Goal: Task Accomplishment & Management: Manage account settings

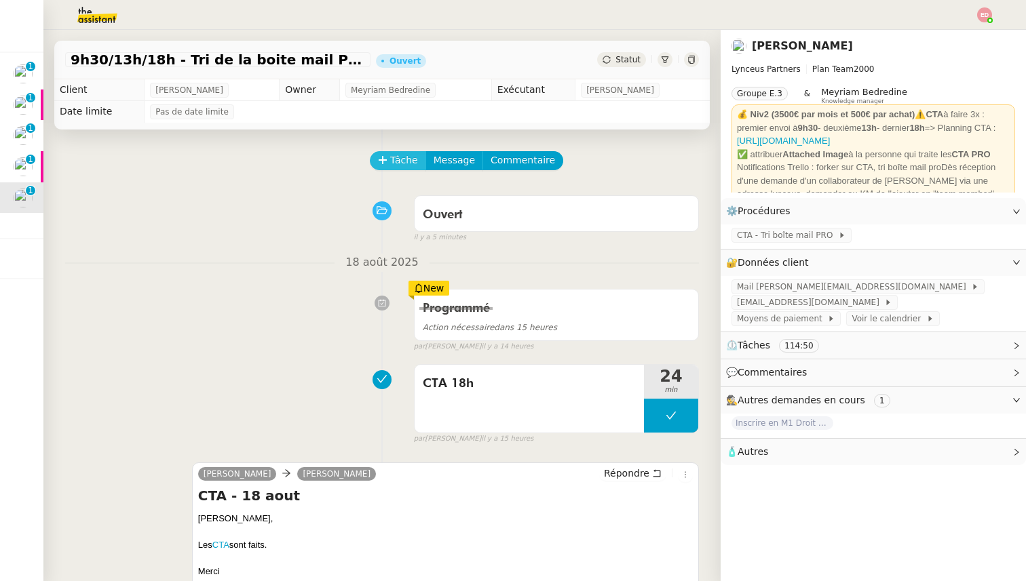
click at [391, 156] on span "Tâche" at bounding box center [404, 161] width 28 height 16
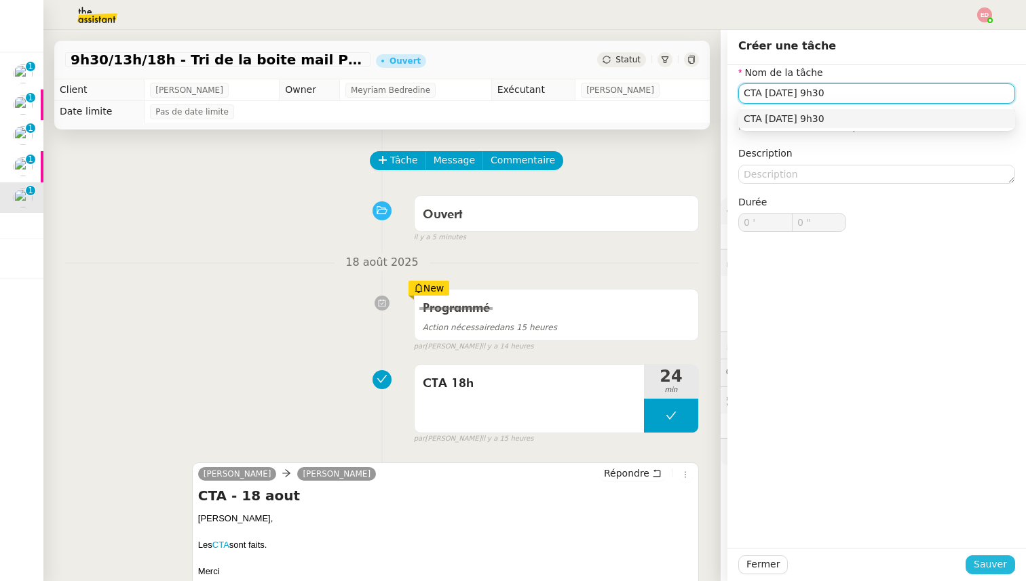
type input "CTA [DATE] 9h30"
click at [989, 567] on span "Sauver" at bounding box center [990, 565] width 33 height 16
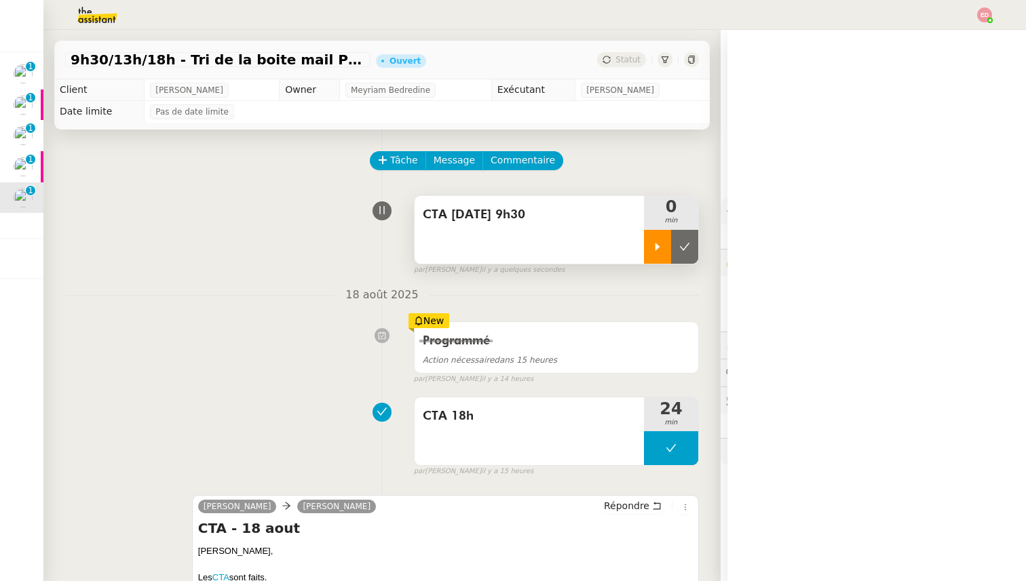
click at [654, 252] on icon at bounding box center [657, 247] width 11 height 11
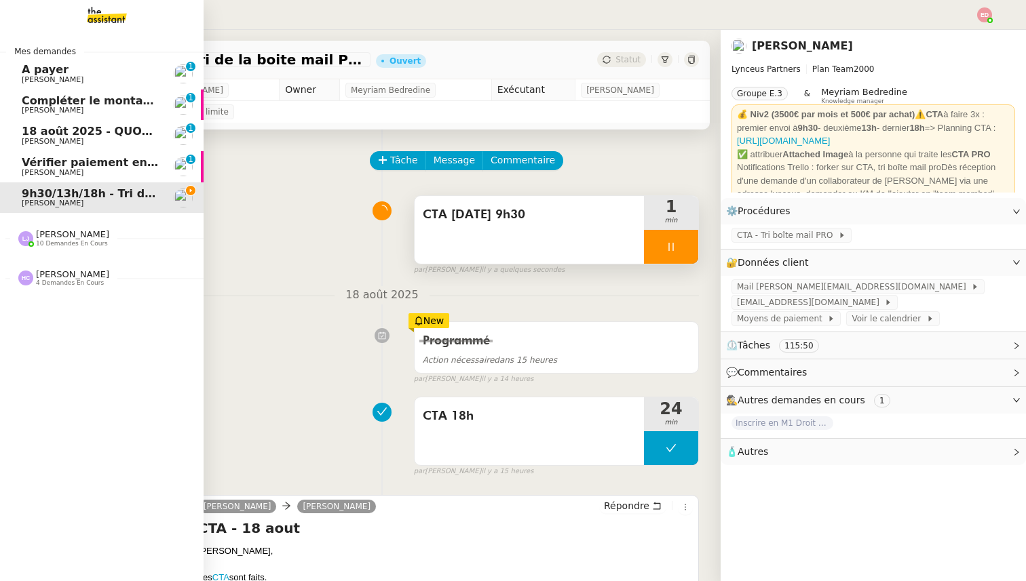
click at [54, 241] on span "10 demandes en cours" at bounding box center [72, 243] width 72 height 7
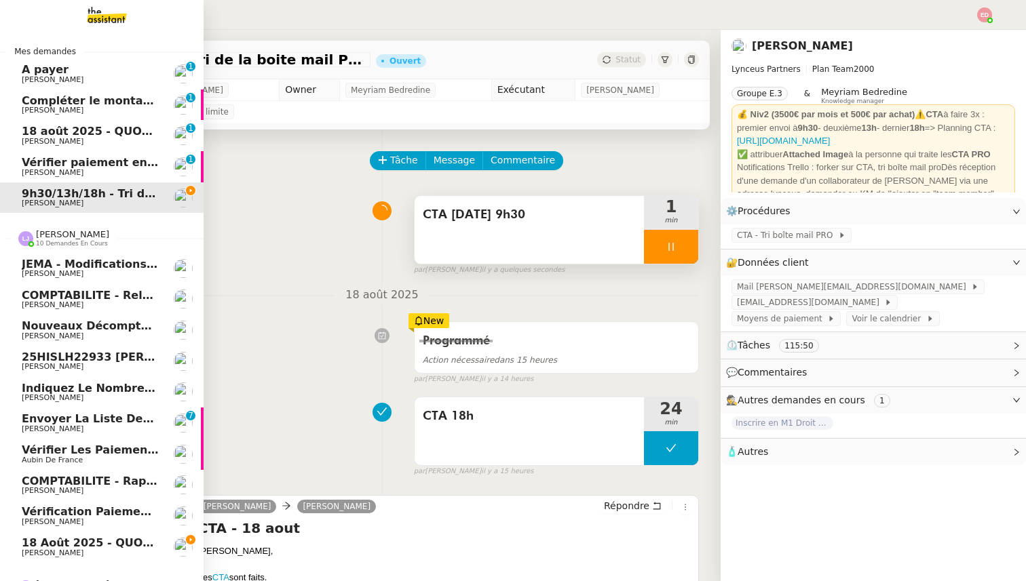
click at [53, 547] on span "18 août 2025 - QUOTIDIEN - OPAL - Gestion de la boîte mail OPAL" at bounding box center [223, 543] width 403 height 13
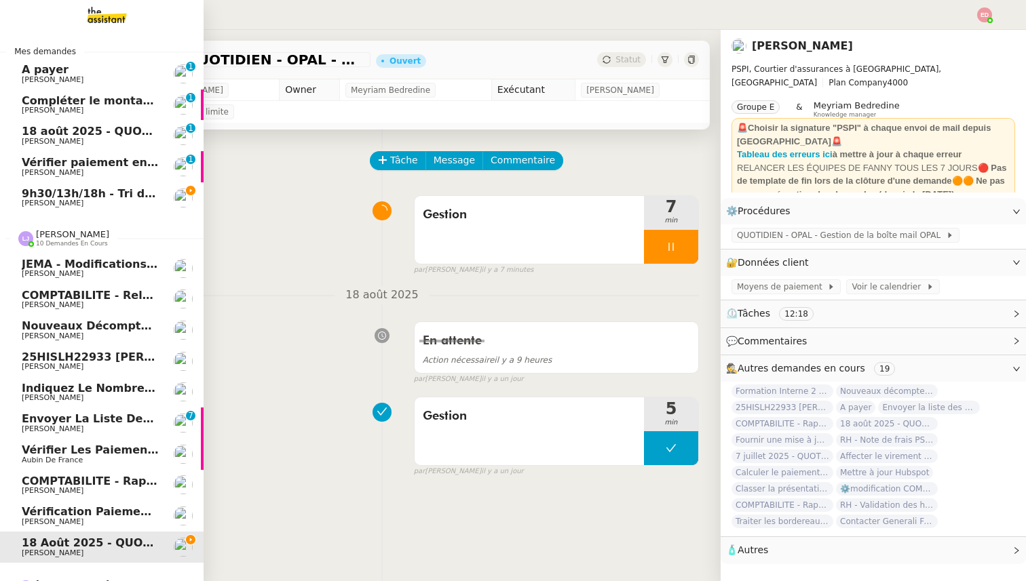
click at [62, 226] on span "Léa Jonville 10 demandes en cours" at bounding box center [107, 232] width 204 height 28
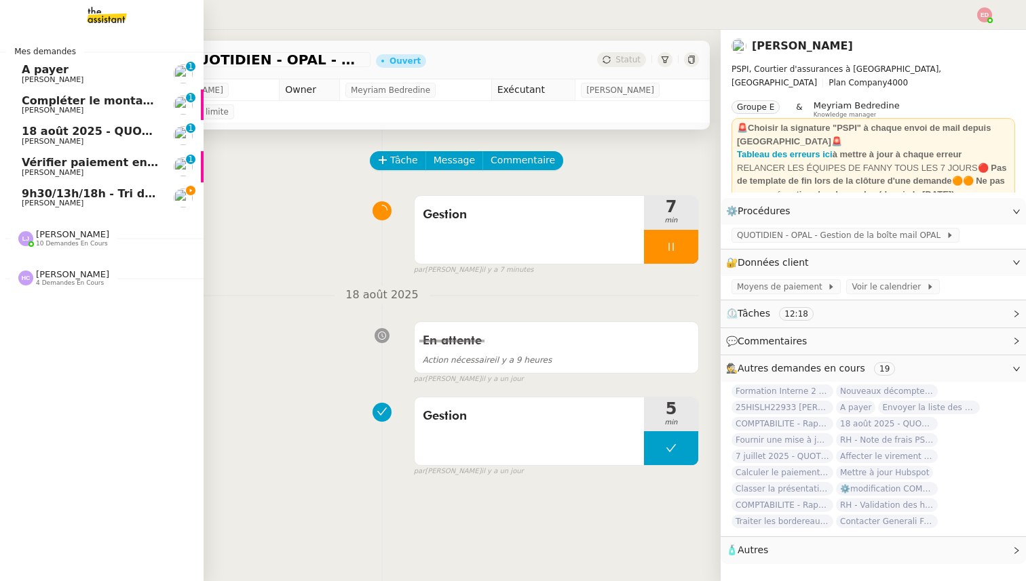
click at [63, 278] on span "[PERSON_NAME]" at bounding box center [72, 274] width 73 height 10
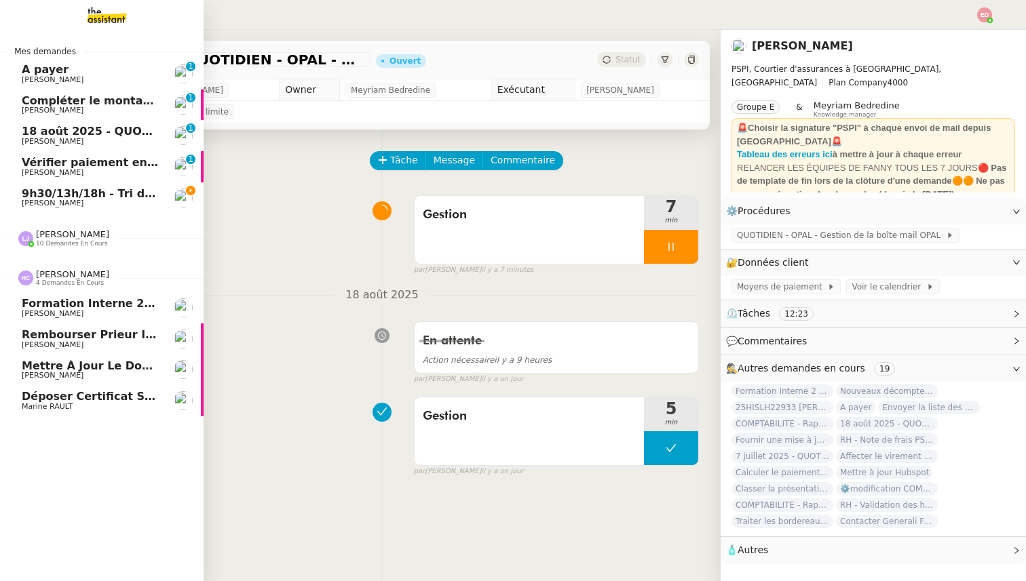
click at [52, 375] on span "[PERSON_NAME]" at bounding box center [53, 375] width 62 height 9
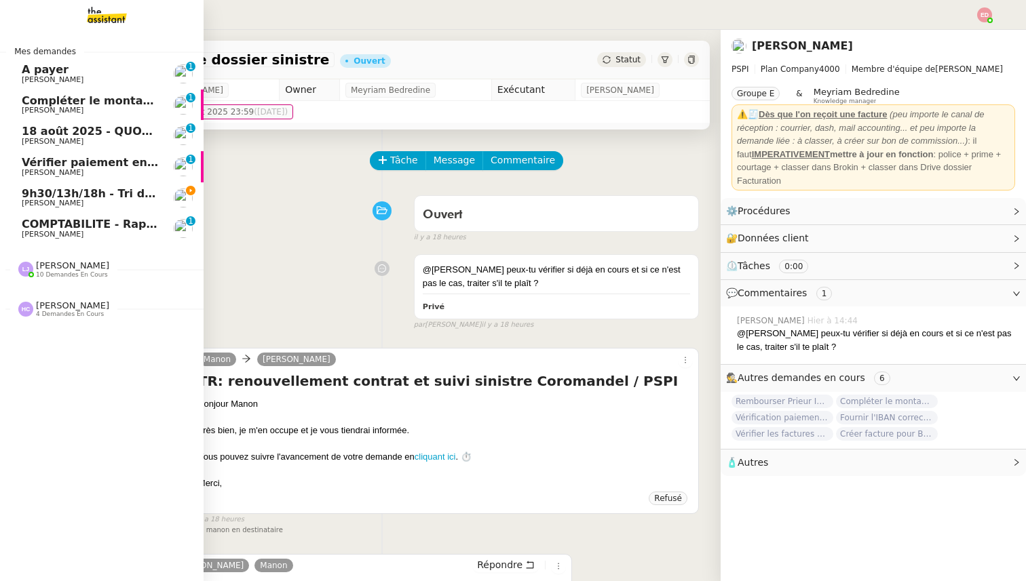
click at [113, 225] on span "COMPTABILITE - Rapprochement bancaire - 18 août 2025" at bounding box center [195, 224] width 347 height 13
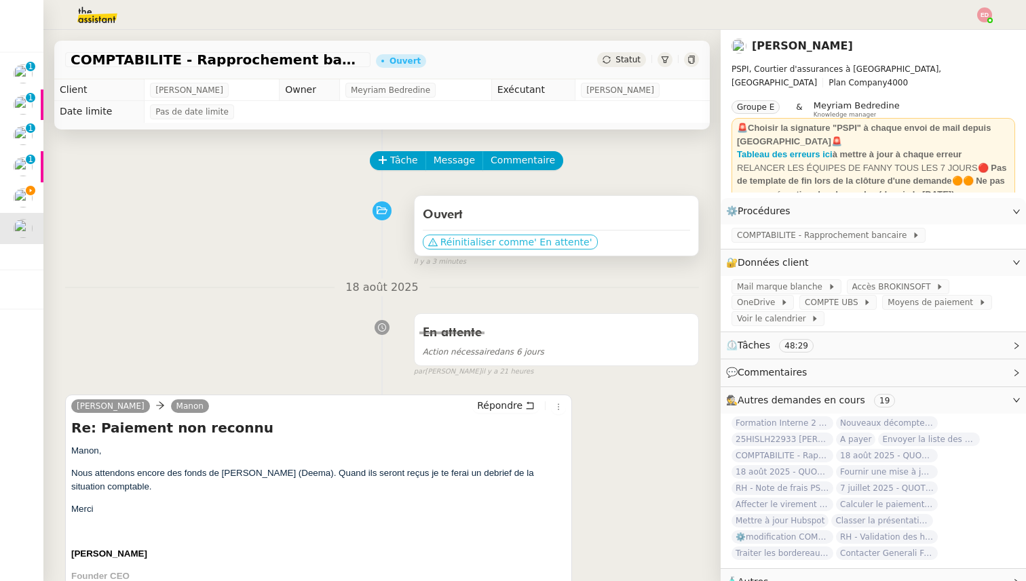
click at [475, 245] on span "Réinitialiser comme" at bounding box center [487, 242] width 94 height 14
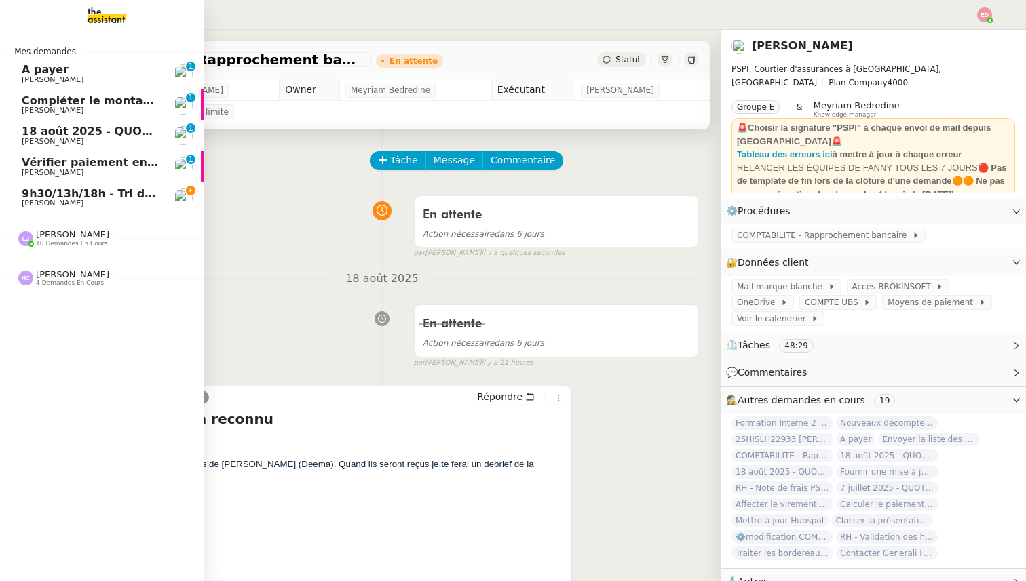
click at [43, 202] on span "[PERSON_NAME]" at bounding box center [53, 203] width 62 height 9
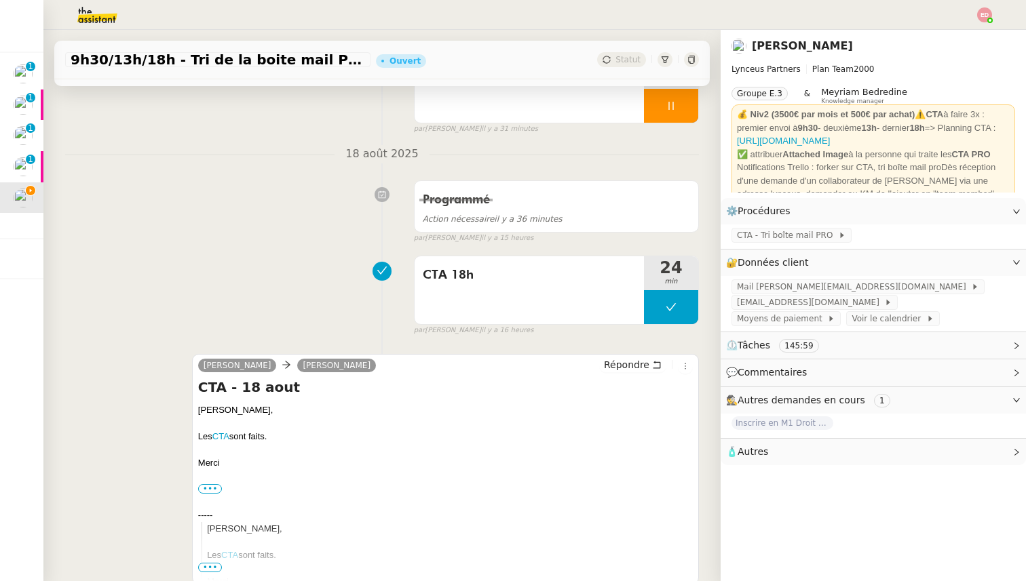
scroll to position [187, 0]
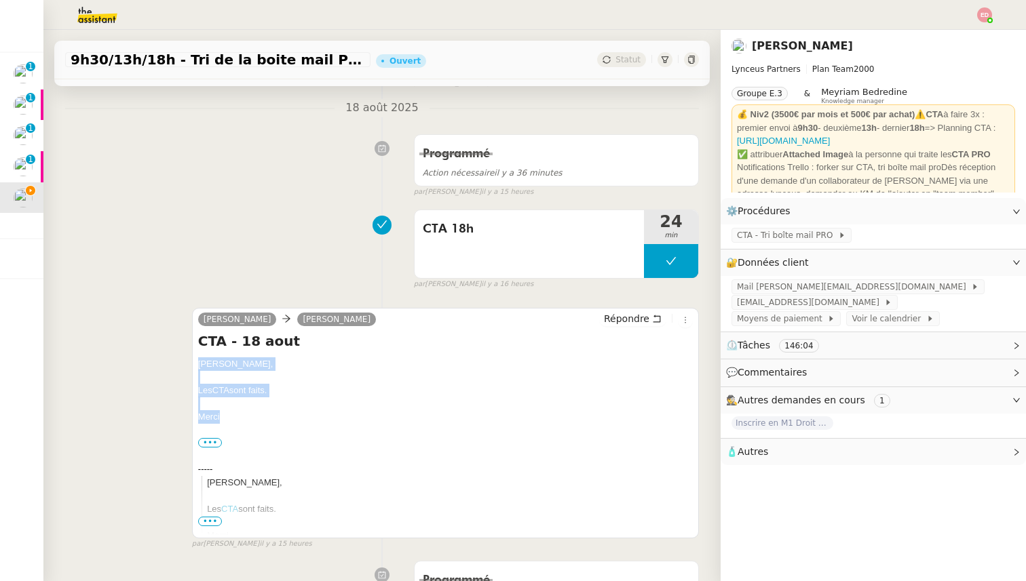
drag, startPoint x: 219, startPoint y: 417, endPoint x: 197, endPoint y: 362, distance: 59.7
copy div "[PERSON_NAME], Les CTA sont faits. [GEOGRAPHIC_DATA]"
click at [628, 312] on span "Répondre" at bounding box center [626, 319] width 45 height 14
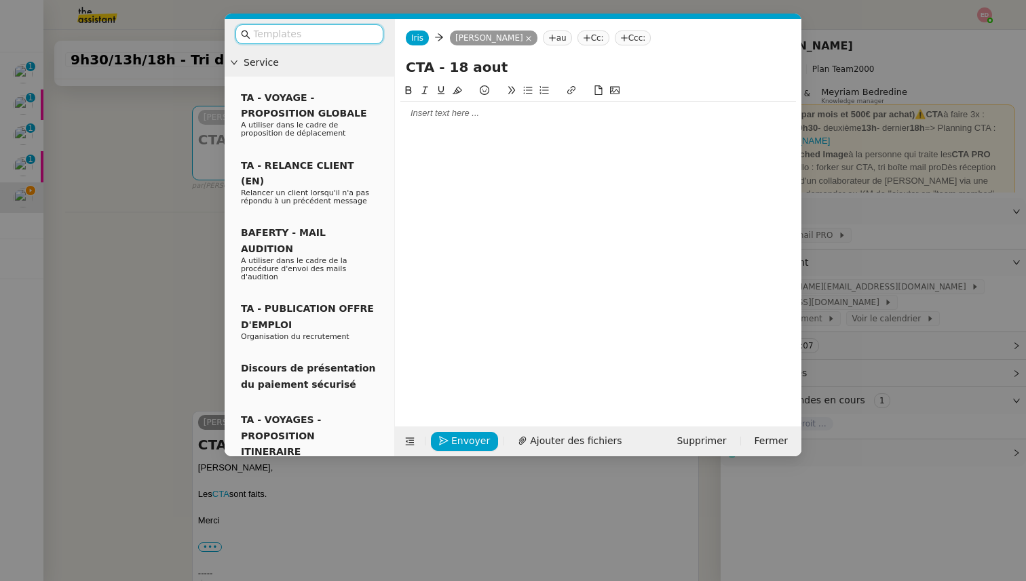
click at [450, 118] on div at bounding box center [598, 113] width 396 height 12
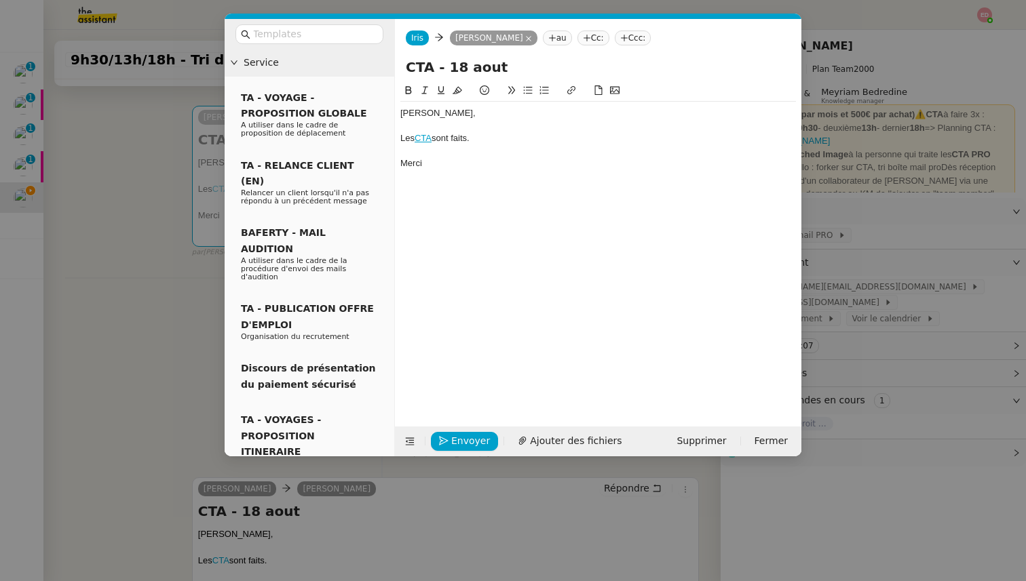
click at [401, 111] on div "[PERSON_NAME]," at bounding box center [598, 113] width 396 height 12
click at [454, 439] on span "Envoyer" at bounding box center [470, 442] width 39 height 16
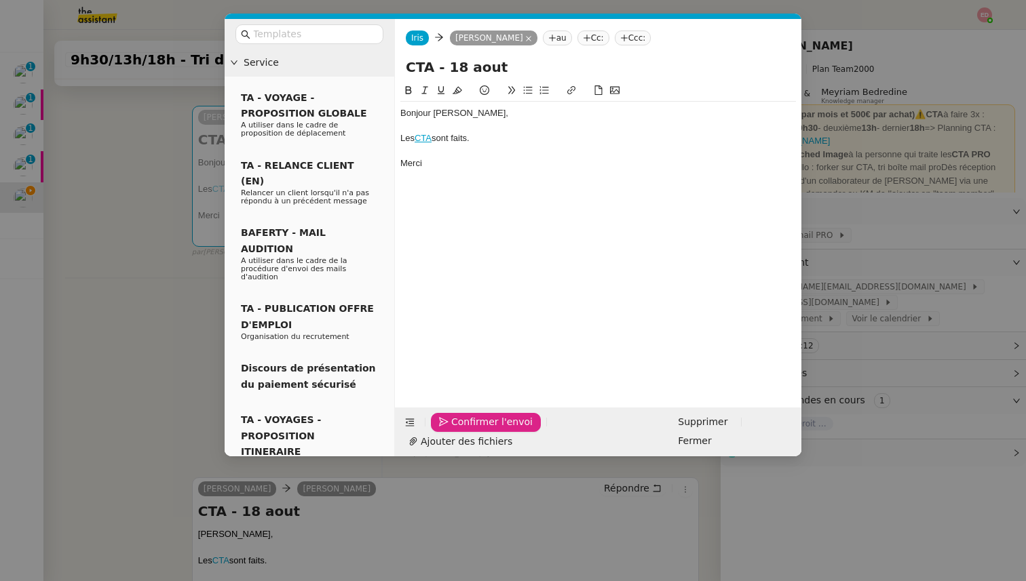
click at [454, 430] on span "Confirmer l'envoi" at bounding box center [491, 423] width 81 height 16
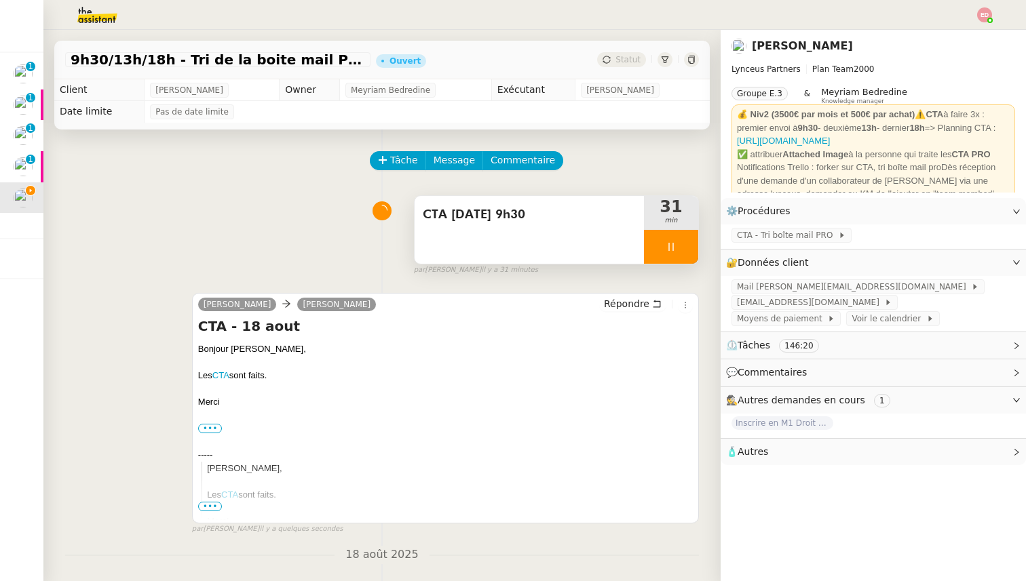
click at [694, 246] on div at bounding box center [671, 247] width 54 height 34
click at [694, 246] on button at bounding box center [684, 247] width 27 height 34
click at [637, 59] on span "Statut" at bounding box center [627, 59] width 25 height 9
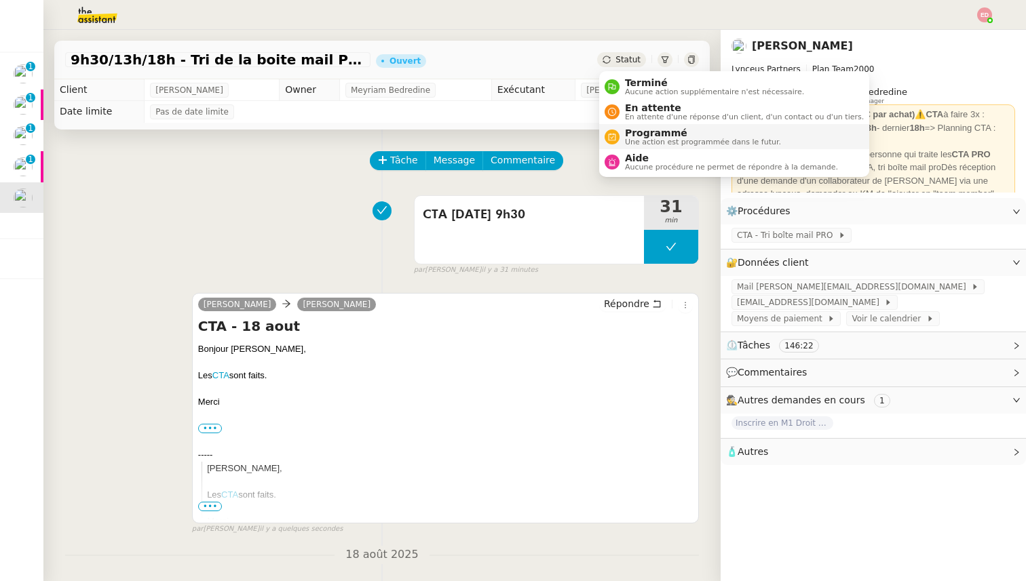
click at [642, 128] on span "Programmé" at bounding box center [703, 133] width 156 height 11
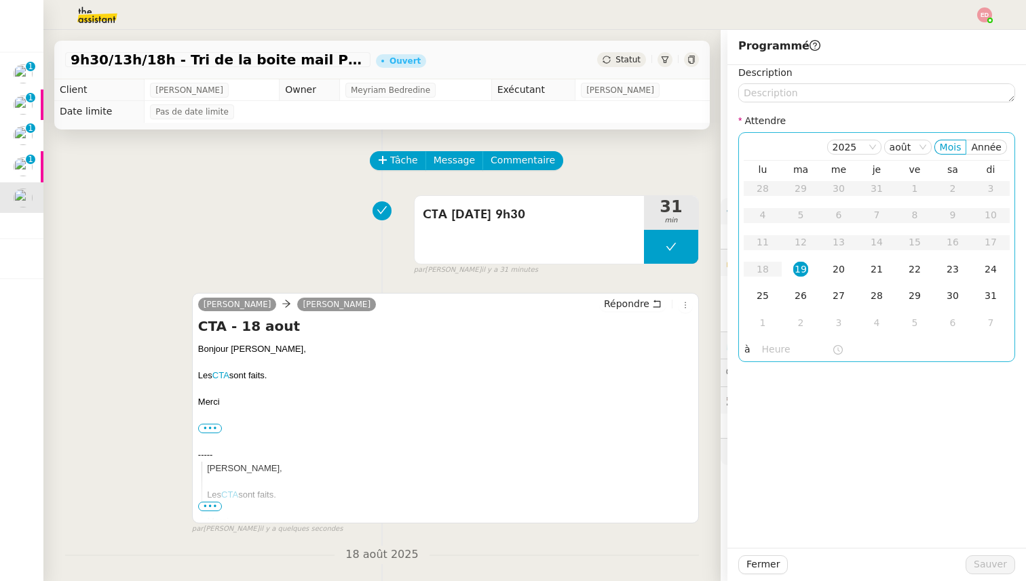
click at [806, 264] on div "19" at bounding box center [800, 269] width 15 height 15
click at [774, 349] on input "text" at bounding box center [797, 350] width 70 height 16
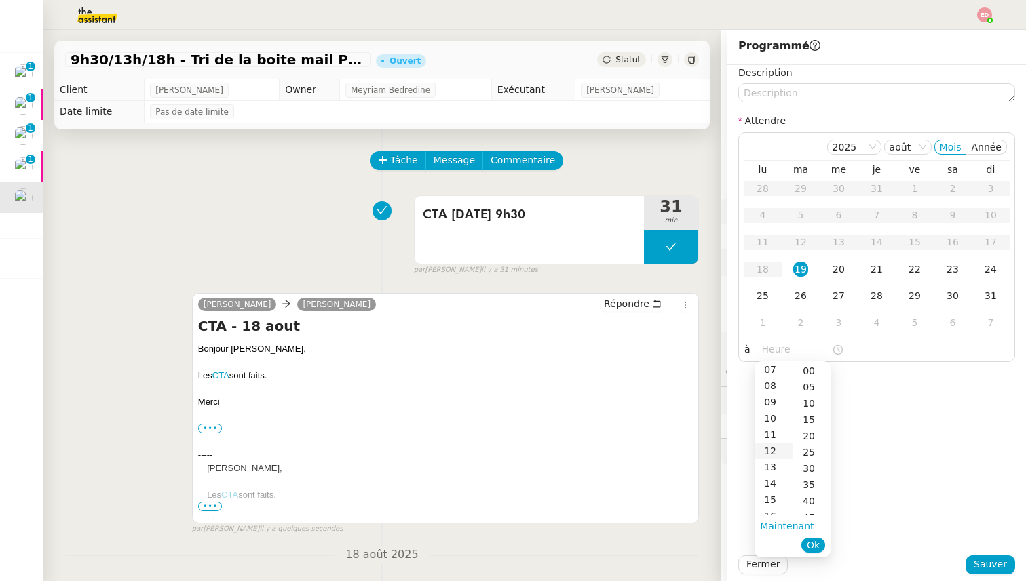
click at [775, 448] on div "12" at bounding box center [773, 451] width 38 height 16
click at [815, 470] on div "30" at bounding box center [811, 469] width 37 height 16
type input "12:30"
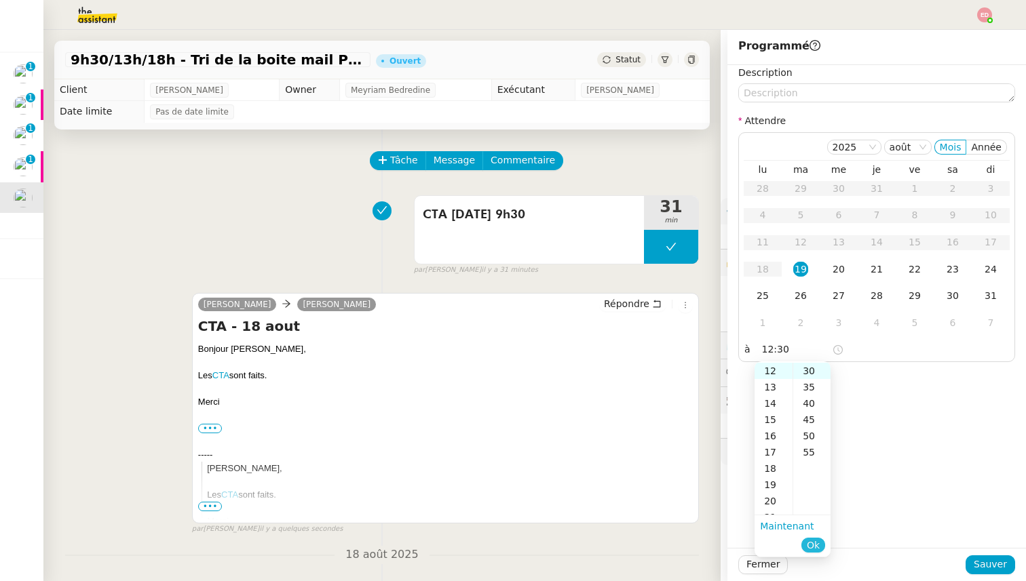
click at [812, 545] on span "Ok" at bounding box center [813, 546] width 13 height 14
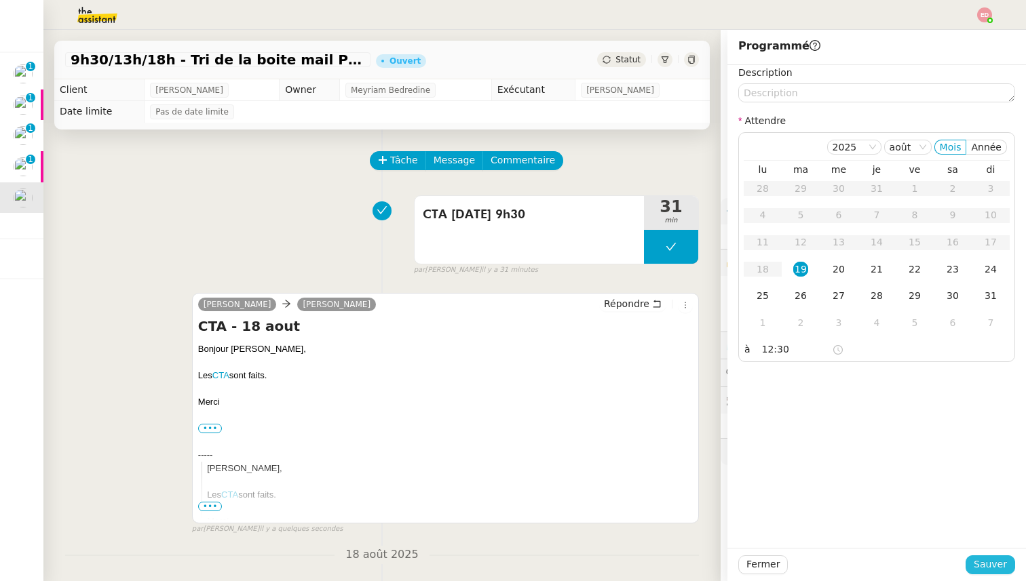
click at [974, 562] on button "Sauver" at bounding box center [990, 565] width 50 height 19
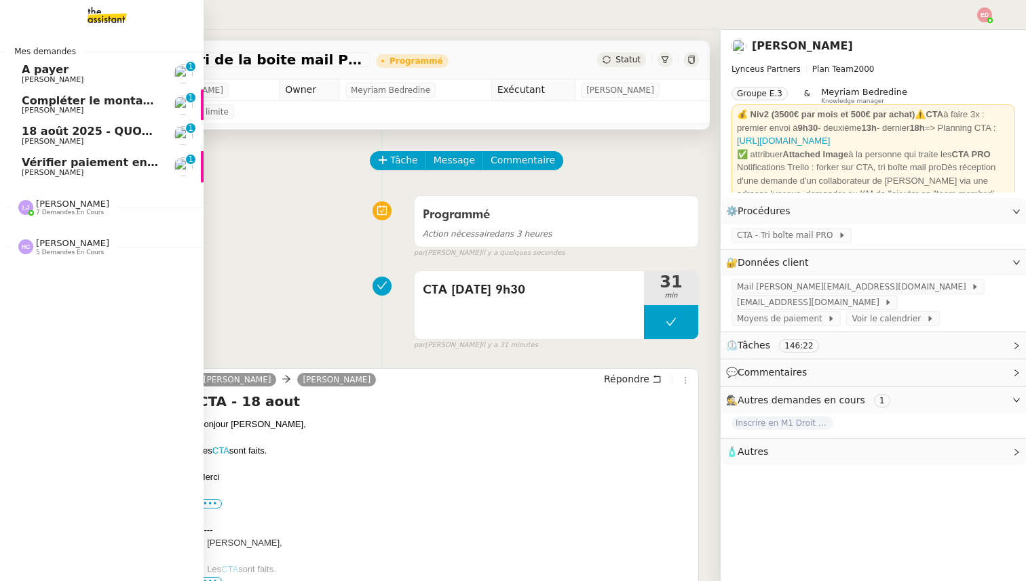
click at [33, 172] on span "[PERSON_NAME]" at bounding box center [53, 172] width 62 height 9
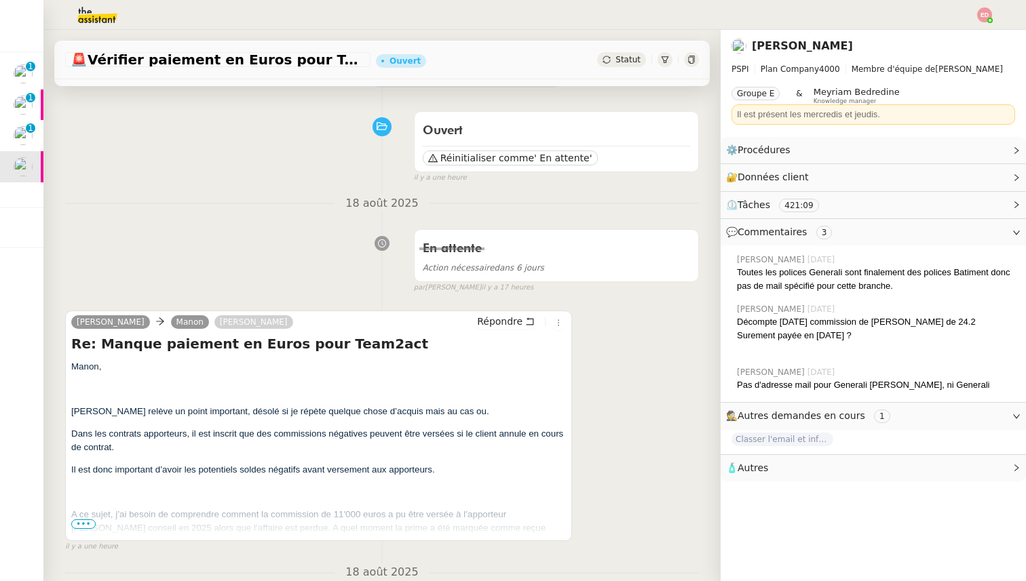
scroll to position [94, 0]
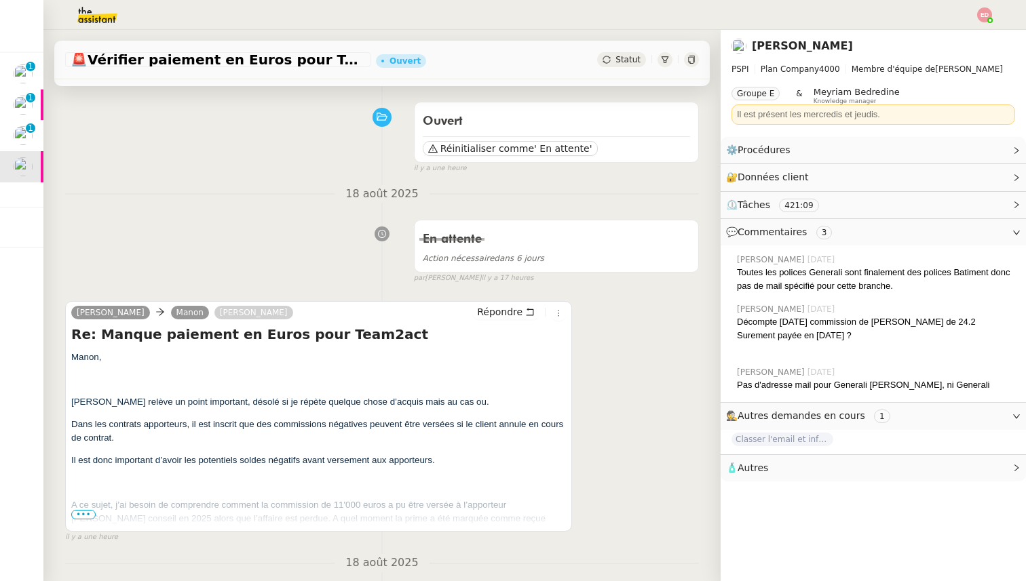
click at [90, 511] on span "•••" at bounding box center [83, 514] width 24 height 9
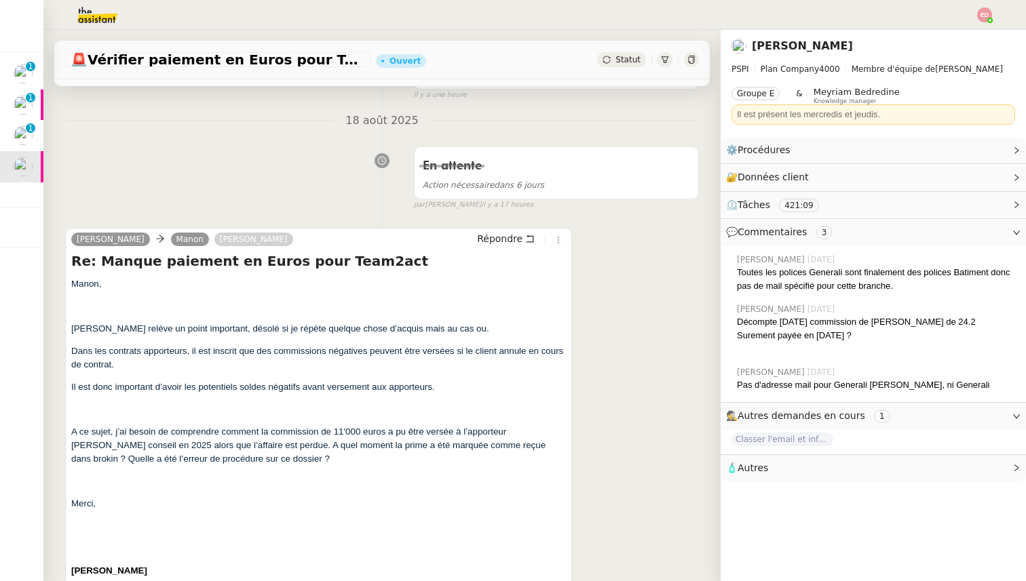
scroll to position [171, 0]
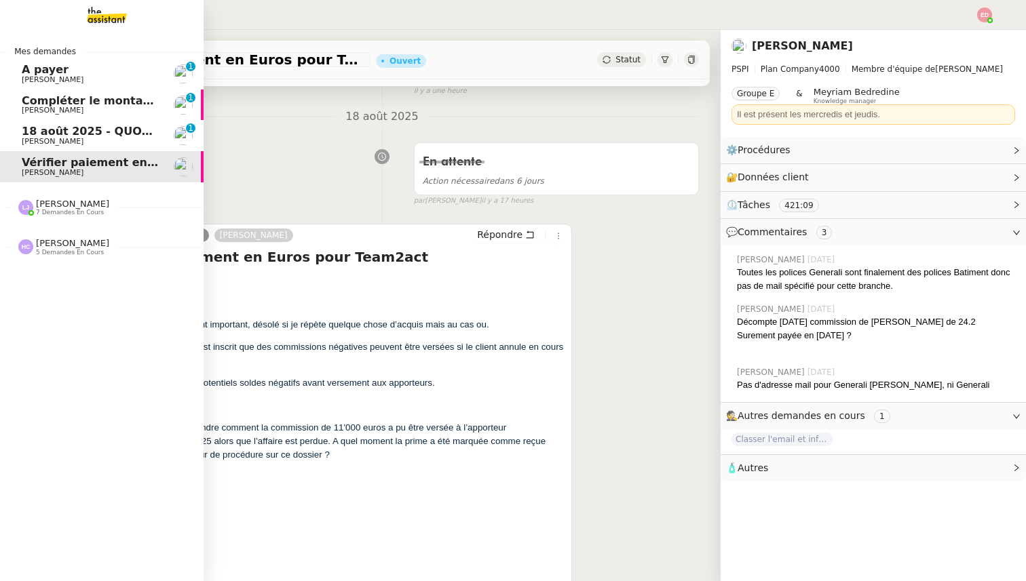
click at [55, 138] on span "[PERSON_NAME]" at bounding box center [53, 141] width 62 height 9
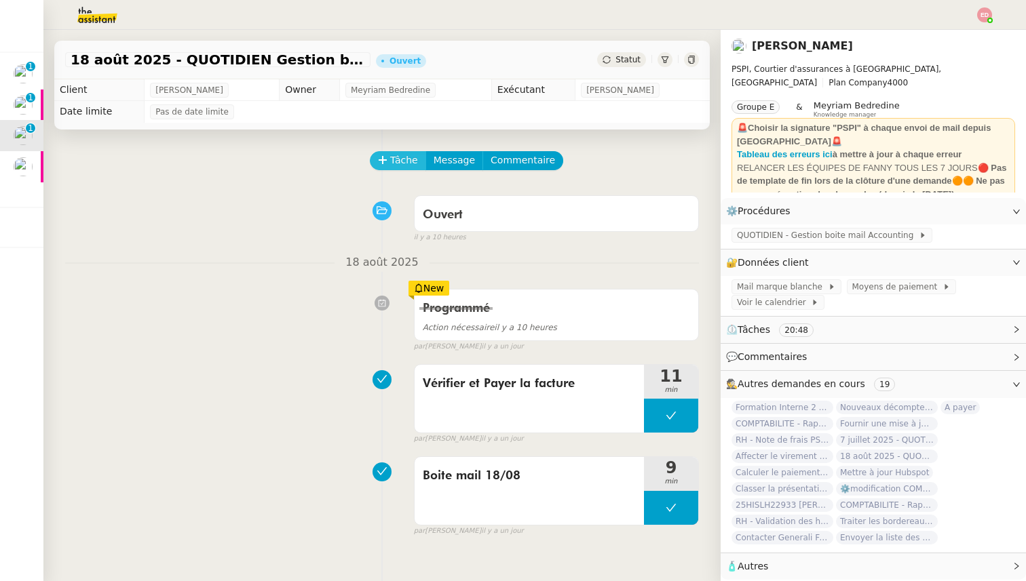
click at [389, 160] on button "Tâche" at bounding box center [398, 160] width 56 height 19
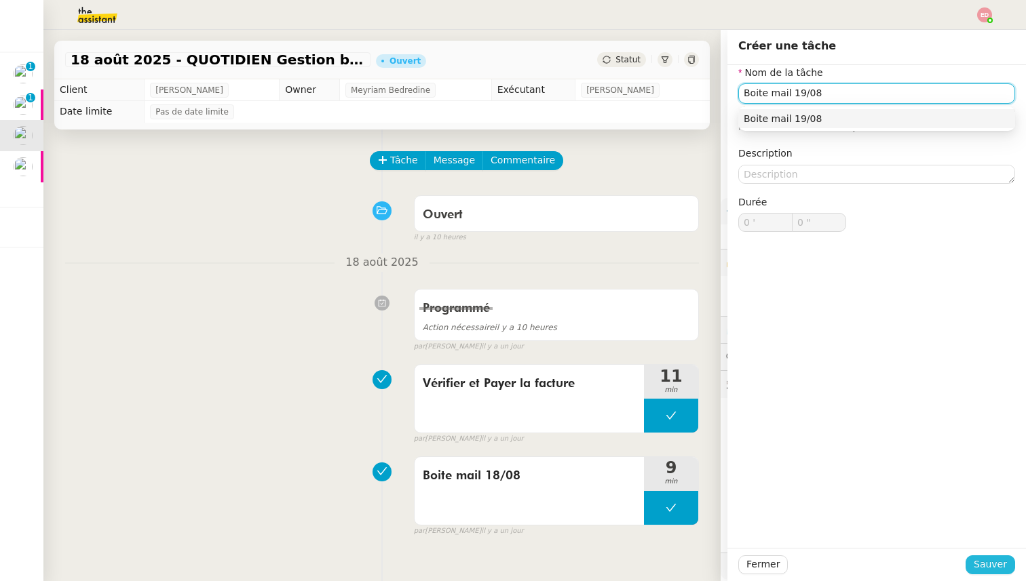
type input "Boite mail 19/08"
click at [990, 562] on span "Sauver" at bounding box center [990, 565] width 33 height 16
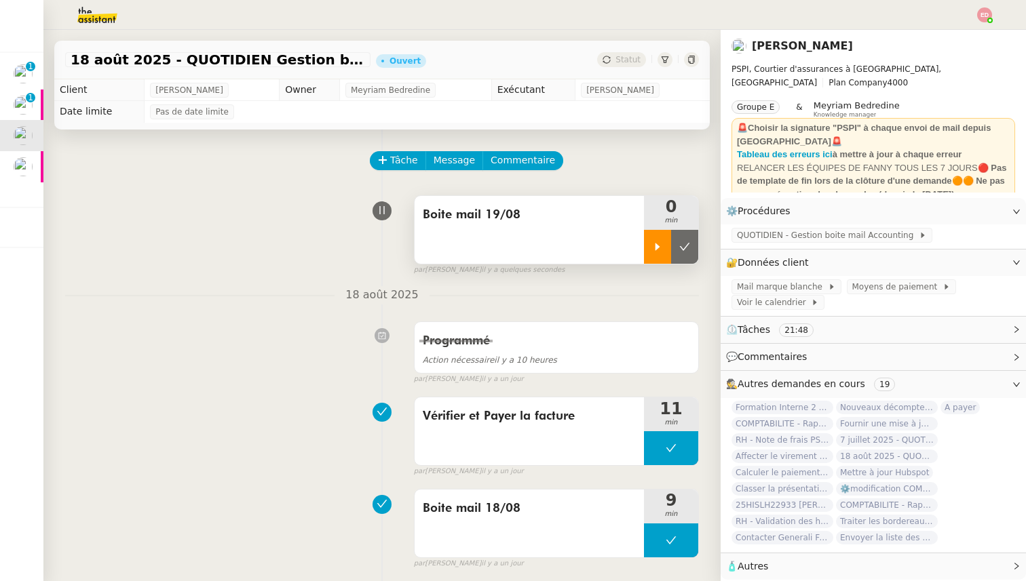
click at [665, 249] on div at bounding box center [657, 247] width 27 height 34
click at [689, 239] on div at bounding box center [671, 247] width 54 height 34
click at [689, 239] on button at bounding box center [684, 247] width 27 height 34
click at [630, 56] on span "Statut" at bounding box center [627, 59] width 25 height 9
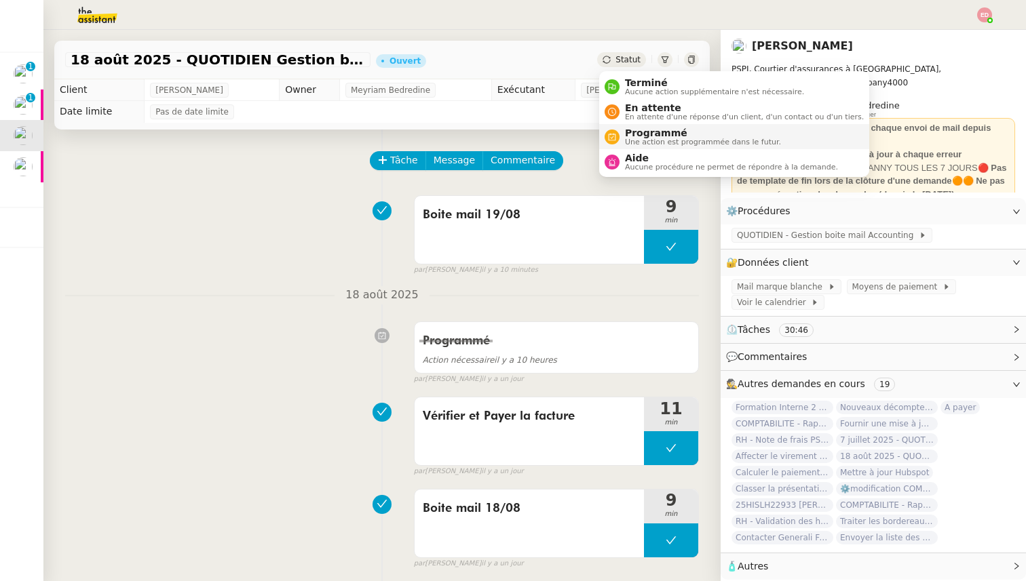
click at [649, 136] on span "Programmé" at bounding box center [703, 133] width 156 height 11
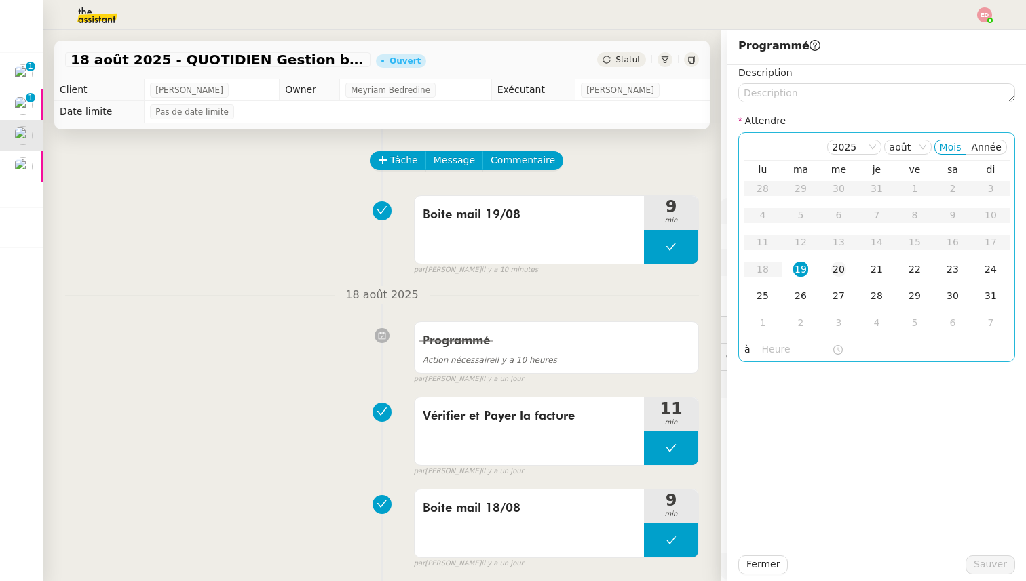
click at [839, 270] on div "20" at bounding box center [838, 269] width 15 height 15
click at [978, 558] on span "Sauver" at bounding box center [990, 565] width 33 height 16
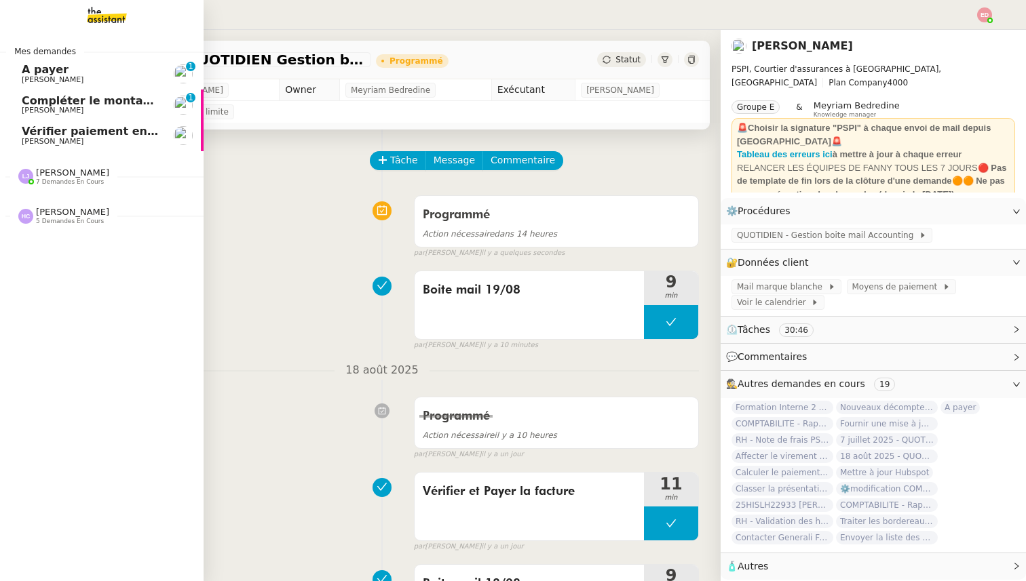
click at [37, 96] on span "Compléter le montant manquant" at bounding box center [122, 100] width 200 height 13
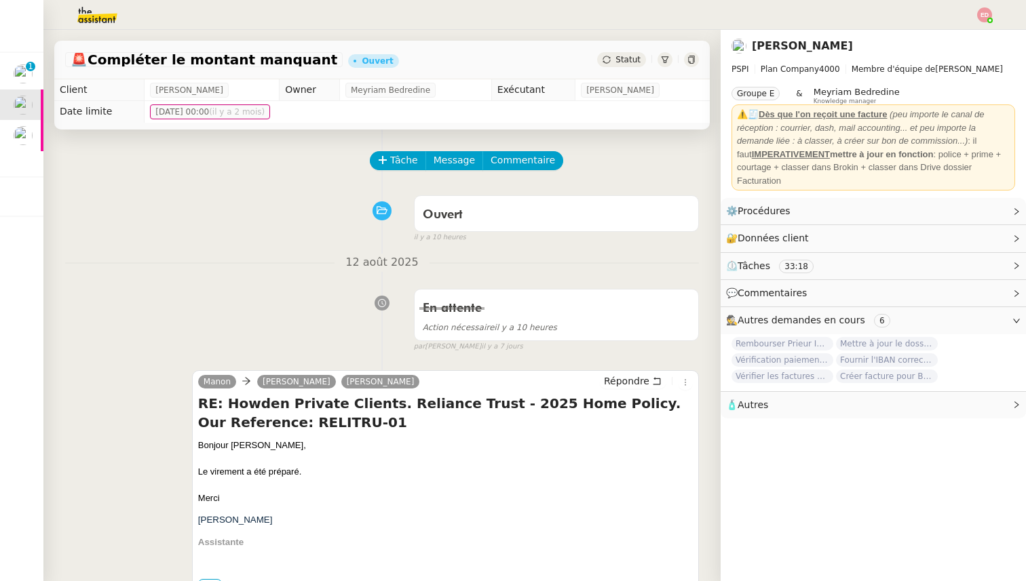
click at [619, 56] on span "Statut" at bounding box center [627, 59] width 25 height 9
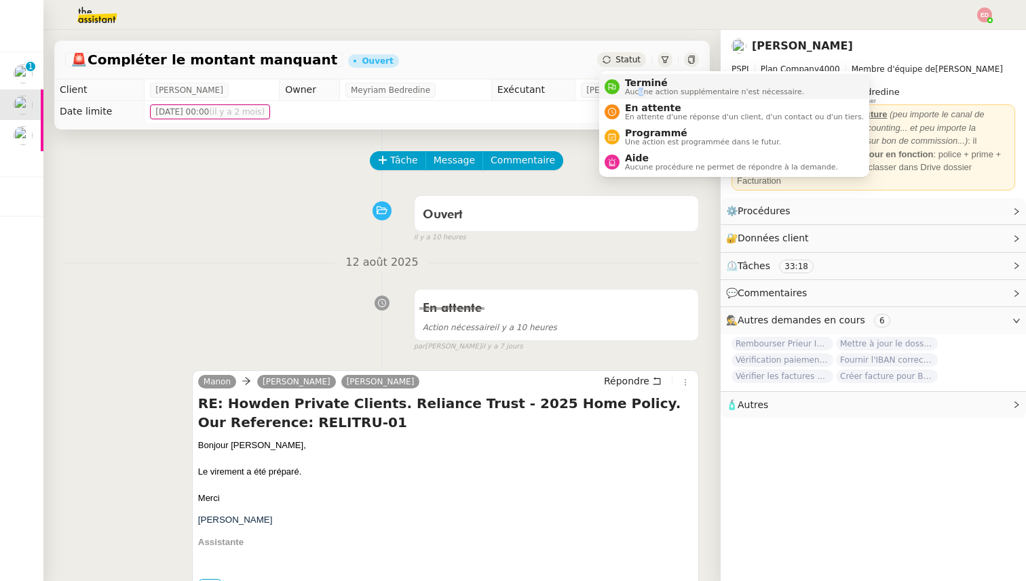
click at [640, 89] on span "Aucune action supplémentaire n'est nécessaire." at bounding box center [714, 91] width 179 height 7
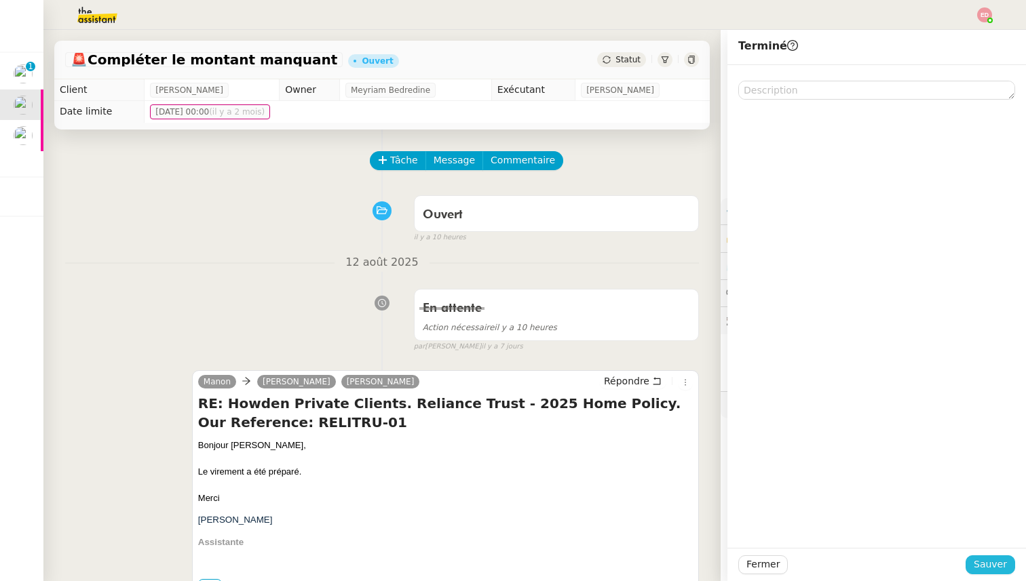
click at [981, 559] on span "Sauver" at bounding box center [990, 565] width 33 height 16
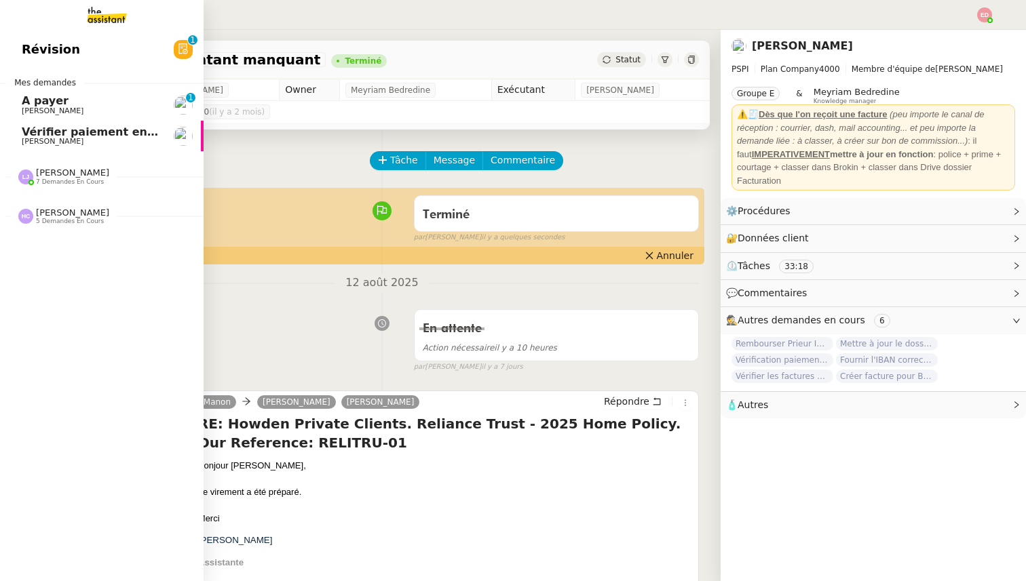
click at [31, 106] on span "A payer" at bounding box center [45, 100] width 47 height 13
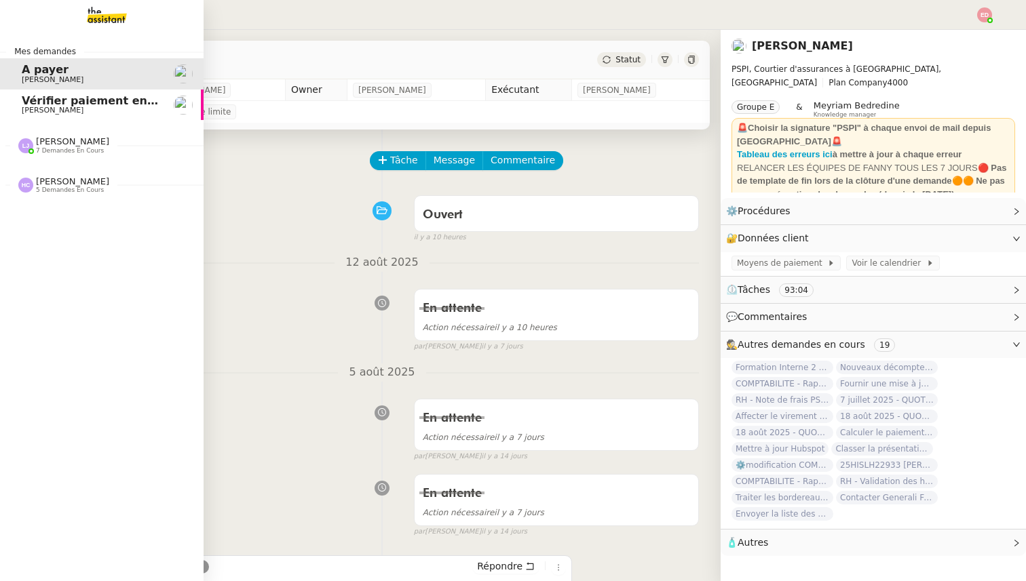
click at [58, 148] on span "7 demandes en cours" at bounding box center [70, 150] width 68 height 7
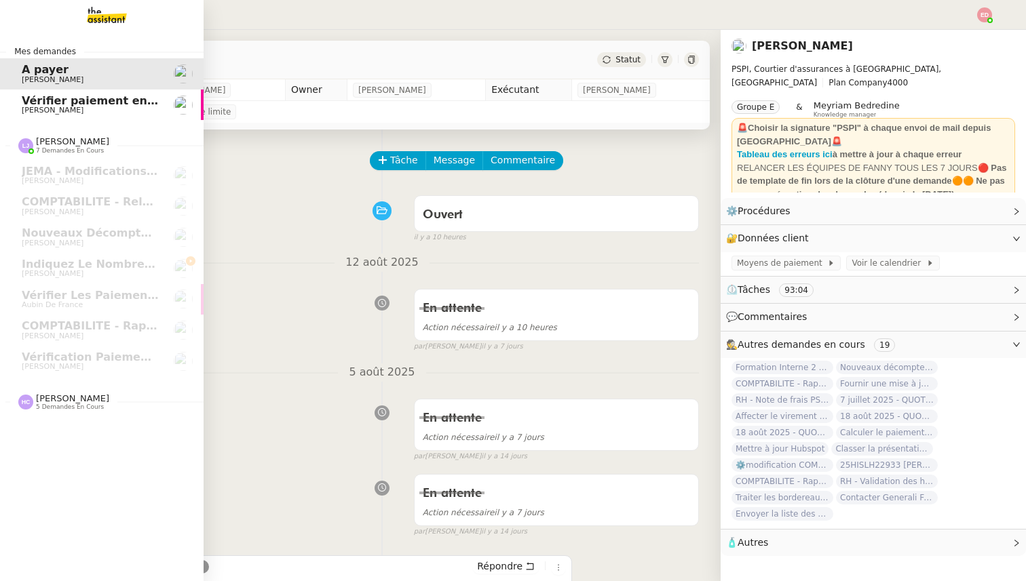
click at [49, 410] on span "5 demandes en cours" at bounding box center [70, 407] width 68 height 7
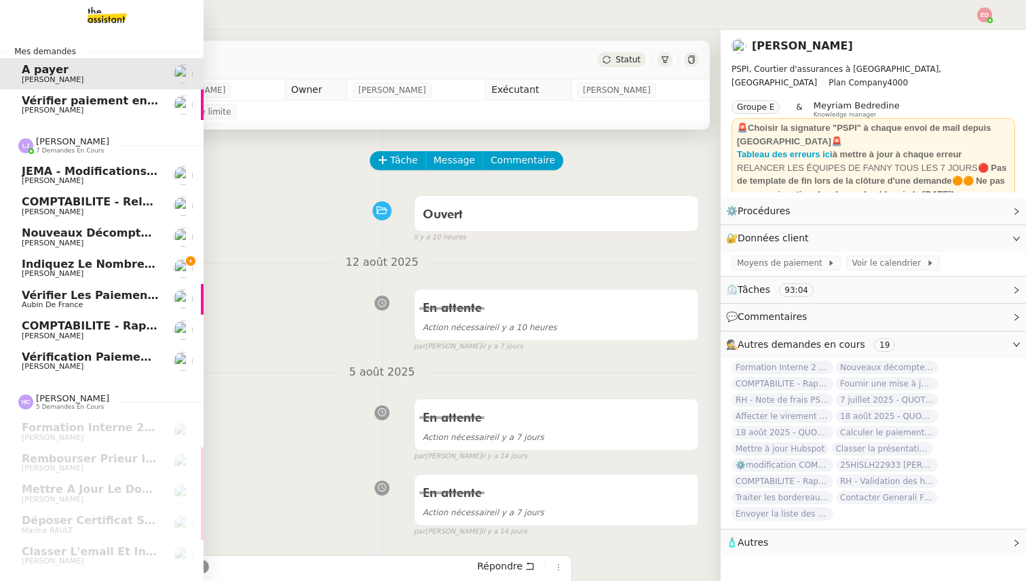
click at [47, 359] on span "Vérification paiements WYCC et MS [PERSON_NAME]" at bounding box center [182, 357] width 321 height 13
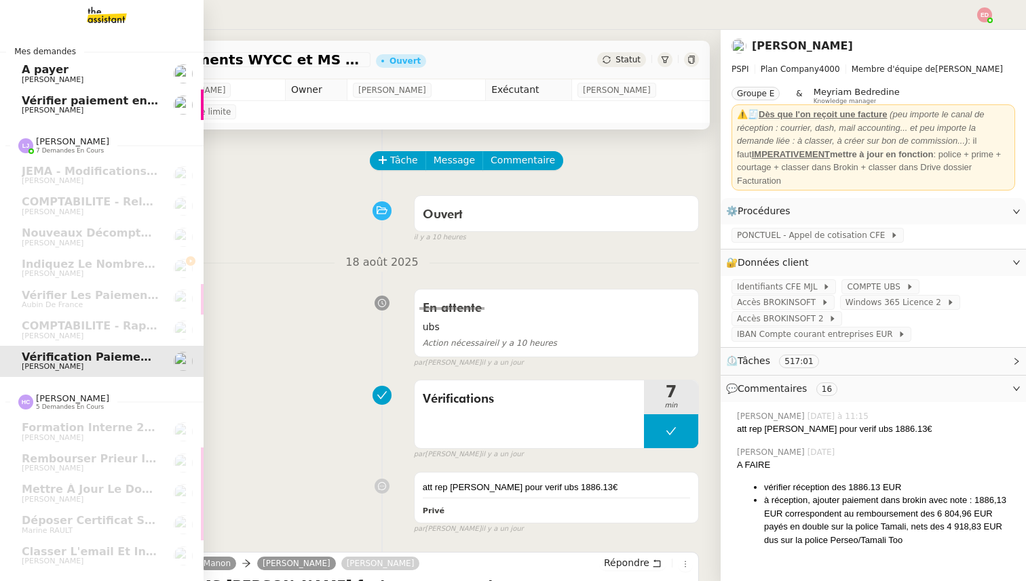
click at [45, 111] on span "[PERSON_NAME]" at bounding box center [53, 110] width 62 height 9
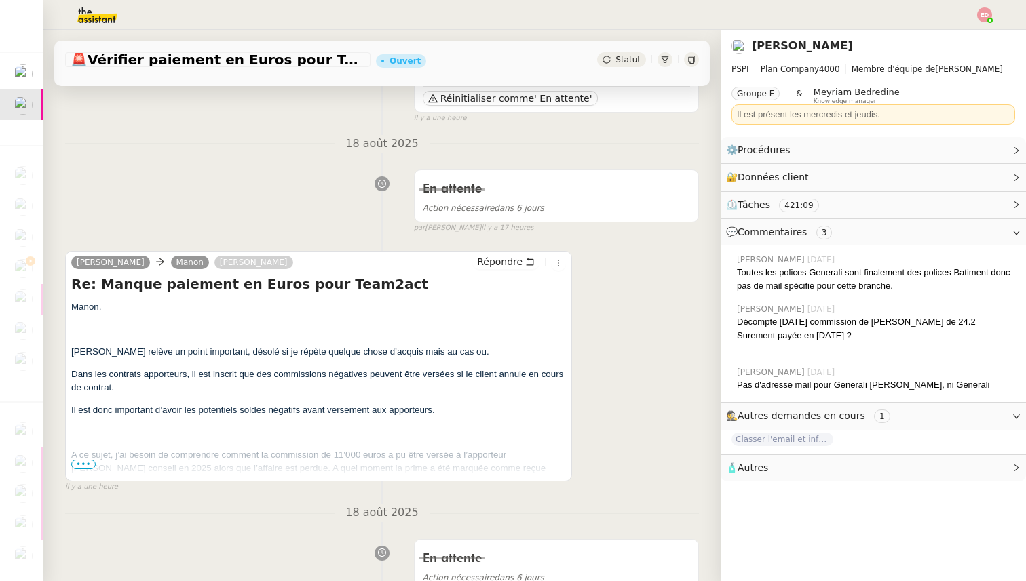
scroll to position [147, 0]
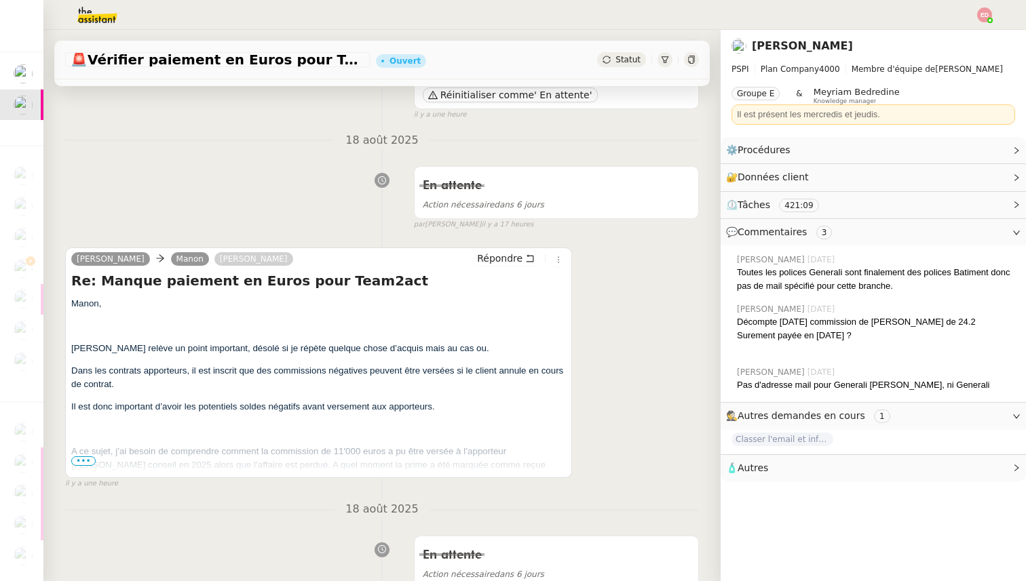
click at [80, 459] on span "•••" at bounding box center [83, 461] width 24 height 9
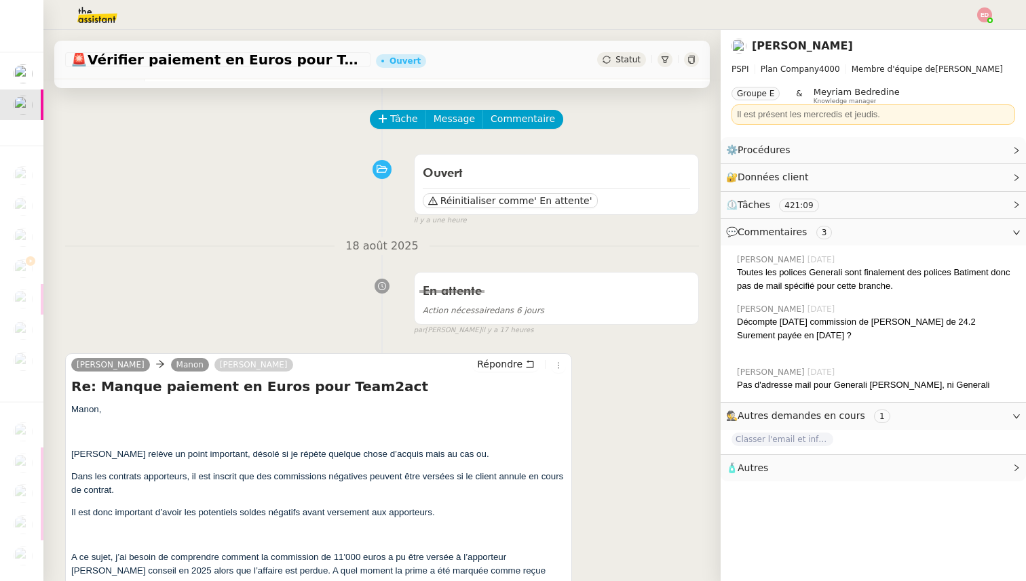
scroll to position [0, 0]
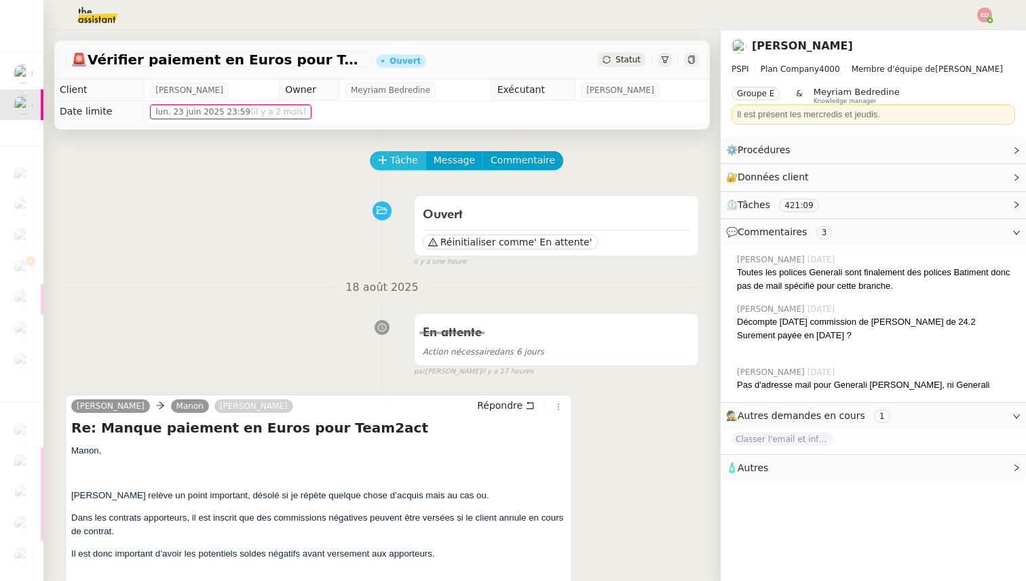
click at [398, 166] on span "Tâche" at bounding box center [404, 161] width 28 height 16
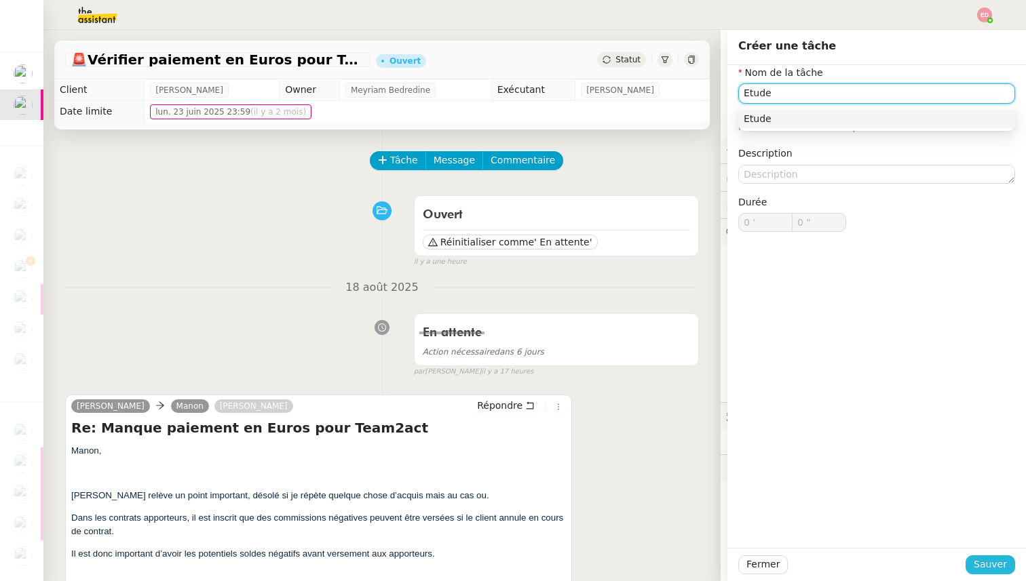
type input "Etude"
click at [982, 564] on span "Sauver" at bounding box center [990, 565] width 33 height 16
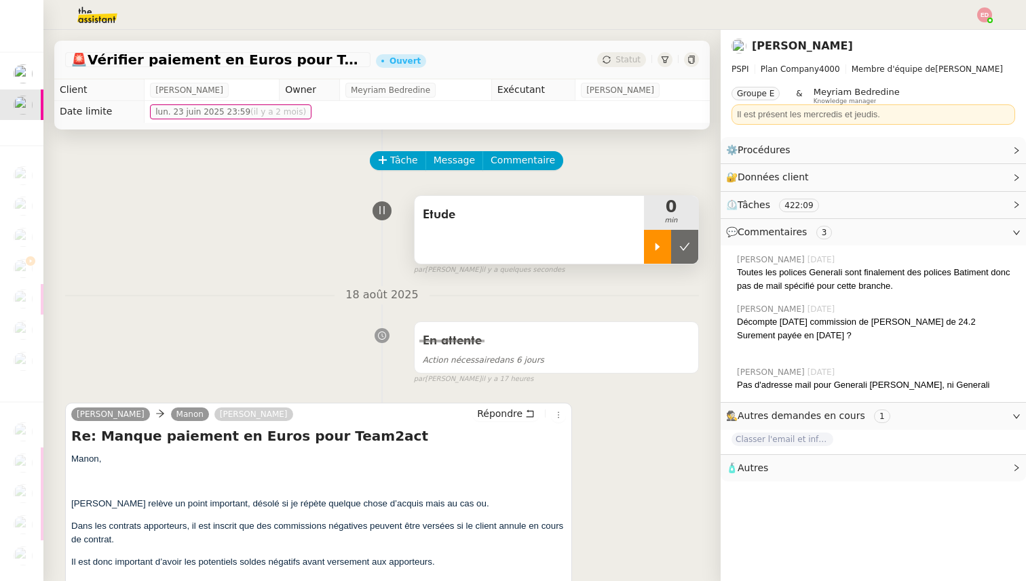
click at [652, 247] on icon at bounding box center [657, 247] width 11 height 11
click at [499, 416] on span "Répondre" at bounding box center [499, 414] width 45 height 14
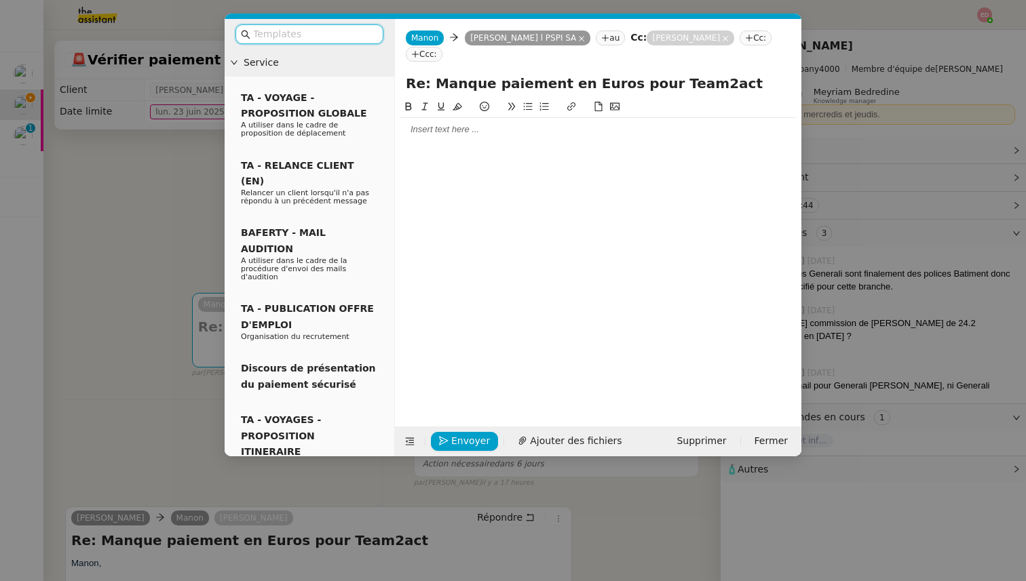
click at [479, 116] on div at bounding box center [598, 108] width 396 height 19
click at [472, 134] on div at bounding box center [598, 129] width 396 height 12
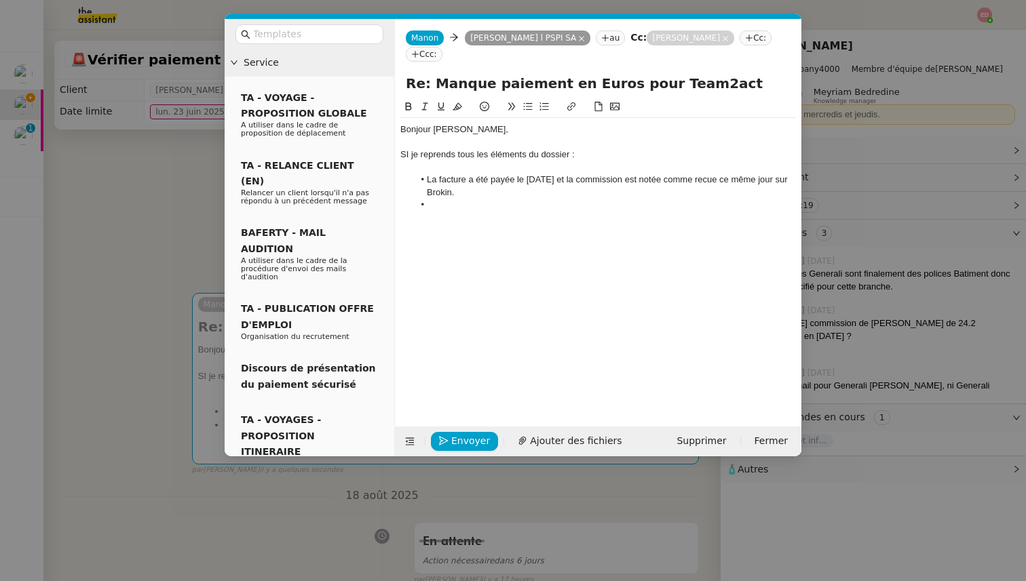
click at [728, 180] on li "La facture a été payée le 03.09.2024 et la commission est notée comme recue ce …" at bounding box center [605, 186] width 383 height 25
click at [0, 0] on lt-span "reçue" at bounding box center [0, 0] width 0 height 0
click at [446, 205] on li at bounding box center [605, 205] width 383 height 12
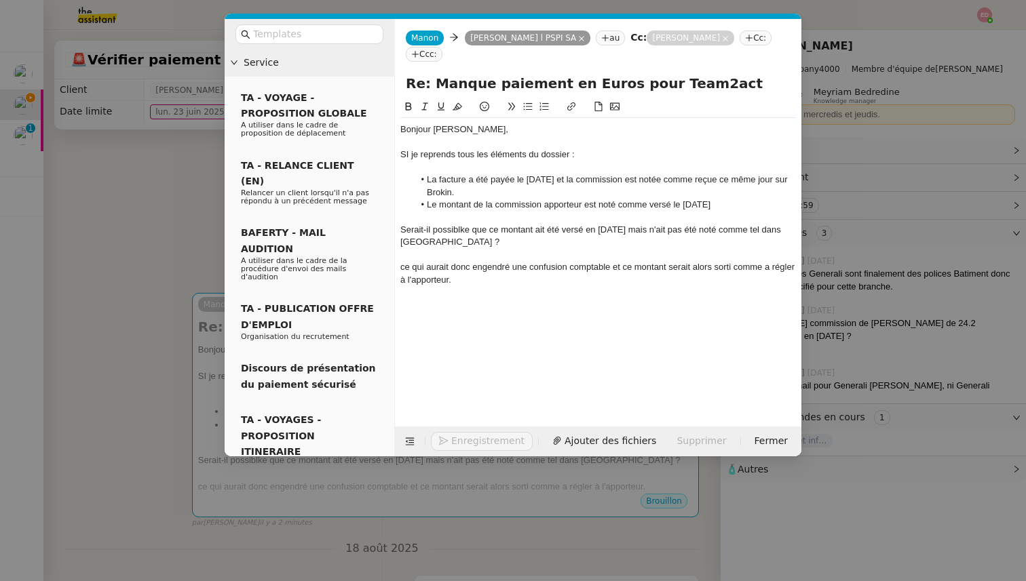
click at [407, 267] on div "ce qui aurait donc engendré une confusion comptable et ce montant serait alors …" at bounding box center [598, 273] width 396 height 25
click at [0, 0] on lt-strong "C" at bounding box center [0, 0] width 0 height 0
click at [451, 227] on div "Serait-il possiblke que ce montant ait été versé en septembre 2024 mais n'ait p…" at bounding box center [598, 236] width 396 height 25
click at [0, 0] on lt-span "possibl e" at bounding box center [0, 0] width 0 height 0
click at [666, 232] on div "Serait-il possible que ce montant ait été versé en septembre 2024 mais n'ait pa…" at bounding box center [598, 236] width 396 height 25
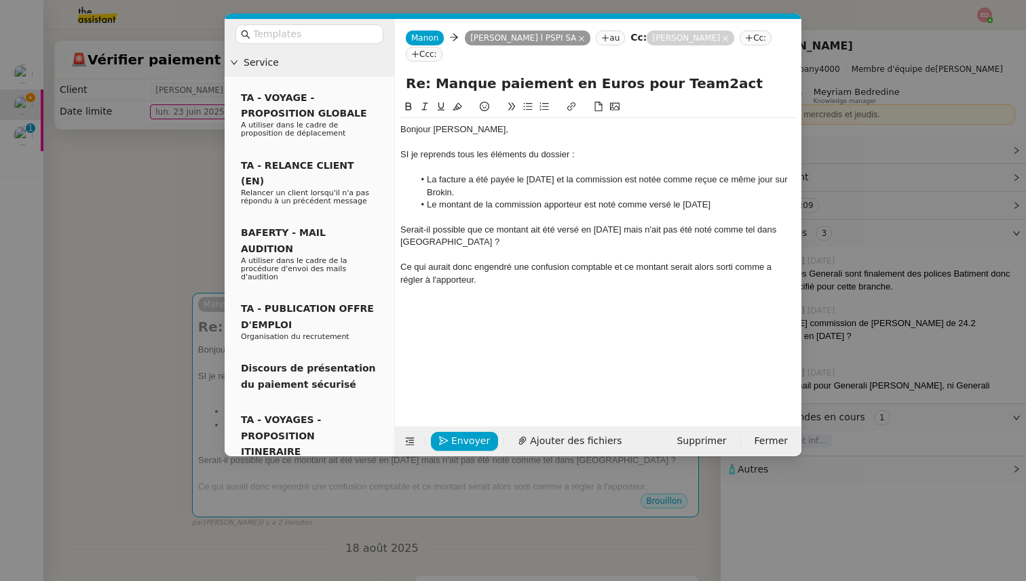
click at [0, 0] on lt-div ", mais Ignorer" at bounding box center [0, 0] width 0 height 0
click at [0, 0] on lt-span ", mais" at bounding box center [0, 0] width 0 height 0
click at [770, 267] on div "Ce qui aurait donc engendré une confusion comptable et ce montant serait alors …" at bounding box center [598, 273] width 396 height 25
click at [0, 0] on lt-span "à régler" at bounding box center [0, 0] width 0 height 0
click at [483, 288] on div "Bonjour Fanny, SI je reprends tous les éléments du dossier : La facture a été p…" at bounding box center [598, 205] width 396 height 174
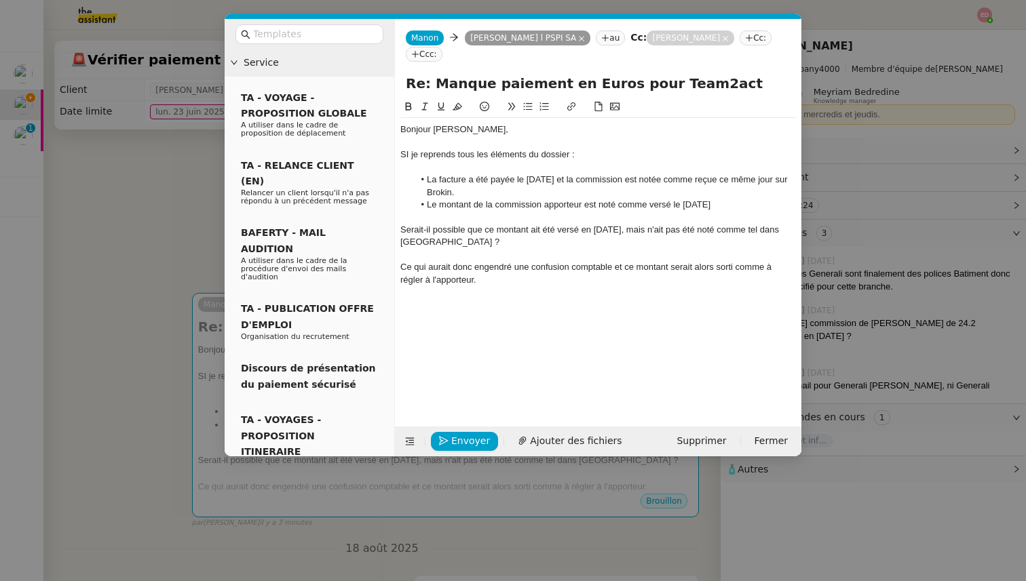
click at [470, 241] on div "Serait-il possible que ce montant ait été versé en [DATE], mais n'ait pas été n…" at bounding box center [598, 236] width 396 height 25
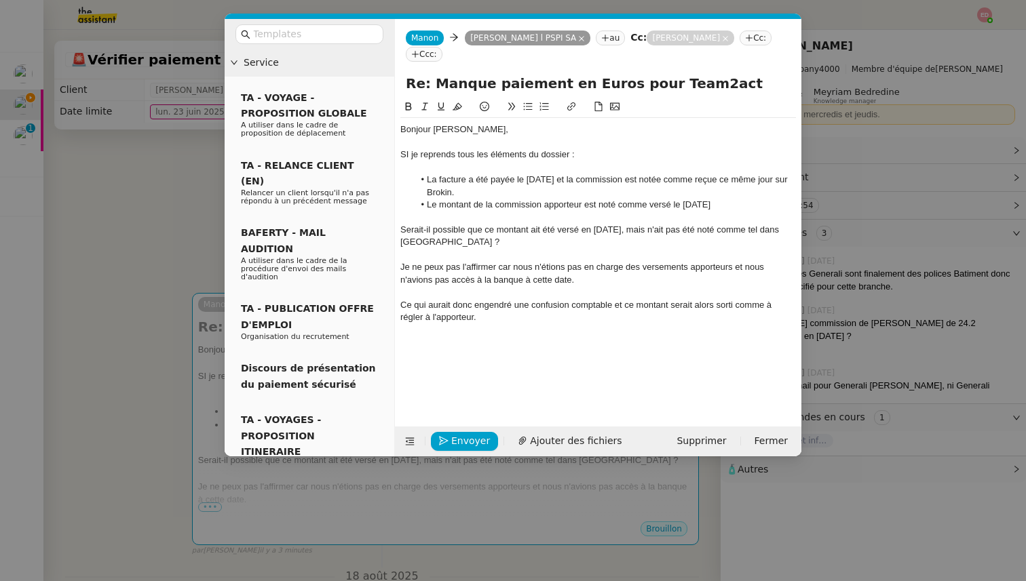
click at [493, 315] on div "Ce qui aurait donc engendré une confusion comptable et ce montant serait alors …" at bounding box center [598, 311] width 396 height 25
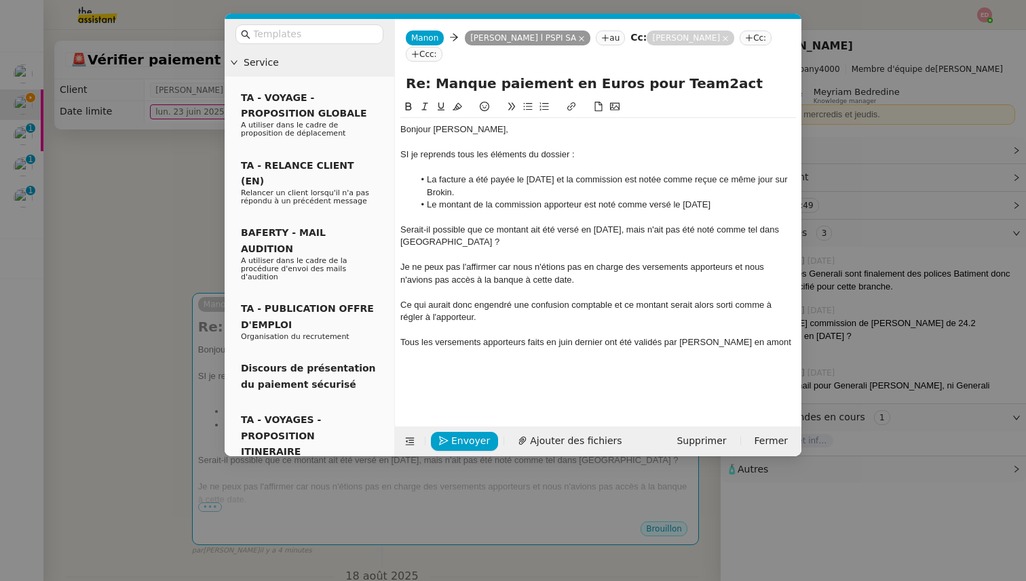
click at [527, 341] on div "Tous les versements apporteurs faits en juin dernier ont été validés par Abdoul…" at bounding box center [598, 342] width 396 height 12
click at [505, 268] on div "Je ne peux pas l'affirmer car nous n'étions pas en charge des versements apport…" at bounding box center [598, 273] width 396 height 25
click at [0, 0] on lt-span ", car" at bounding box center [0, 0] width 0 height 0
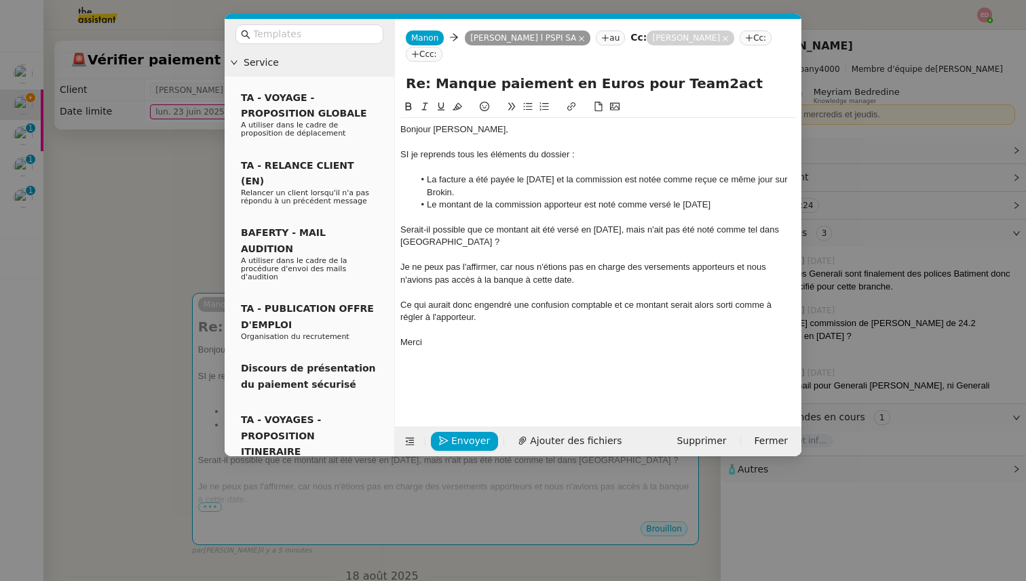
click at [623, 197] on li "La facture a été payée le [DATE] et la commission est notée comme reçue ce même…" at bounding box center [605, 186] width 383 height 25
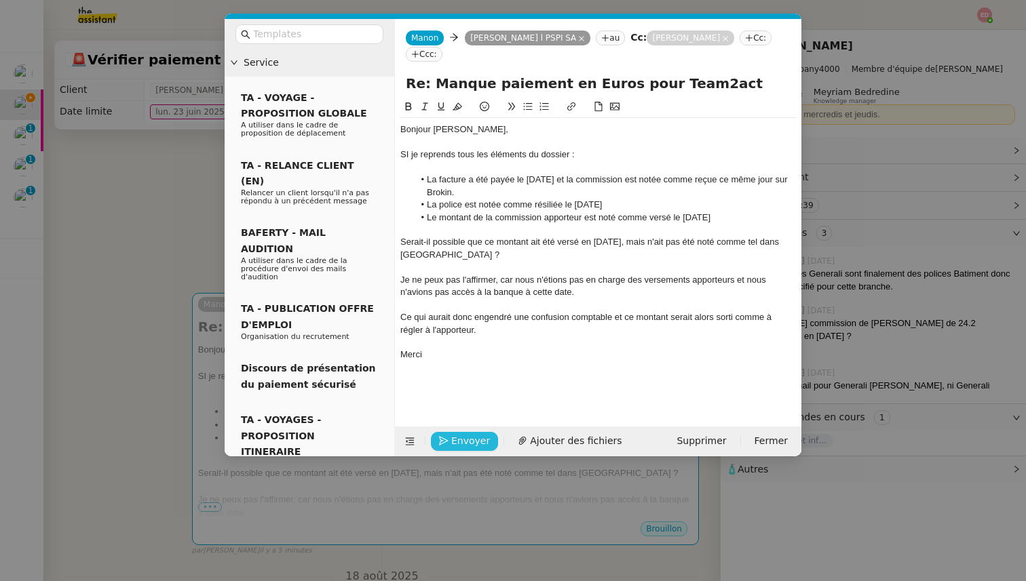
click at [466, 436] on span "Envoyer" at bounding box center [470, 442] width 39 height 16
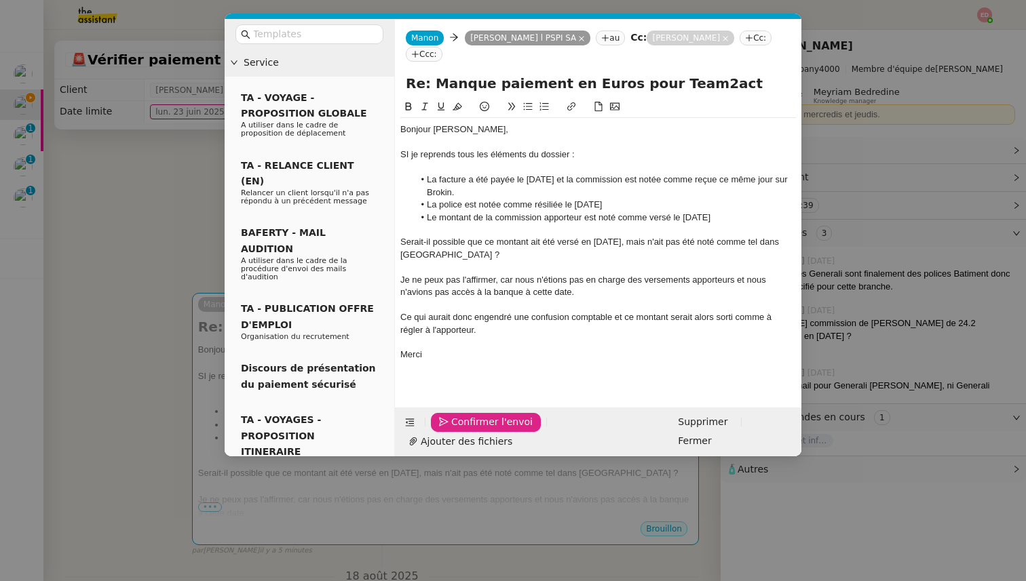
click at [466, 430] on span "Confirmer l'envoi" at bounding box center [491, 423] width 81 height 16
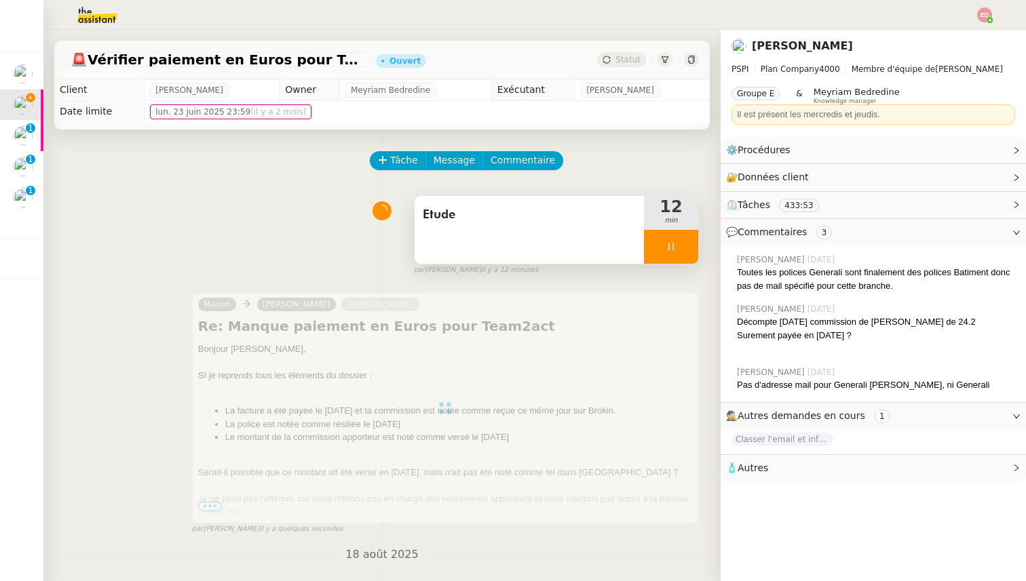
click at [23, 199] on span "COMPTABILITE - Relances factures impayées - août 2025" at bounding box center [35, 193] width 346 height 13
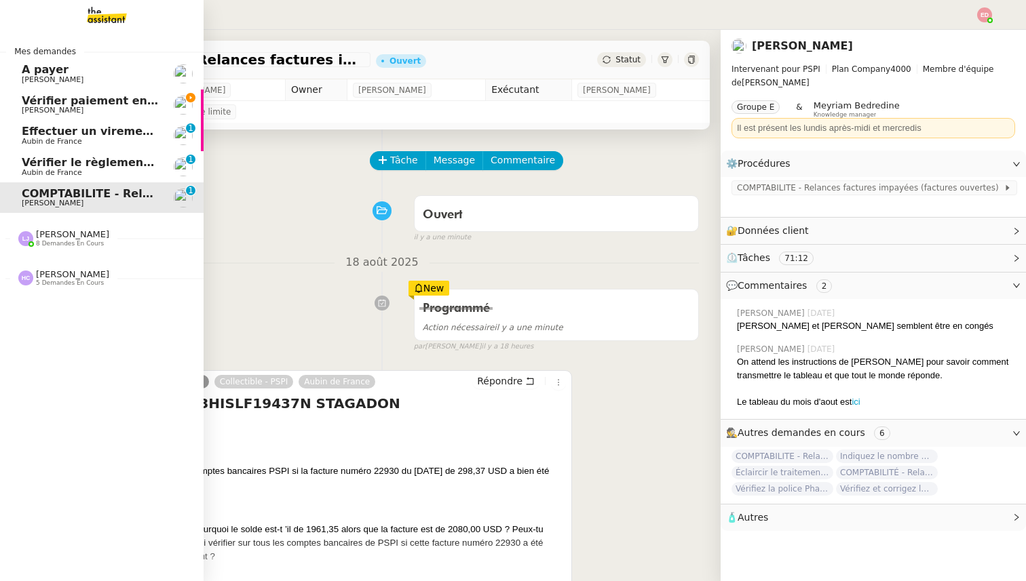
click at [99, 162] on span "Vérifier le règlement de la facture" at bounding box center [126, 162] width 208 height 13
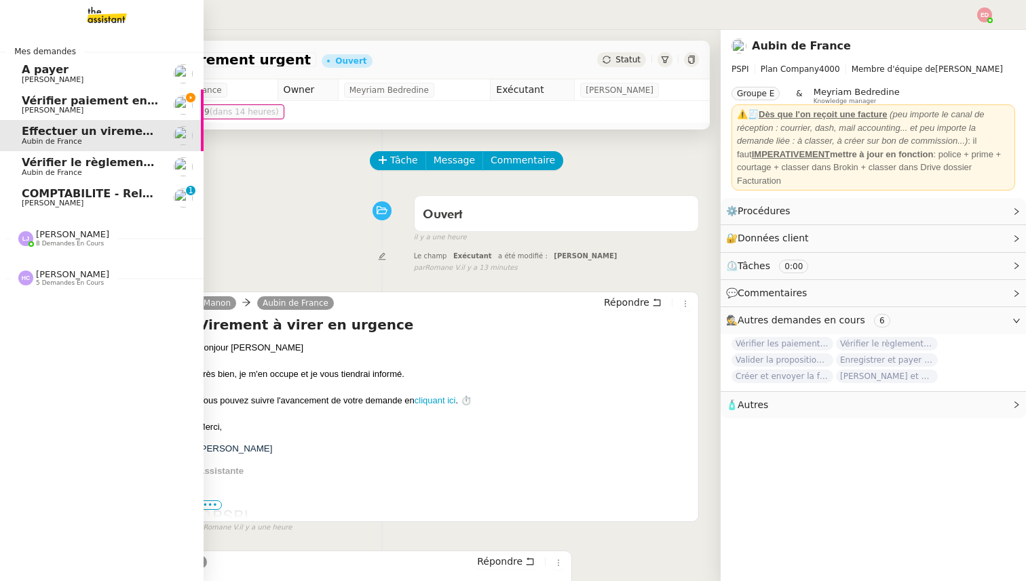
click at [62, 233] on span "[PERSON_NAME]" at bounding box center [72, 234] width 73 height 10
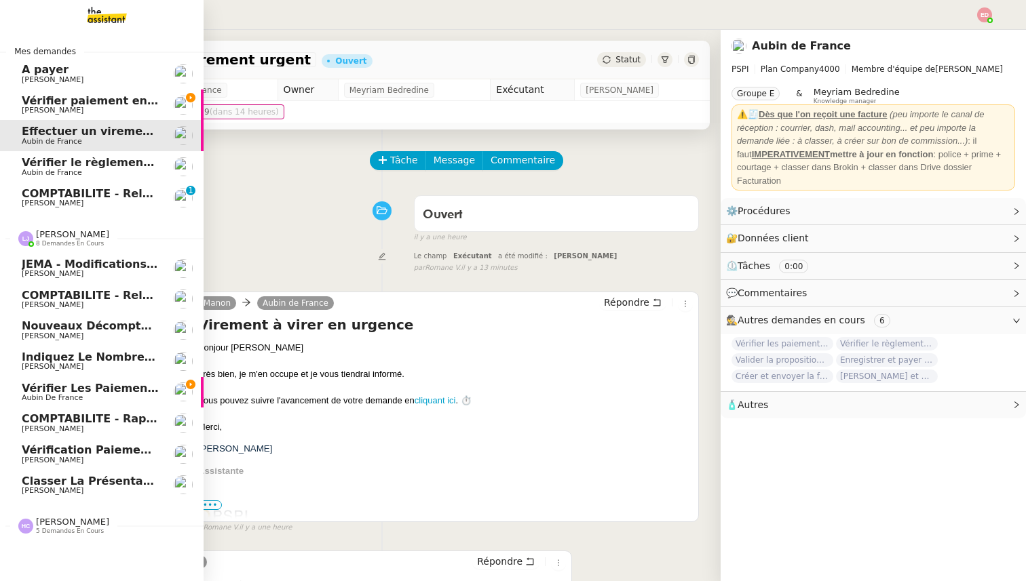
click at [89, 385] on span "Vérifier les paiements reçus" at bounding box center [111, 388] width 178 height 13
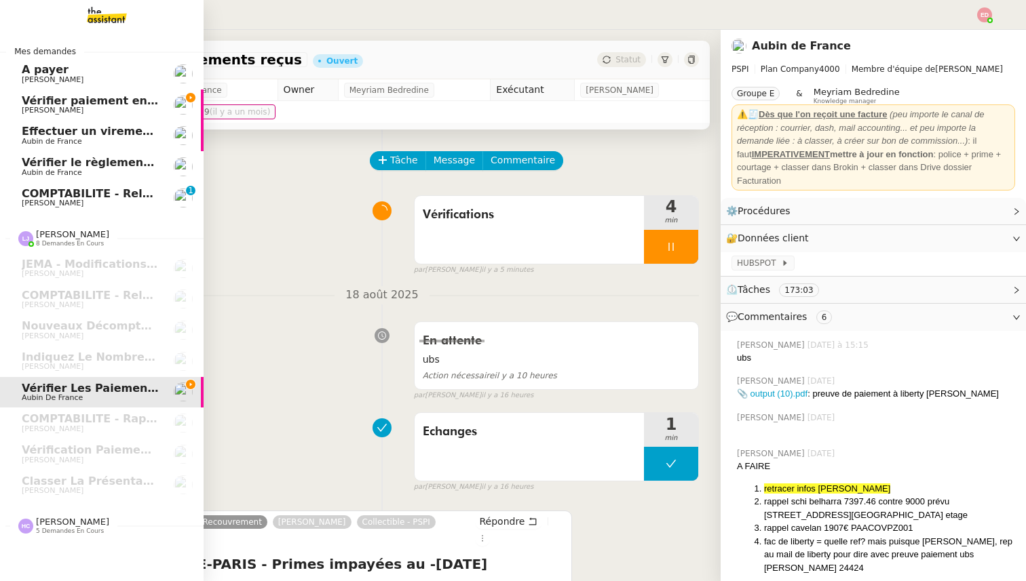
click at [64, 95] on span "Vérifier paiement en Euros pour Team2act" at bounding box center [151, 100] width 258 height 13
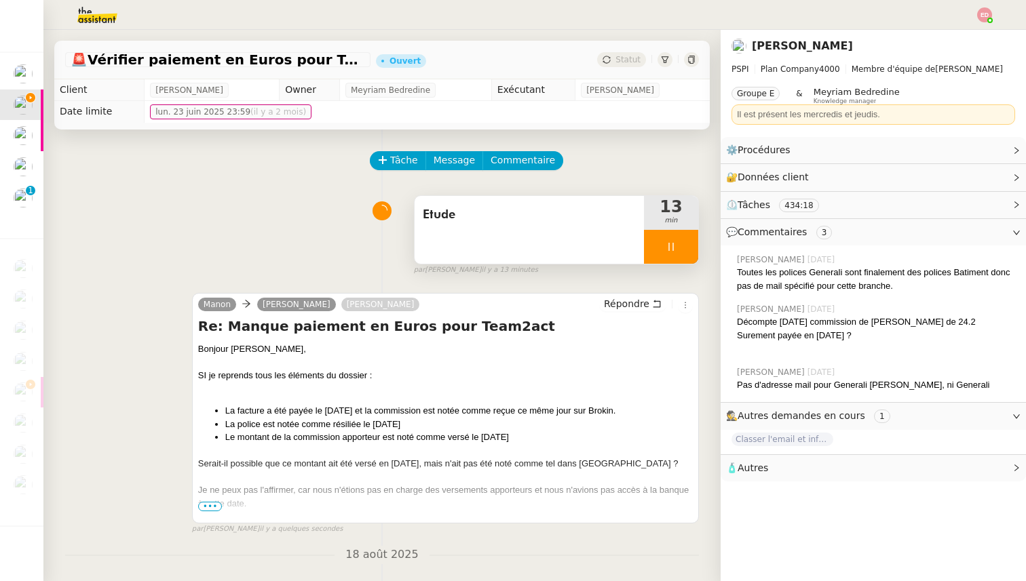
click at [687, 244] on div at bounding box center [671, 247] width 54 height 34
click at [687, 244] on icon at bounding box center [685, 246] width 10 height 7
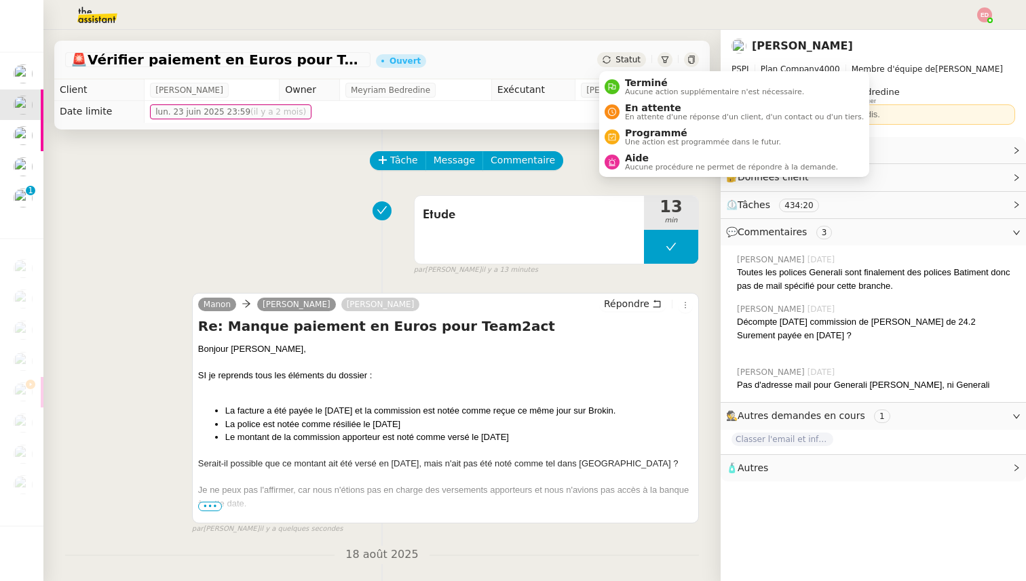
click at [630, 54] on div "Statut" at bounding box center [621, 59] width 49 height 15
click at [659, 115] on span "En attente d'une réponse d'un client, d'un contact ou d'un tiers." at bounding box center [744, 116] width 239 height 7
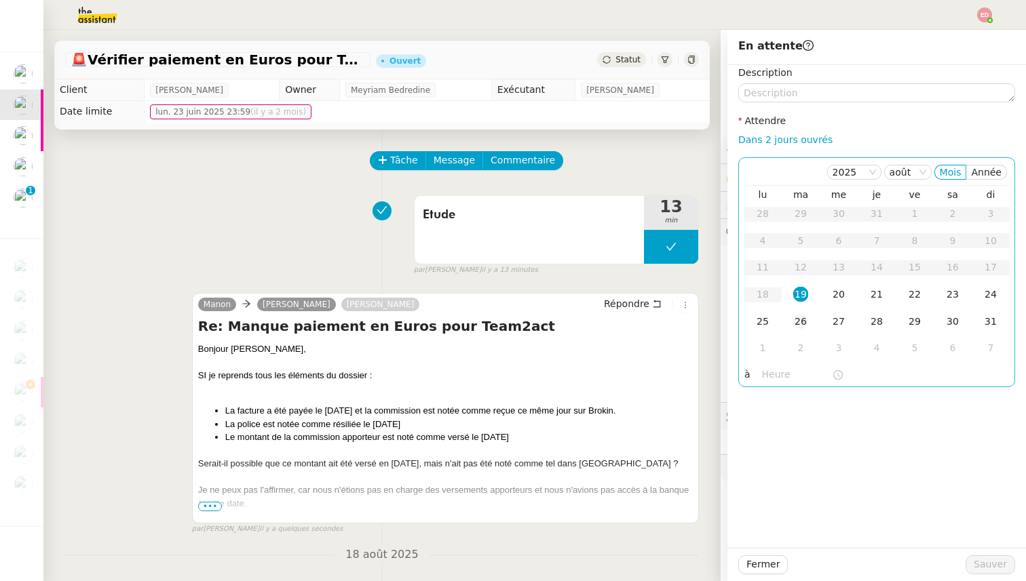
click at [801, 315] on div "26" at bounding box center [800, 321] width 15 height 15
click at [975, 562] on button "Sauver" at bounding box center [990, 565] width 50 height 19
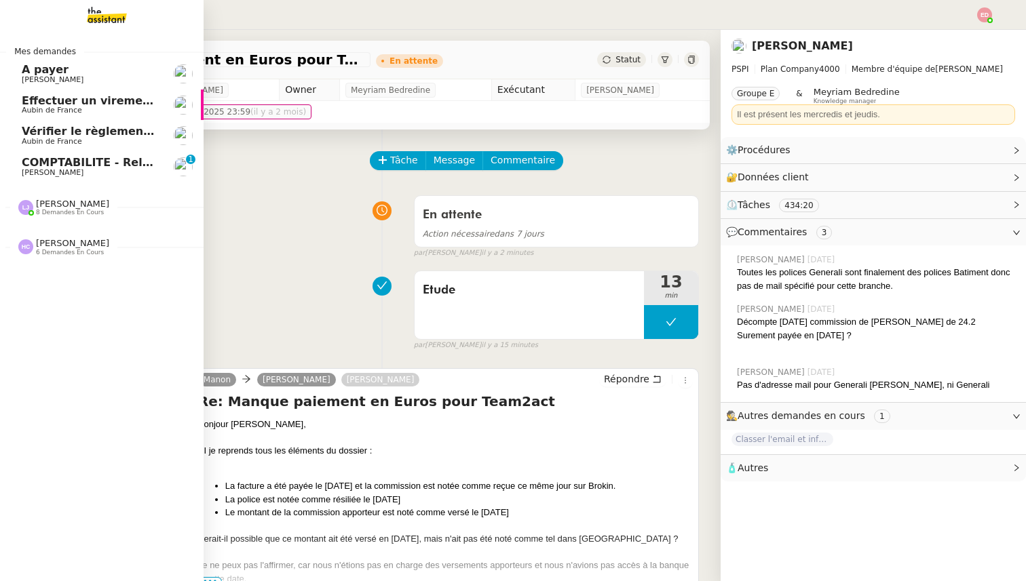
click at [43, 140] on span "Aubin de France" at bounding box center [52, 141] width 60 height 9
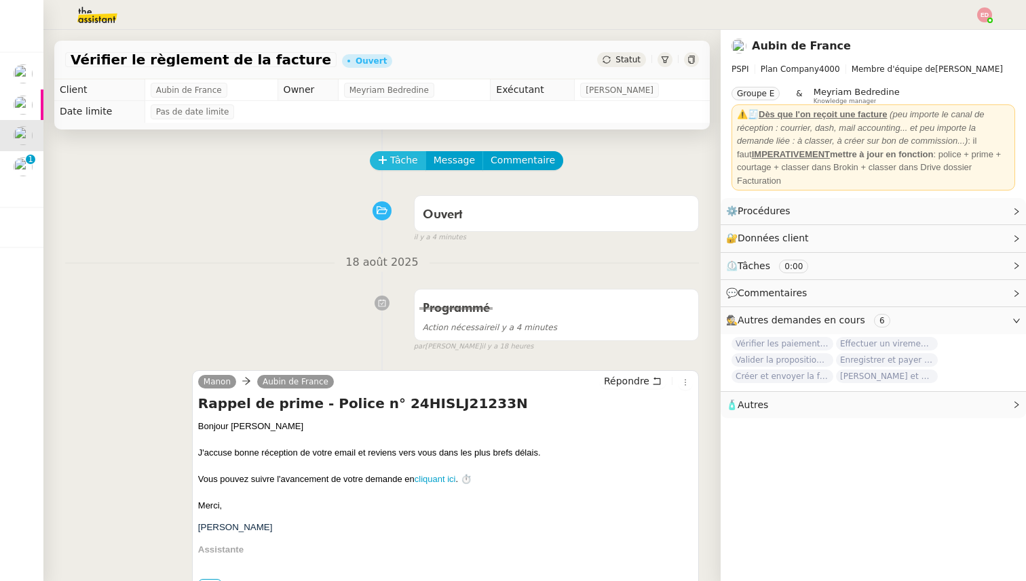
click at [390, 164] on span "Tâche" at bounding box center [404, 161] width 28 height 16
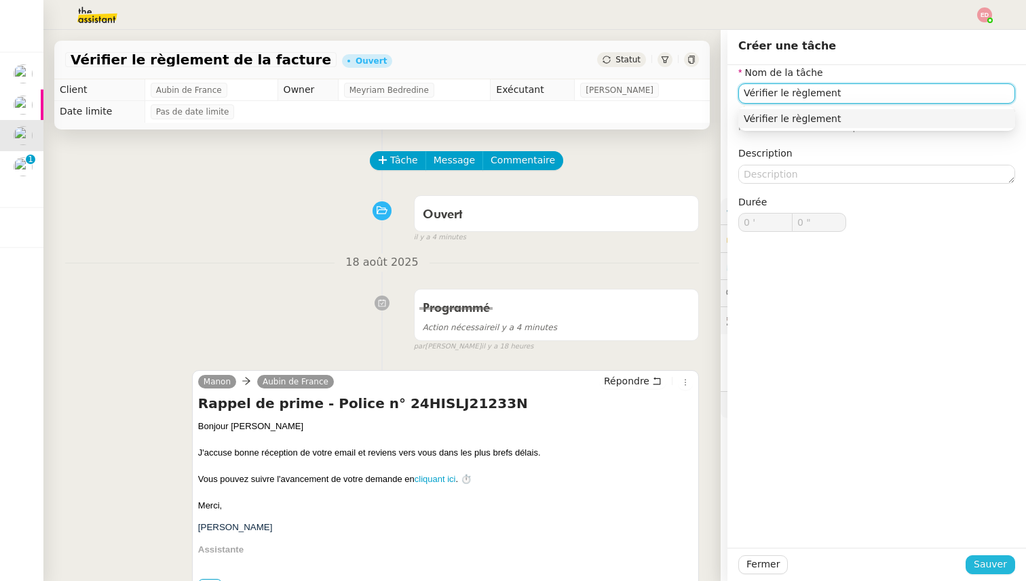
type input "Vérifier le règlement"
click at [979, 557] on span "Sauver" at bounding box center [990, 565] width 33 height 16
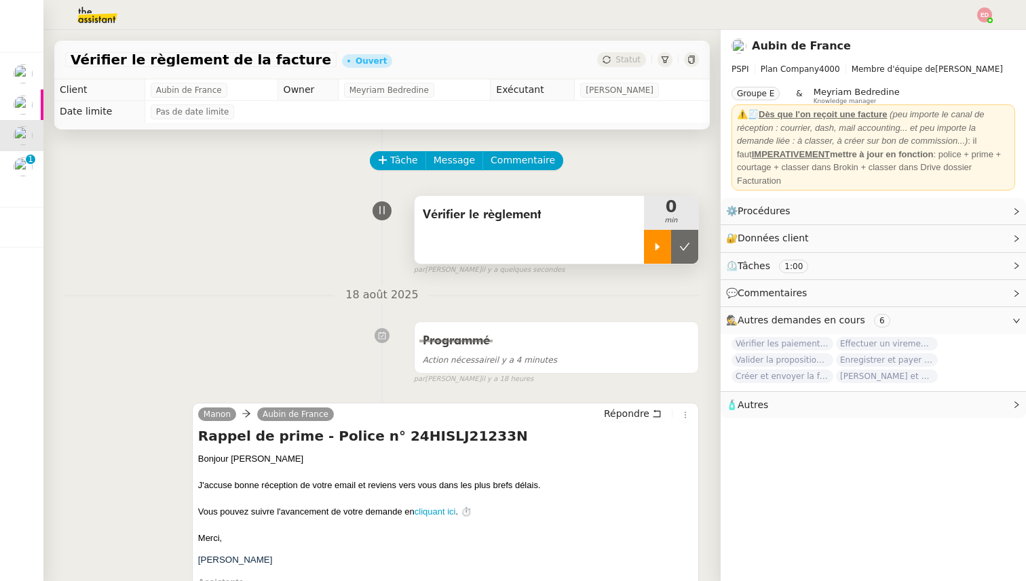
click at [649, 254] on div at bounding box center [657, 247] width 27 height 34
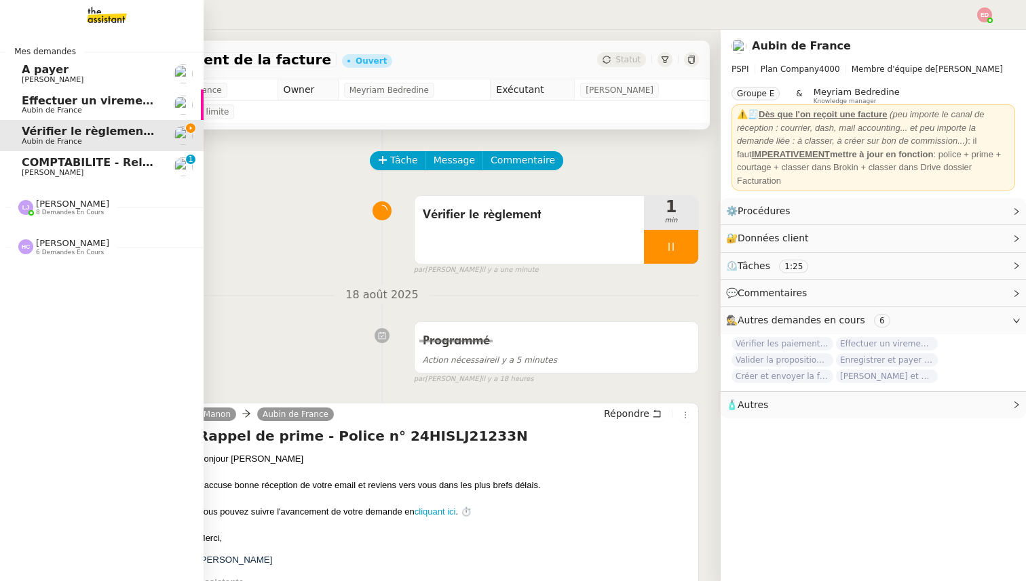
click at [64, 166] on span "COMPTABILITE - Relances factures impayées - août 2025" at bounding box center [195, 162] width 346 height 13
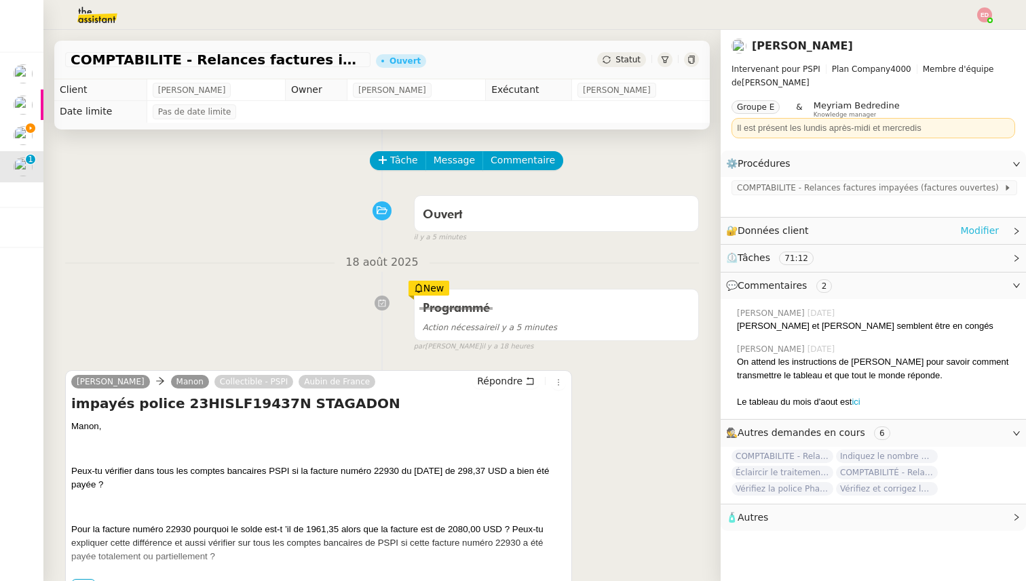
click at [978, 223] on link "Modifier" at bounding box center [979, 231] width 39 height 16
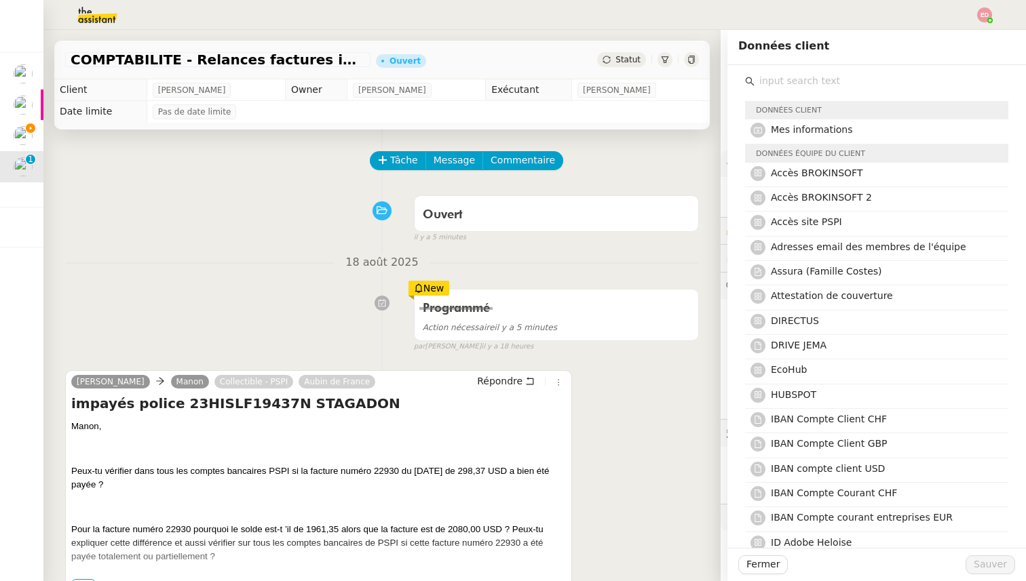
click at [788, 77] on input "text" at bounding box center [881, 81] width 254 height 18
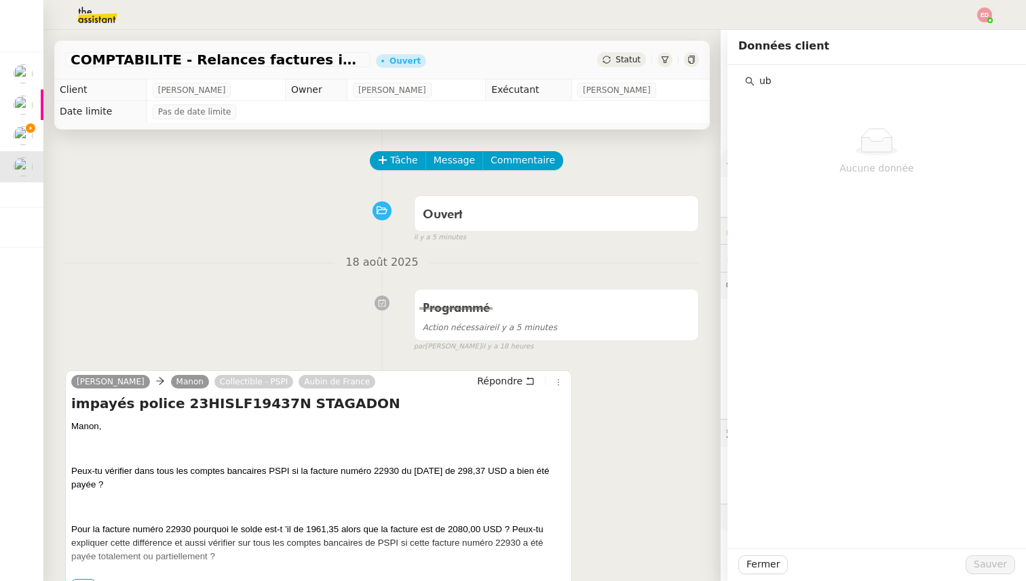
type input "u"
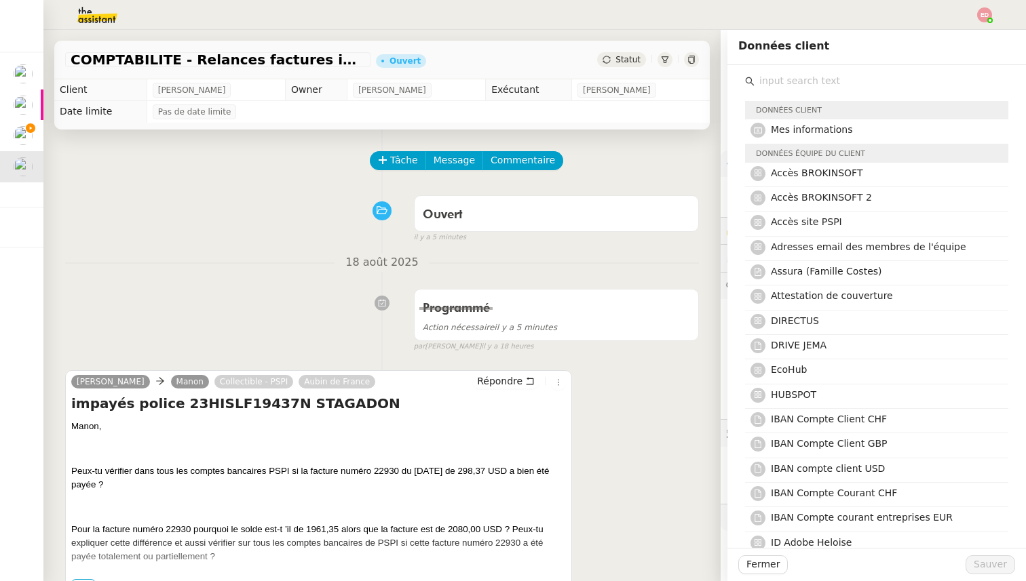
click at [216, 208] on div "Ouvert false il y a 5 minutes" at bounding box center [382, 216] width 634 height 54
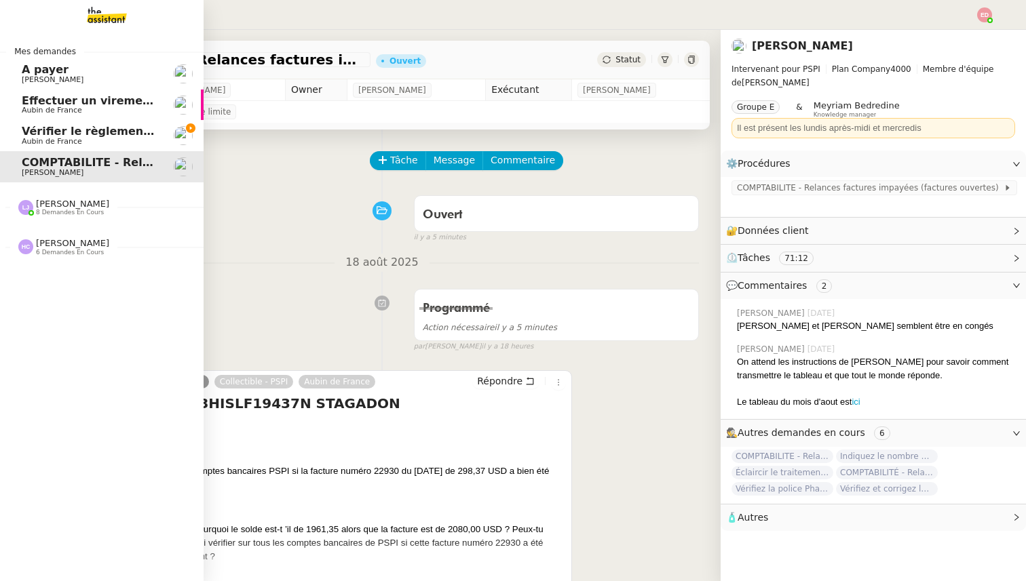
click at [62, 79] on span "[PERSON_NAME]" at bounding box center [53, 79] width 62 height 9
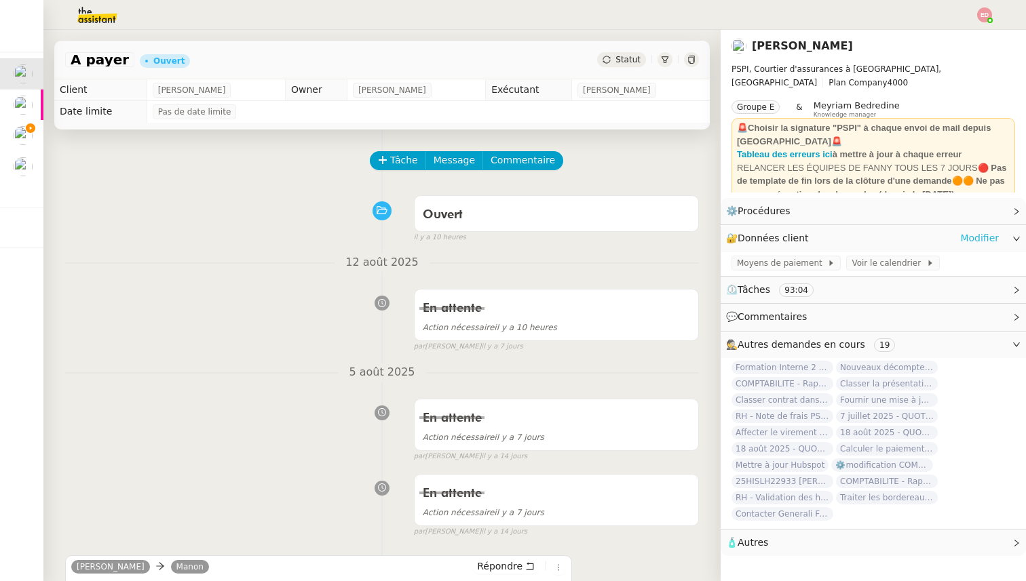
click at [976, 240] on link "Modifier" at bounding box center [979, 239] width 39 height 16
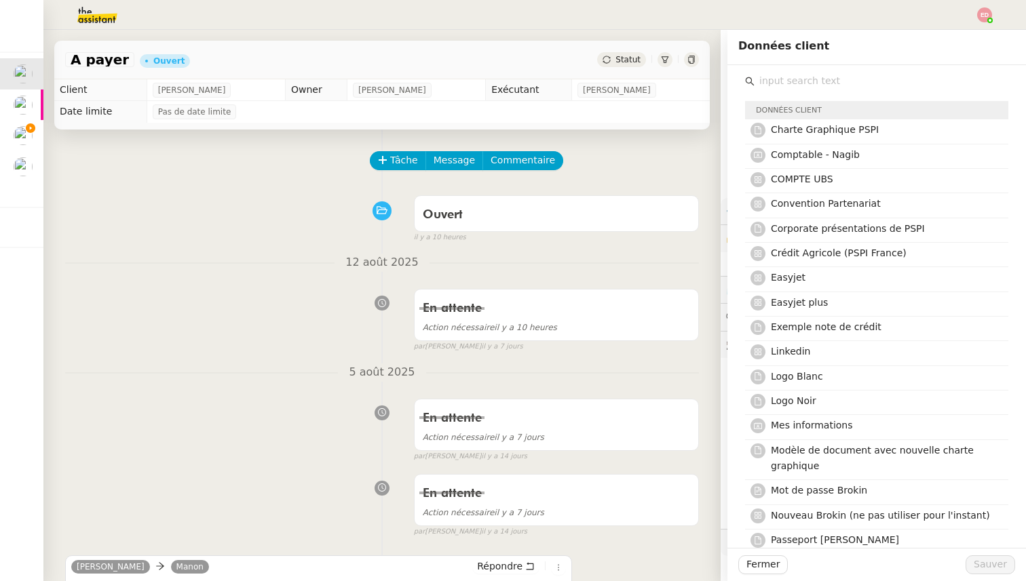
click at [839, 75] on input "text" at bounding box center [881, 81] width 254 height 18
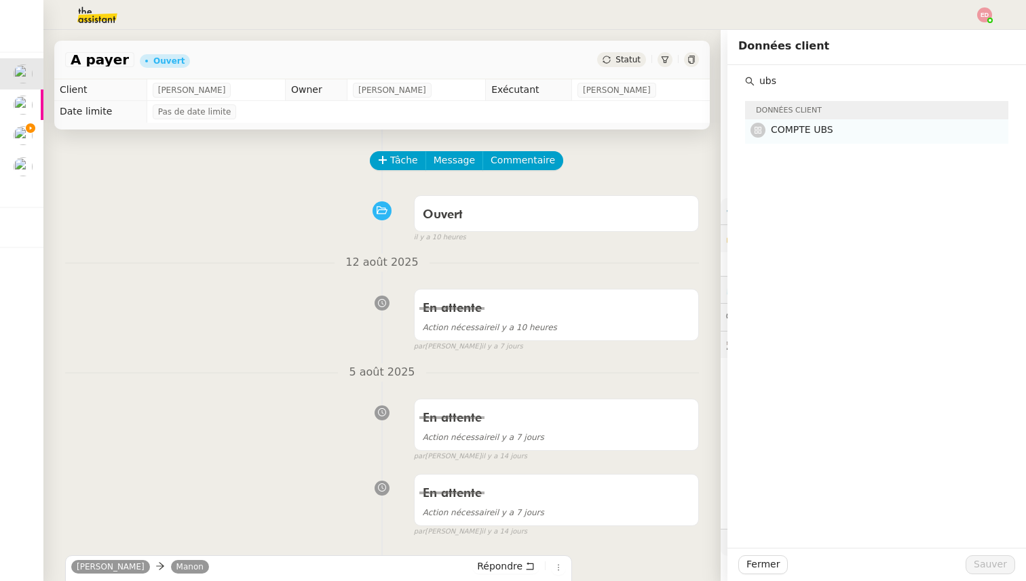
type input "ubs"
click at [799, 126] on span "COMPTE UBS" at bounding box center [802, 129] width 62 height 11
click at [985, 562] on span "Sauver" at bounding box center [990, 565] width 33 height 16
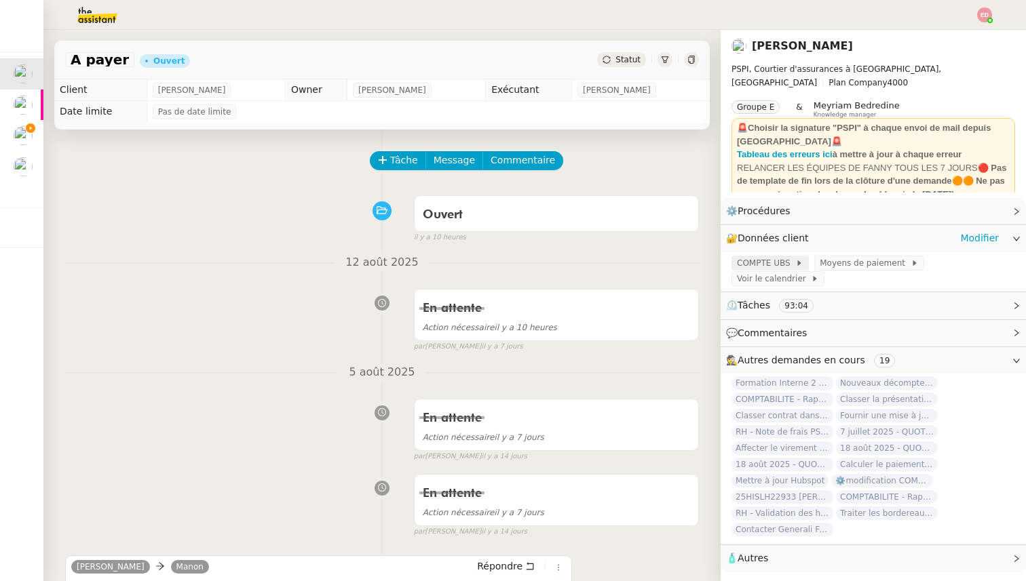
click at [775, 262] on span "COMPTE UBS" at bounding box center [766, 263] width 58 height 14
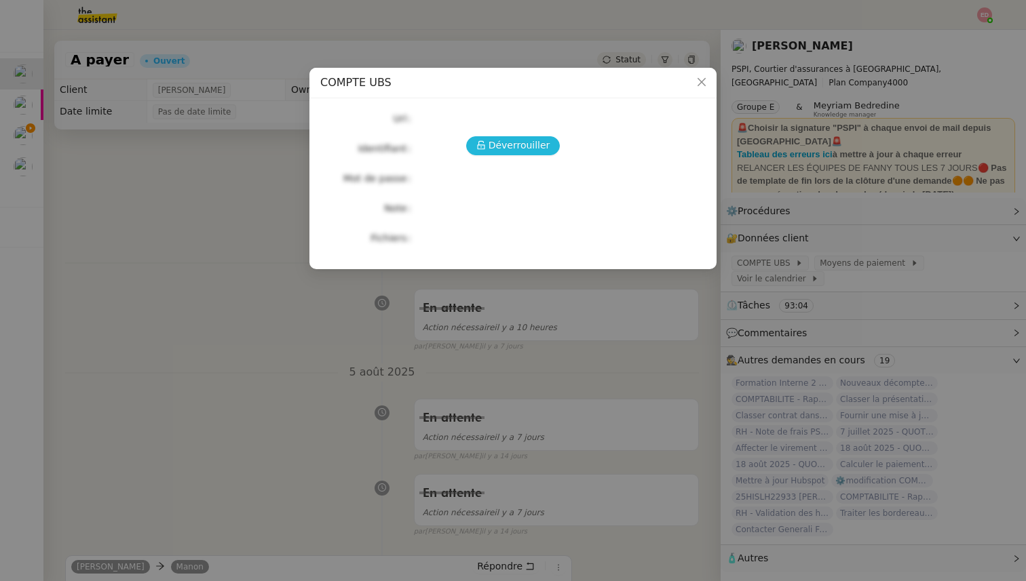
click at [527, 149] on span "Déverrouiller" at bounding box center [519, 146] width 62 height 16
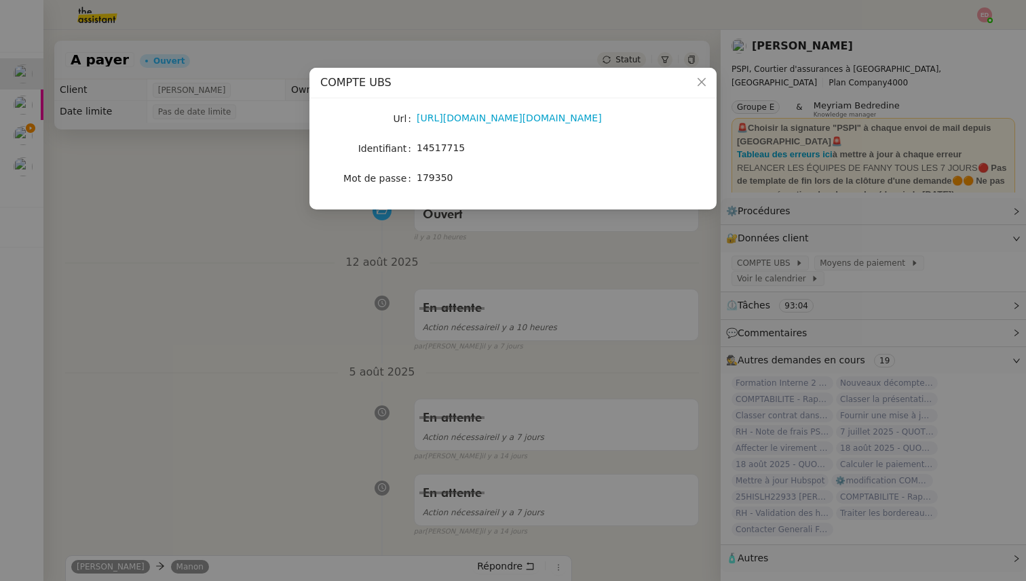
click at [458, 147] on span "14517715" at bounding box center [441, 147] width 48 height 11
click at [453, 118] on link "https://ebanking-ch1.ubs.com/workbench/WorkbenchOpenAction.do?login#/home?navit…" at bounding box center [509, 118] width 185 height 11
click at [151, 299] on nz-modal-container "COMPTE UBS Url https://ebanking-ch1.ubs.com/workbench/WorkbenchOpenAction.do?lo…" at bounding box center [513, 290] width 1026 height 581
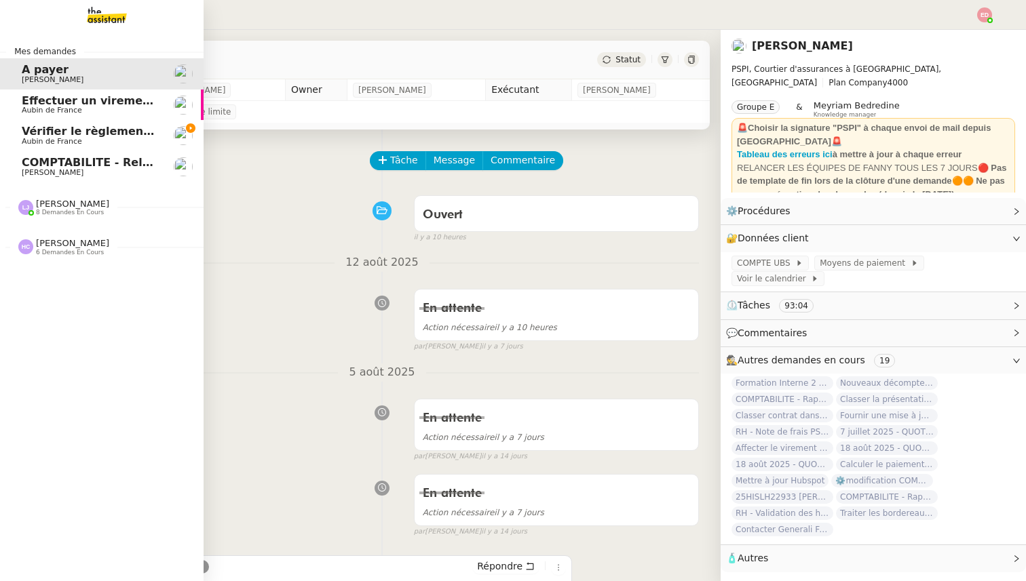
click at [33, 133] on span "Vérifier le règlement de la facture" at bounding box center [126, 131] width 208 height 13
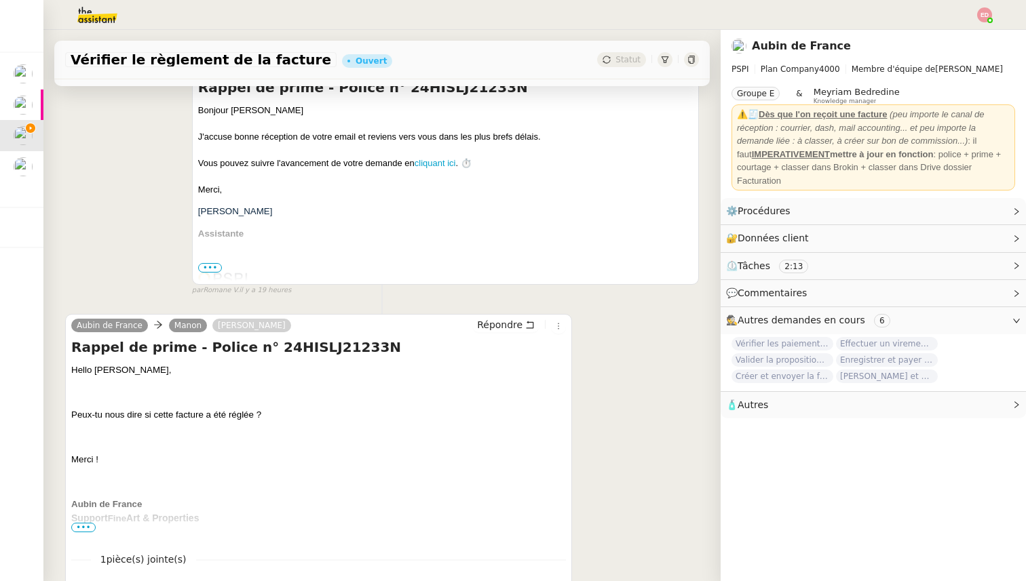
scroll to position [444, 0]
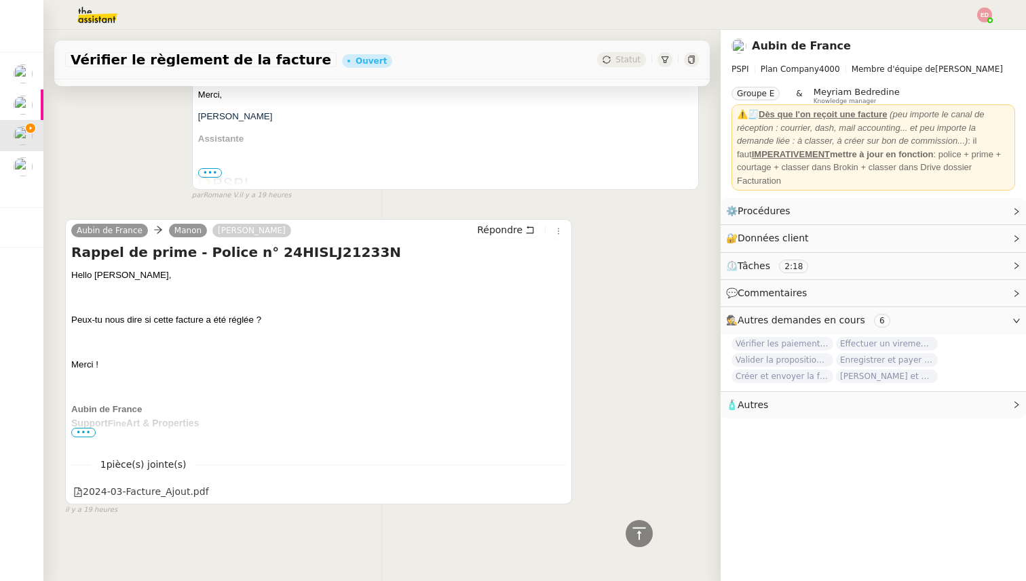
click at [86, 431] on span "•••" at bounding box center [83, 432] width 24 height 9
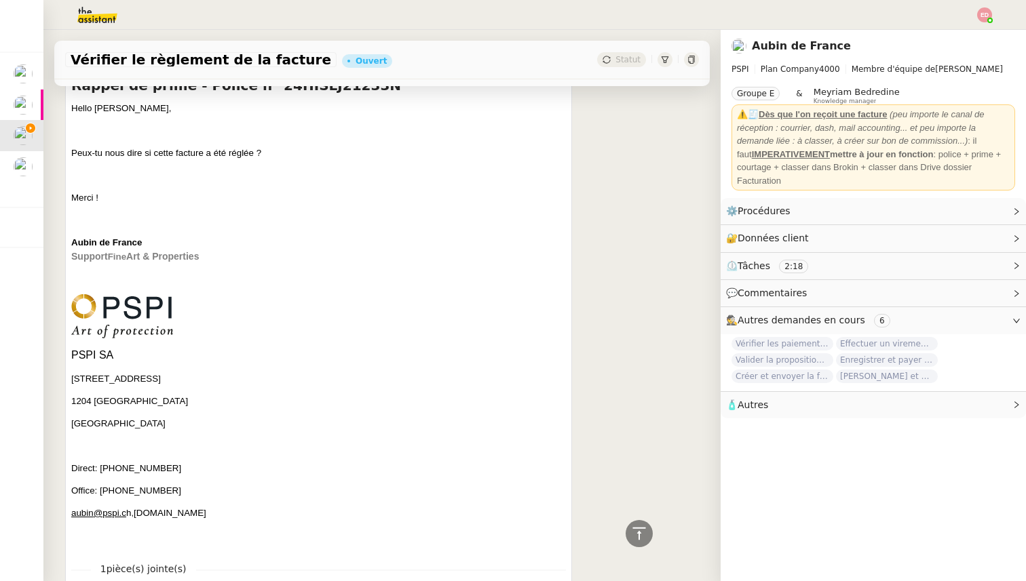
scroll to position [716, 0]
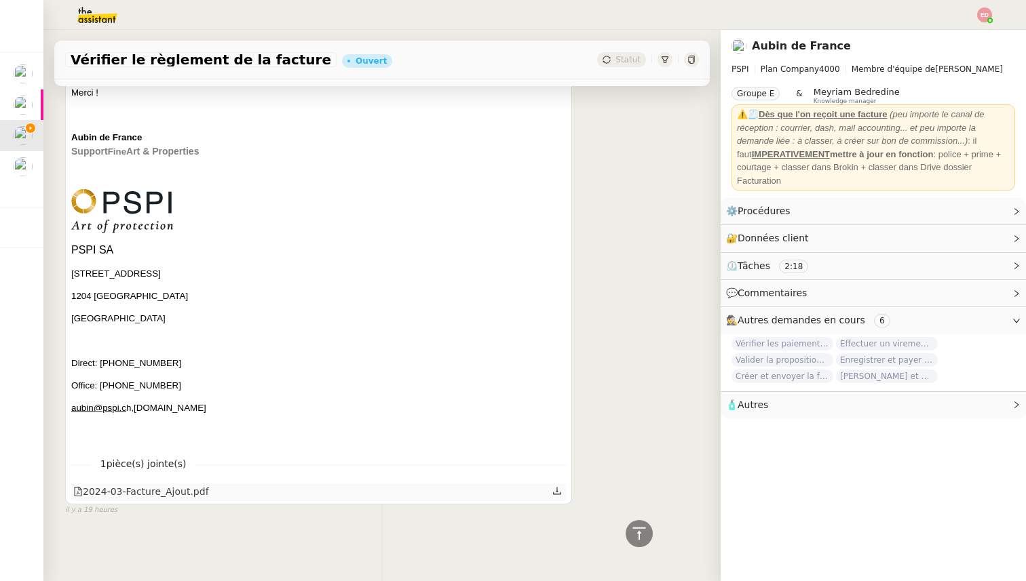
click at [554, 492] on icon at bounding box center [556, 490] width 9 height 9
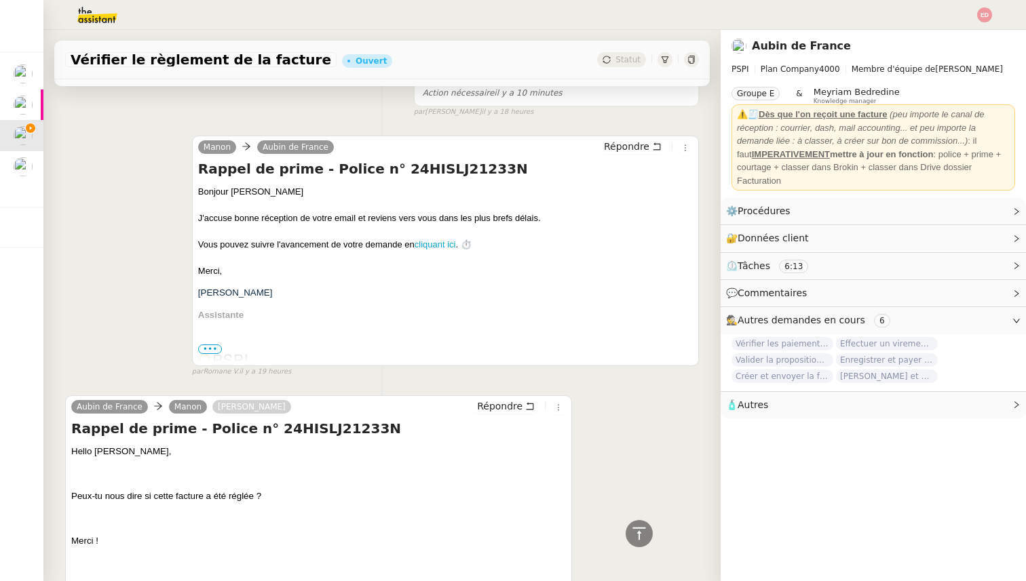
scroll to position [0, 0]
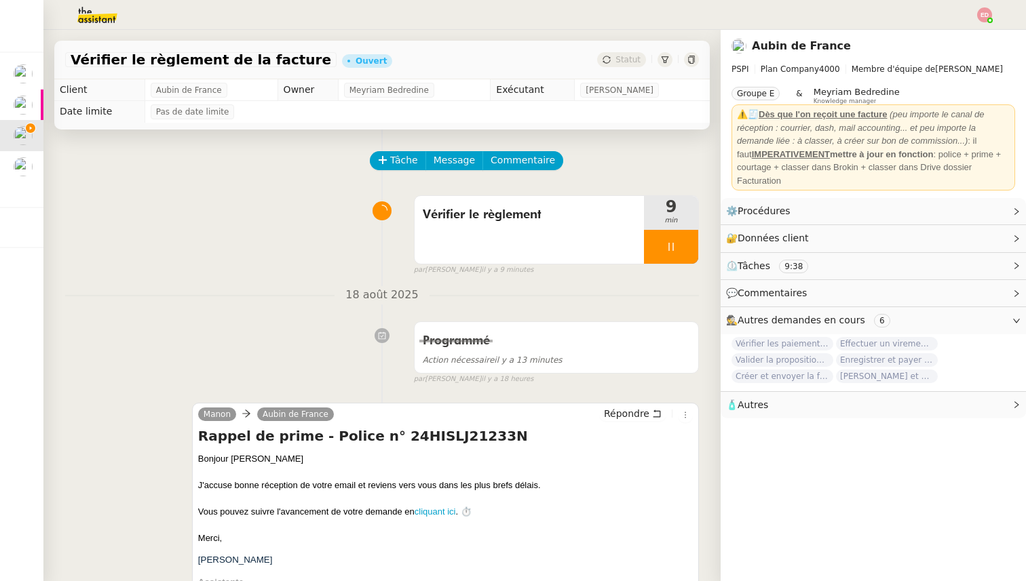
click at [630, 423] on div "Répondre" at bounding box center [646, 414] width 94 height 16
click at [628, 416] on span "Répondre" at bounding box center [626, 414] width 45 height 14
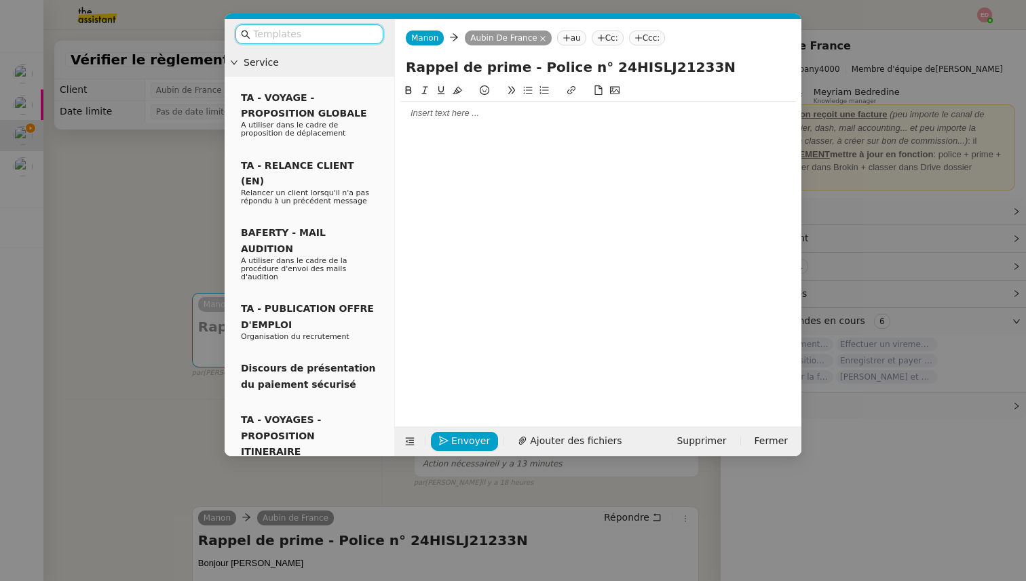
click at [488, 112] on div at bounding box center [598, 113] width 396 height 12
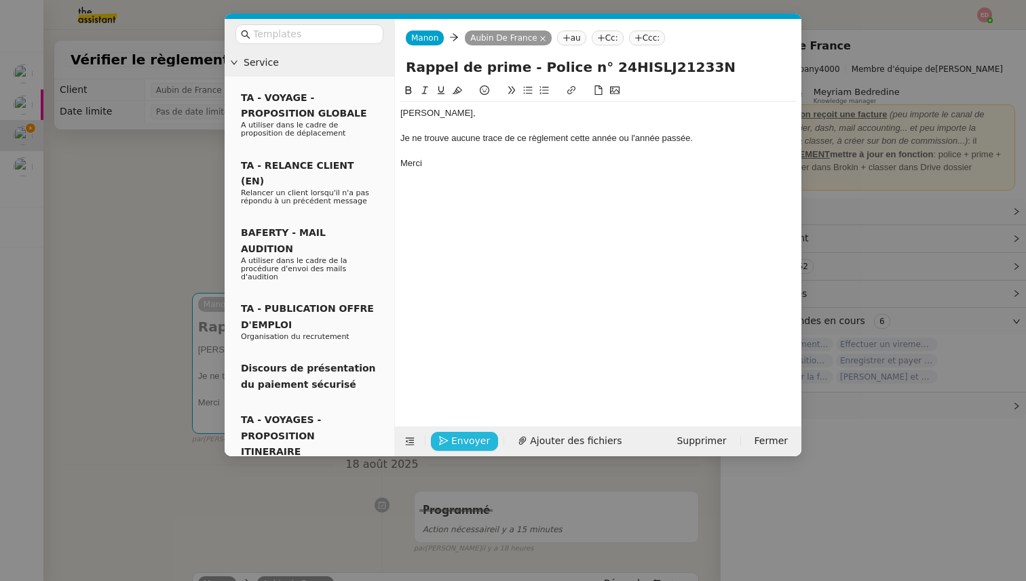
click at [461, 446] on span "Envoyer" at bounding box center [470, 442] width 39 height 16
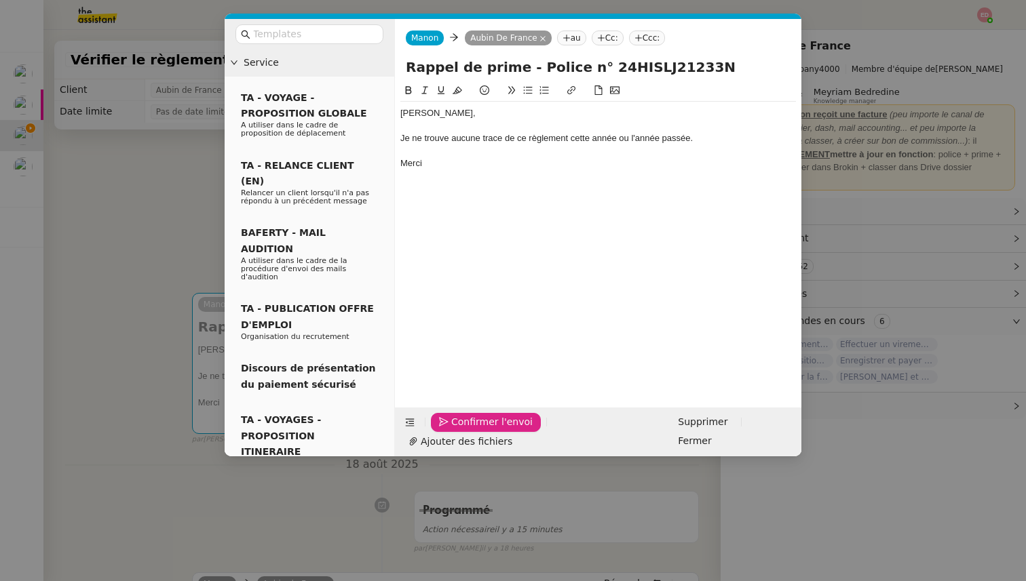
click at [461, 430] on span "Confirmer l'envoi" at bounding box center [491, 423] width 81 height 16
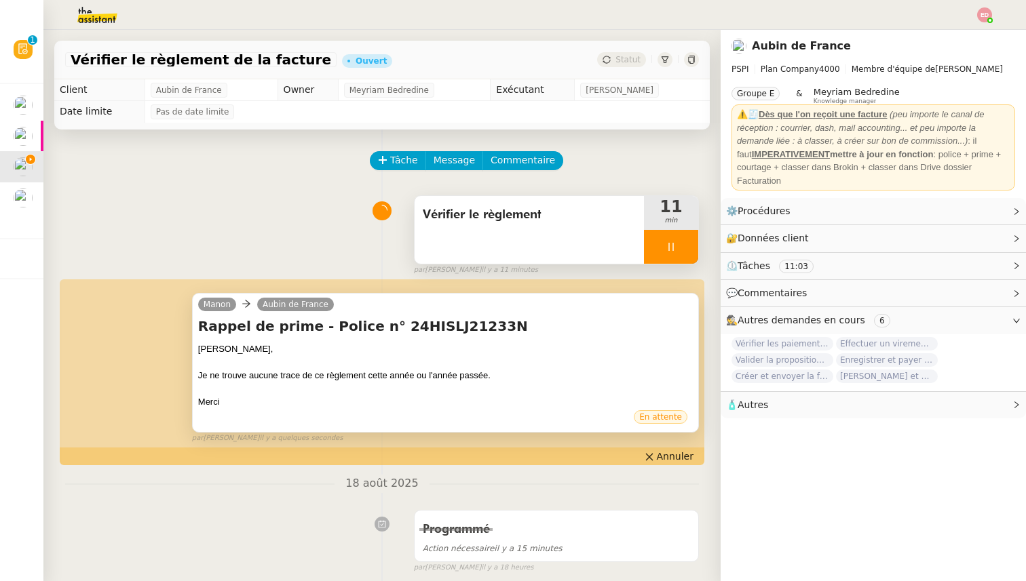
click at [692, 250] on div at bounding box center [671, 247] width 54 height 34
click at [692, 250] on button at bounding box center [684, 247] width 27 height 34
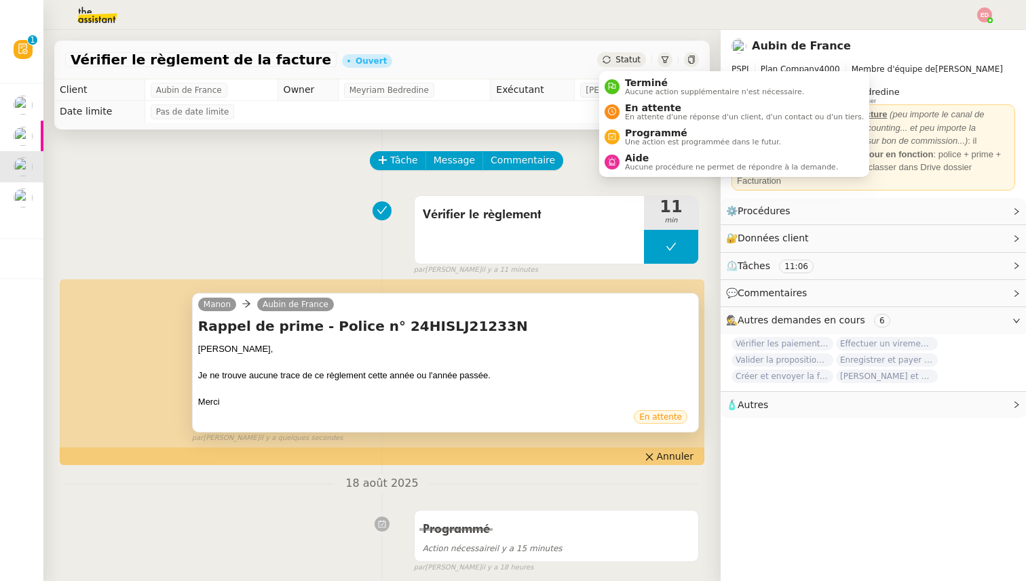
click at [619, 55] on span "Statut" at bounding box center [627, 59] width 25 height 9
click at [653, 111] on span "En attente" at bounding box center [744, 107] width 239 height 11
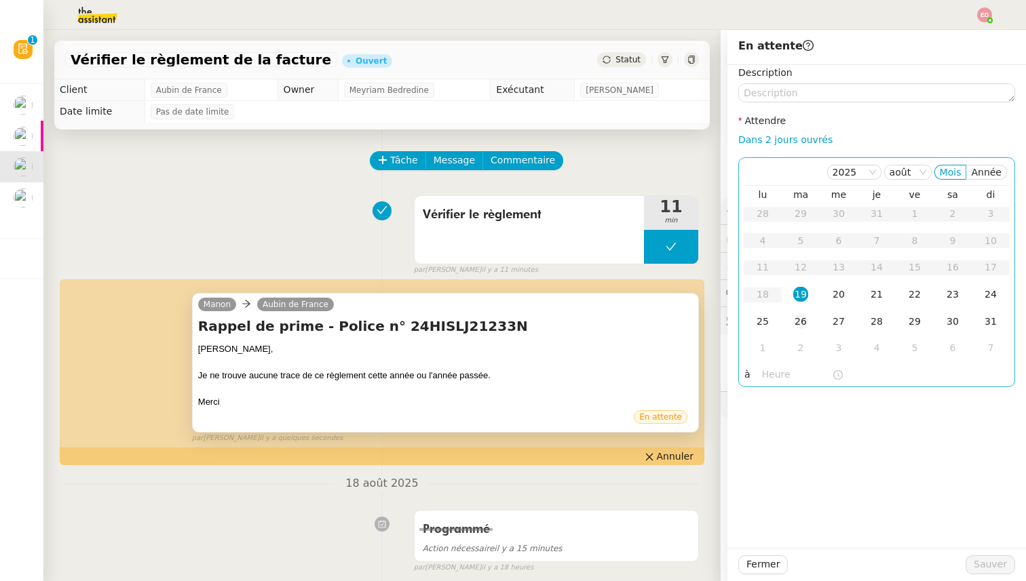
click at [796, 333] on td "26" at bounding box center [801, 322] width 38 height 27
click at [986, 559] on span "Sauver" at bounding box center [990, 565] width 33 height 16
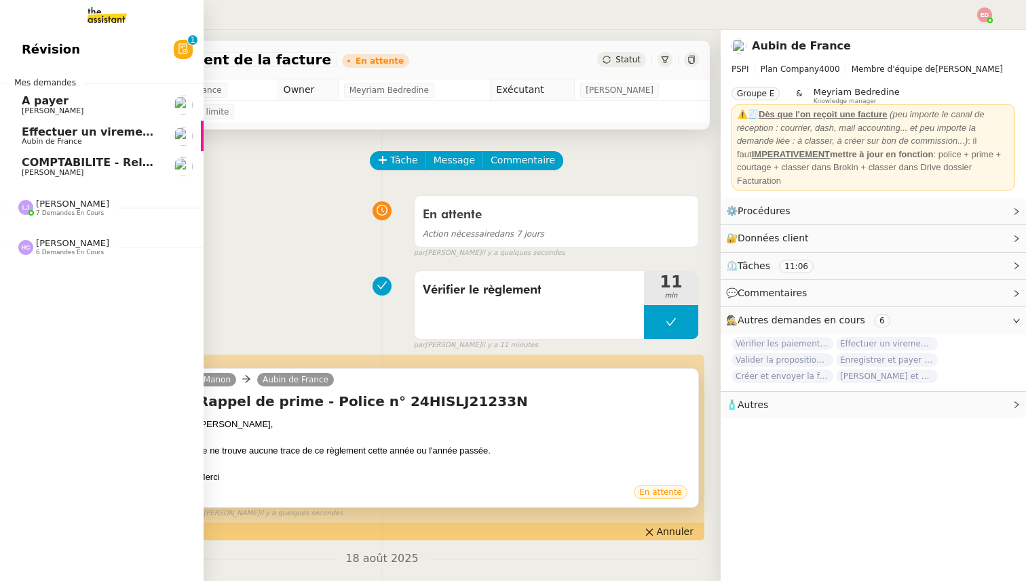
click at [60, 129] on span "Effectuer un virement urgent" at bounding box center [111, 132] width 178 height 13
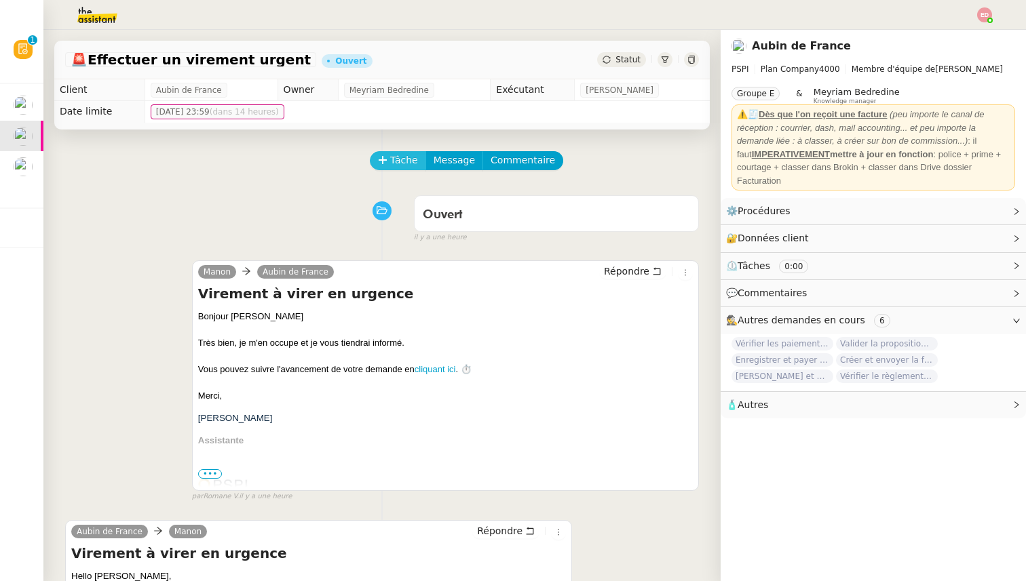
click at [390, 159] on span "Tâche" at bounding box center [404, 161] width 28 height 16
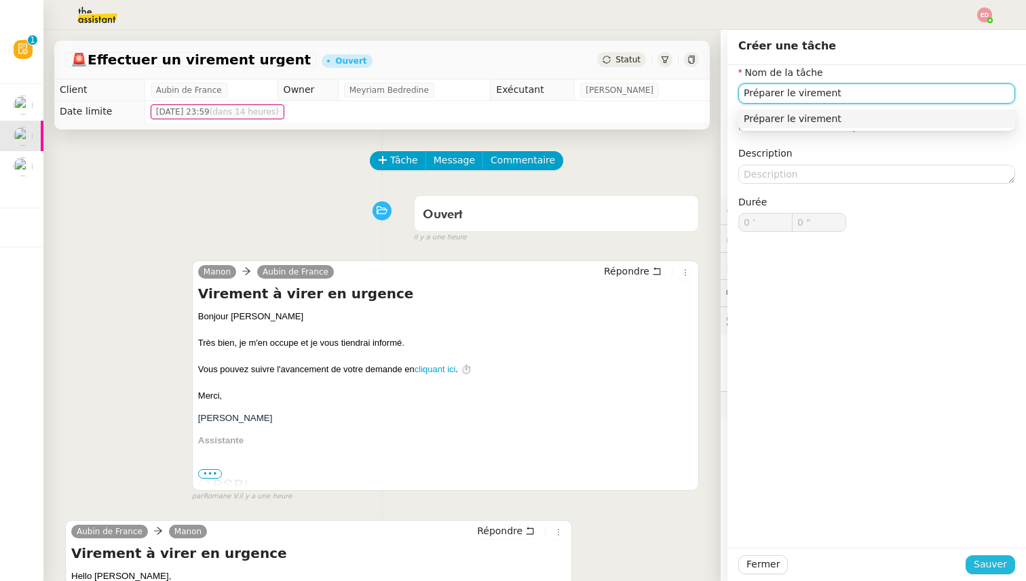
type input "Préparer le virement"
click at [999, 571] on span "Sauver" at bounding box center [990, 565] width 33 height 16
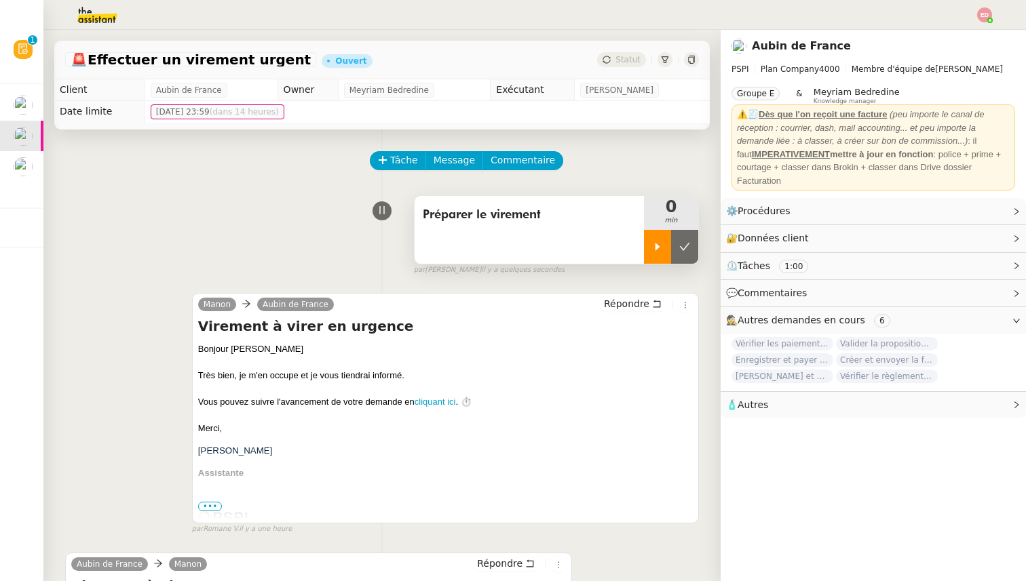
click at [656, 235] on div at bounding box center [657, 247] width 27 height 34
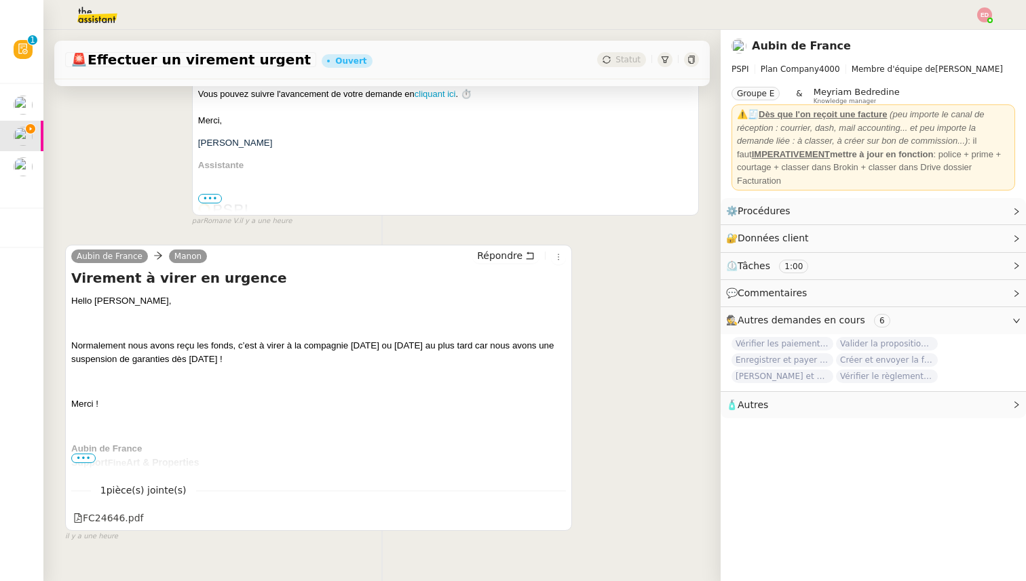
scroll to position [334, 0]
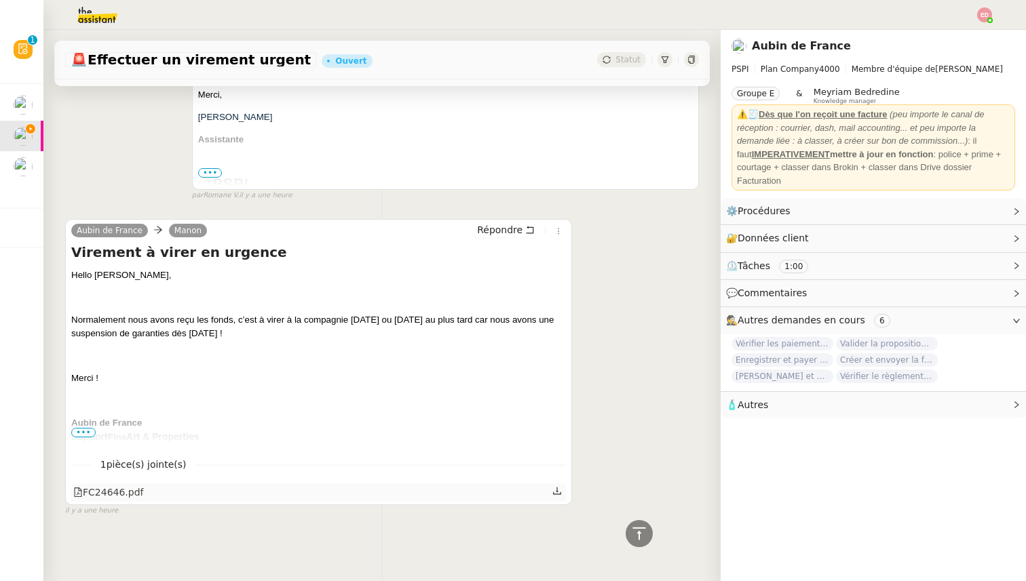
click at [562, 490] on div at bounding box center [558, 493] width 12 height 18
click at [558, 496] on icon at bounding box center [556, 490] width 9 height 9
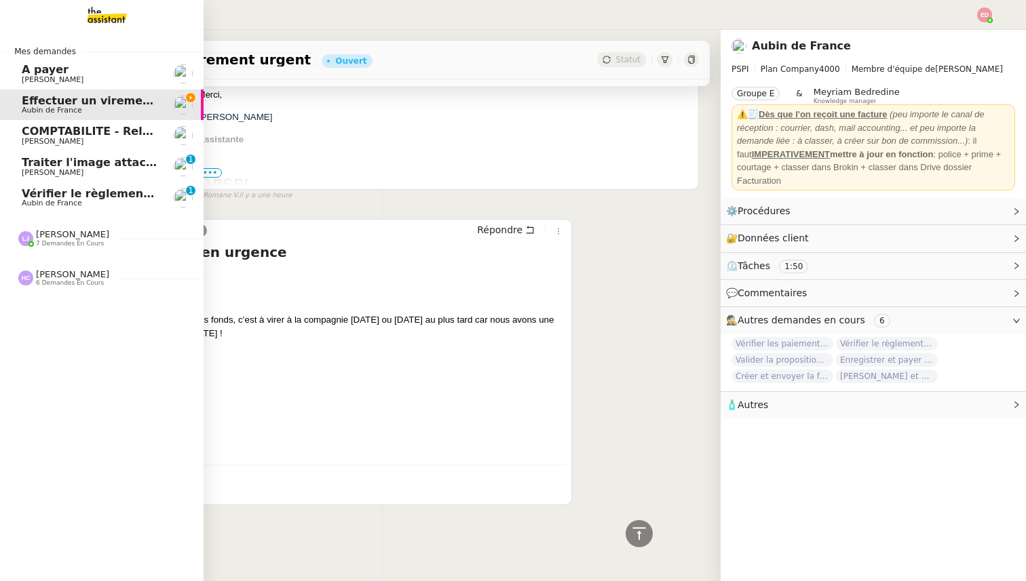
click at [41, 197] on span "Vérifier le règlement de la facture" at bounding box center [126, 193] width 208 height 13
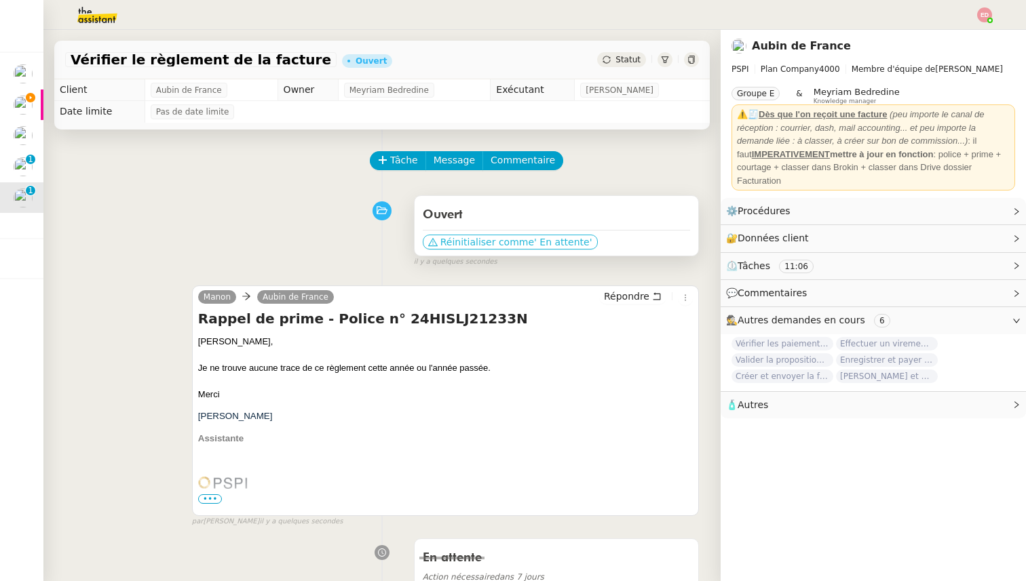
click at [534, 242] on span "' En attente'" at bounding box center [563, 242] width 58 height 14
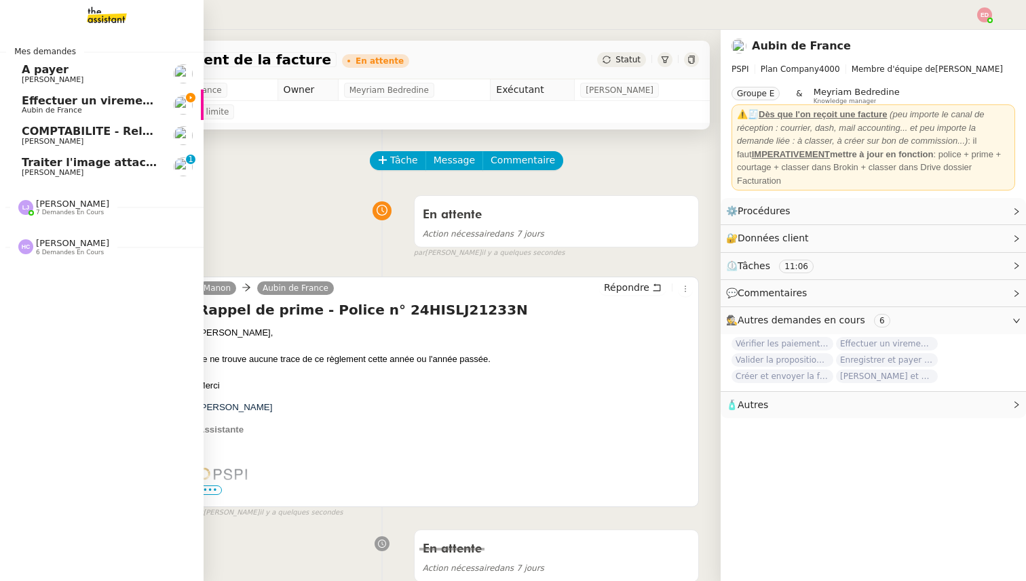
click at [71, 163] on span "Traiter l'image attachée" at bounding box center [95, 162] width 147 height 13
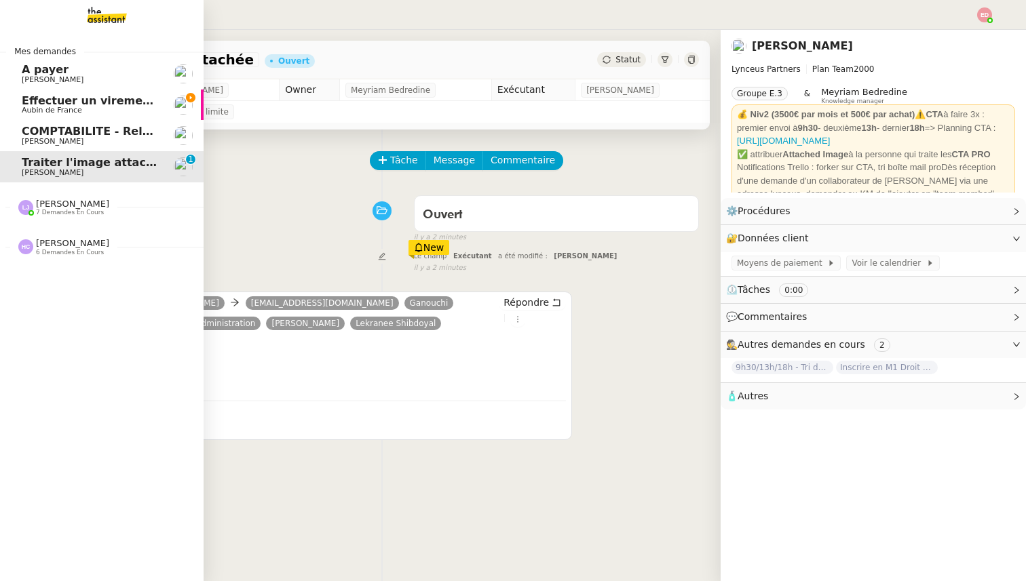
click at [39, 104] on span "Effectuer un virement urgent" at bounding box center [111, 100] width 178 height 13
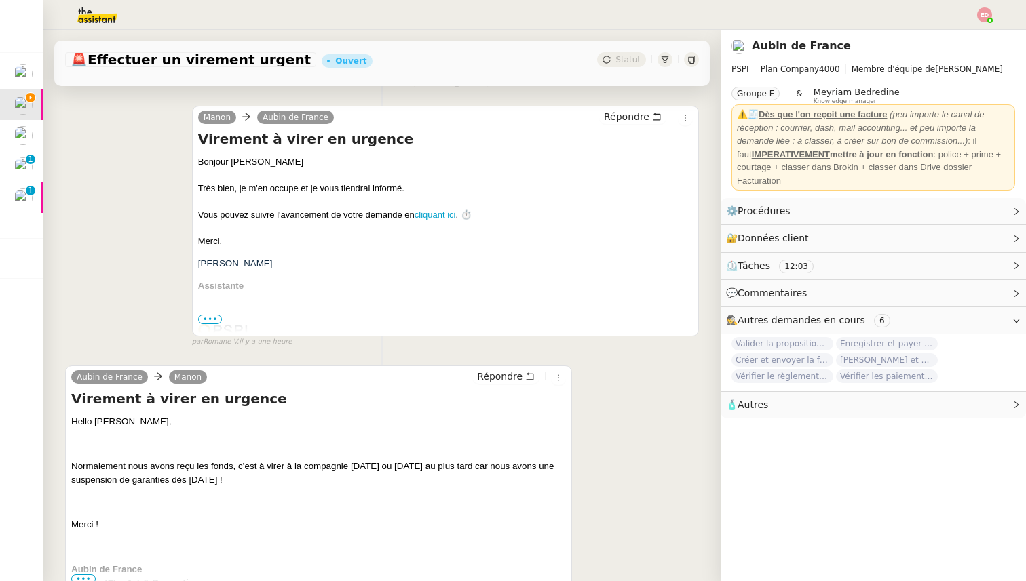
scroll to position [239, 0]
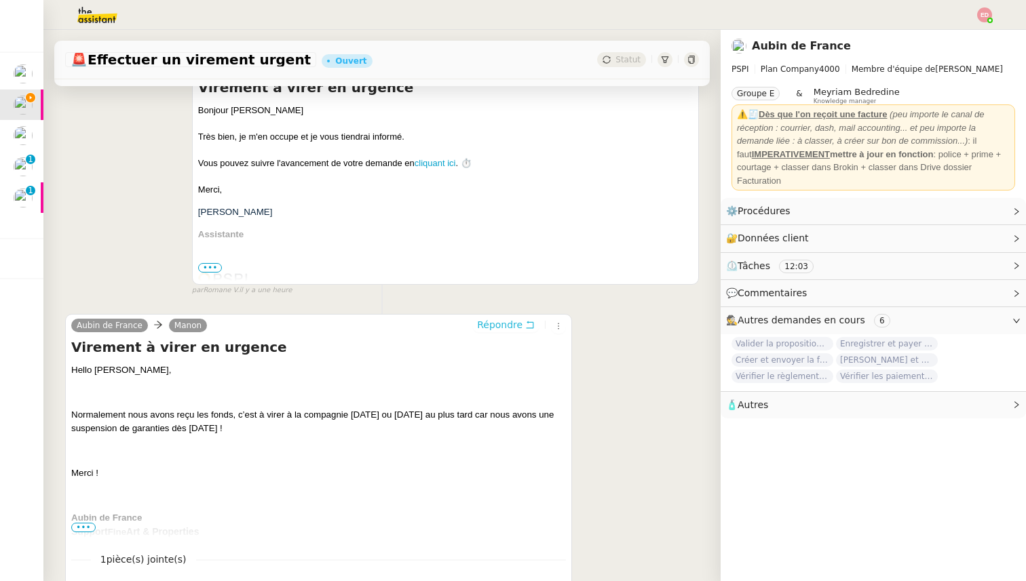
click at [521, 319] on span "Répondre" at bounding box center [499, 325] width 45 height 14
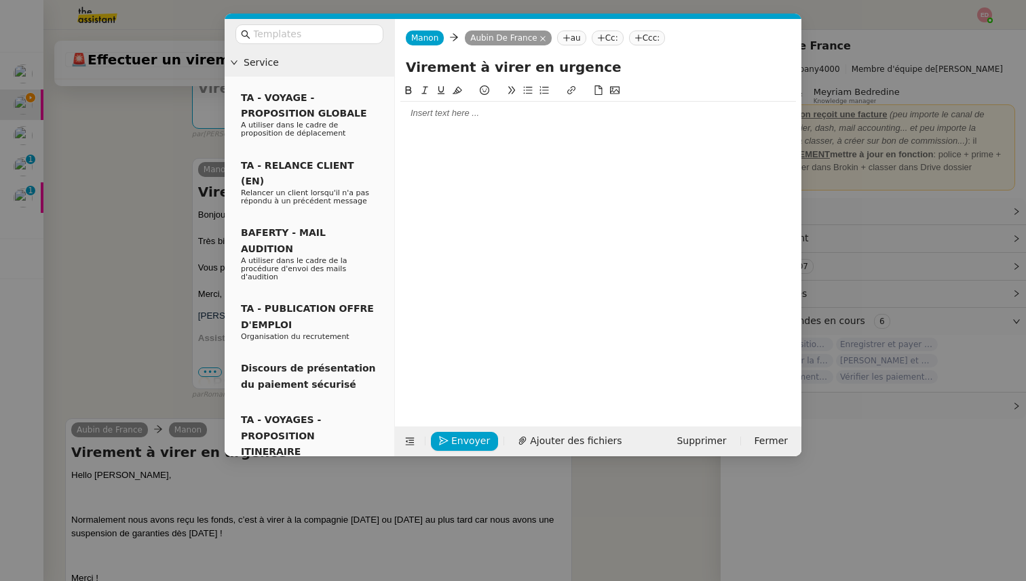
click at [461, 112] on div at bounding box center [598, 113] width 396 height 12
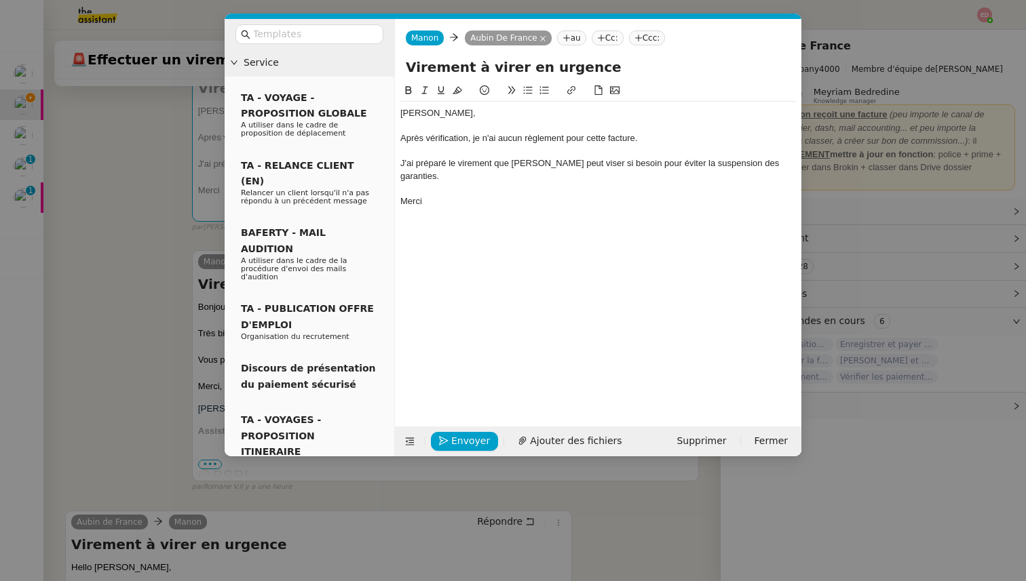
click at [851, 212] on nz-modal-container "Service TA - VOYAGE - PROPOSITION GLOBALE A utiliser dans le cadre de propositi…" at bounding box center [513, 290] width 1026 height 581
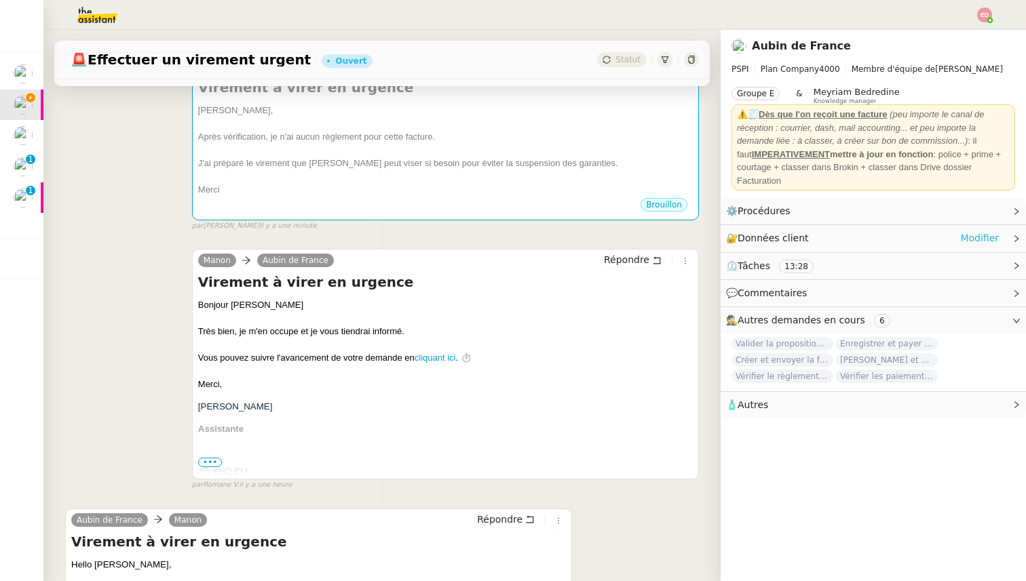
click at [980, 243] on link "Modifier" at bounding box center [979, 239] width 39 height 16
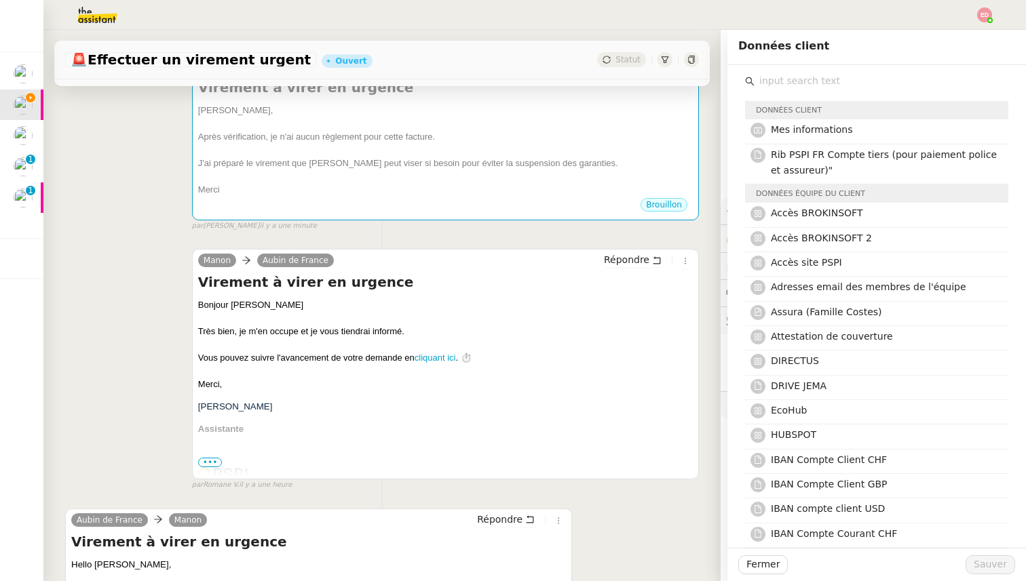
click at [810, 77] on input "text" at bounding box center [881, 81] width 254 height 18
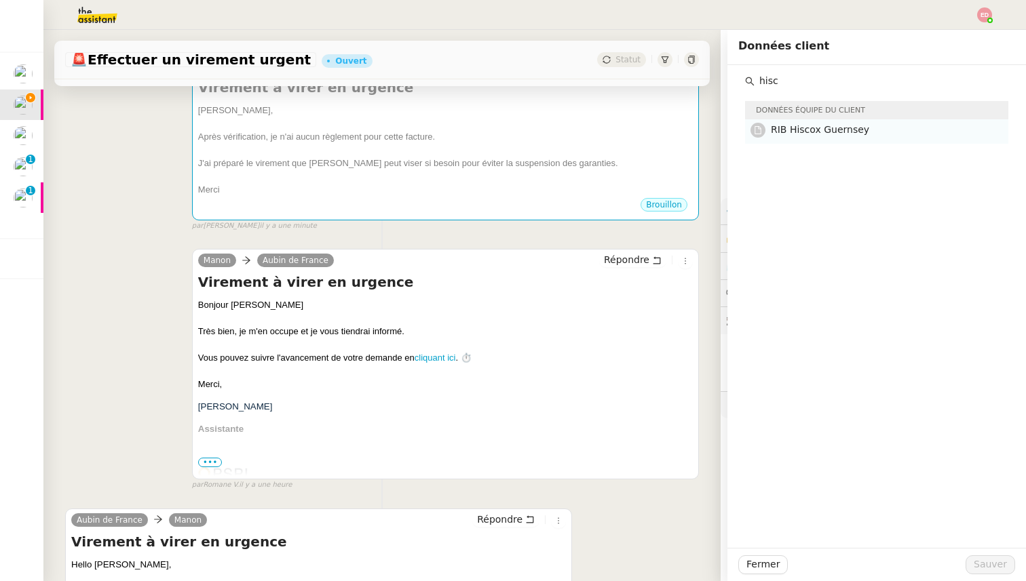
type input "hisc"
click at [801, 135] on span "RIB Hiscox Guernsey" at bounding box center [820, 129] width 98 height 11
click at [994, 567] on span "Sauver" at bounding box center [990, 565] width 33 height 16
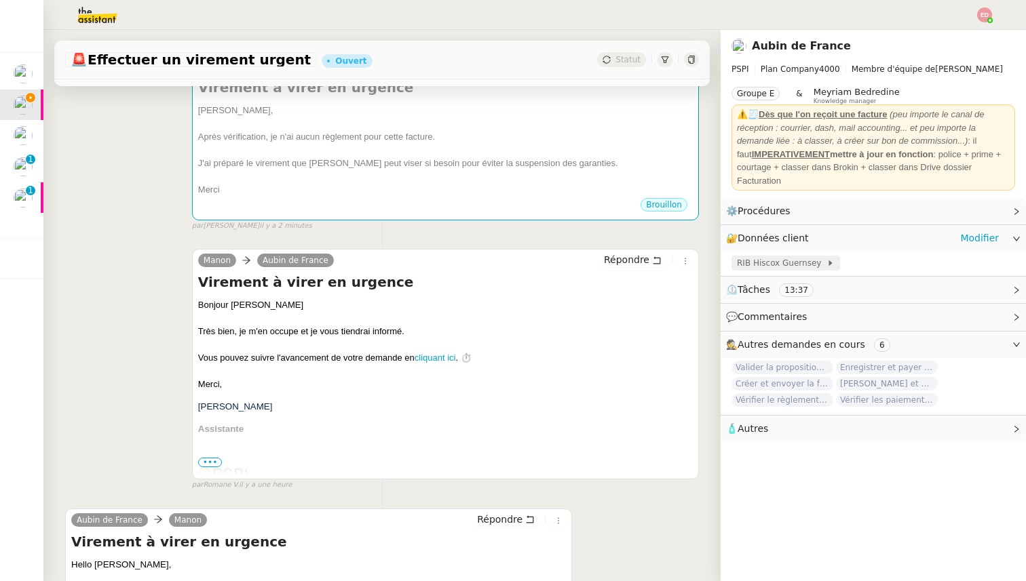
click at [777, 260] on span "RIB Hiscox Guernsey" at bounding box center [782, 263] width 90 height 14
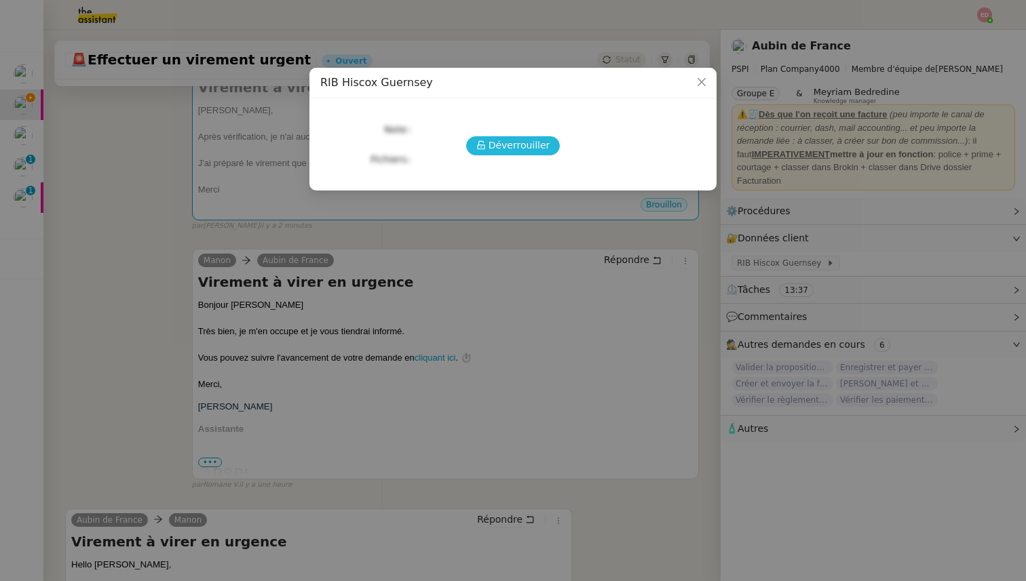
click at [498, 147] on span "Déverrouiller" at bounding box center [519, 146] width 62 height 16
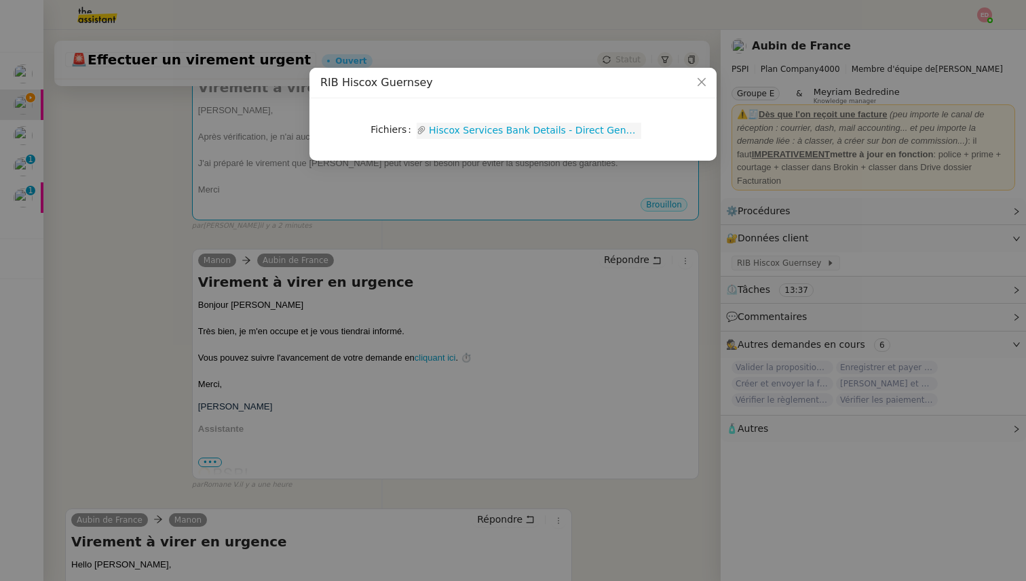
click at [500, 126] on link "Hiscox Services Bank Details - Direct Generic (1).pdf" at bounding box center [533, 131] width 215 height 16
click at [292, 254] on nz-modal-container "RIB Hiscox Guernsey Fichiers Upload Hiscox Services Bank Details - Direct Gener…" at bounding box center [513, 290] width 1026 height 581
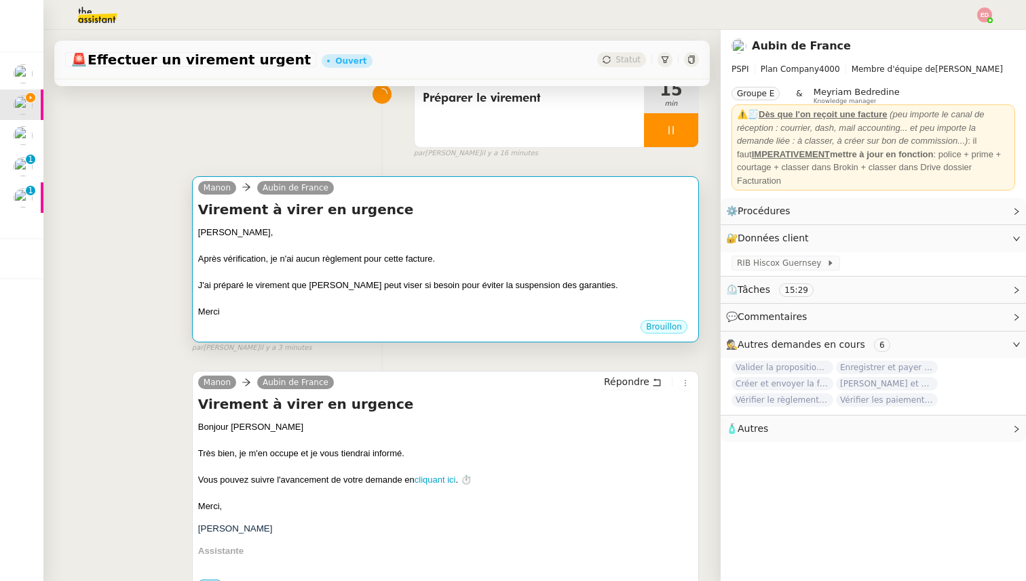
scroll to position [71, 0]
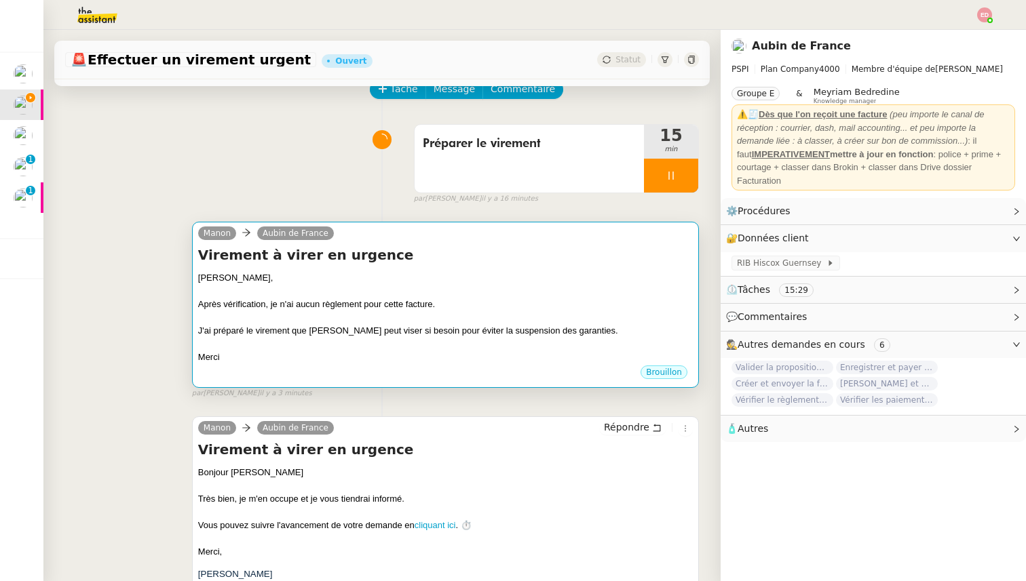
click at [385, 298] on div "Après vérification, je n'ai aucun règlement pour cette facture." at bounding box center [445, 305] width 495 height 14
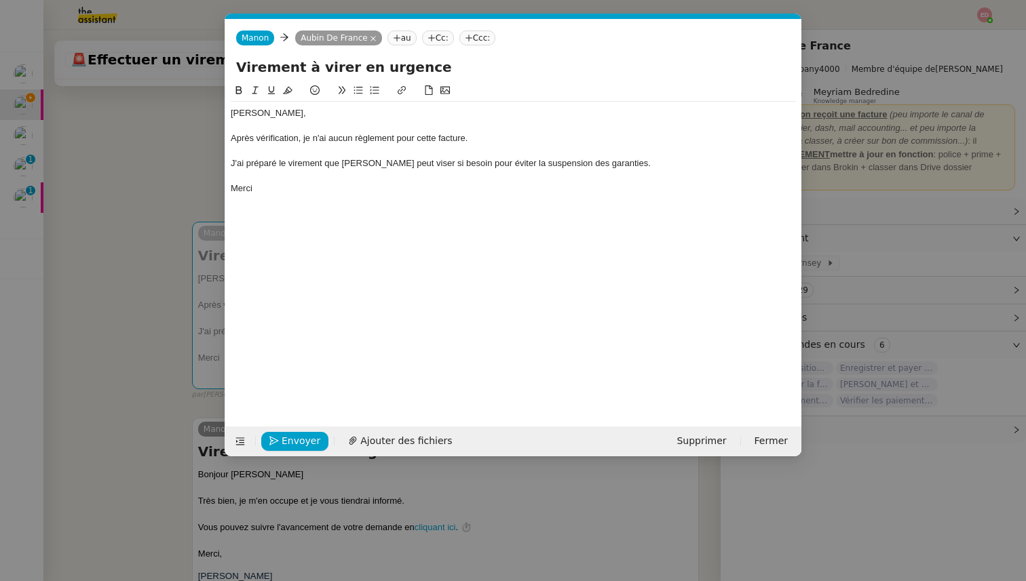
scroll to position [0, 28]
click at [433, 39] on nz-tag "Cc:" at bounding box center [438, 38] width 32 height 15
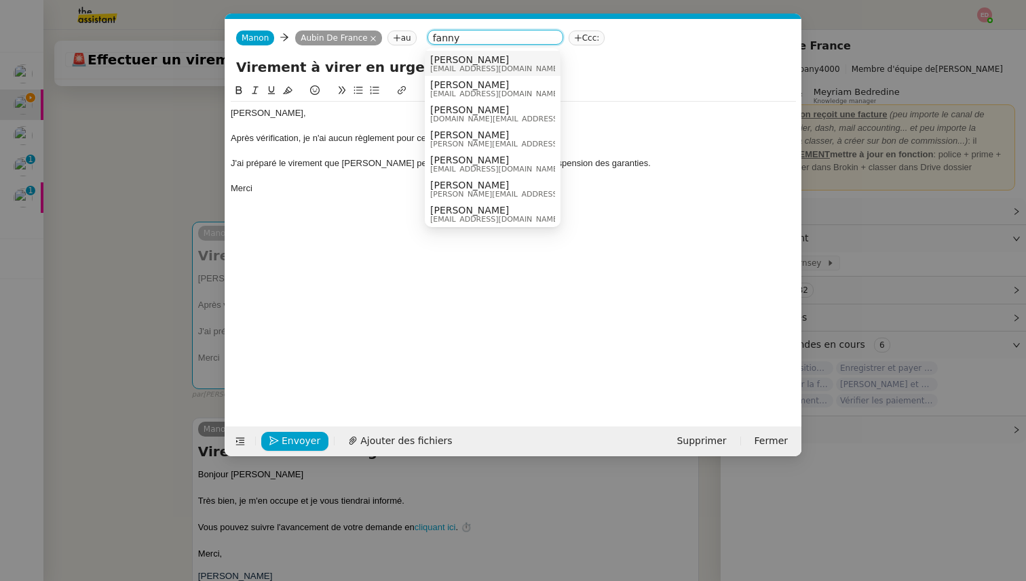
type input "fanny"
click at [495, 64] on div "[PERSON_NAME] [PERSON_NAME][EMAIL_ADDRESS][DOMAIN_NAME]" at bounding box center [500, 63] width 140 height 18
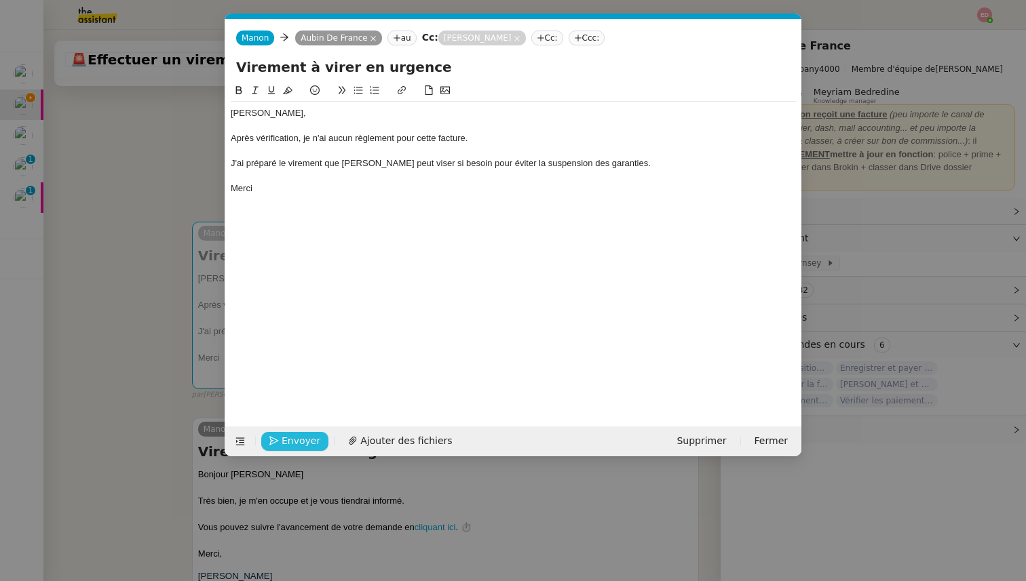
click at [294, 437] on span "Envoyer" at bounding box center [301, 442] width 39 height 16
click at [294, 437] on span "Confirmer l'envoi" at bounding box center [322, 442] width 81 height 16
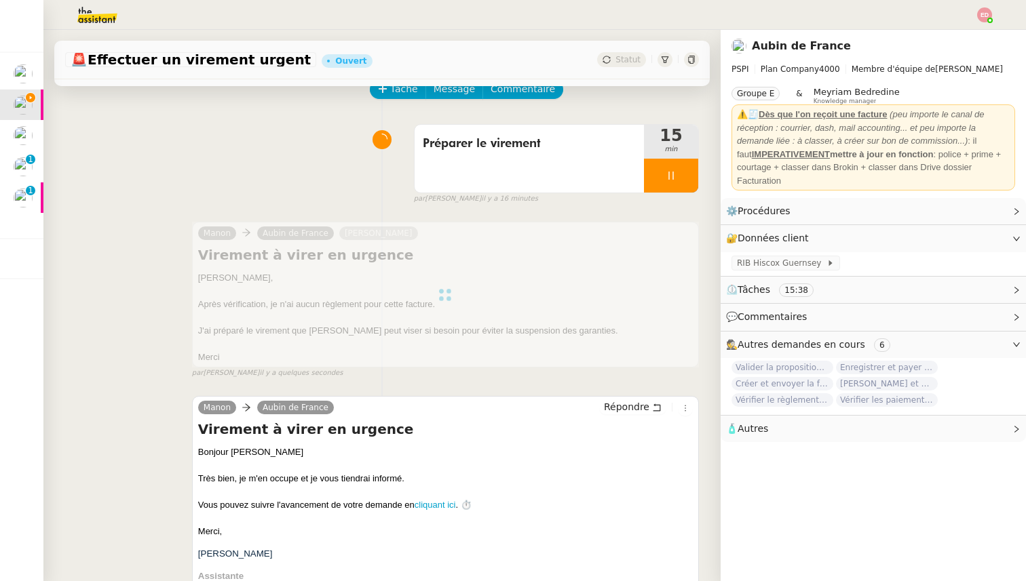
scroll to position [0, 0]
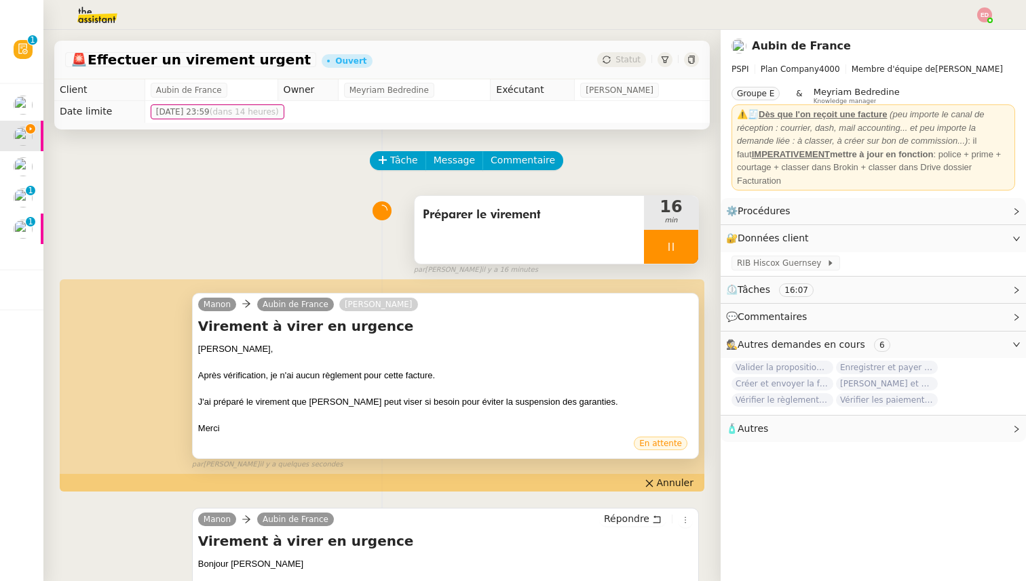
click at [689, 244] on div at bounding box center [671, 247] width 54 height 34
click at [689, 244] on icon at bounding box center [684, 247] width 11 height 11
click at [617, 60] on span "Statut" at bounding box center [627, 59] width 25 height 9
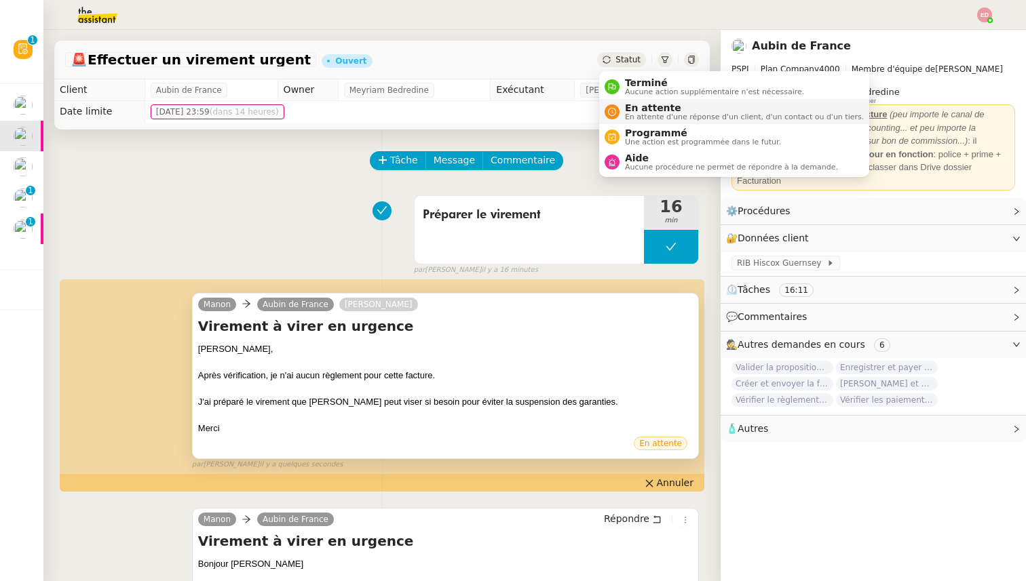
click at [646, 113] on span "En attente d'une réponse d'un client, d'un contact ou d'un tiers." at bounding box center [744, 116] width 239 height 7
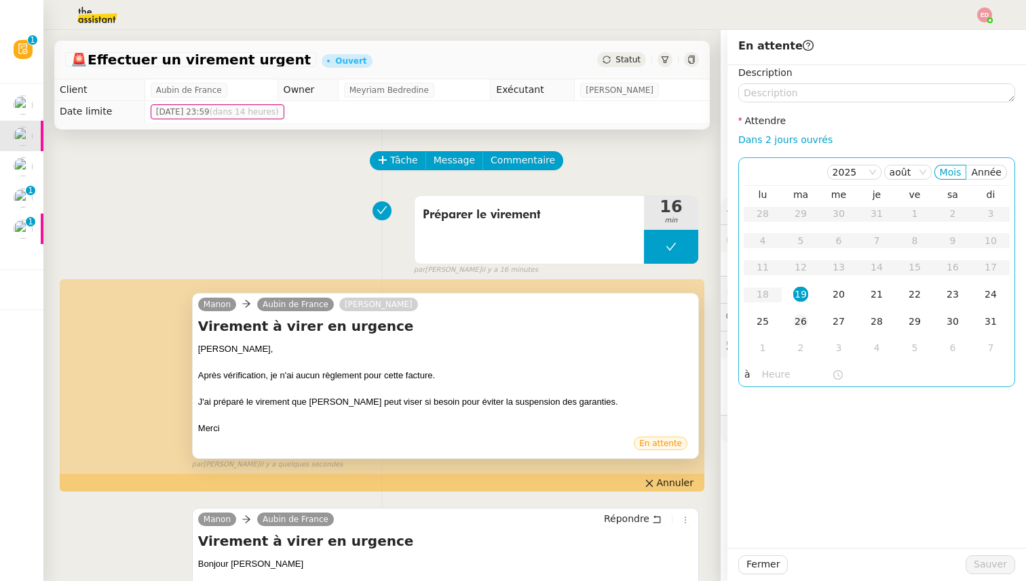
click at [799, 321] on div "26" at bounding box center [800, 321] width 15 height 15
click at [993, 564] on span "Sauver" at bounding box center [990, 565] width 33 height 16
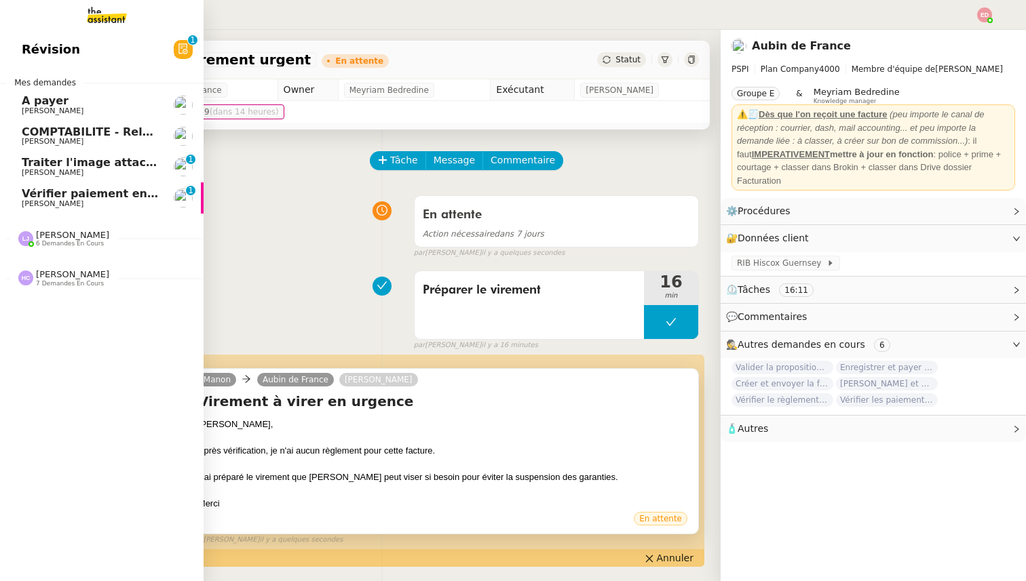
click at [41, 207] on span "[PERSON_NAME]" at bounding box center [53, 203] width 62 height 9
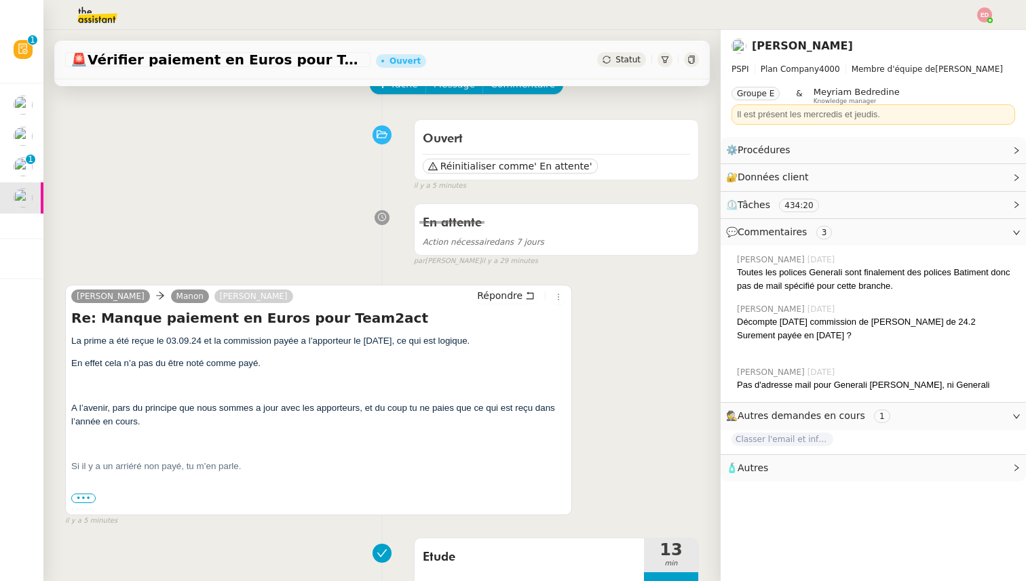
scroll to position [77, 0]
click at [85, 497] on span "•••" at bounding box center [83, 497] width 24 height 9
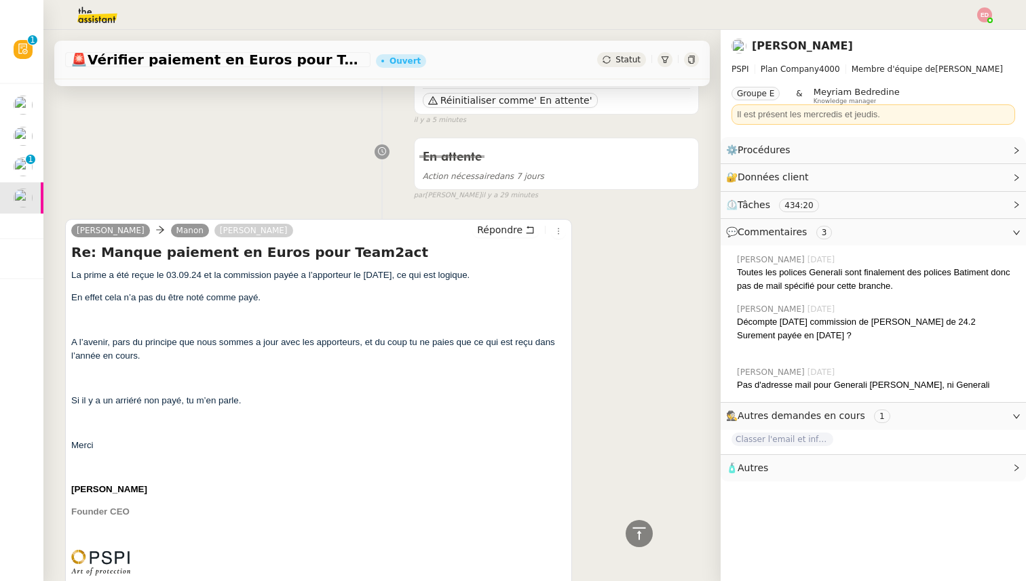
scroll to position [0, 0]
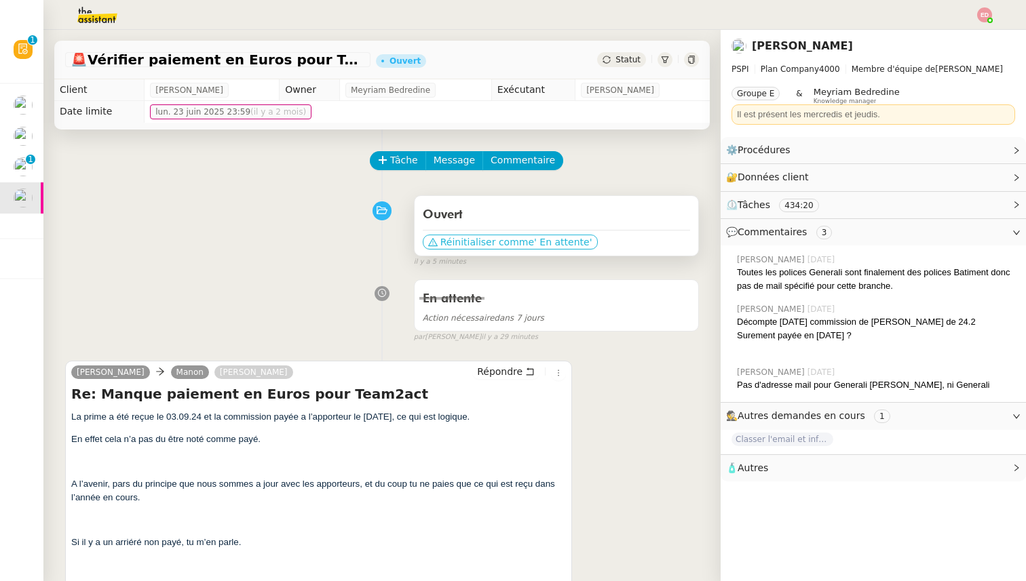
click at [461, 241] on span "Réinitialiser comme" at bounding box center [487, 242] width 94 height 14
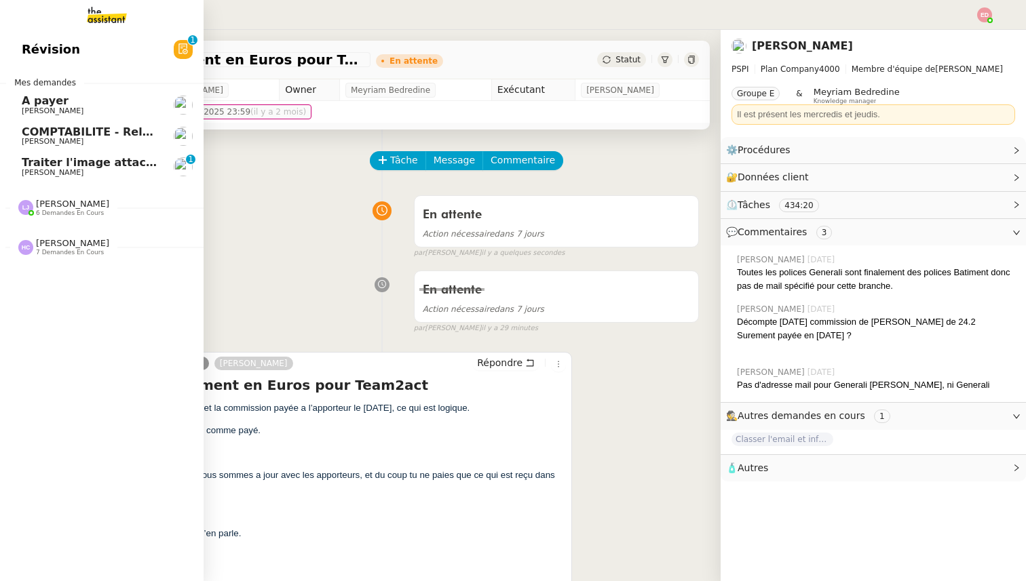
click at [58, 160] on span "Traiter l'image attachée" at bounding box center [95, 162] width 147 height 13
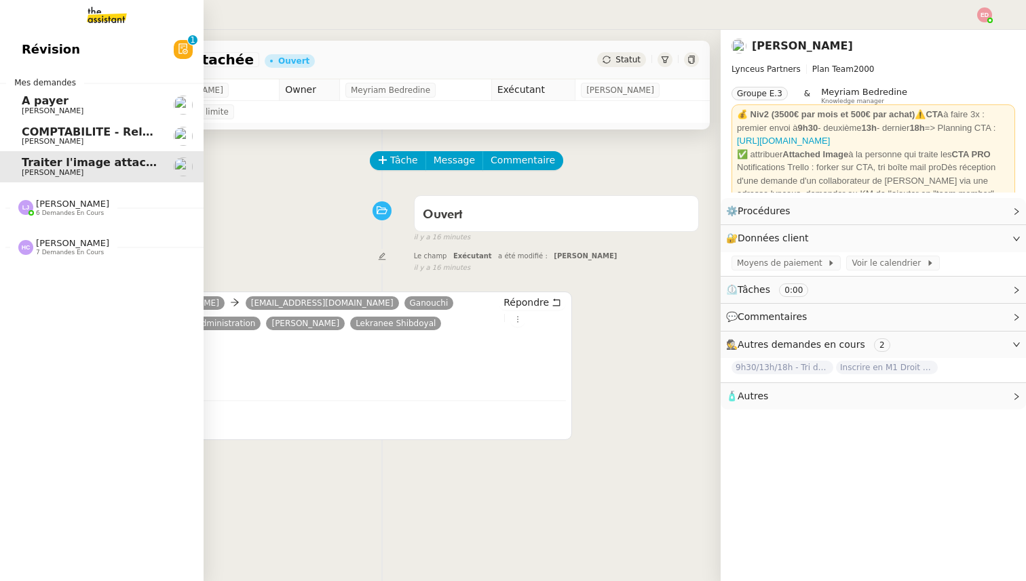
click at [45, 135] on span "COMPTABILITE - Relances factures impayées - août 2025" at bounding box center [195, 132] width 346 height 13
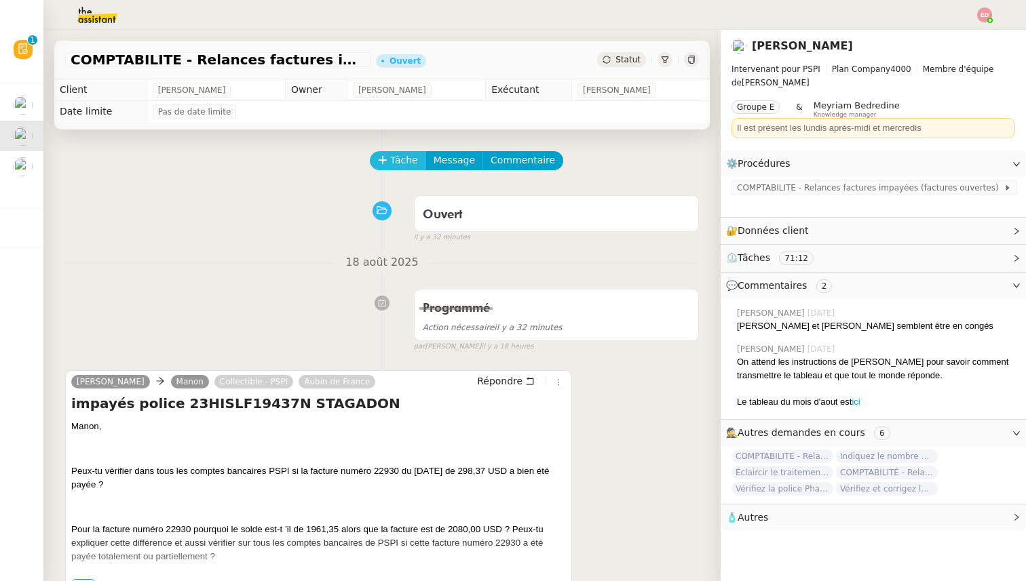
click at [375, 160] on button "Tâche" at bounding box center [398, 160] width 56 height 19
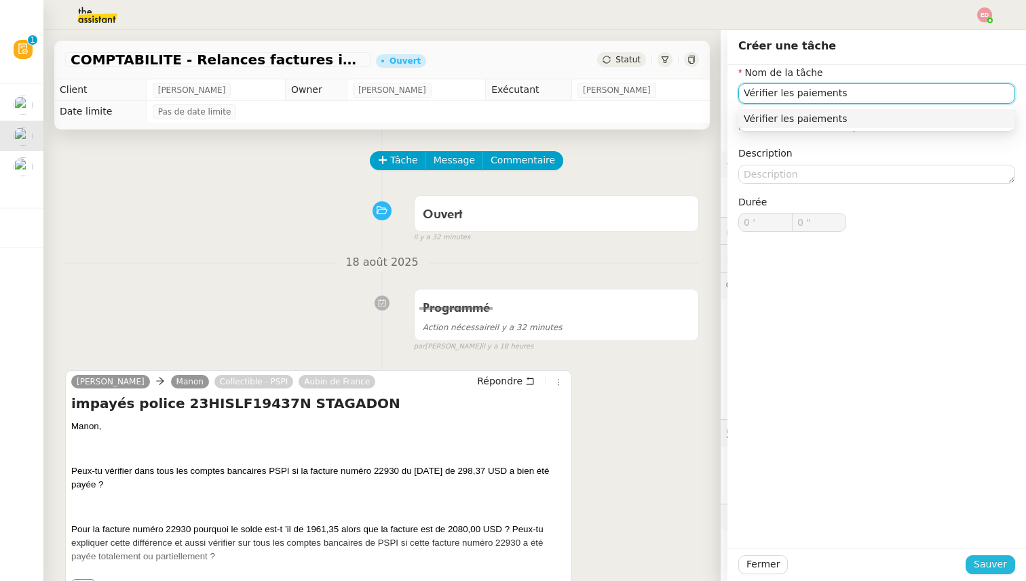
type input "Vérifier les paiements"
click at [976, 560] on span "Sauver" at bounding box center [990, 565] width 33 height 16
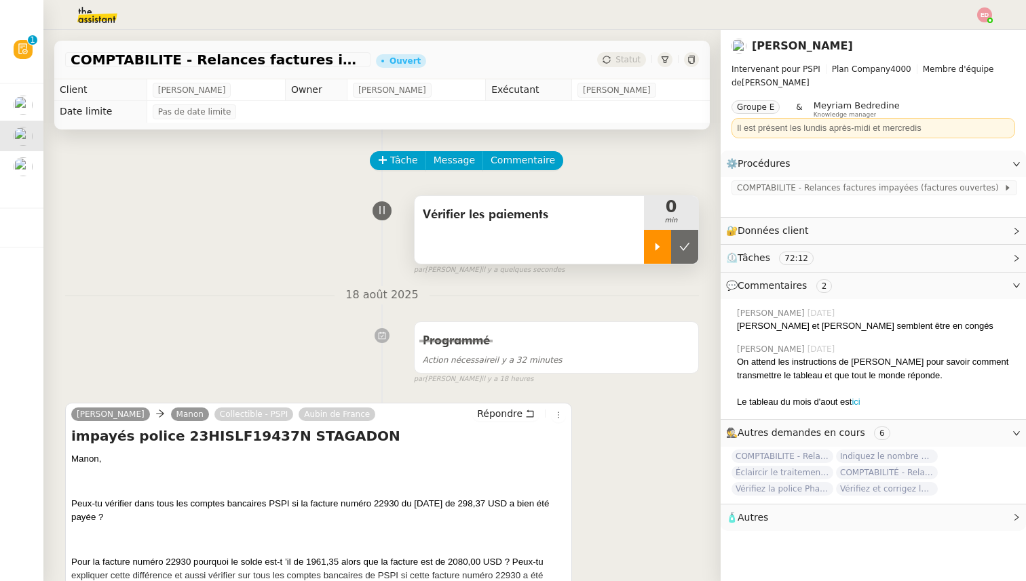
click at [663, 252] on div at bounding box center [657, 247] width 27 height 34
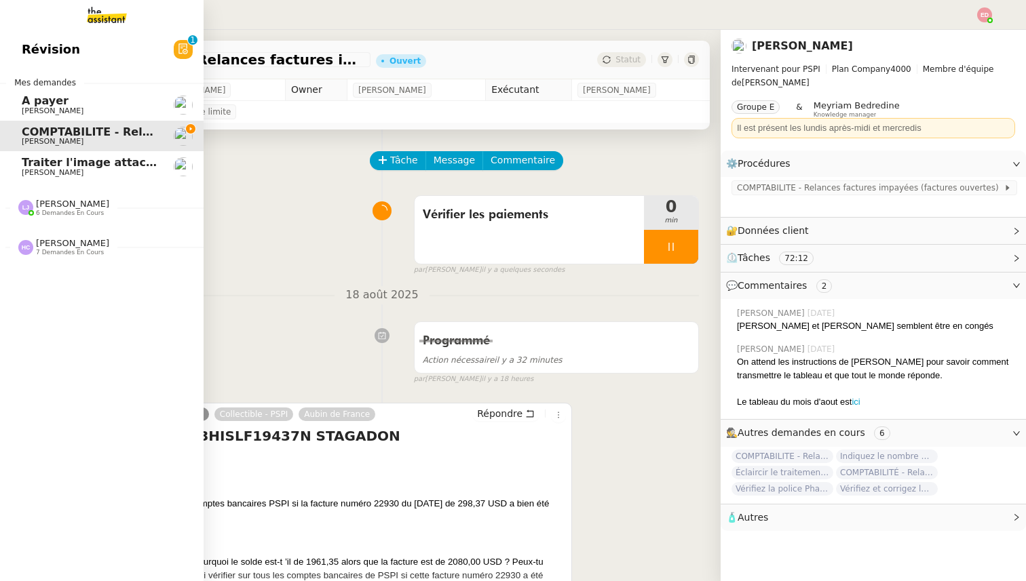
click at [50, 110] on span "[PERSON_NAME]" at bounding box center [53, 111] width 62 height 9
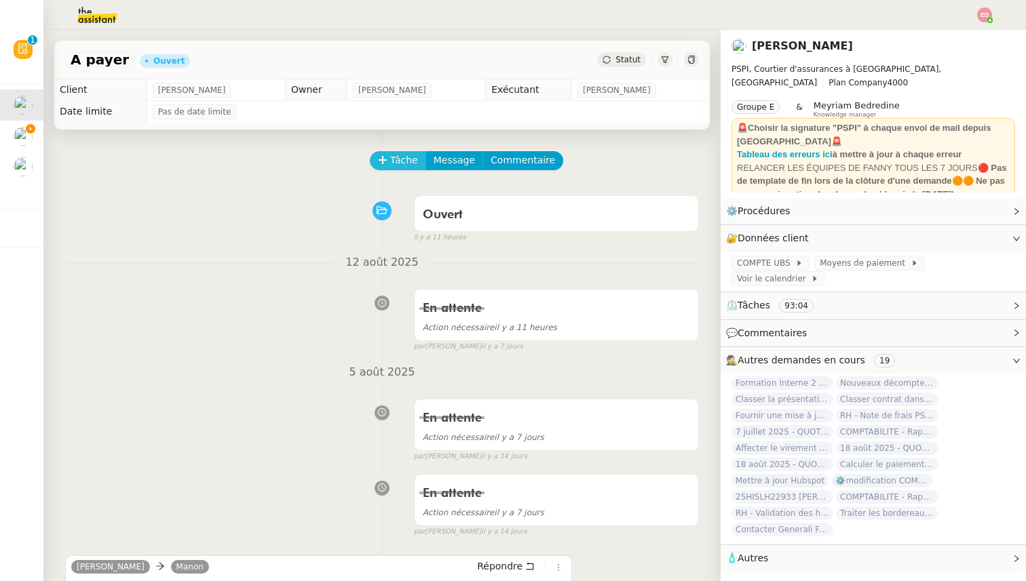
click at [400, 166] on span "Tâche" at bounding box center [404, 161] width 28 height 16
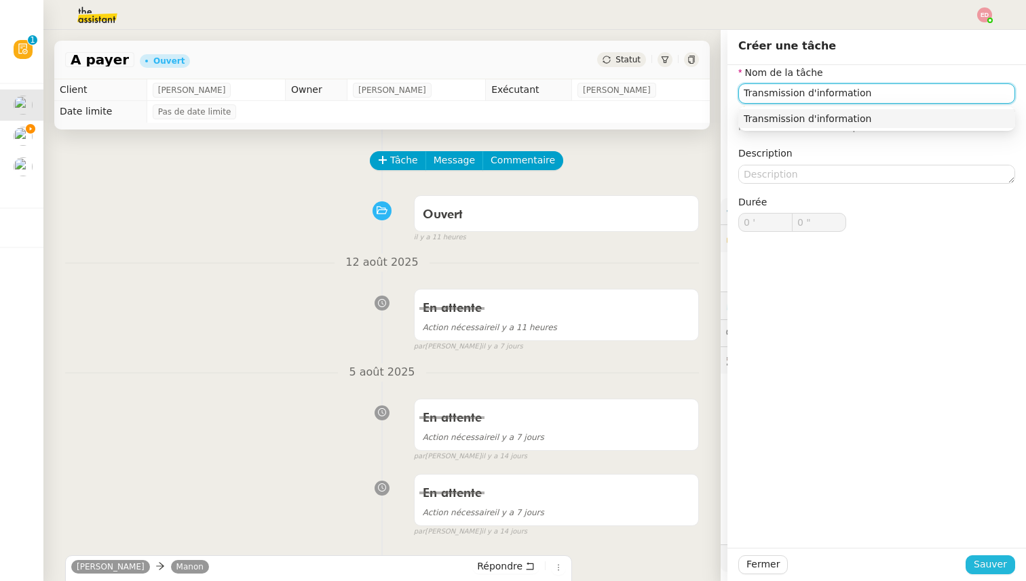
type input "Transmission d'information"
click at [998, 564] on span "Sauver" at bounding box center [990, 565] width 33 height 16
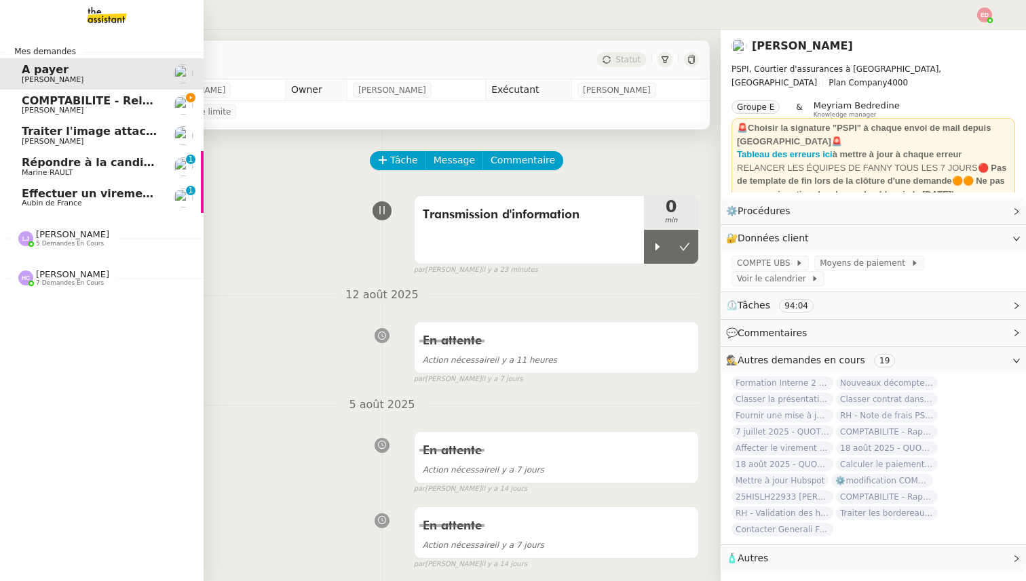
click at [94, 95] on span "COMPTABILITE - Relances factures impayées - août 2025" at bounding box center [195, 100] width 346 height 13
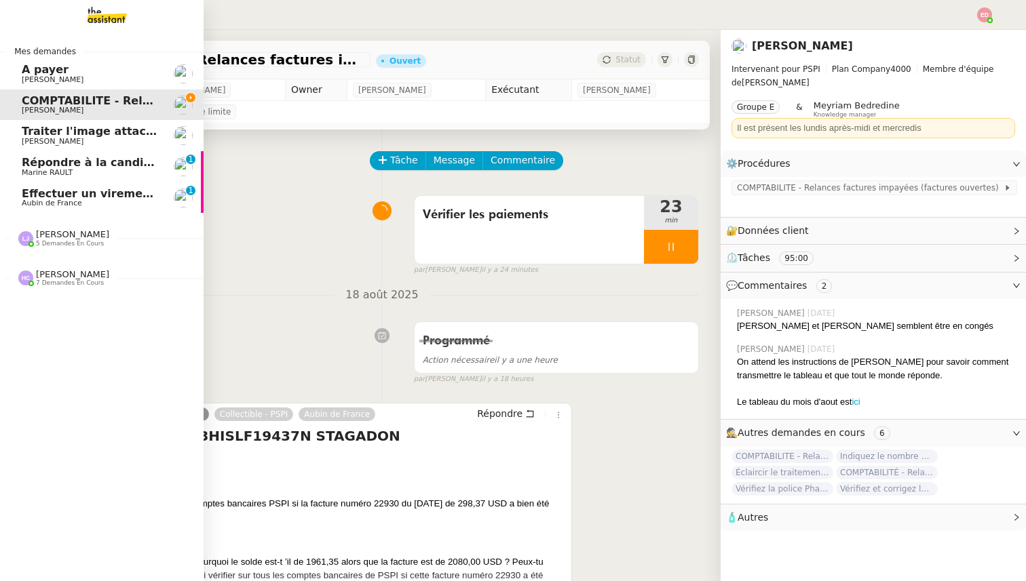
click at [63, 201] on span "Aubin de France" at bounding box center [52, 203] width 60 height 9
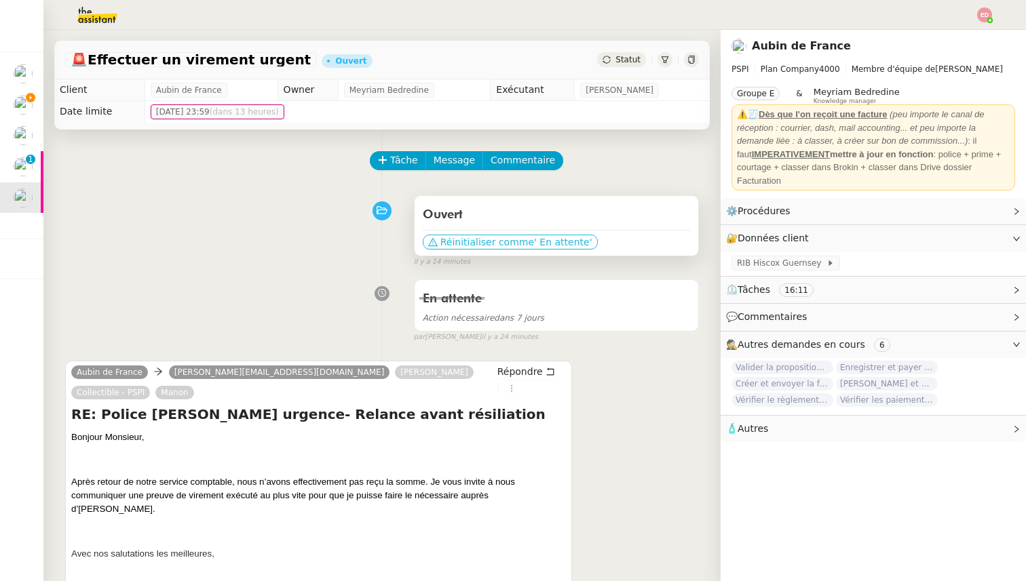
click at [481, 242] on span "Réinitialiser comme" at bounding box center [487, 242] width 94 height 14
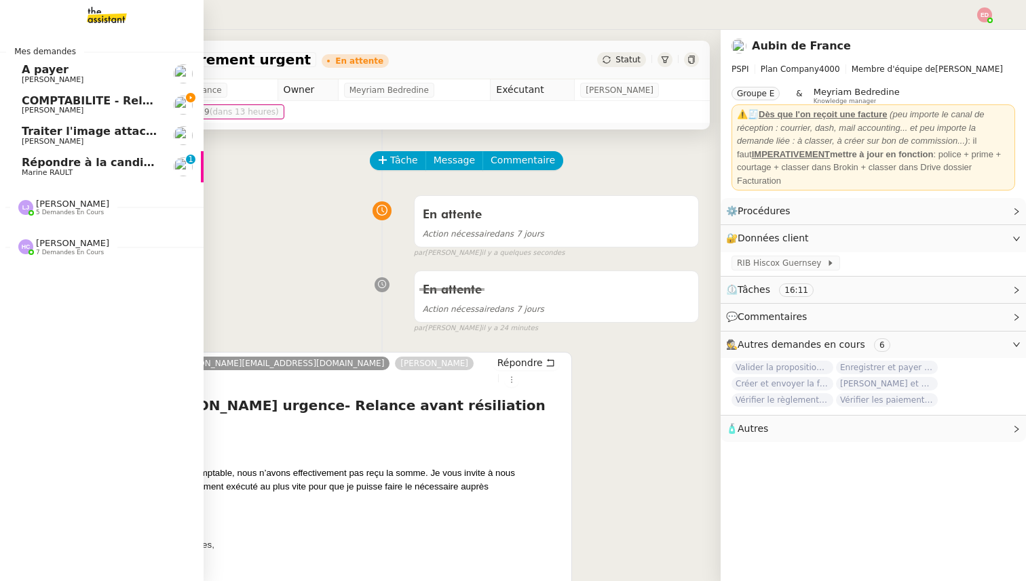
click at [27, 172] on span "Marine RAULT" at bounding box center [47, 172] width 51 height 9
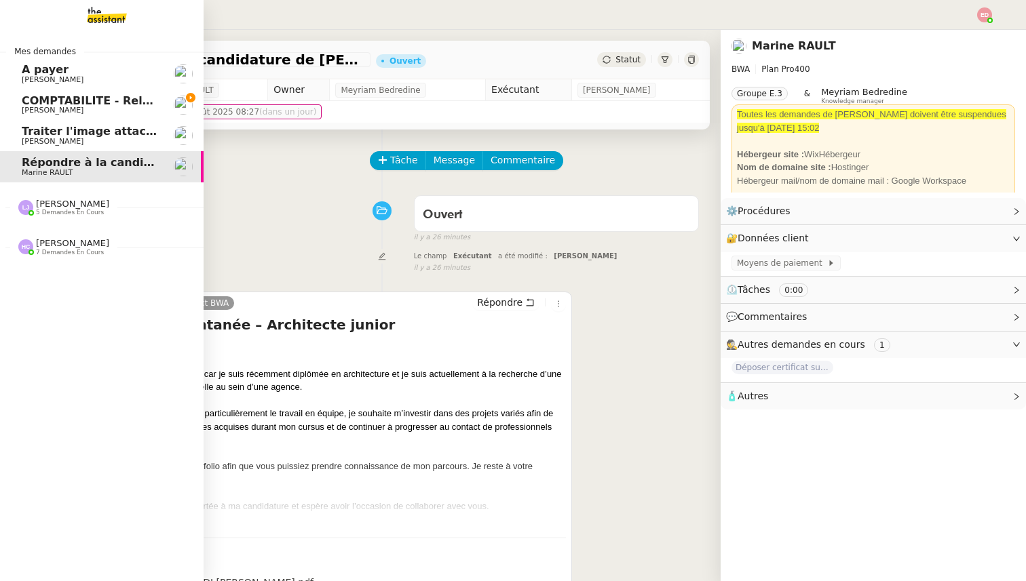
click at [49, 101] on span "COMPTABILITE - Relances factures impayées - août 2025" at bounding box center [195, 100] width 346 height 13
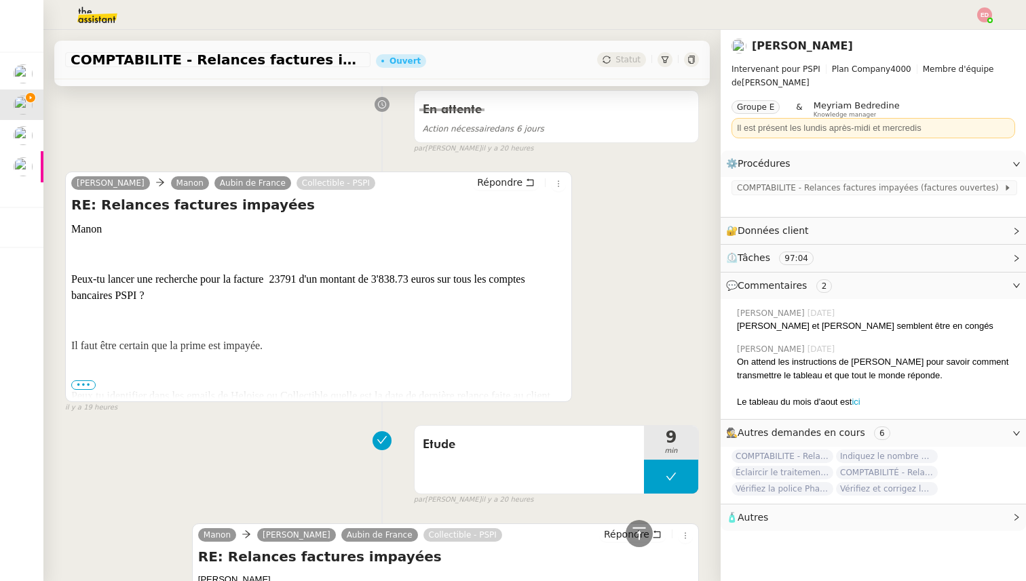
scroll to position [1358, 0]
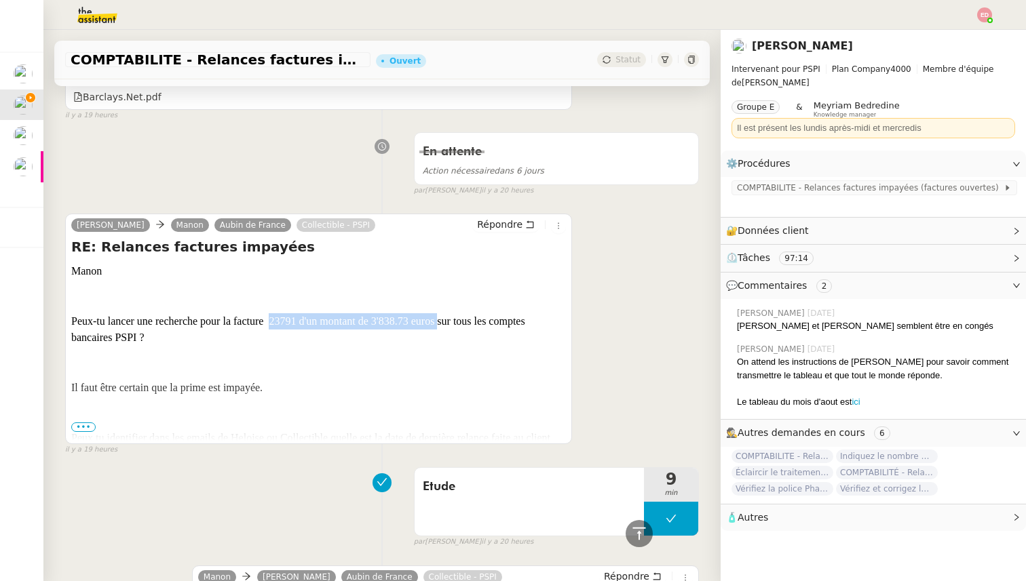
drag, startPoint x: 436, startPoint y: 322, endPoint x: 268, endPoint y: 322, distance: 168.2
click at [268, 322] on span "Peux-tu lancer une recherche pour la facture 23791 d'un montant de 3'838.73 eur…" at bounding box center [298, 329] width 454 height 28
click at [393, 335] on p "Peux-tu lancer une recherche pour la facture 23791 d'un montant de 3'838.73 eur…" at bounding box center [318, 329] width 495 height 33
drag, startPoint x: 435, startPoint y: 325, endPoint x: 232, endPoint y: 324, distance: 202.9
click at [232, 324] on span "Peux-tu lancer une recherche pour la facture 23791 d'un montant de 3'838.73 eur…" at bounding box center [298, 329] width 454 height 28
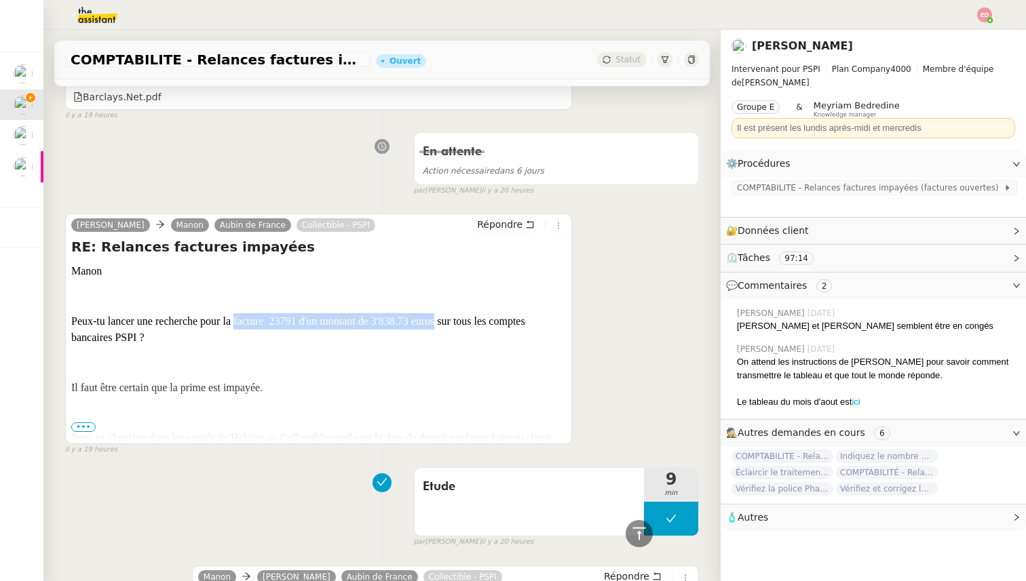
copy span "facture 23791 d'un montant de 3'838.73 euros"
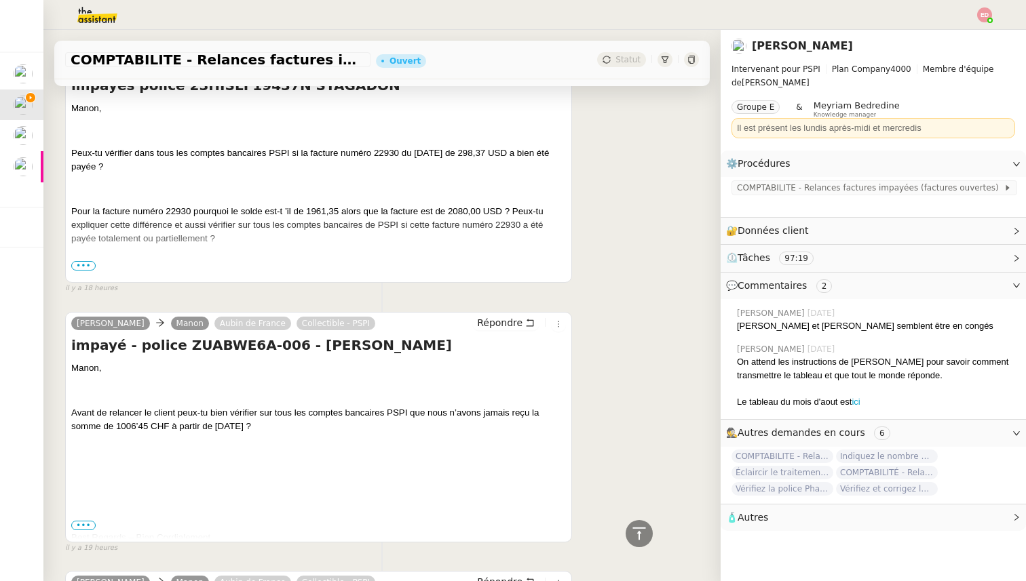
scroll to position [0, 0]
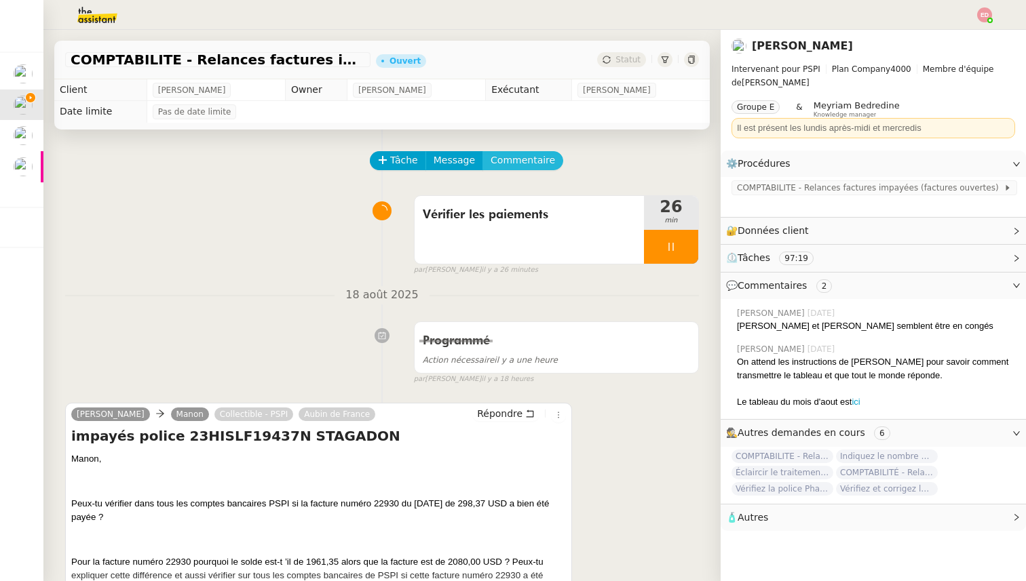
click at [524, 162] on span "Commentaire" at bounding box center [522, 161] width 64 height 16
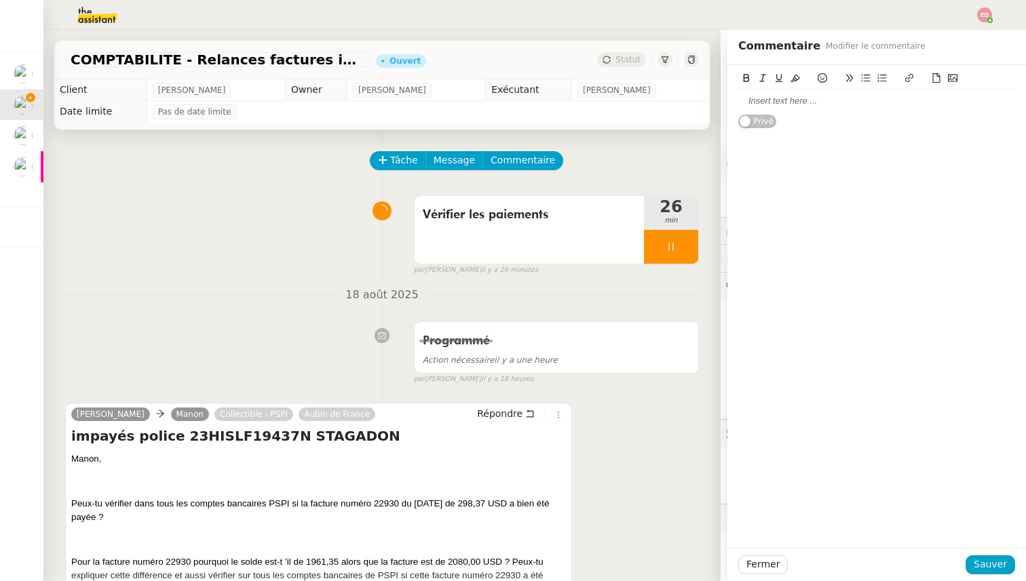
click at [757, 100] on div at bounding box center [876, 101] width 277 height 12
drag, startPoint x: 862, startPoint y: 102, endPoint x: 794, endPoint y: 104, distance: 67.9
click at [794, 104] on div "facture 23791 d'un montant de 3'838.73 euros" at bounding box center [876, 101] width 277 height 12
click at [926, 106] on div "facture 23791 3'838.73 euros" at bounding box center [876, 101] width 277 height 12
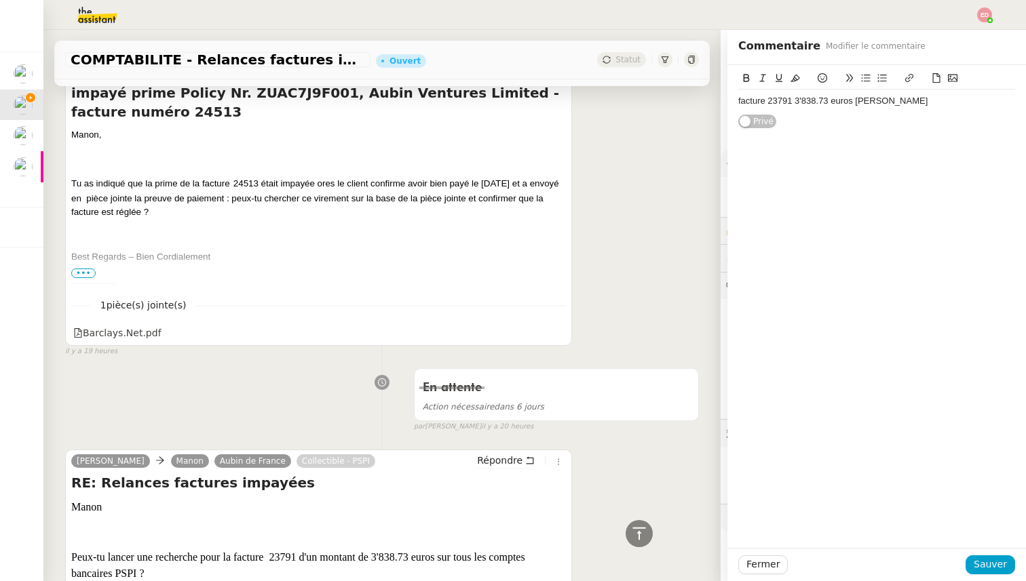
scroll to position [939, 0]
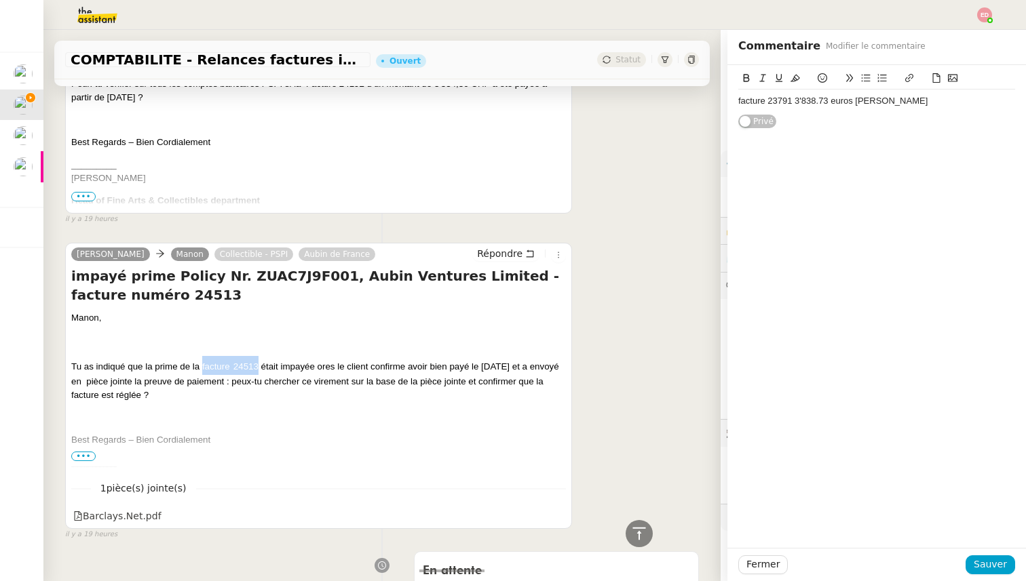
drag, startPoint x: 256, startPoint y: 366, endPoint x: 202, endPoint y: 368, distance: 53.6
click at [202, 368] on p "Tu as indiqué que la prime de la facture 24513 était impayée ores le client con…" at bounding box center [318, 379] width 495 height 46
copy p "facture 24513"
click at [942, 102] on div "facture 23791 3'838.73 euros [PERSON_NAME]" at bounding box center [876, 101] width 277 height 12
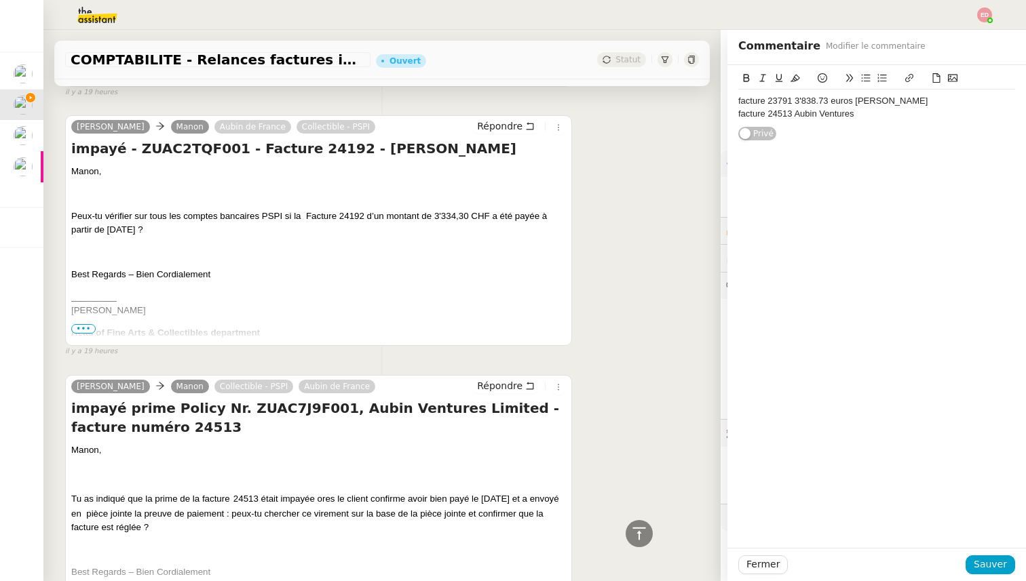
scroll to position [798, 0]
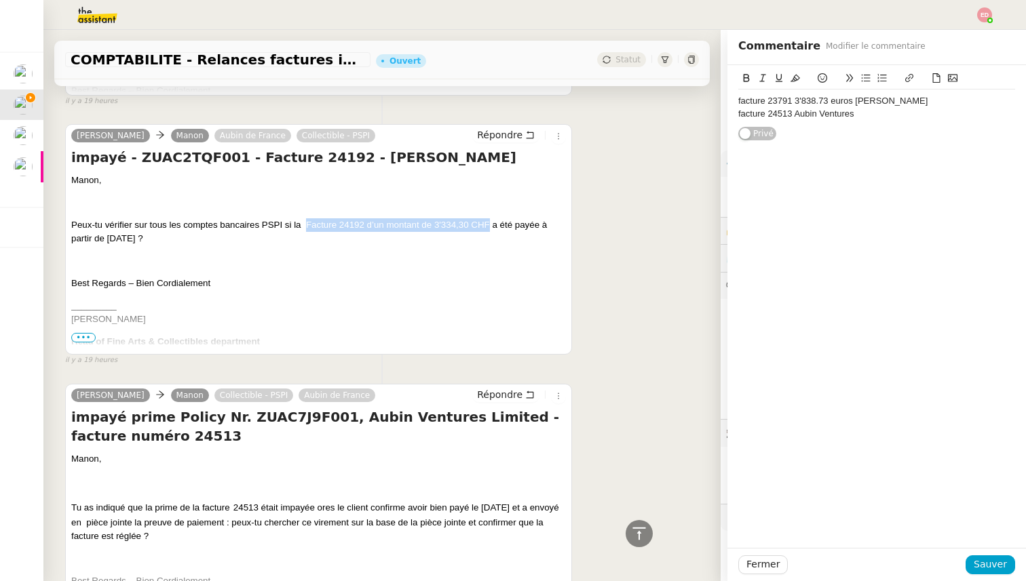
drag, startPoint x: 305, startPoint y: 225, endPoint x: 487, endPoint y: 225, distance: 181.8
click at [487, 225] on span "Peux-tu vérifier sur tous les comptes bancaires PSPI si la Facture 24192 d’un m…" at bounding box center [309, 232] width 476 height 24
copy span "Facture 24192 d’un montant de 3'334,30 CHF"
click at [879, 112] on div "facture 24513 Aubin Ventures" at bounding box center [876, 114] width 277 height 12
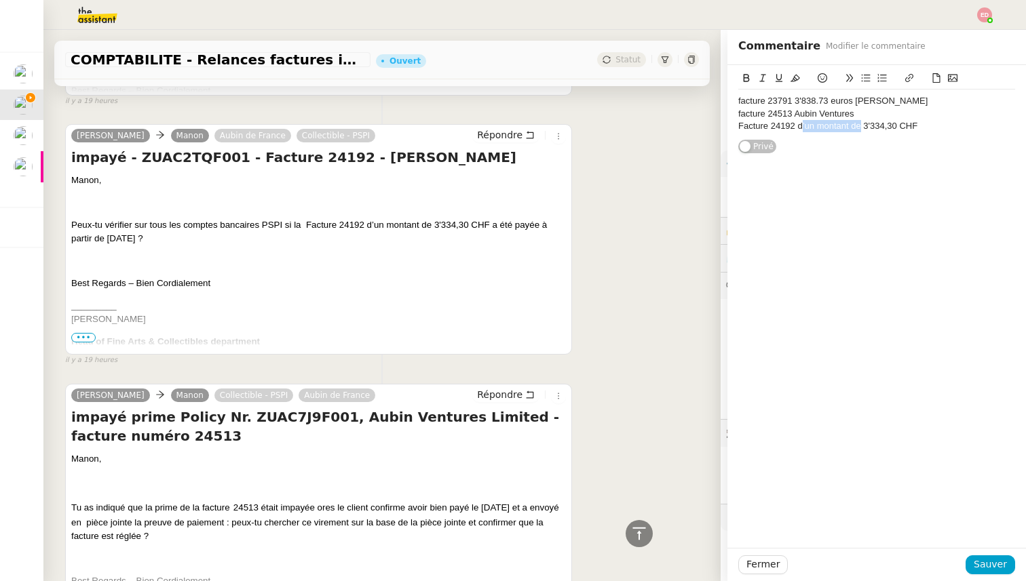
drag, startPoint x: 860, startPoint y: 126, endPoint x: 800, endPoint y: 130, distance: 60.5
click at [800, 130] on div "Facture 24192 d’un montant de 3'334,30 CHF" at bounding box center [876, 126] width 277 height 12
click at [868, 126] on div "Facture 24192 3'334,30 CHF" at bounding box center [876, 126] width 277 height 12
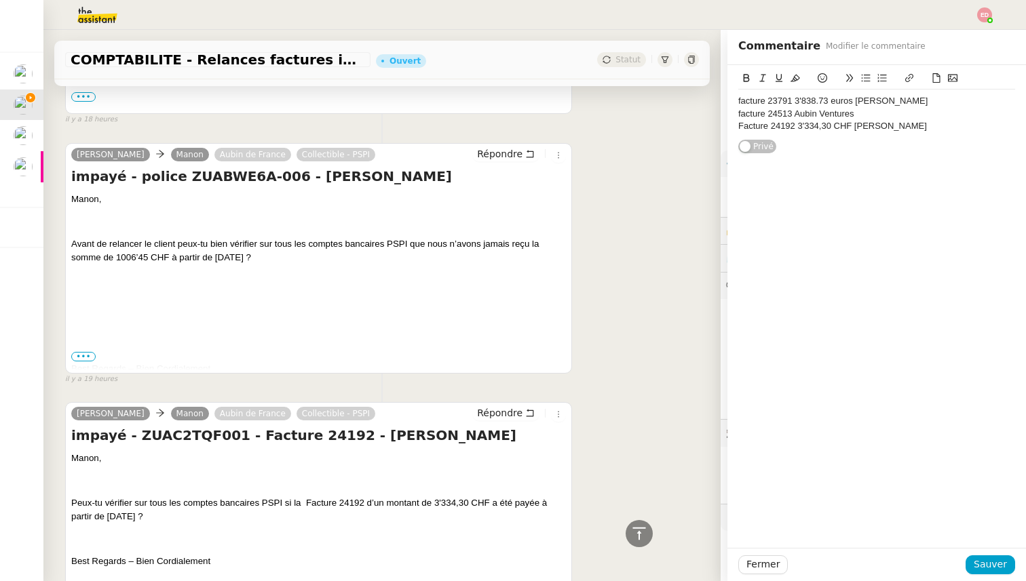
scroll to position [490, 0]
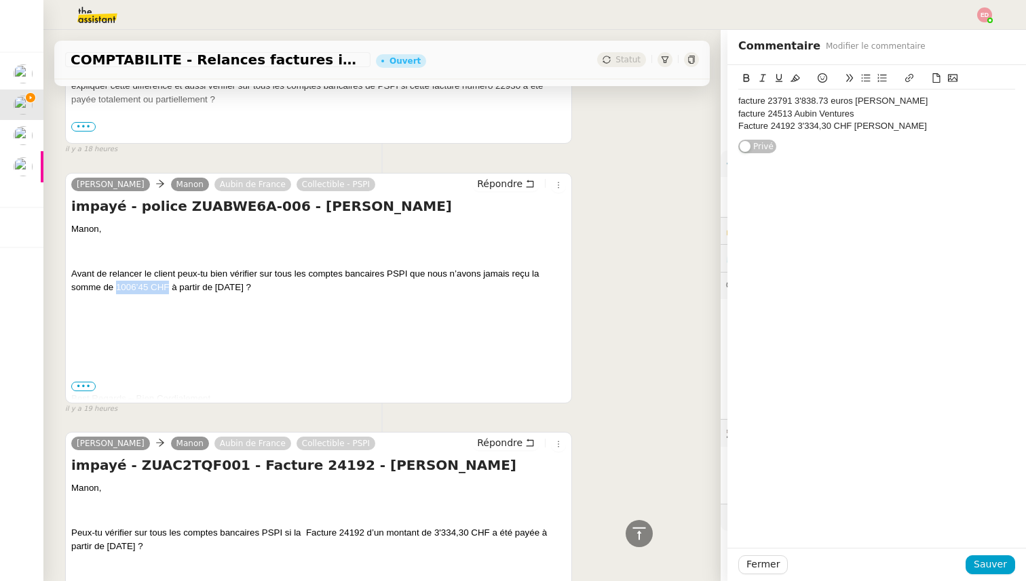
drag, startPoint x: 168, startPoint y: 287, endPoint x: 117, endPoint y: 285, distance: 50.9
click at [117, 285] on span "Avant de relancer le client peux-tu bien vérifier sur tous les comptes bancaire…" at bounding box center [304, 281] width 467 height 24
copy span "1006’45 CHF"
click at [933, 128] on div "Facture 24192 3'334,30 CHF [PERSON_NAME]" at bounding box center [876, 126] width 277 height 12
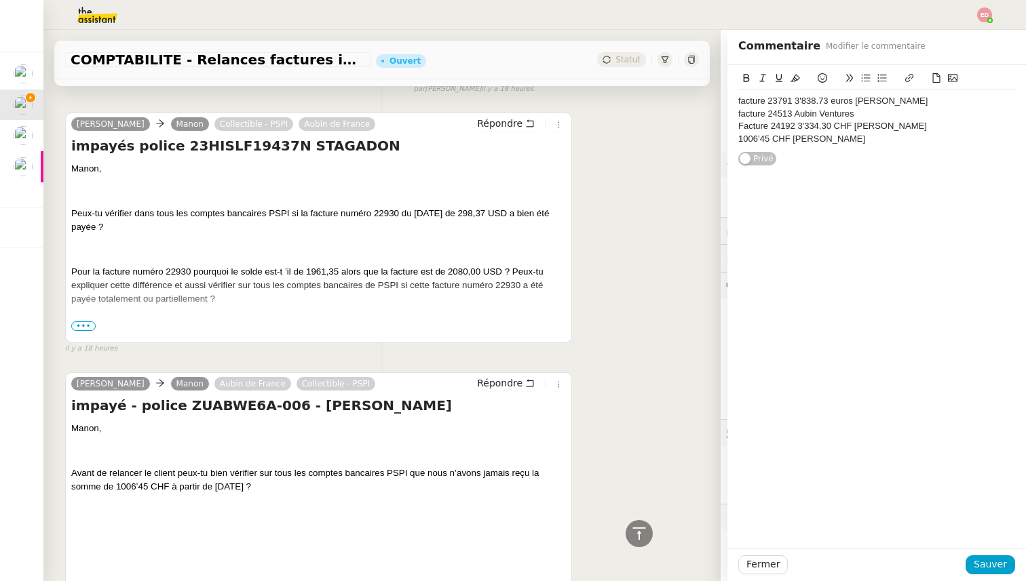
scroll to position [266, 0]
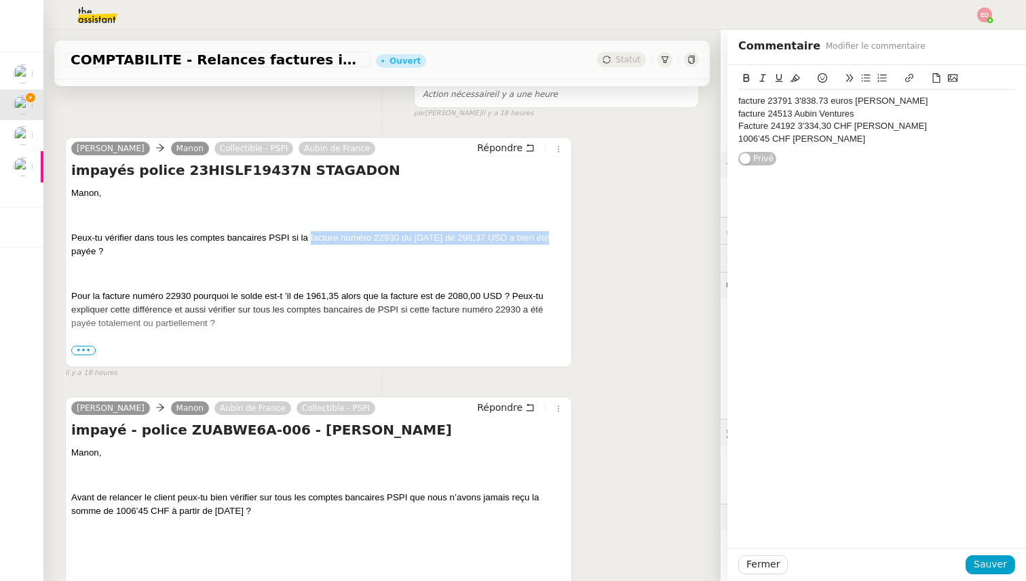
drag, startPoint x: 555, startPoint y: 239, endPoint x: 309, endPoint y: 242, distance: 245.6
click at [309, 242] on span "Peux-tu vérifier dans tous les comptes bancaires PSPI si la facture numéro 2293…" at bounding box center [310, 245] width 478 height 24
copy span "facture numéro 22930 du [DATE] de 298,37 USD"
click at [881, 140] on div "1006’45 CHF [PERSON_NAME]" at bounding box center [876, 139] width 277 height 12
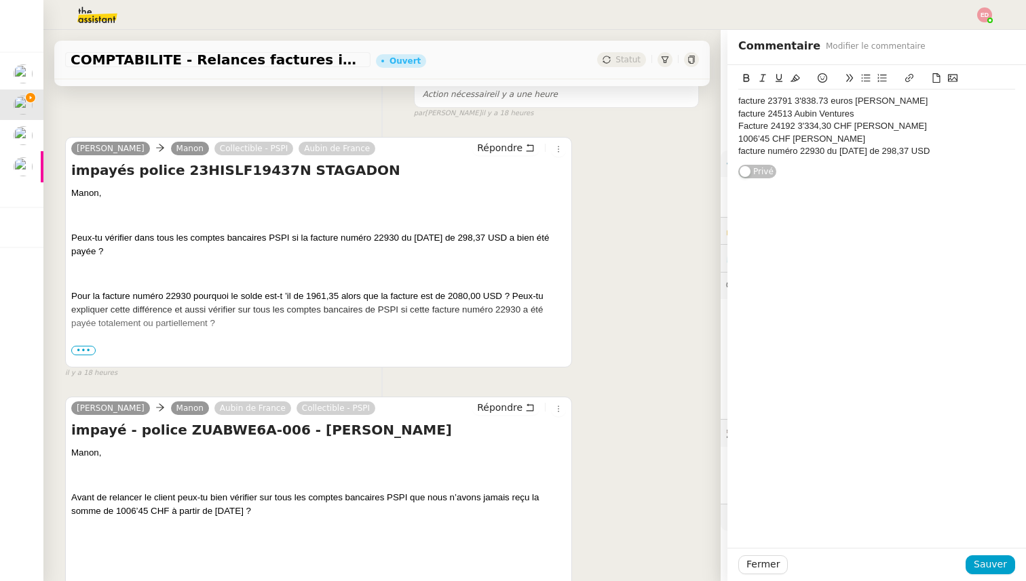
scroll to position [0, 0]
click at [784, 152] on div "facture numéro 22930 du [DATE] de 298,37 USD" at bounding box center [876, 151] width 277 height 12
drag, startPoint x: 893, startPoint y: 151, endPoint x: 796, endPoint y: 151, distance: 97.7
click at [796, 151] on div "facture 22930 du [DATE] de 298,37 USD" at bounding box center [876, 151] width 277 height 12
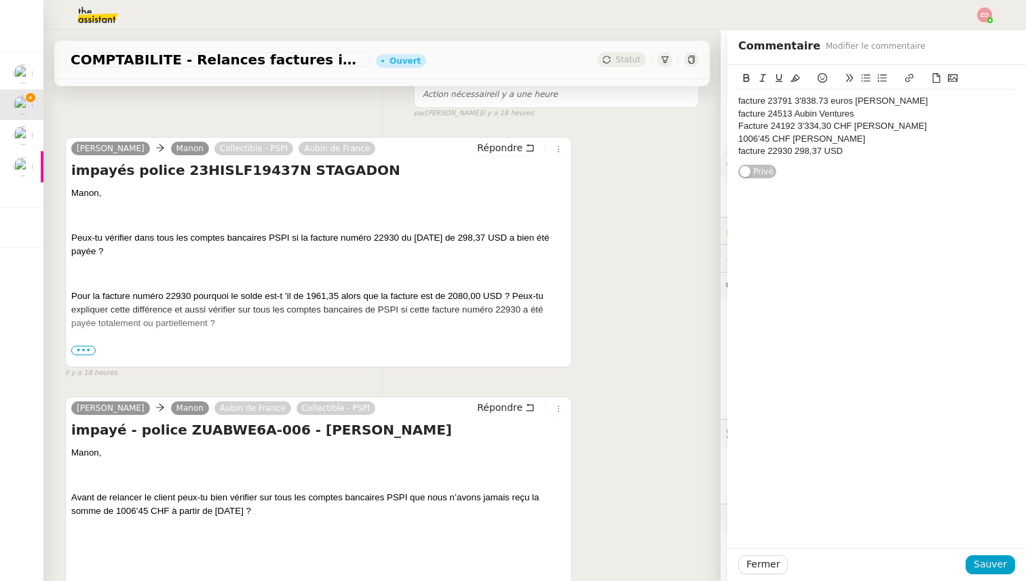
click at [883, 155] on div "facture 22930 298,37 USD" at bounding box center [876, 151] width 277 height 12
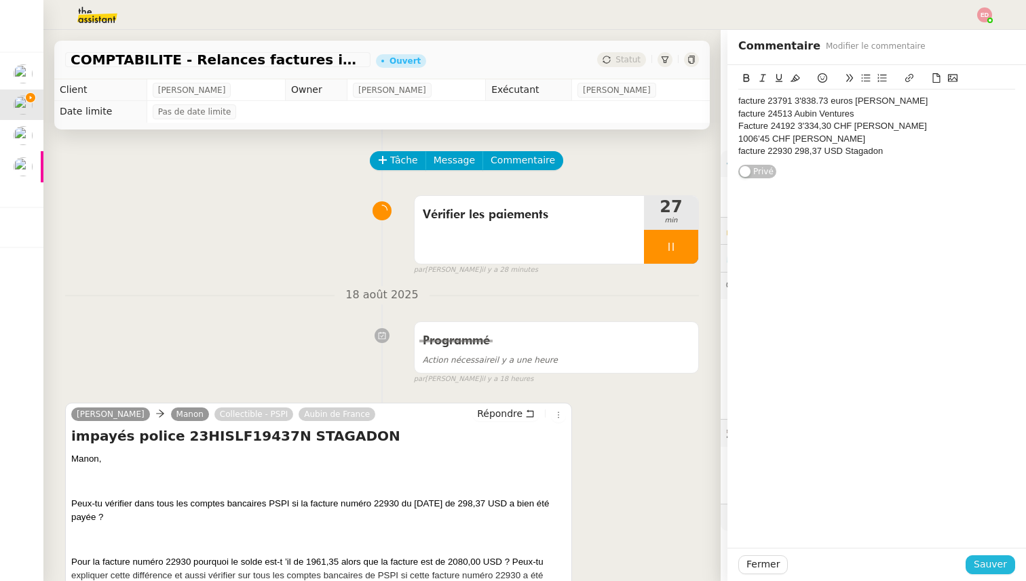
click at [995, 561] on span "Sauver" at bounding box center [990, 565] width 33 height 16
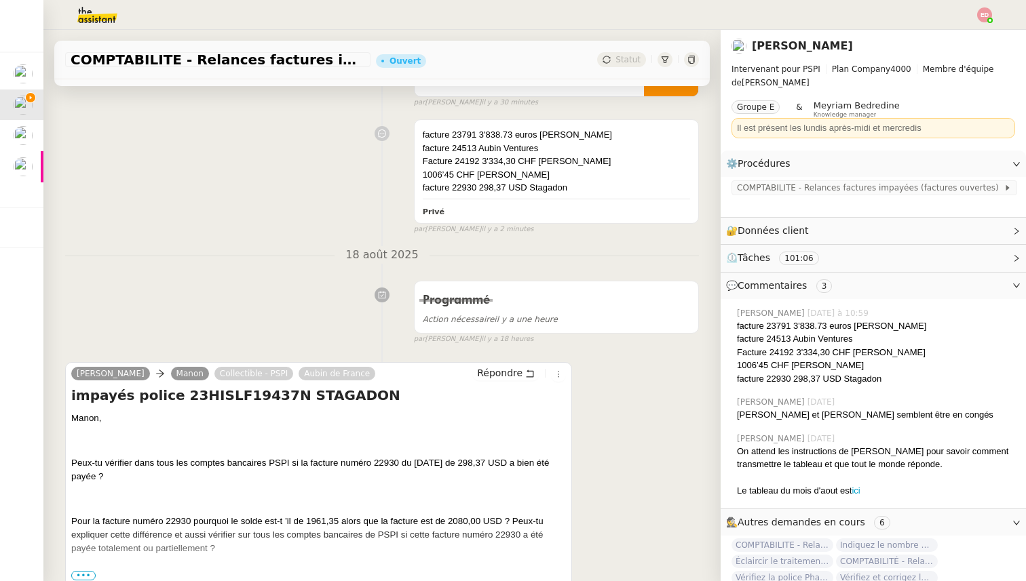
scroll to position [276, 0]
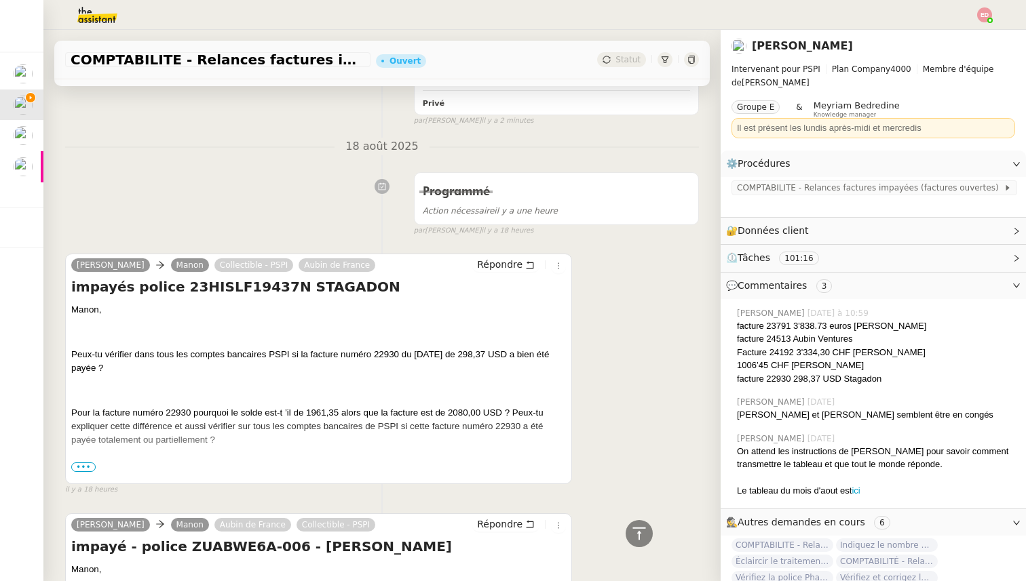
click at [80, 469] on span "•••" at bounding box center [83, 467] width 24 height 9
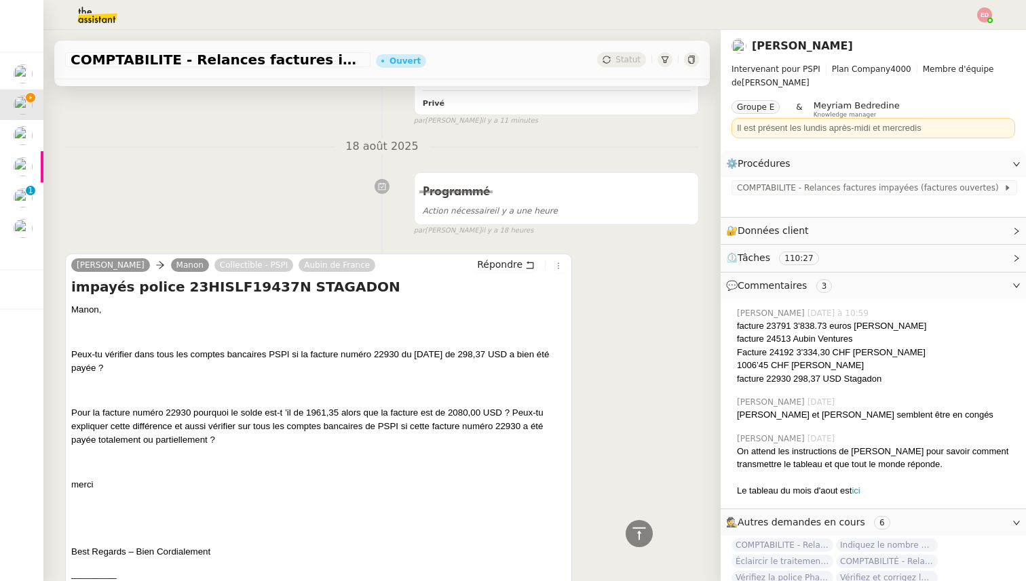
scroll to position [0, 0]
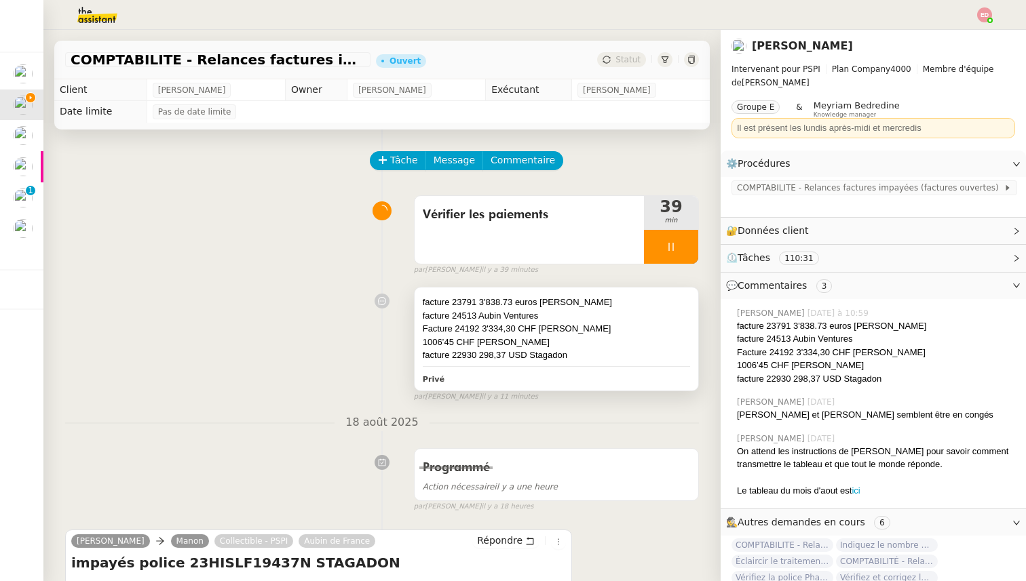
click at [589, 350] on div "facture 22930 298,37 USD Stagadon" at bounding box center [556, 356] width 267 height 14
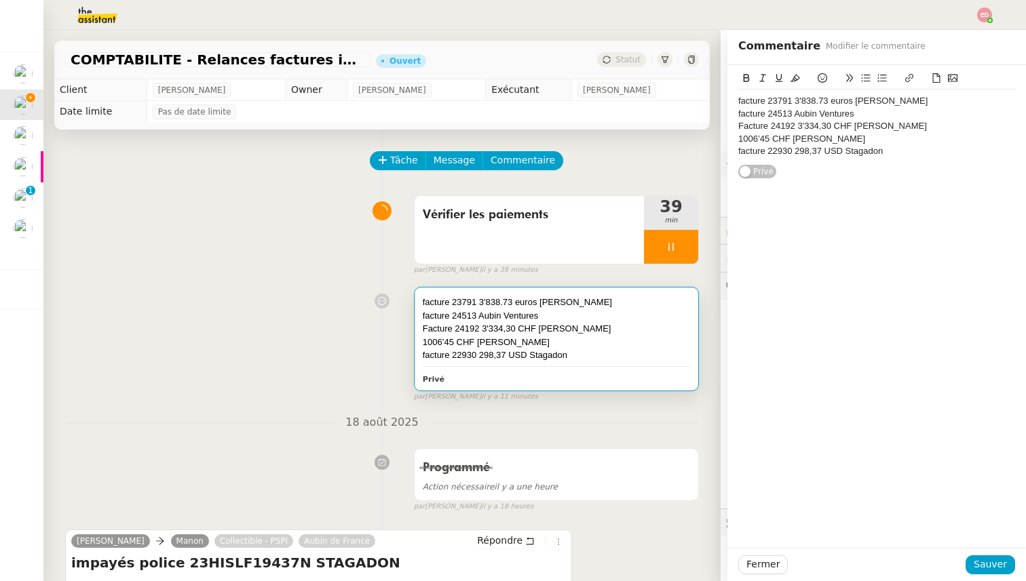
click at [906, 145] on div "facture 22930 298,37 USD Stagadon" at bounding box center [876, 151] width 277 height 12
click at [904, 153] on div "facture 22930 298,37 USD Stagadon" at bounding box center [876, 151] width 277 height 12
click at [739, 149] on div "facture 22930 298,37 USD Stagadon non" at bounding box center [876, 151] width 277 height 12
click at [988, 563] on span "Sauver" at bounding box center [990, 565] width 33 height 16
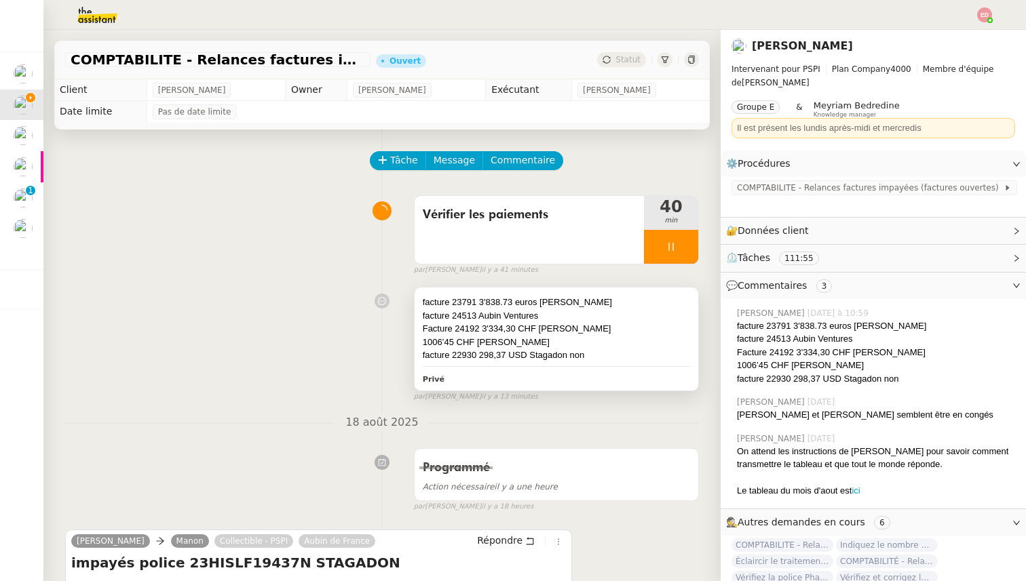
click at [550, 352] on div "facture 22930 298,37 USD Stagadon non" at bounding box center [556, 356] width 267 height 14
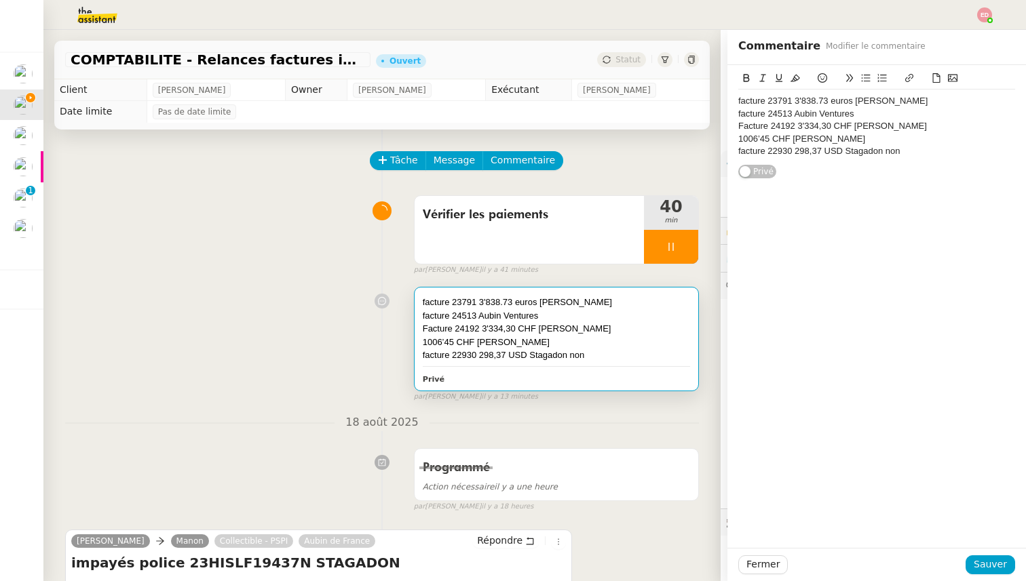
click at [480, 318] on div "facture 24513 Aubin Ventures" at bounding box center [556, 316] width 267 height 14
click at [545, 317] on div "facture 24513 Aubin Ventures" at bounding box center [556, 316] width 267 height 14
click at [794, 113] on div "facture 24513 Aubin Ventures" at bounding box center [876, 114] width 277 height 12
click at [920, 113] on div "facture 24513 2500 usd Aubin Ventures" at bounding box center [876, 114] width 277 height 12
click at [989, 561] on span "Sauver" at bounding box center [990, 565] width 33 height 16
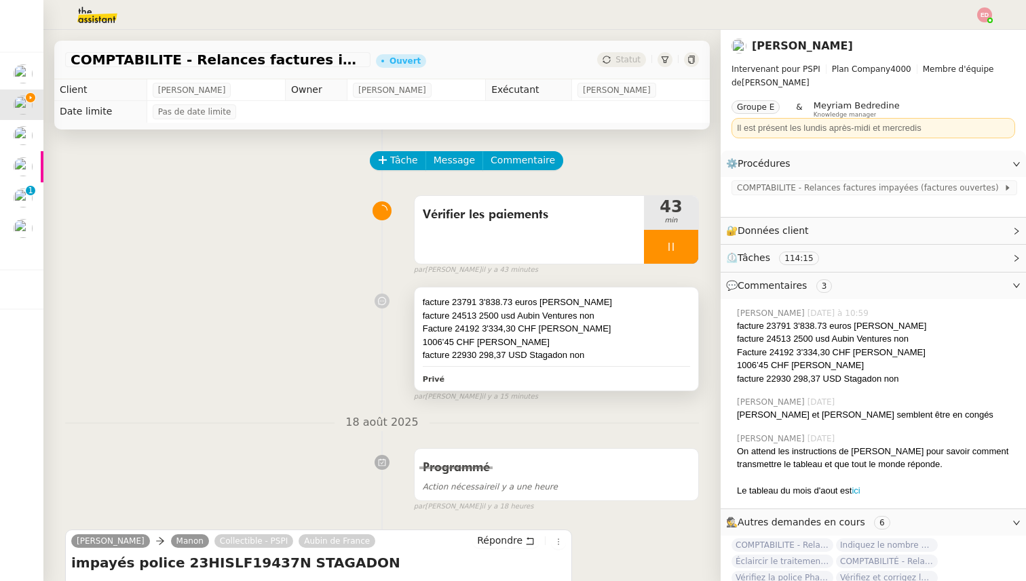
click at [486, 326] on div "Facture 24192 3'334,30 CHF [PERSON_NAME]" at bounding box center [556, 329] width 267 height 14
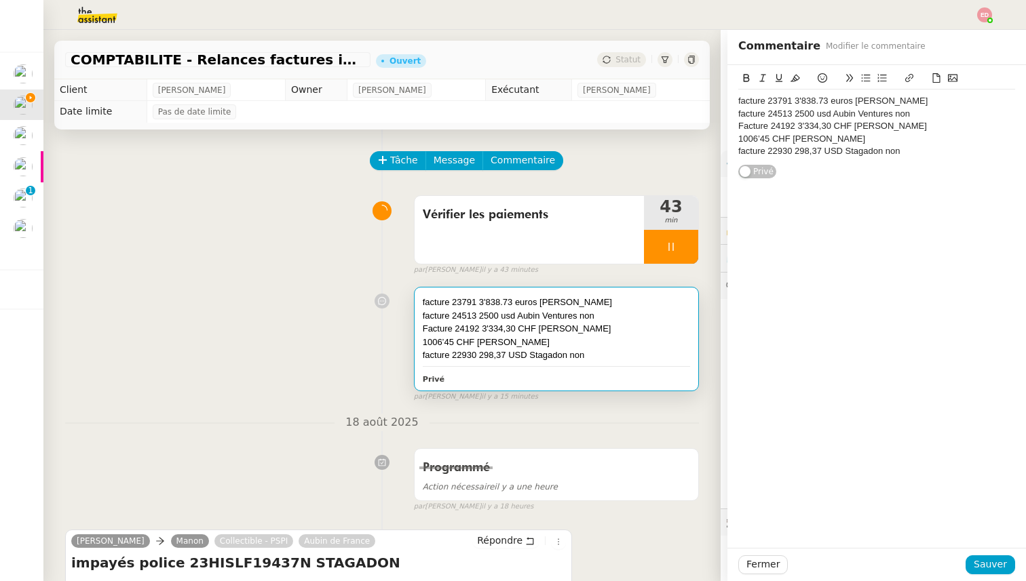
click at [873, 137] on div "1006’45 CHF [PERSON_NAME]" at bounding box center [876, 139] width 277 height 12
click at [974, 561] on button "Sauver" at bounding box center [990, 565] width 50 height 19
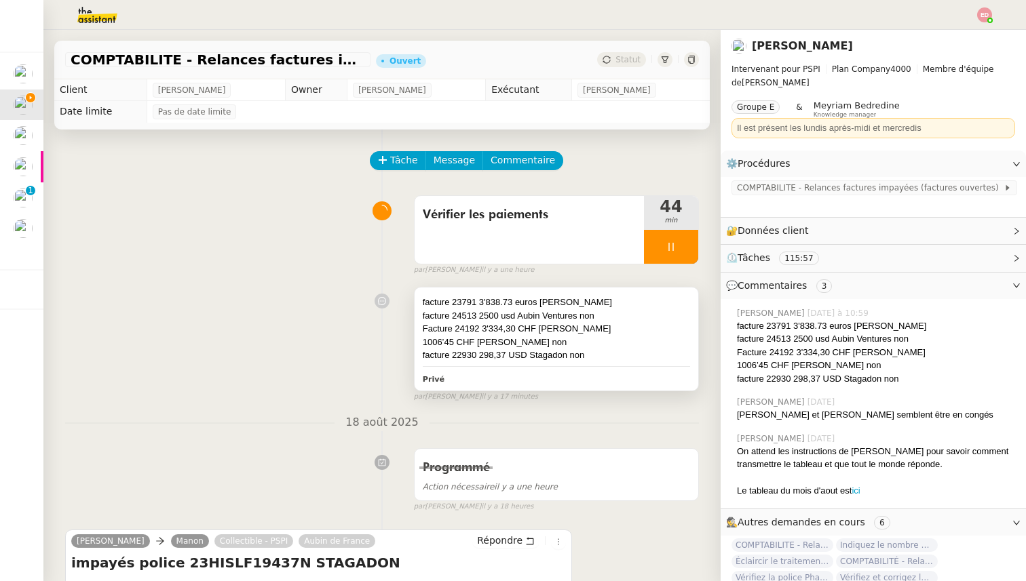
click at [577, 324] on div "Facture 24192 3'334,30 CHF [PERSON_NAME]" at bounding box center [556, 329] width 267 height 14
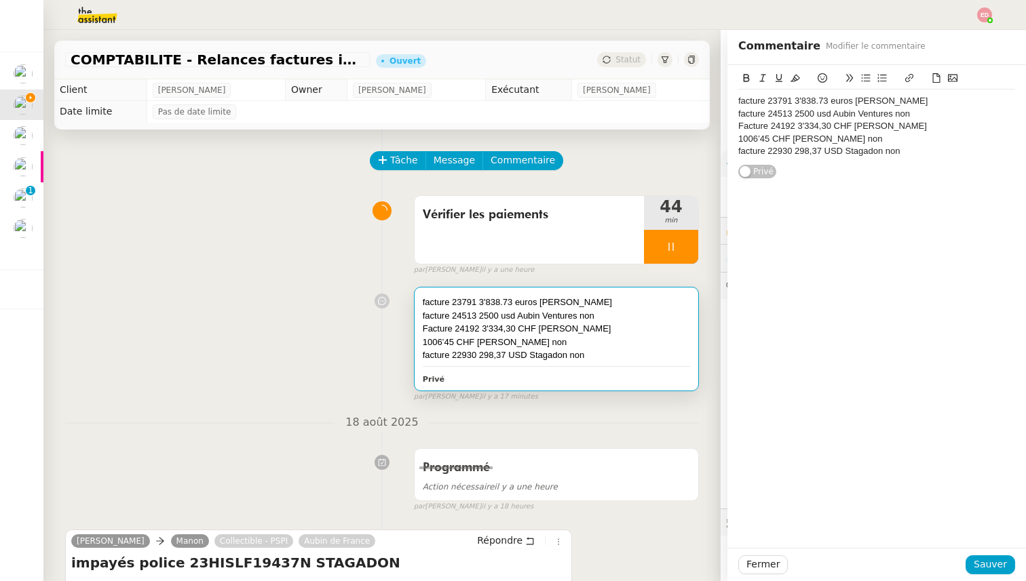
click at [911, 125] on div "Facture 24192 3'334,30 CHF [PERSON_NAME]" at bounding box center [876, 126] width 277 height 12
click at [982, 562] on span "Sauver" at bounding box center [990, 565] width 33 height 16
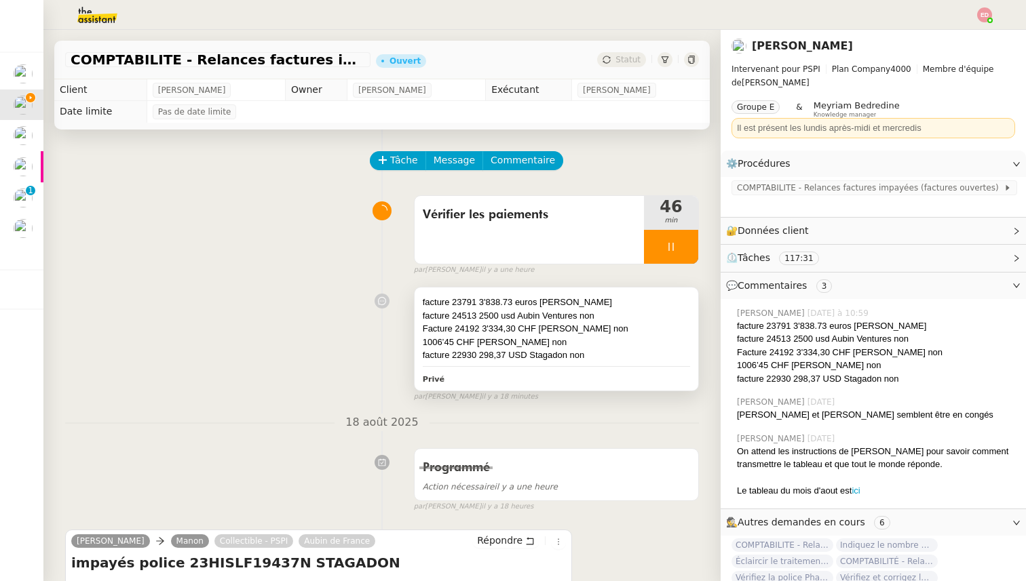
click at [543, 327] on div "Facture 24192 3'334,30 CHF [PERSON_NAME] non" at bounding box center [556, 329] width 267 height 14
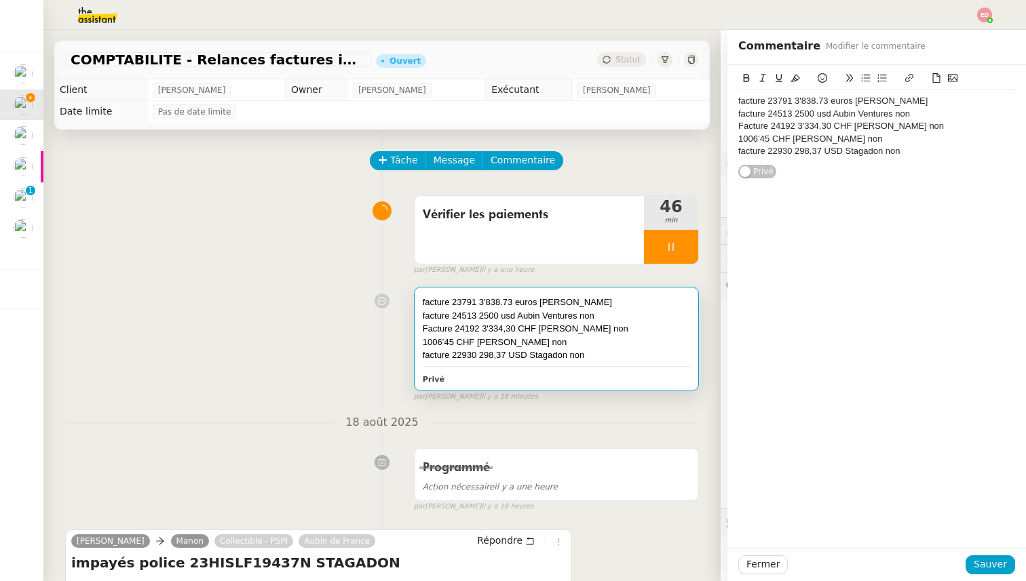
click at [938, 99] on div "facture 23791 3'838.73 euros [PERSON_NAME]" at bounding box center [876, 101] width 277 height 12
click at [985, 560] on span "Sauver" at bounding box center [990, 565] width 33 height 16
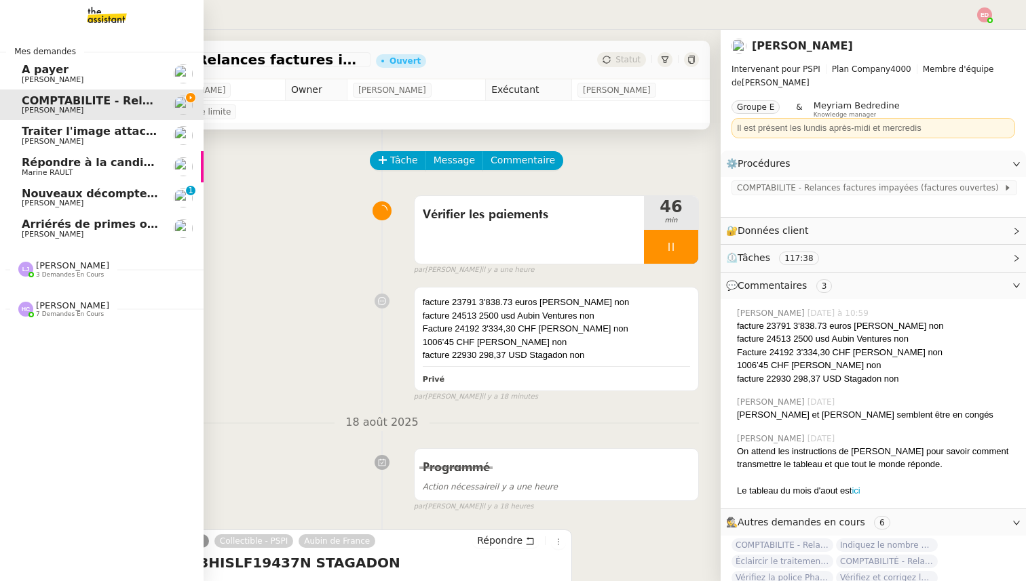
click at [58, 228] on span "Arriérés de primes ouverts (Vie et Protection juridique, non Vie)" at bounding box center [219, 224] width 394 height 13
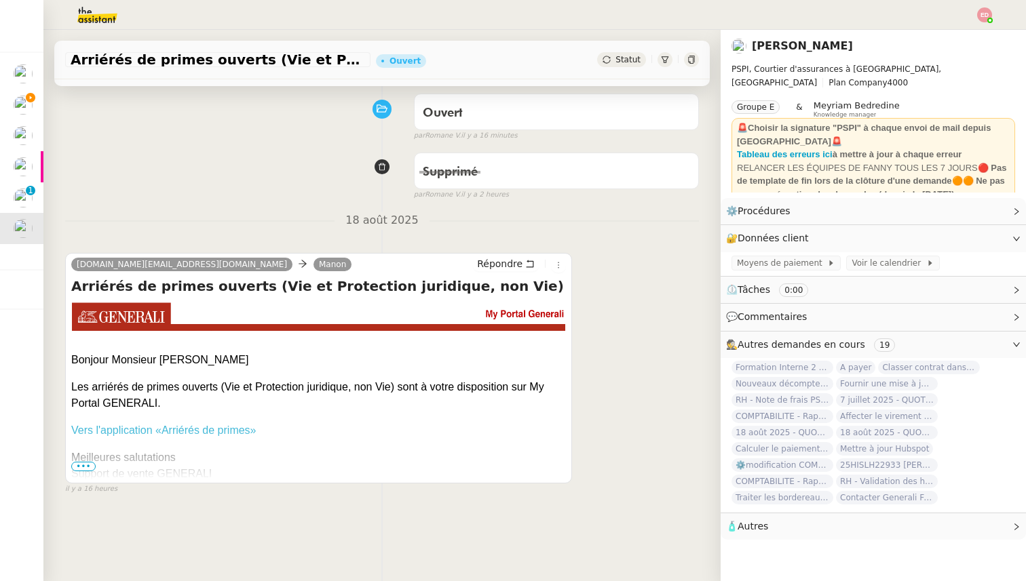
scroll to position [104, 0]
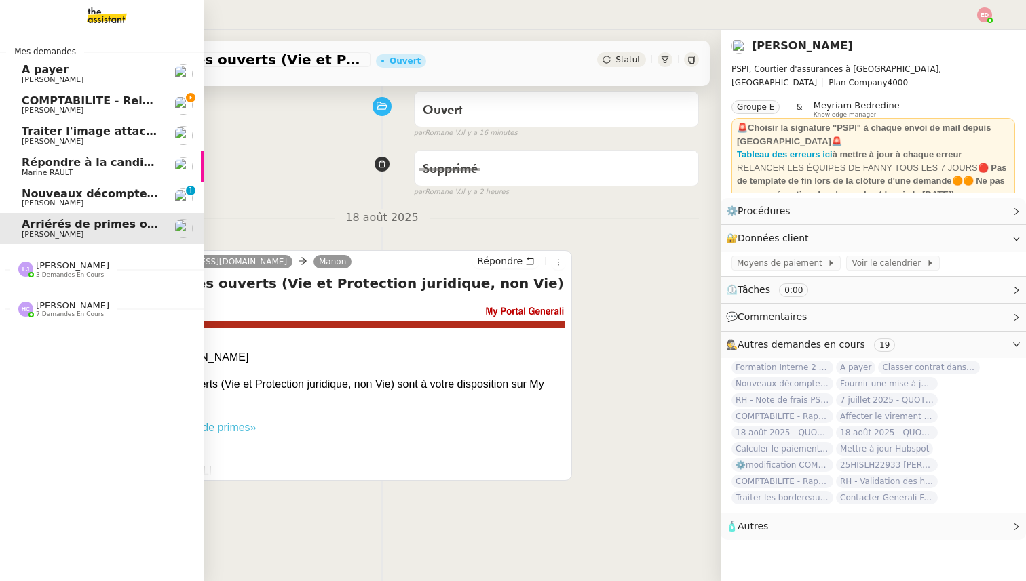
click at [41, 202] on span "[PERSON_NAME]" at bounding box center [53, 203] width 62 height 9
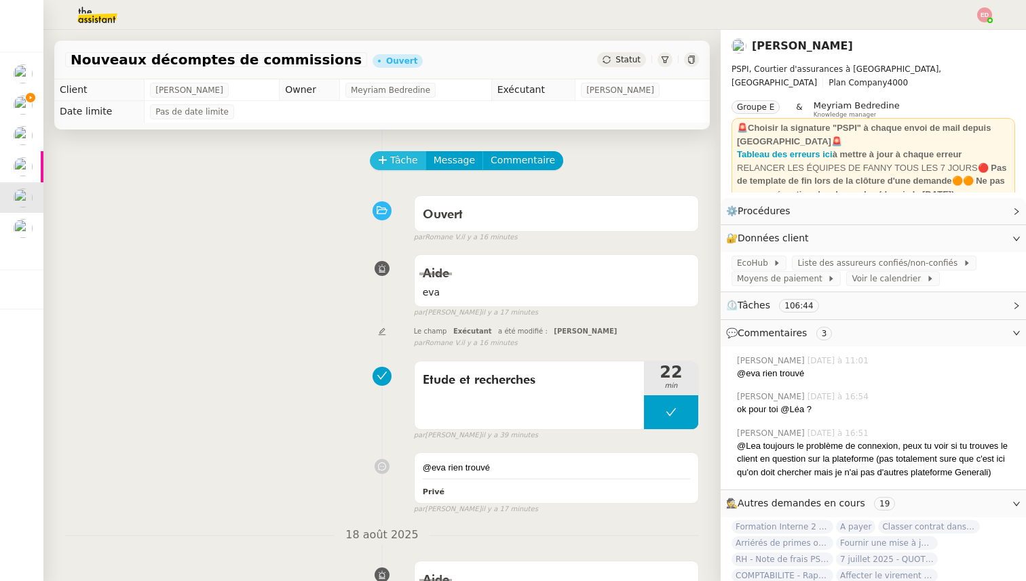
click at [381, 155] on icon at bounding box center [382, 159] width 9 height 9
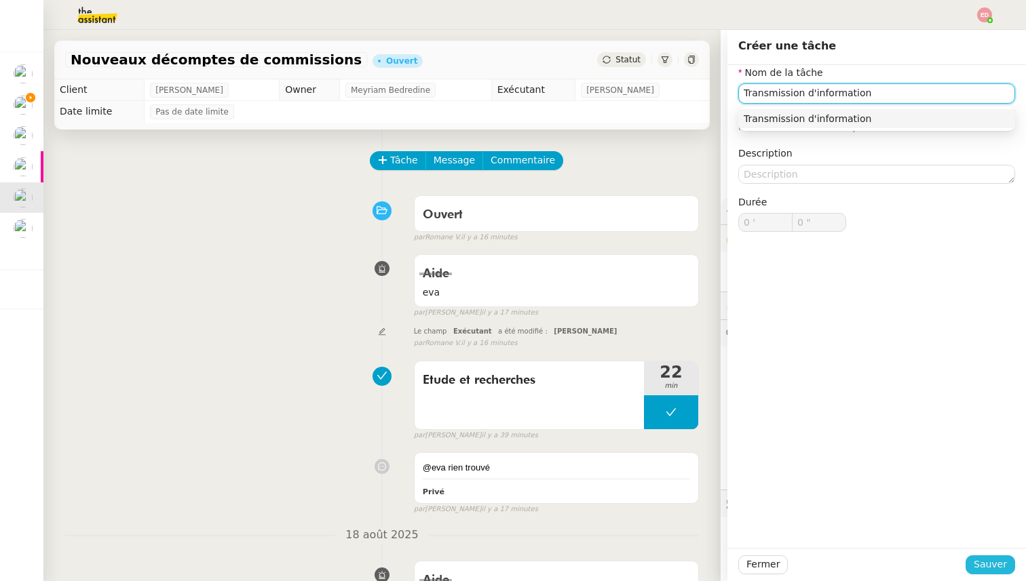
type input "Transmission d'information"
click at [970, 560] on button "Sauver" at bounding box center [990, 565] width 50 height 19
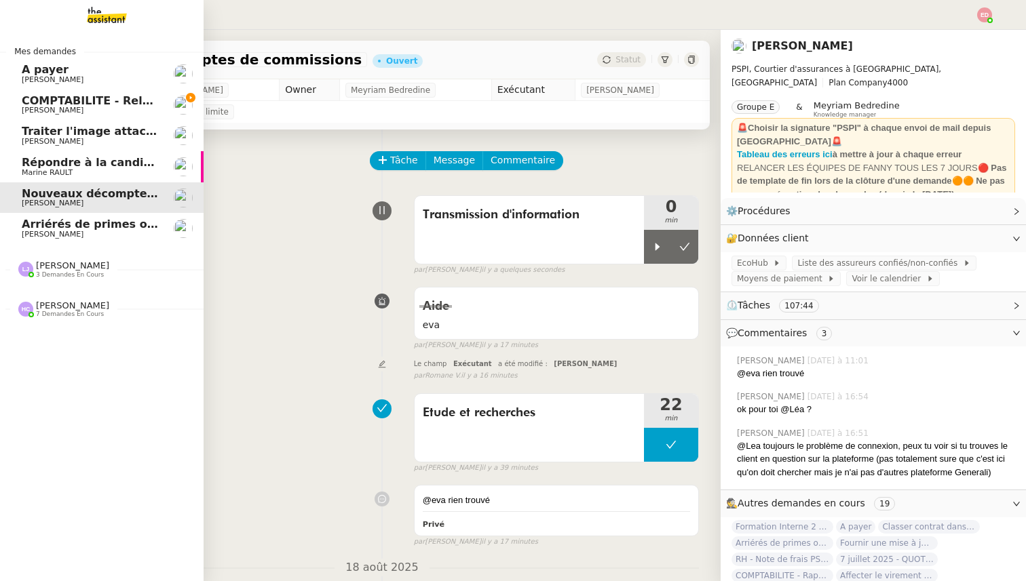
click at [35, 174] on span "Marine RAULT" at bounding box center [47, 172] width 51 height 9
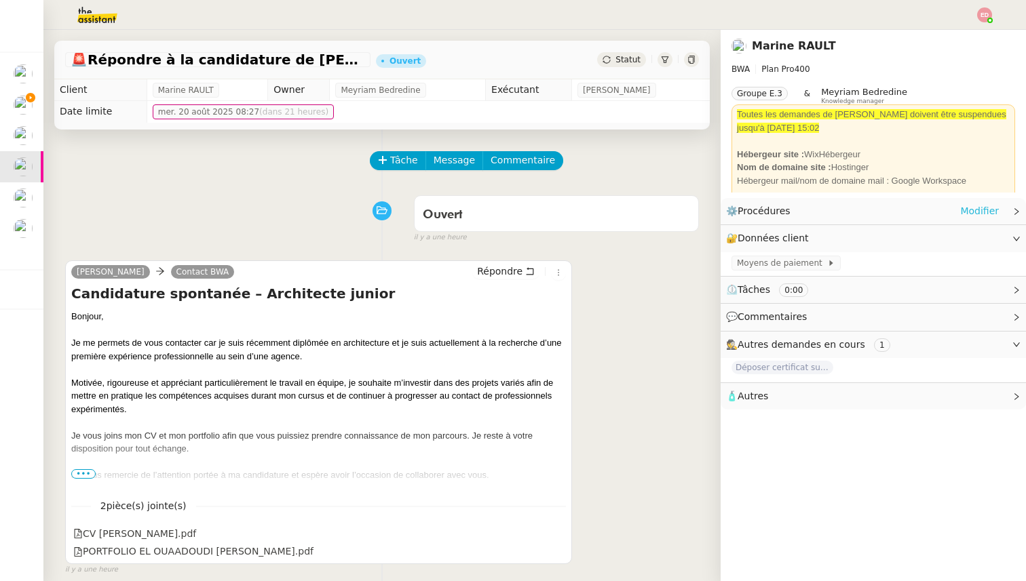
click at [965, 210] on link "Modifier" at bounding box center [979, 212] width 39 height 16
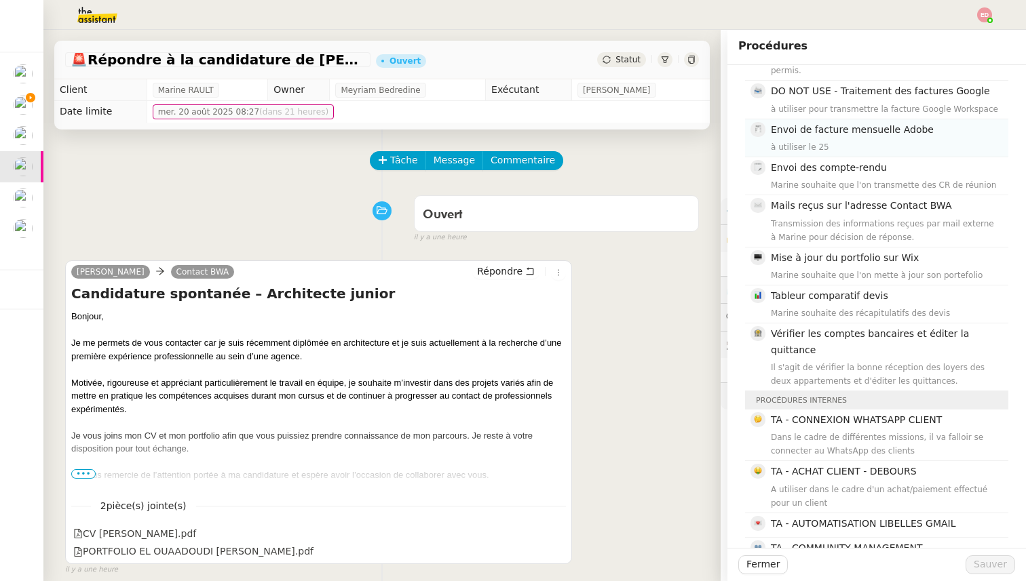
scroll to position [173, 0]
click at [624, 345] on div "[PERSON_NAME] Contact BWA Répondre Candidature spontanée – Architecte junior Bo…" at bounding box center [382, 412] width 634 height 328
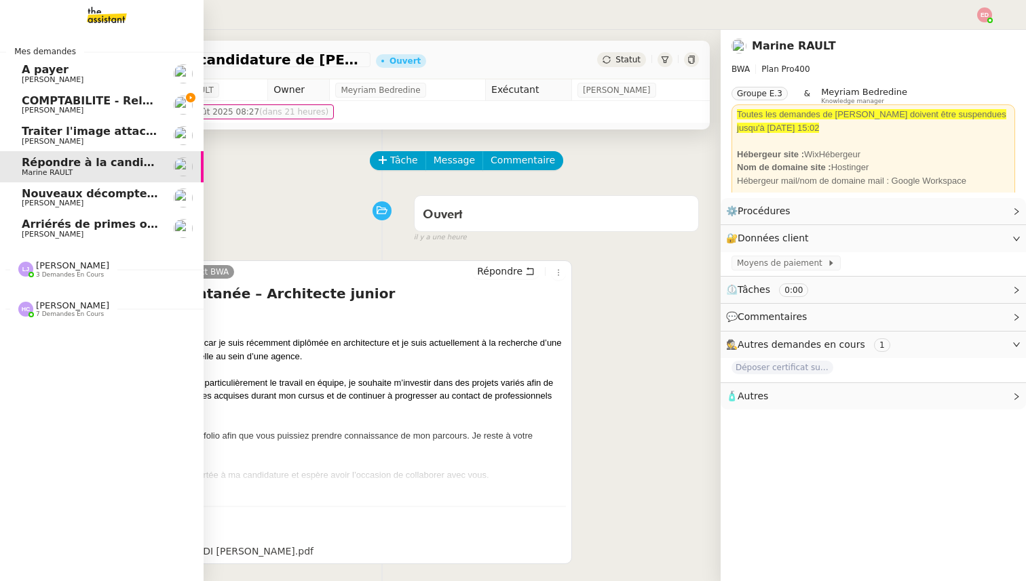
click at [37, 152] on link "Répondre à la candidature de [PERSON_NAME]" at bounding box center [102, 166] width 204 height 31
click at [45, 131] on span "Traiter l'image attachée" at bounding box center [95, 131] width 147 height 13
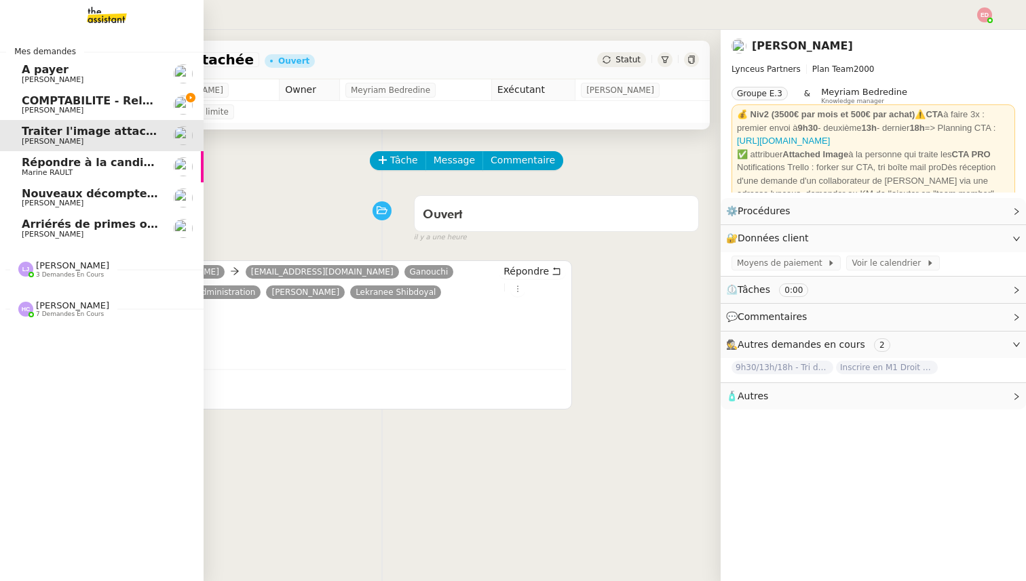
click at [67, 66] on span "A payer" at bounding box center [90, 70] width 137 height 12
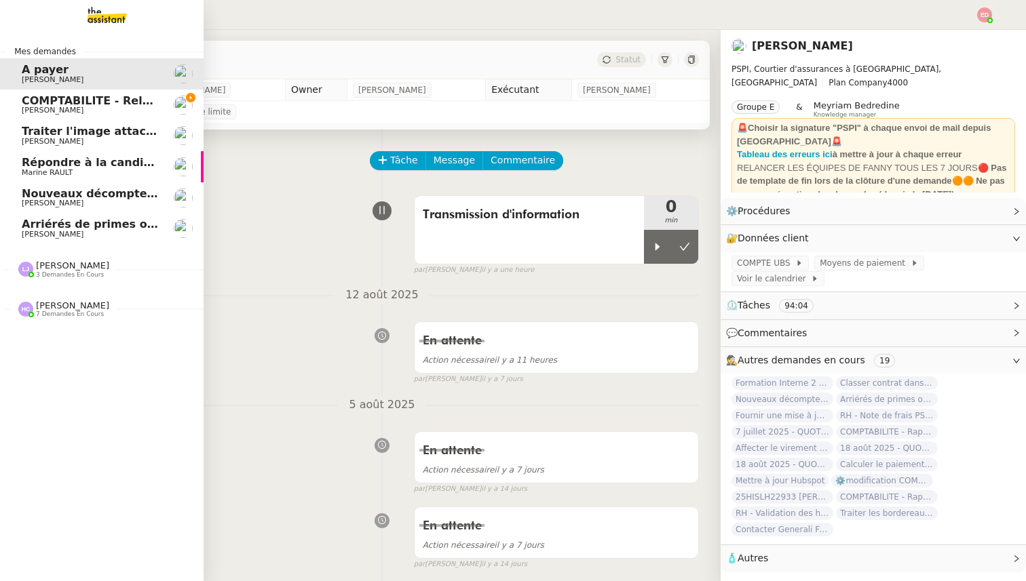
click at [128, 96] on span "COMPTABILITE - Relances factures impayées - août 2025" at bounding box center [195, 100] width 346 height 13
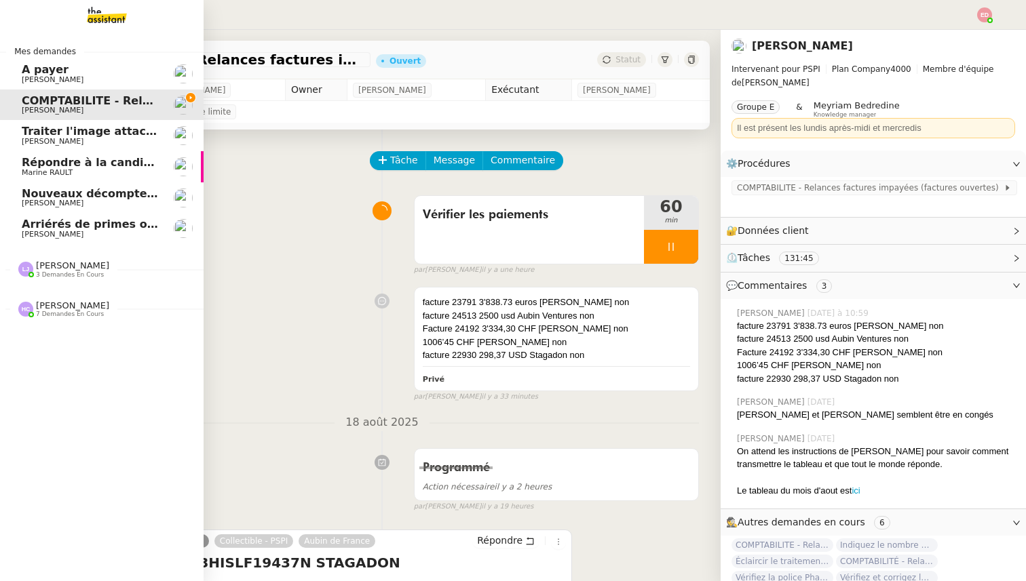
click at [67, 214] on link "Arriérés de primes ouverts (Vie et Protection juridique, non Vie) [PERSON_NAME]" at bounding box center [102, 228] width 204 height 31
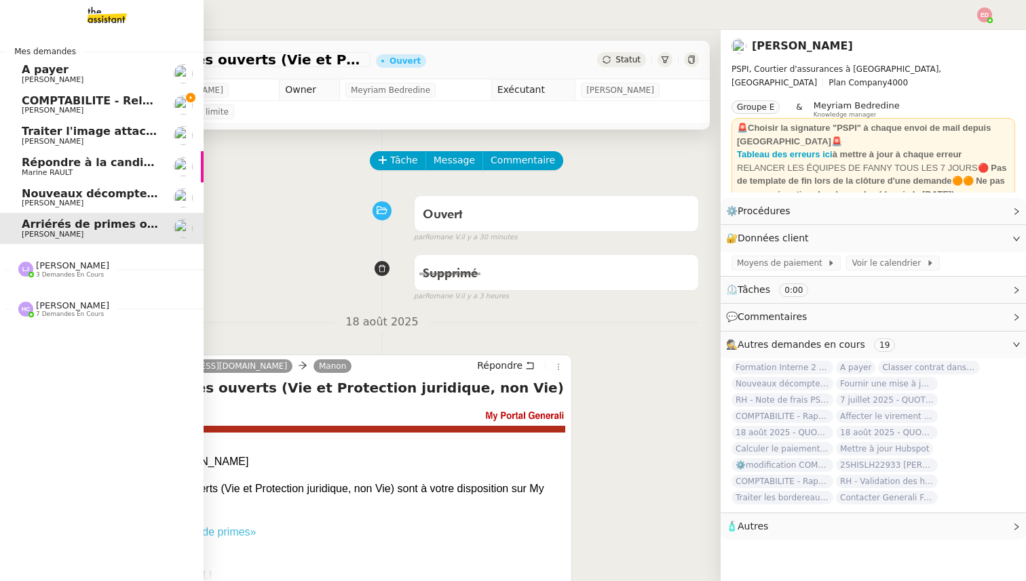
click at [63, 198] on span "Nouveaux décomptes de commissions" at bounding box center [138, 193] width 233 height 13
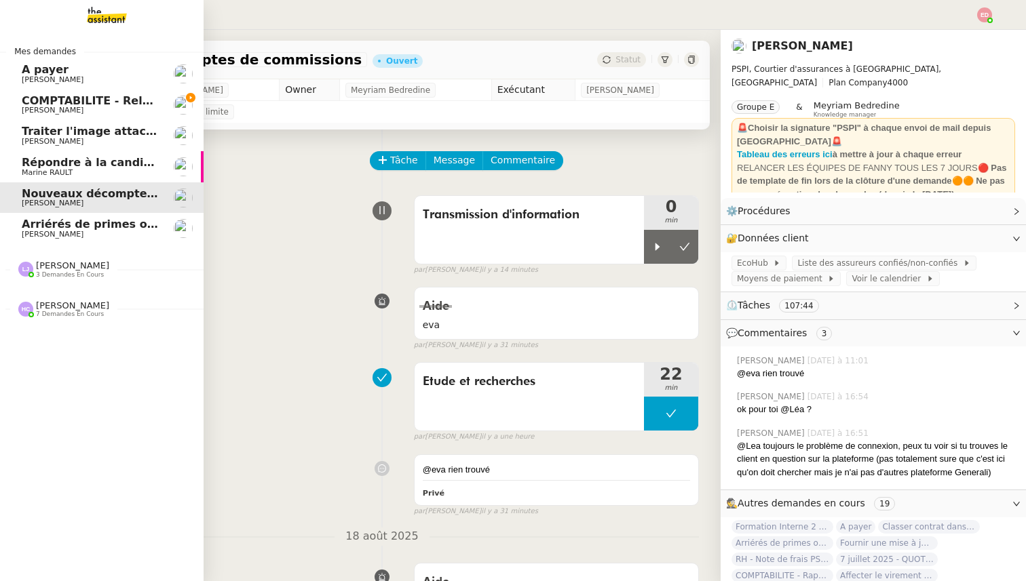
click at [63, 228] on span "Arriérés de primes ouverts (Vie et Protection juridique, non Vie)" at bounding box center [219, 224] width 394 height 13
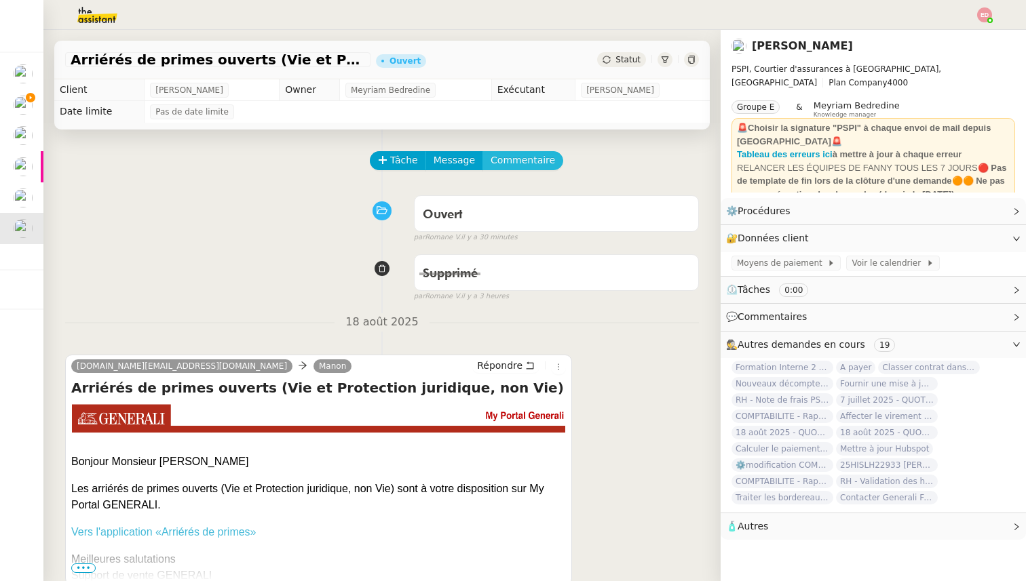
click at [524, 161] on span "Commentaire" at bounding box center [522, 161] width 64 height 16
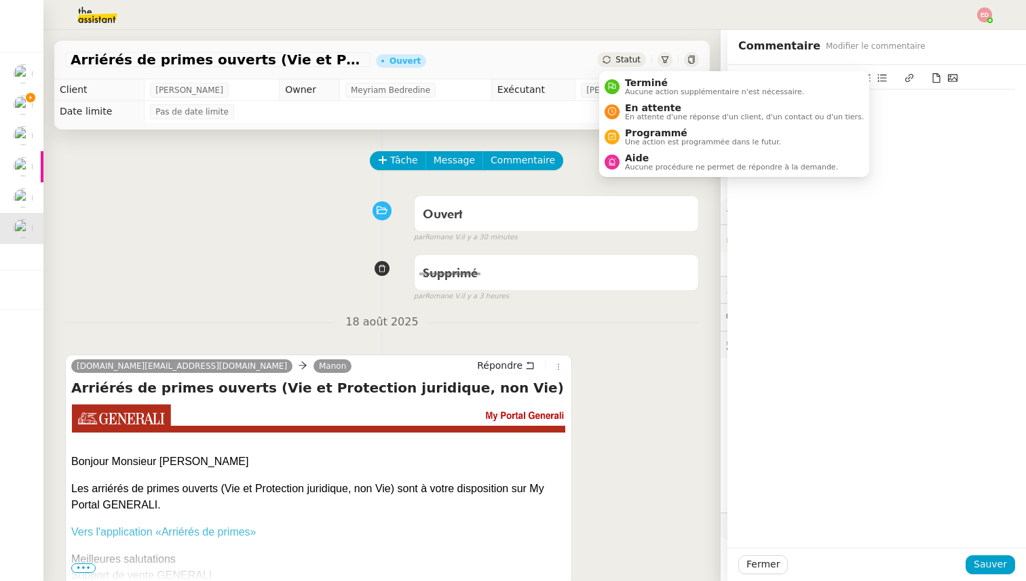
click at [608, 62] on icon at bounding box center [606, 60] width 8 height 8
click at [639, 168] on div "Tâche Message Commentaire" at bounding box center [535, 167] width 328 height 33
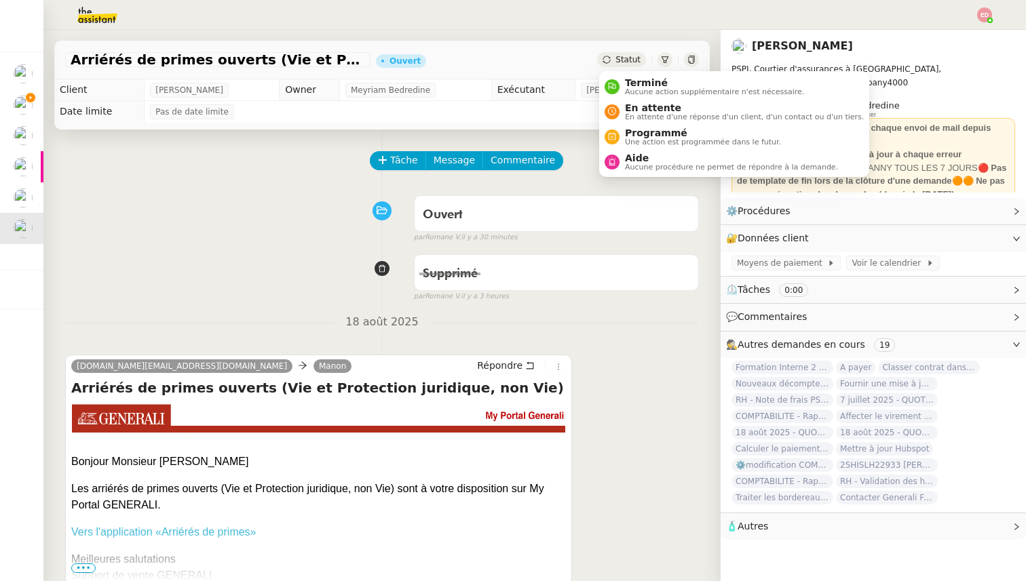
click at [635, 56] on span "Statut" at bounding box center [627, 59] width 25 height 9
click at [631, 157] on span "Aide" at bounding box center [731, 158] width 213 height 11
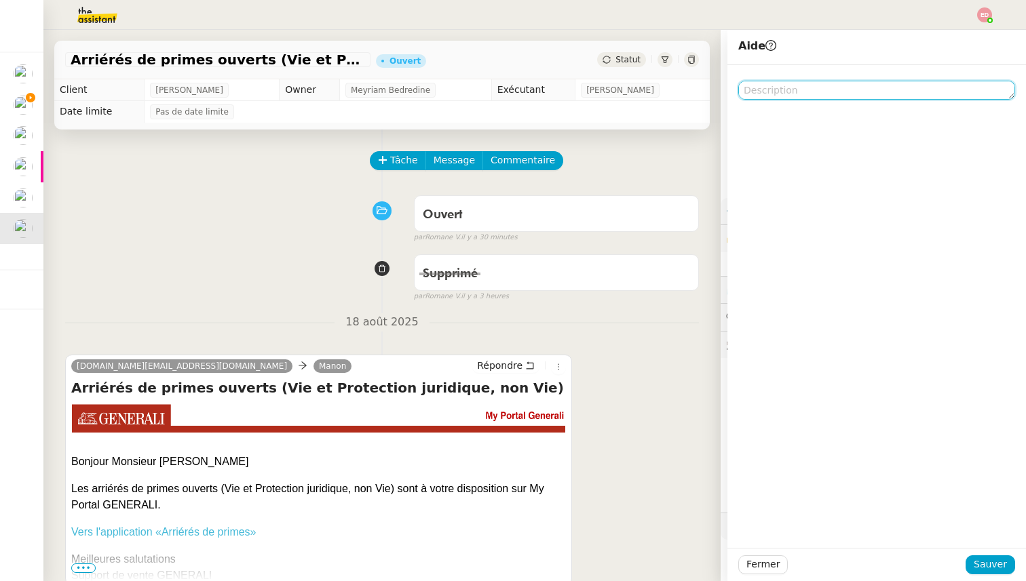
click at [813, 97] on textarea at bounding box center [876, 90] width 277 height 19
type textarea "Lea"
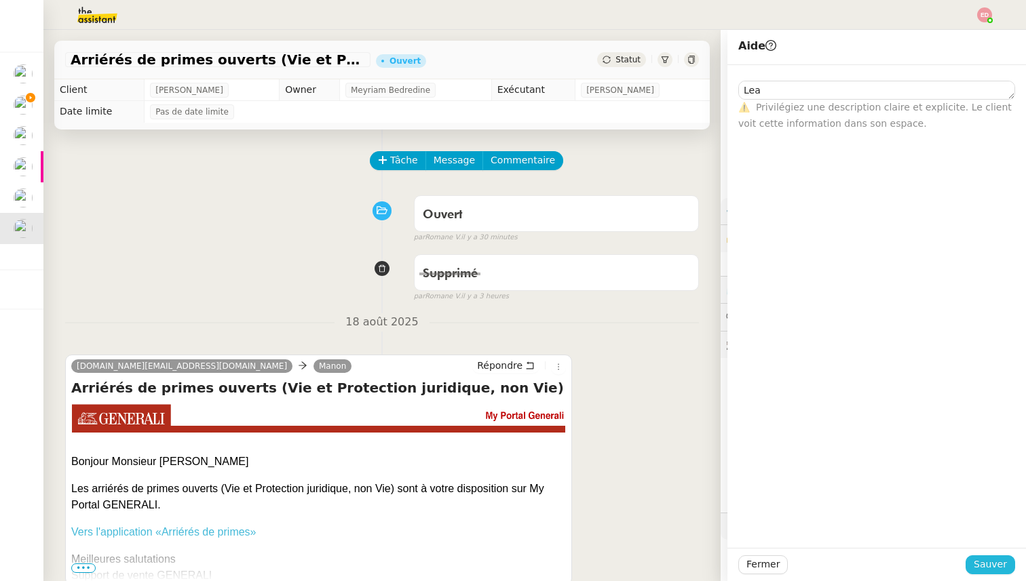
click at [993, 562] on span "Sauver" at bounding box center [990, 565] width 33 height 16
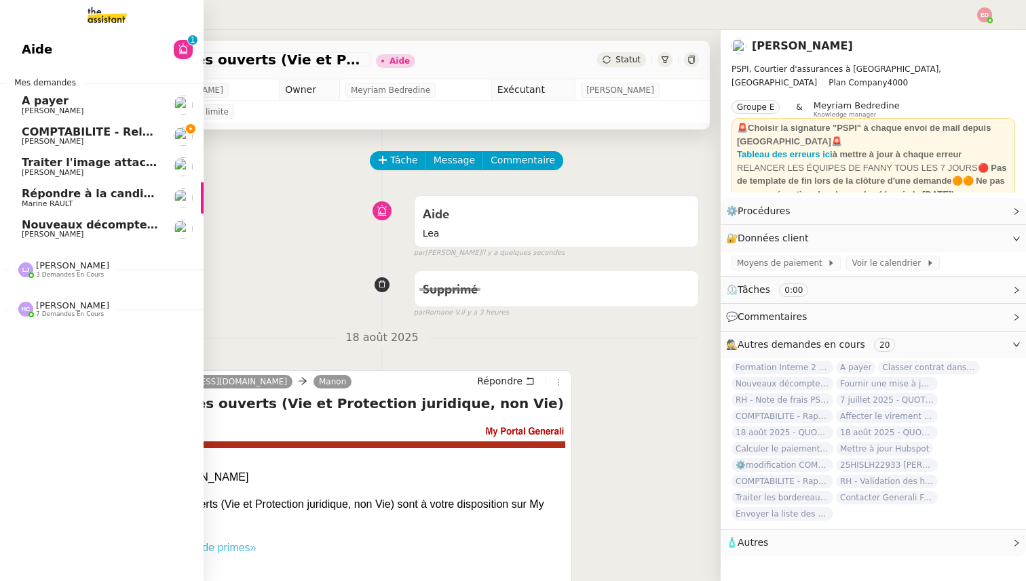
click at [62, 132] on span "COMPTABILITE - Relances factures impayées - août 2025" at bounding box center [195, 132] width 346 height 13
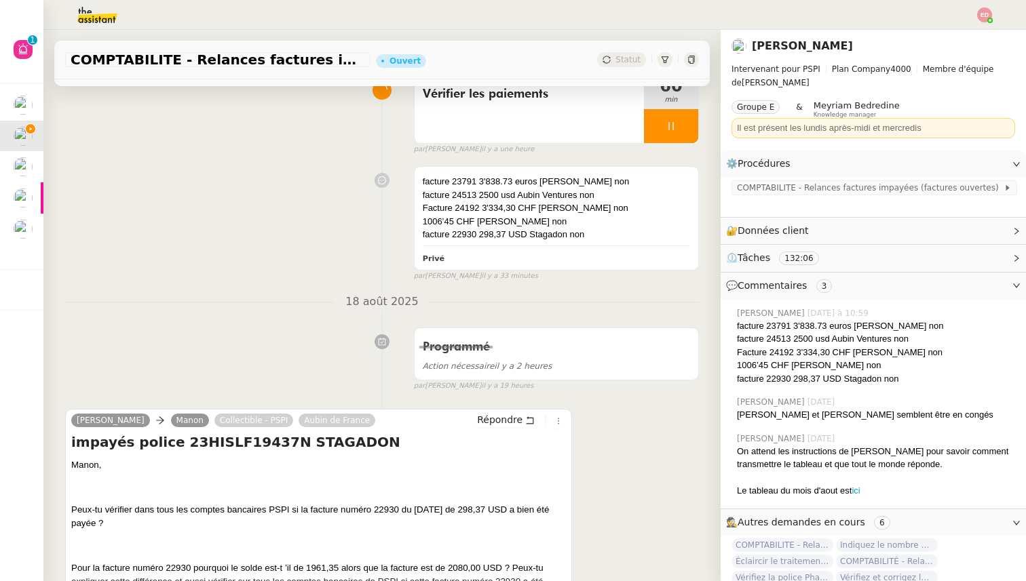
scroll to position [121, 0]
click at [483, 424] on span "Répondre" at bounding box center [499, 419] width 45 height 14
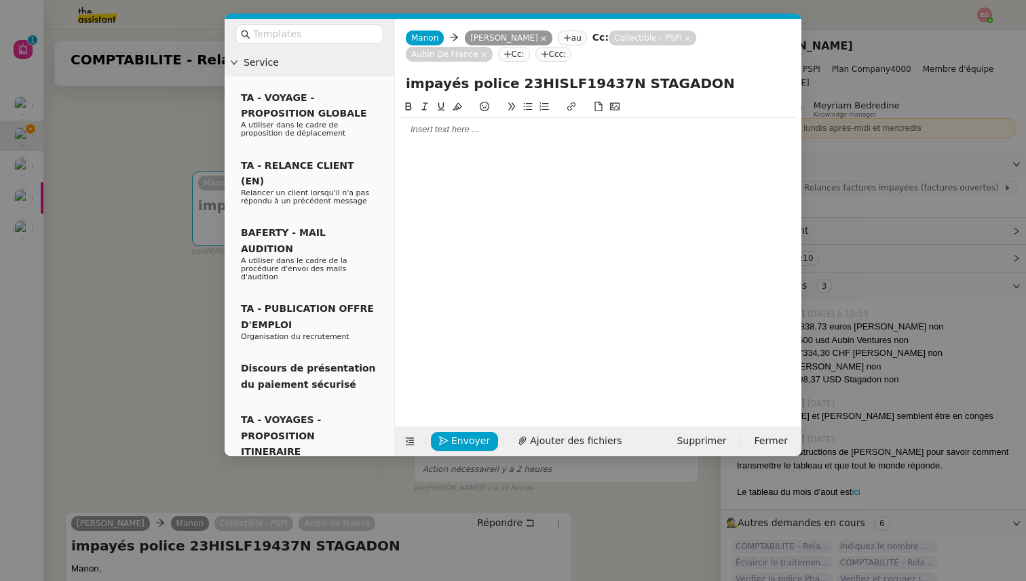
click at [436, 122] on div at bounding box center [598, 129] width 396 height 23
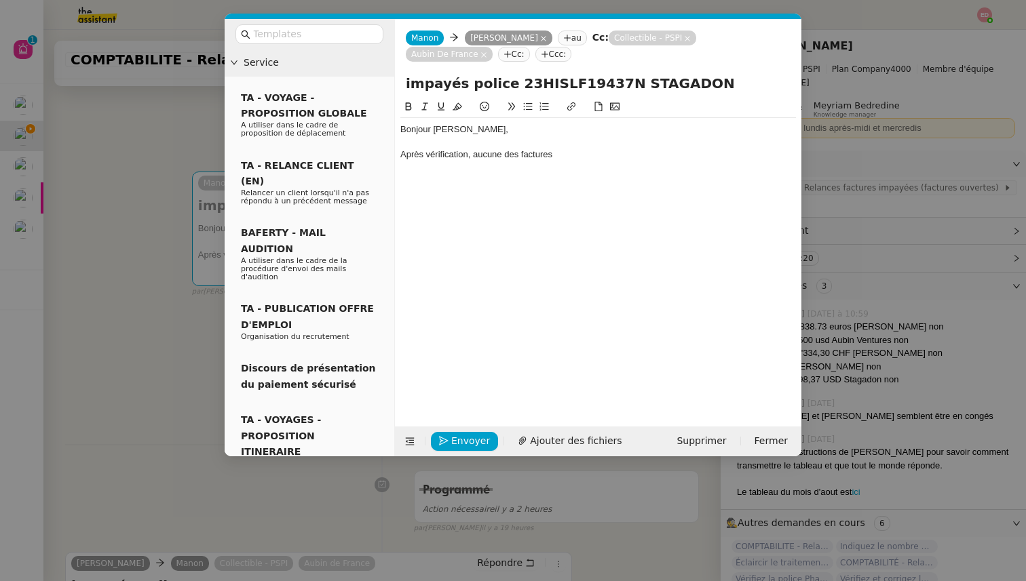
click at [520, 154] on div "Après vérification, aucune des factures" at bounding box center [598, 155] width 396 height 12
click at [602, 162] on div "Bonjour [PERSON_NAME], Après vérification, aucune des 5 factures" at bounding box center [598, 142] width 396 height 48
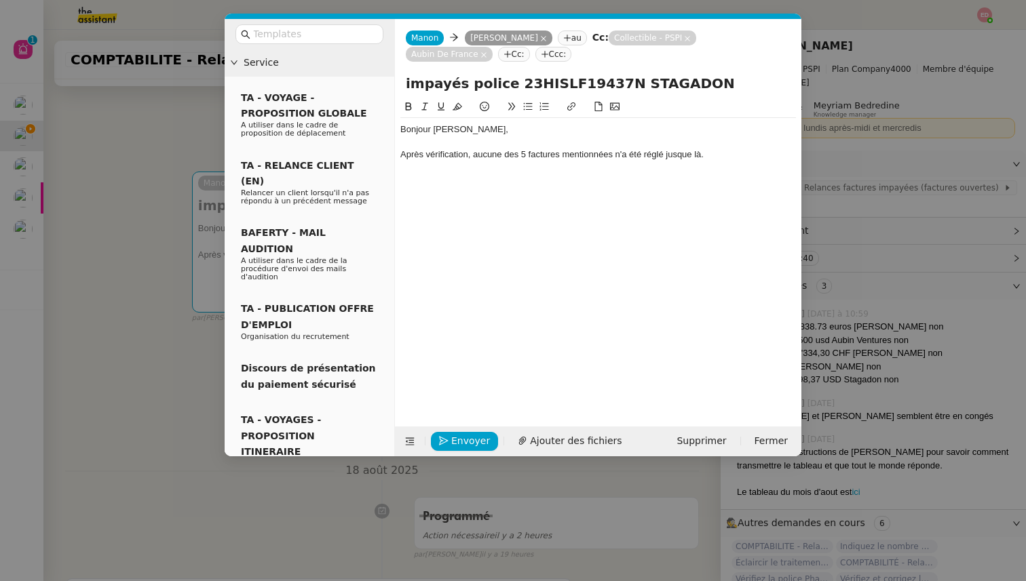
click at [660, 151] on div "Après vérification, aucune des 5 factures mentionnées n'a été réglé jusque là." at bounding box center [598, 155] width 396 height 12
click at [0, 0] on lt-span "réglé e" at bounding box center [0, 0] width 0 height 0
click at [144, 281] on nz-modal-container "Service TA - VOYAGE - PROPOSITION GLOBALE A utiliser dans le cadre de propositi…" at bounding box center [513, 290] width 1026 height 581
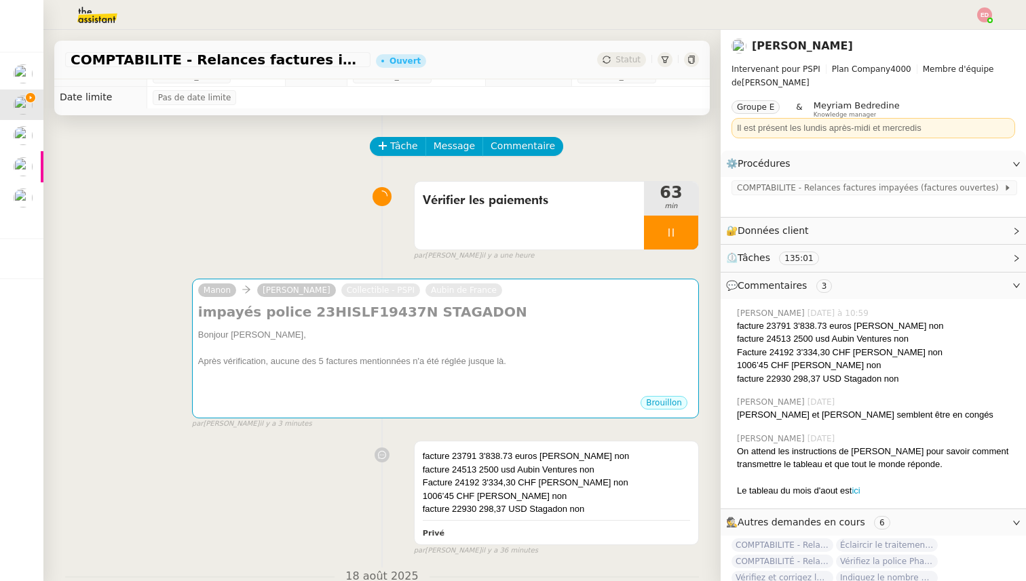
scroll to position [0, 0]
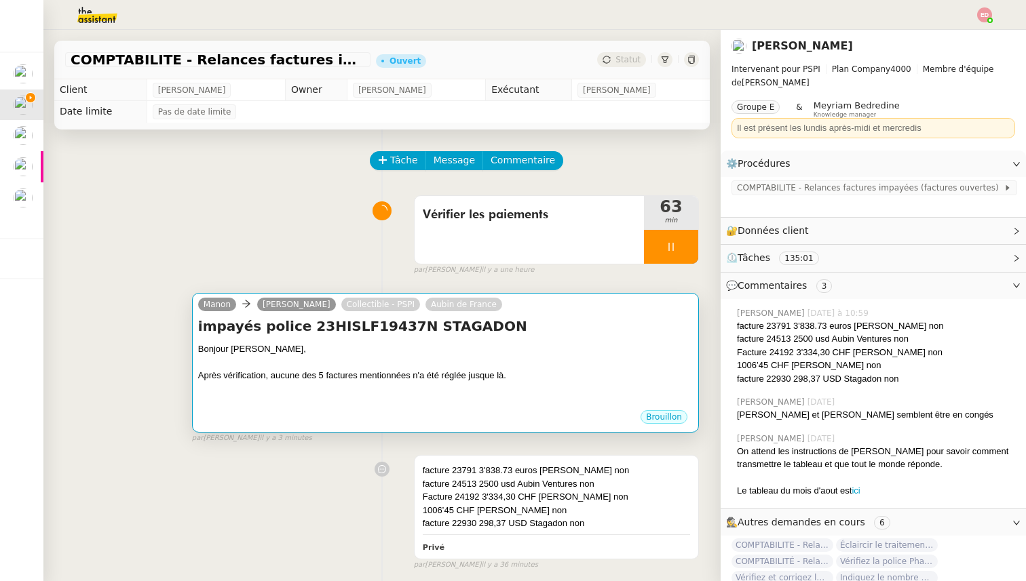
click at [454, 373] on div "Après vérification, aucune des 5 factures mentionnées n'a été réglée jusque là." at bounding box center [445, 376] width 495 height 14
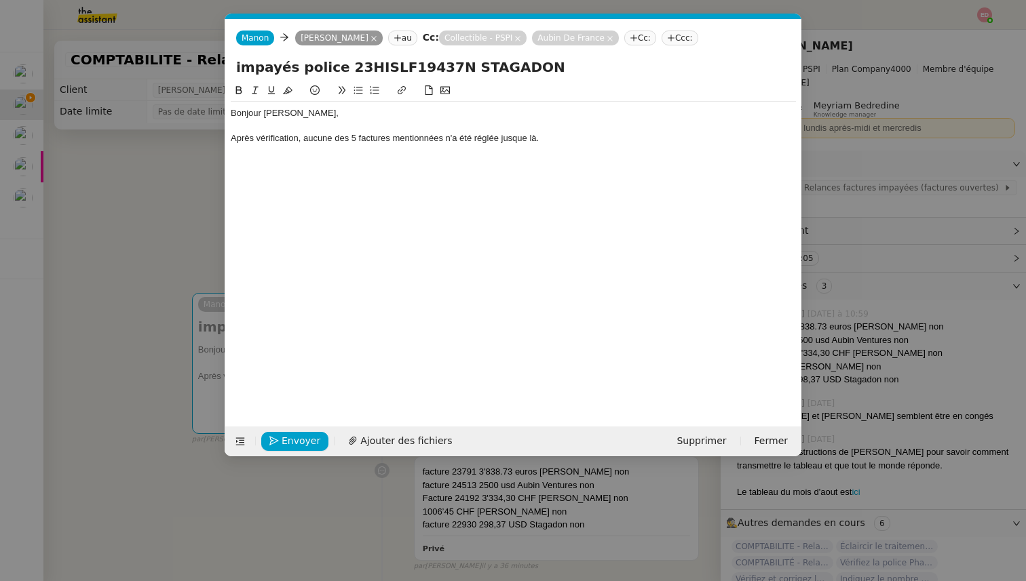
scroll to position [0, 28]
click at [572, 135] on div "Après vérification, aucune des 5 factures mentionnées n'a été réglée jusque là." at bounding box center [513, 138] width 565 height 12
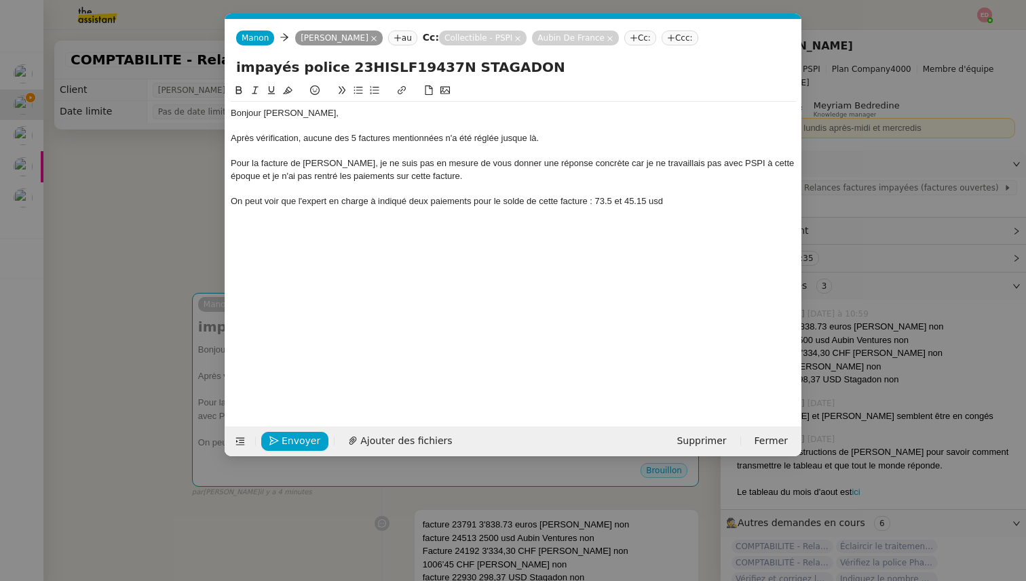
click at [590, 200] on div "On peut voir que l'expert en charge à indiqué deux paiements pour le solde de c…" at bounding box center [513, 201] width 565 height 12
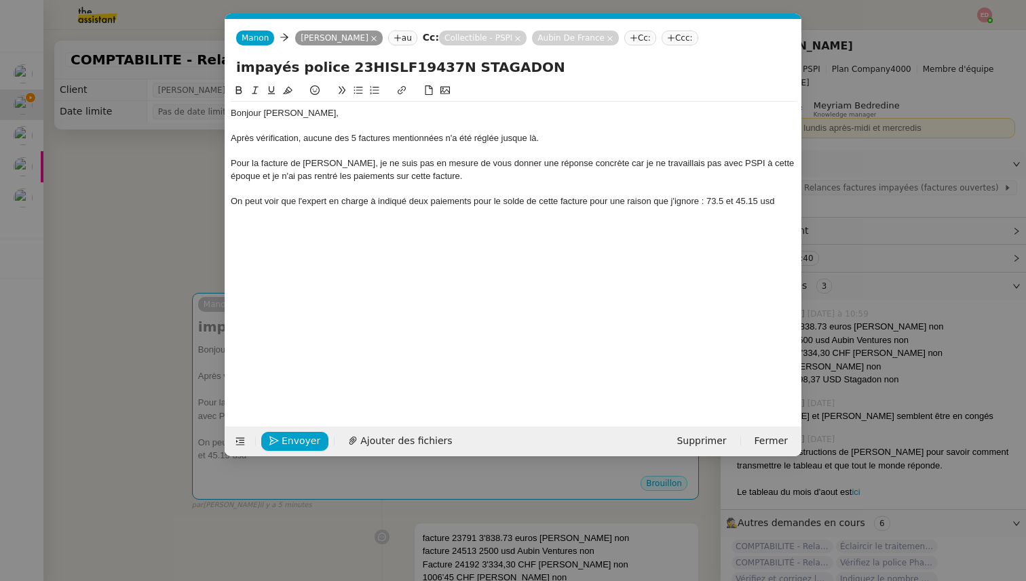
click at [784, 201] on div "On peut voir que l'expert en charge à indiqué deux paiements pour le solde de c…" at bounding box center [513, 201] width 565 height 12
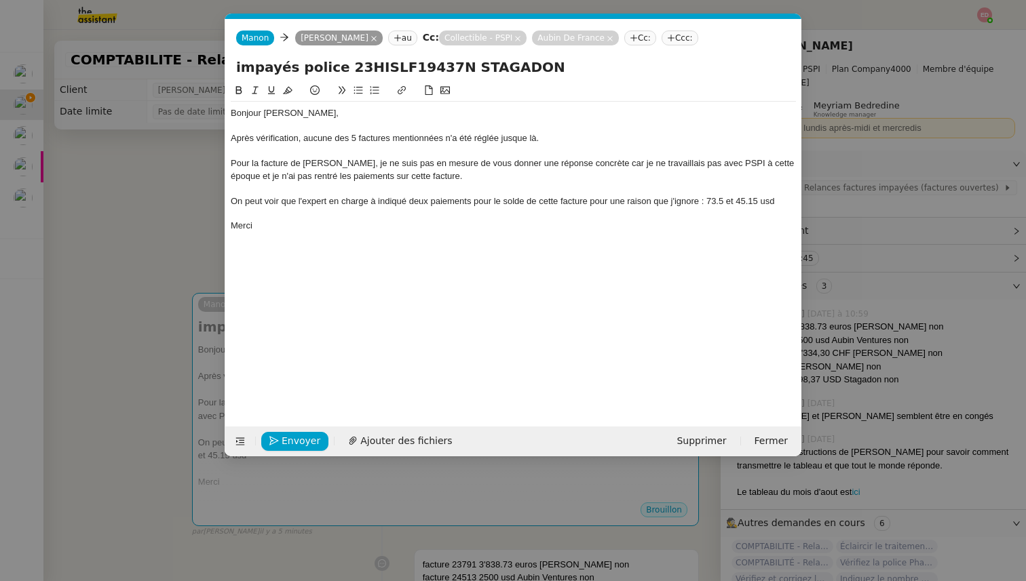
click at [389, 206] on div "On peut voir que l'expert en charge à indiqué deux paiements pour le solde de c…" at bounding box center [513, 201] width 565 height 12
click at [0, 0] on lt-span "a indiqué" at bounding box center [0, 0] width 0 height 0
click at [517, 140] on div "Après vérification, aucune des 5 factures mentionnées n'a été réglée jusque là." at bounding box center [513, 138] width 565 height 12
click at [0, 0] on lt-em "jusque-là" at bounding box center [0, 0] width 0 height 0
click at [594, 170] on div "Pour la facture de [PERSON_NAME], je ne suis pas en mesure de vous donner une r…" at bounding box center [513, 169] width 565 height 25
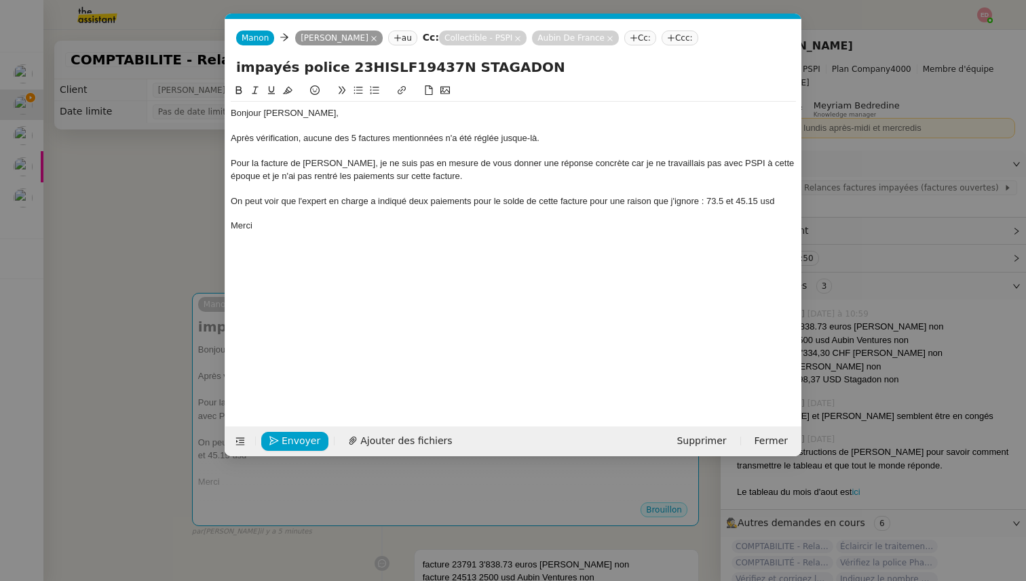
click at [599, 169] on div "Pour la facture de [PERSON_NAME], je ne suis pas en mesure de vous donner une r…" at bounding box center [513, 169] width 565 height 25
click at [606, 161] on div "Pour la facture de [PERSON_NAME], je ne suis pas en mesure de vous donner une r…" at bounding box center [513, 169] width 565 height 25
click at [0, 0] on lt-span ", car" at bounding box center [0, 0] width 0 height 0
click at [284, 438] on span "Envoyer" at bounding box center [301, 442] width 39 height 16
click at [284, 438] on span "Confirmer l'envoi" at bounding box center [322, 442] width 81 height 16
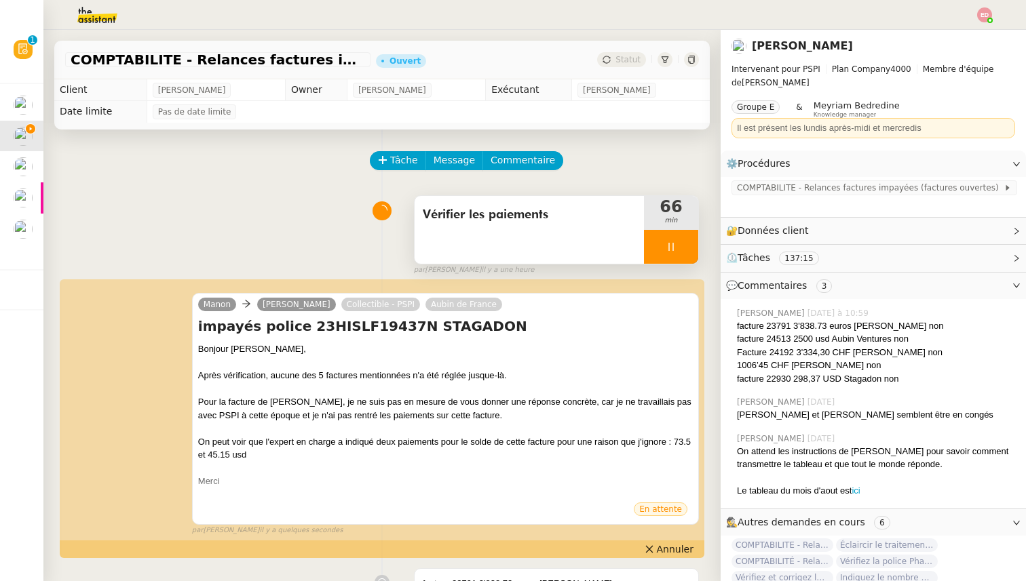
click at [688, 247] on div at bounding box center [671, 247] width 54 height 34
click at [693, 247] on icon at bounding box center [698, 247] width 11 height 11
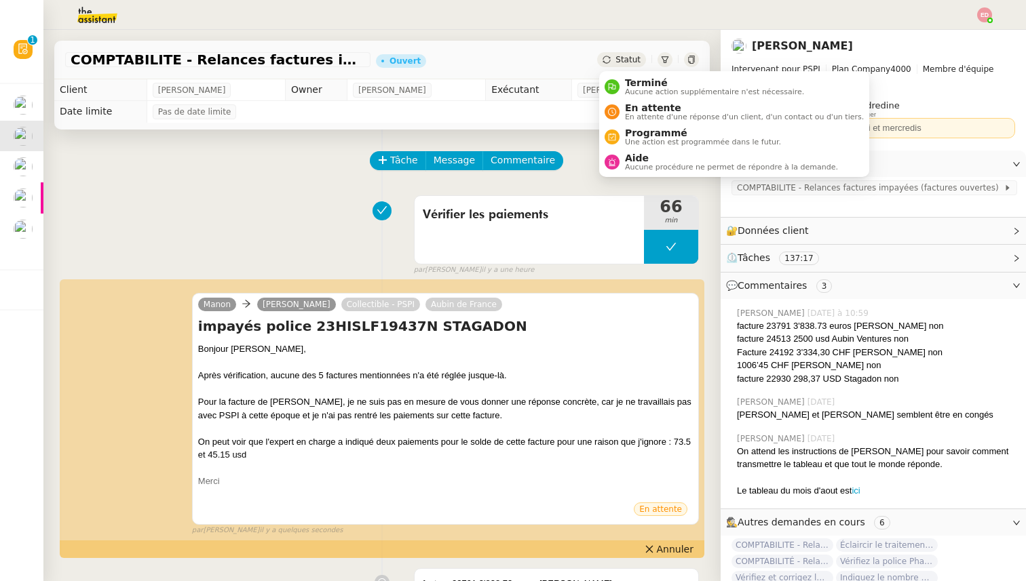
click at [617, 62] on span "Statut" at bounding box center [627, 59] width 25 height 9
click at [650, 115] on span "En attente d'une réponse d'un client, d'un contact ou d'un tiers." at bounding box center [744, 116] width 239 height 7
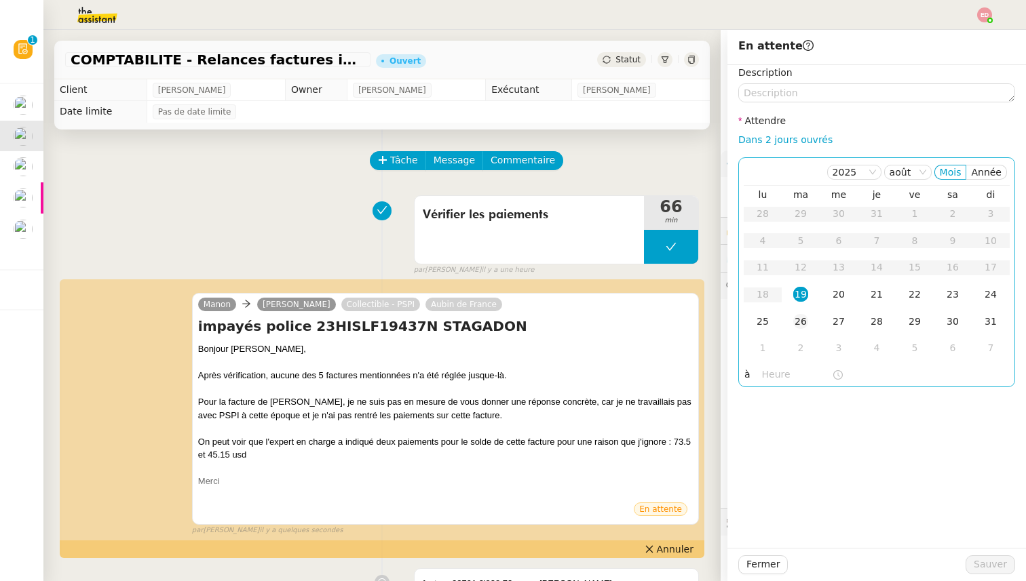
click at [807, 326] on div "26" at bounding box center [800, 321] width 15 height 15
click at [981, 566] on span "Sauver" at bounding box center [990, 565] width 33 height 16
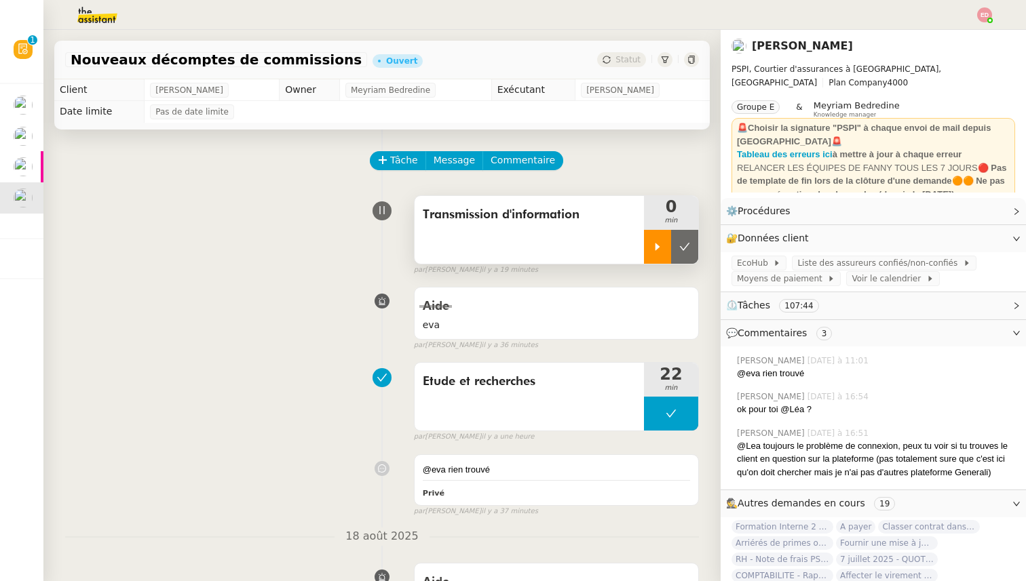
click at [658, 244] on icon at bounding box center [657, 247] width 11 height 11
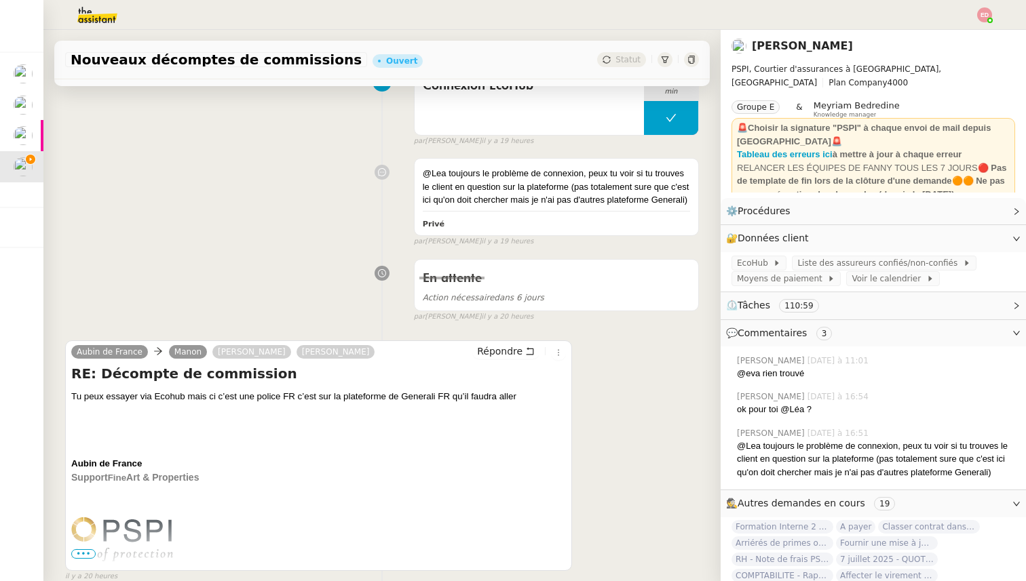
scroll to position [682, 0]
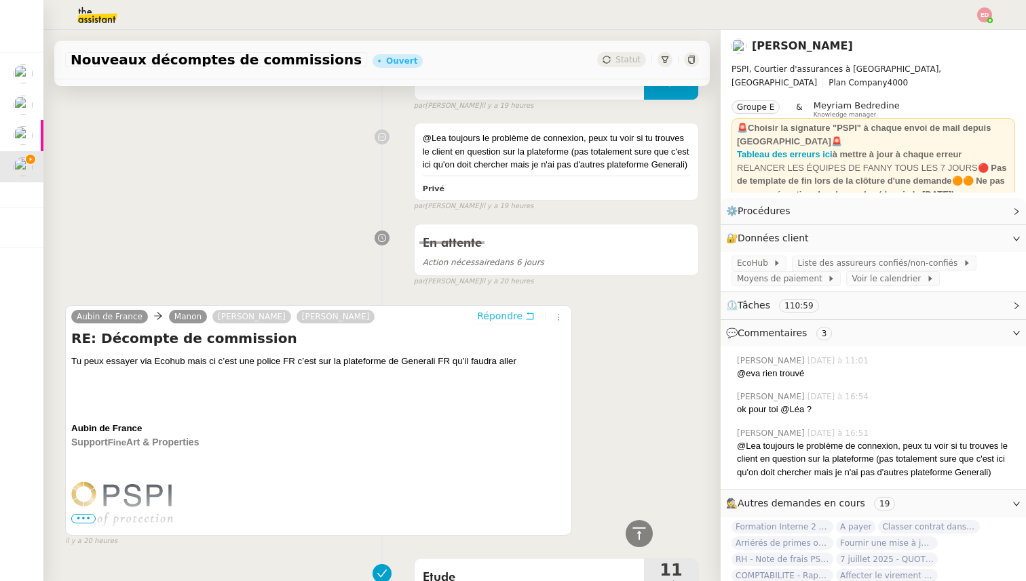
click at [516, 314] on span "Répondre" at bounding box center [499, 316] width 45 height 14
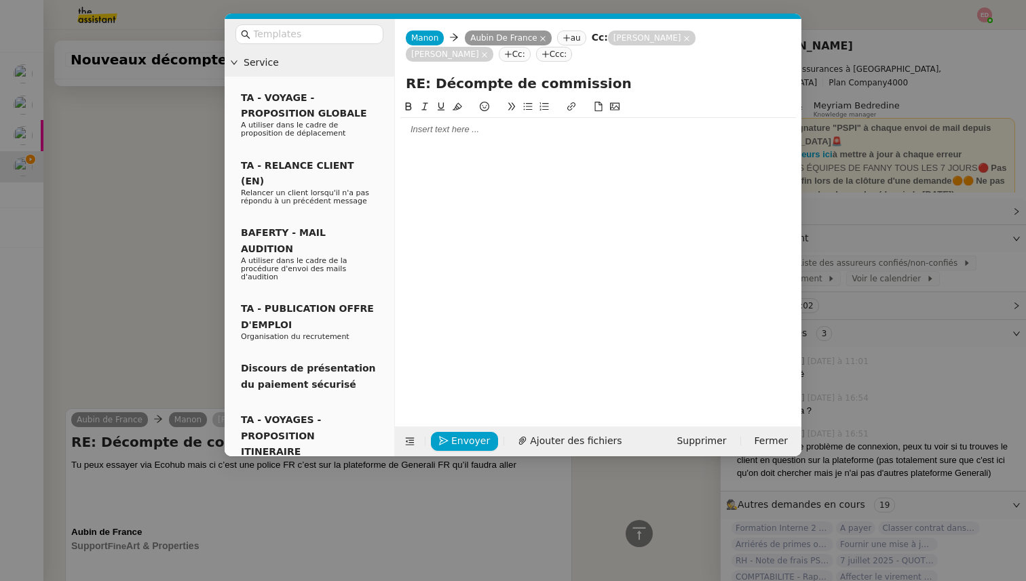
scroll to position [786, 0]
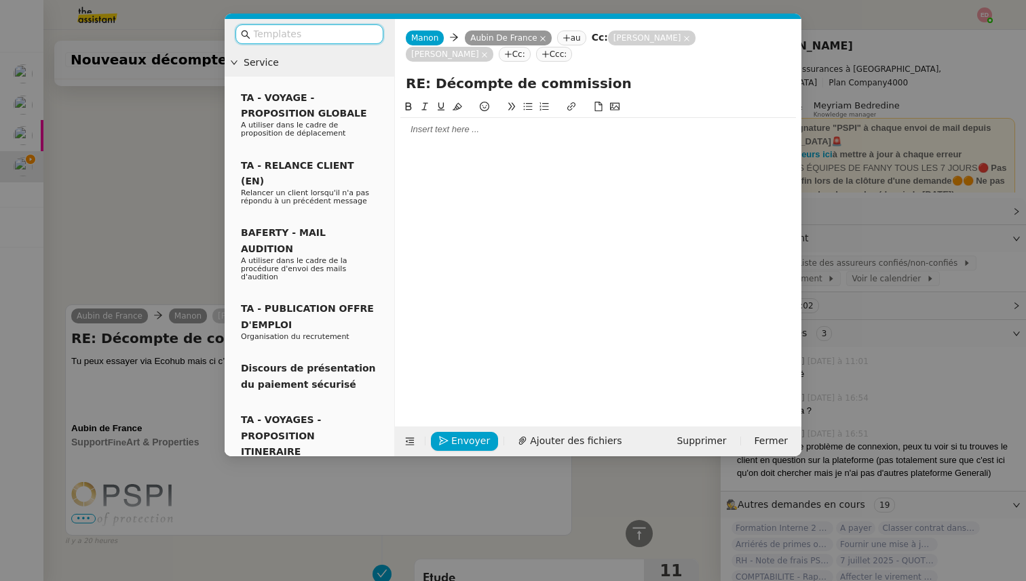
click at [444, 130] on div at bounding box center [598, 129] width 396 height 12
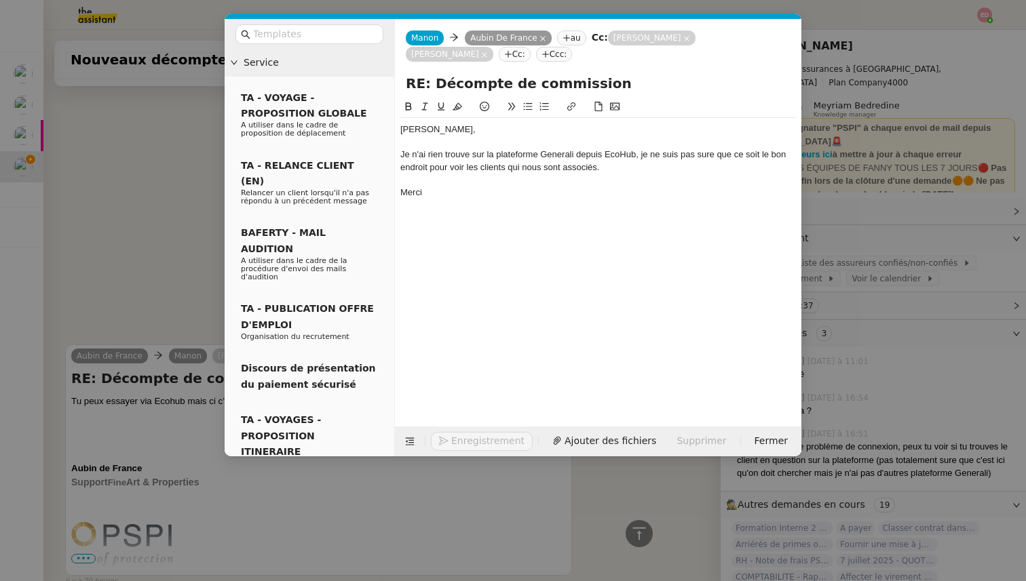
scroll to position [865, 0]
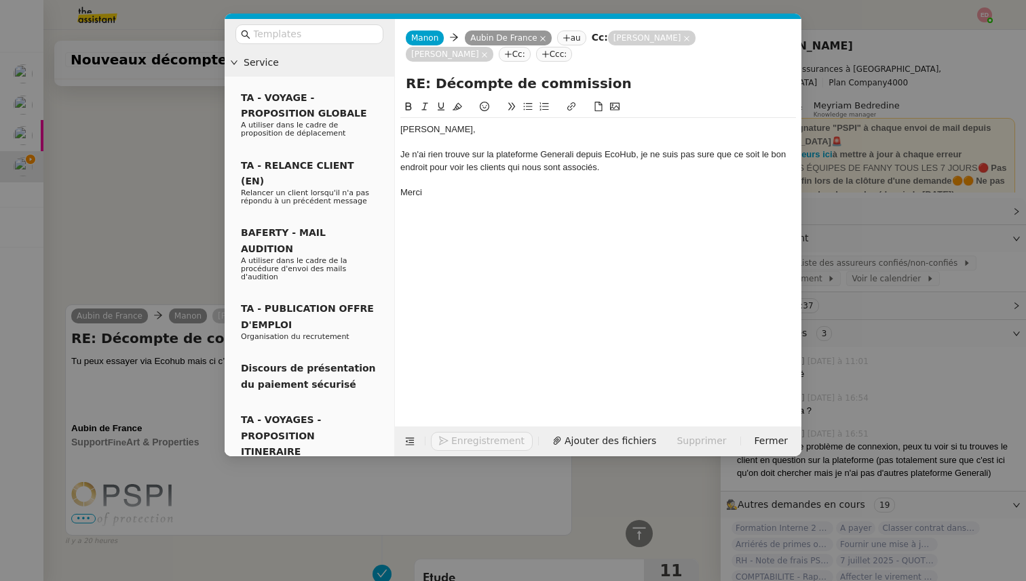
click at [456, 155] on div "Je n'ai rien trouve sur la plateforme Generali depuis EcoHub, je ne suis pas su…" at bounding box center [598, 161] width 396 height 25
click at [0, 0] on lt-span "trouv é" at bounding box center [0, 0] width 0 height 0
click at [706, 159] on div "Je n'ai rien trouvé sur la plateforme Generali depuis EcoHub, je ne suis pas su…" at bounding box center [598, 161] width 396 height 25
click at [0, 0] on lt-span "s û re" at bounding box center [0, 0] width 0 height 0
click at [459, 438] on span "Envoyer" at bounding box center [470, 442] width 39 height 16
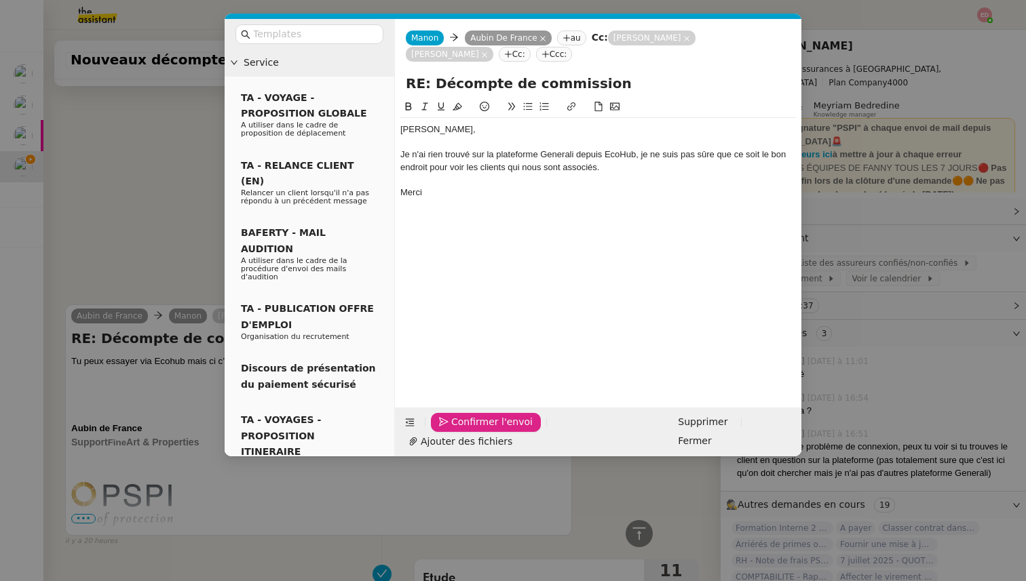
click at [459, 430] on span "Confirmer l'envoi" at bounding box center [491, 423] width 81 height 16
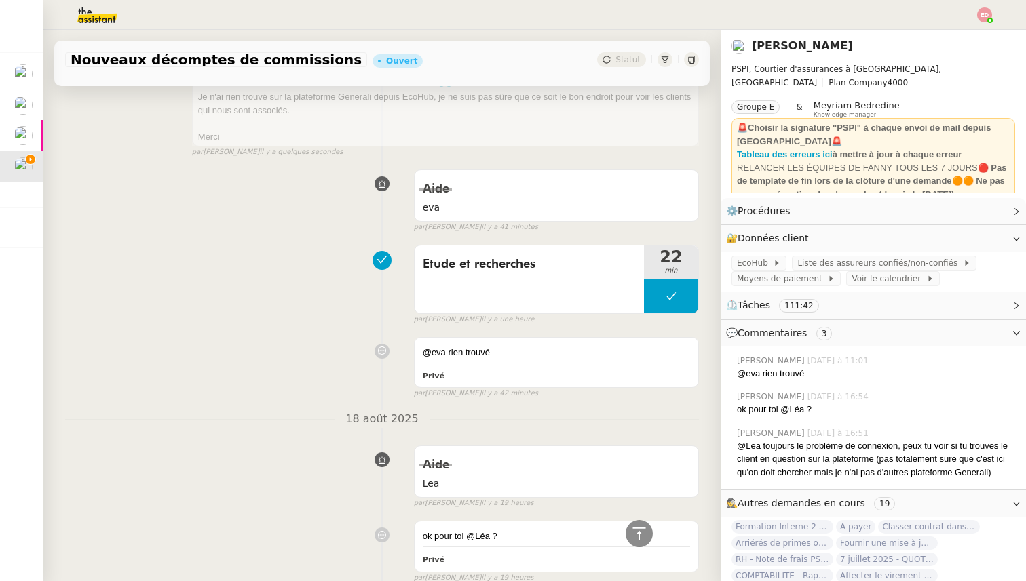
scroll to position [0, 0]
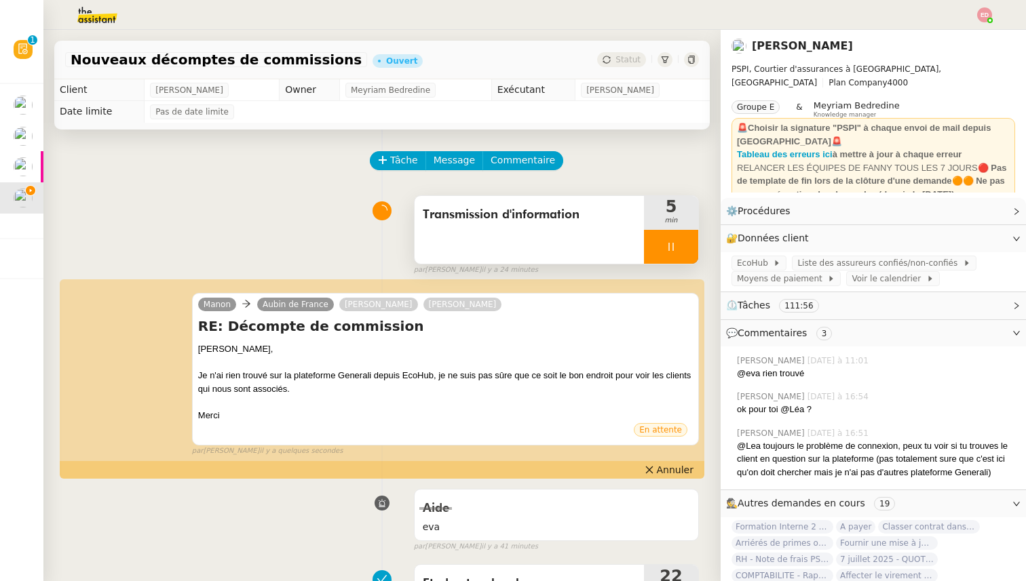
click at [687, 246] on div at bounding box center [671, 247] width 54 height 34
click at [687, 246] on icon at bounding box center [684, 247] width 11 height 11
click at [630, 60] on span "Statut" at bounding box center [627, 59] width 25 height 9
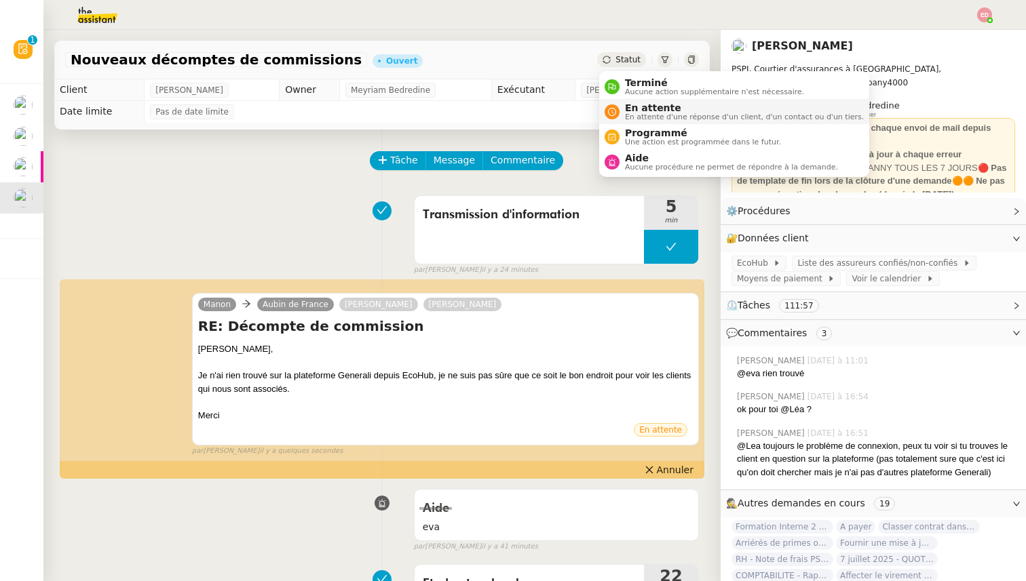
click at [642, 114] on span "En attente d'une réponse d'un client, d'un contact ou d'un tiers." at bounding box center [744, 116] width 239 height 7
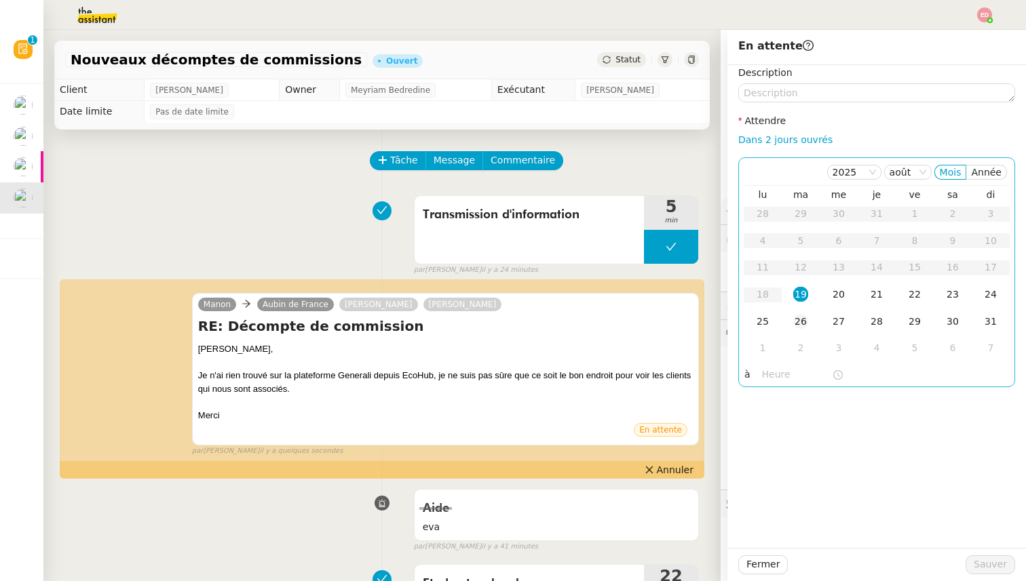
click at [802, 314] on td "26" at bounding box center [801, 322] width 38 height 27
click at [1000, 564] on span "Sauver" at bounding box center [990, 565] width 33 height 16
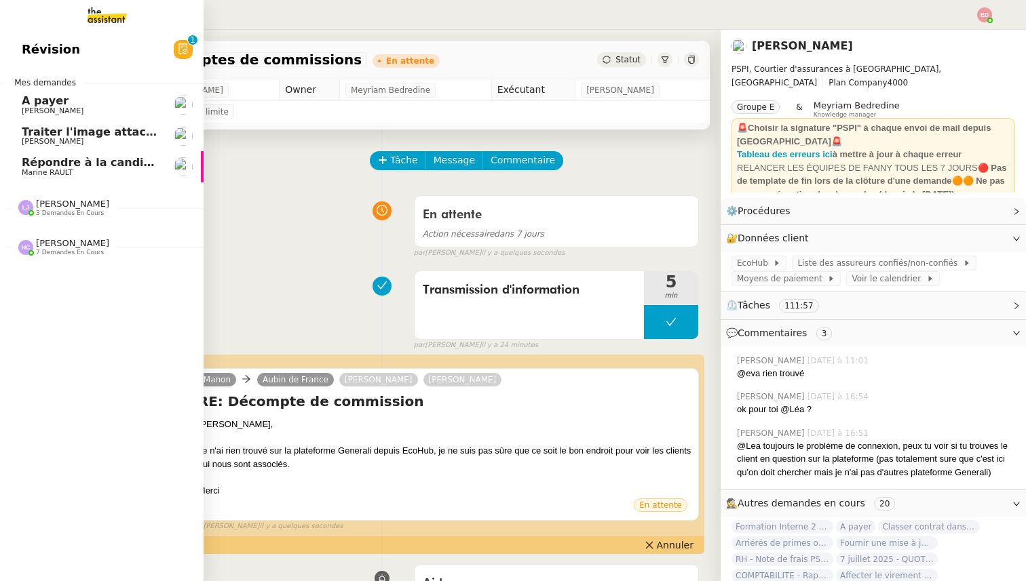
click at [23, 101] on span "A payer" at bounding box center [45, 100] width 47 height 13
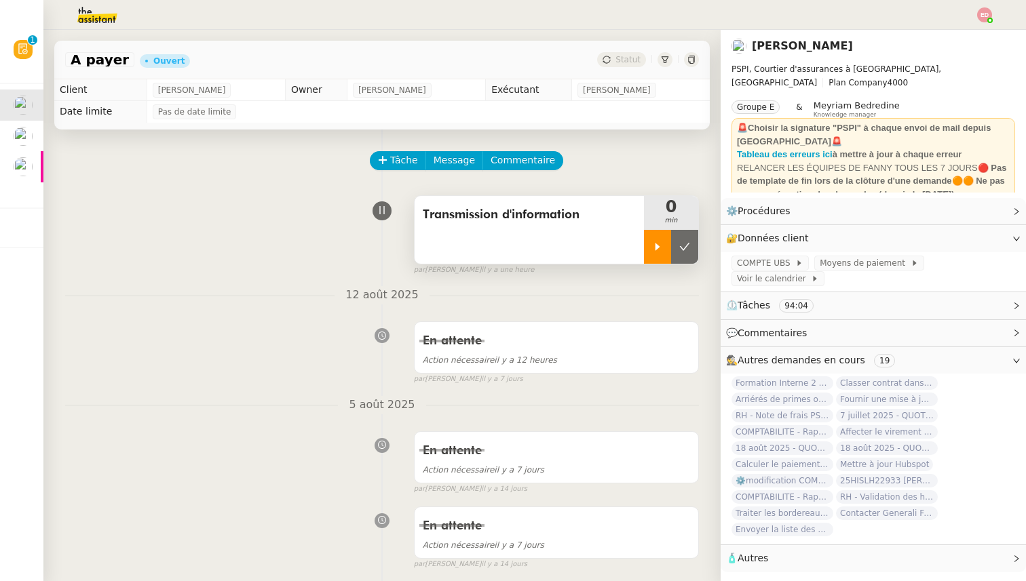
click at [659, 232] on div at bounding box center [657, 247] width 27 height 34
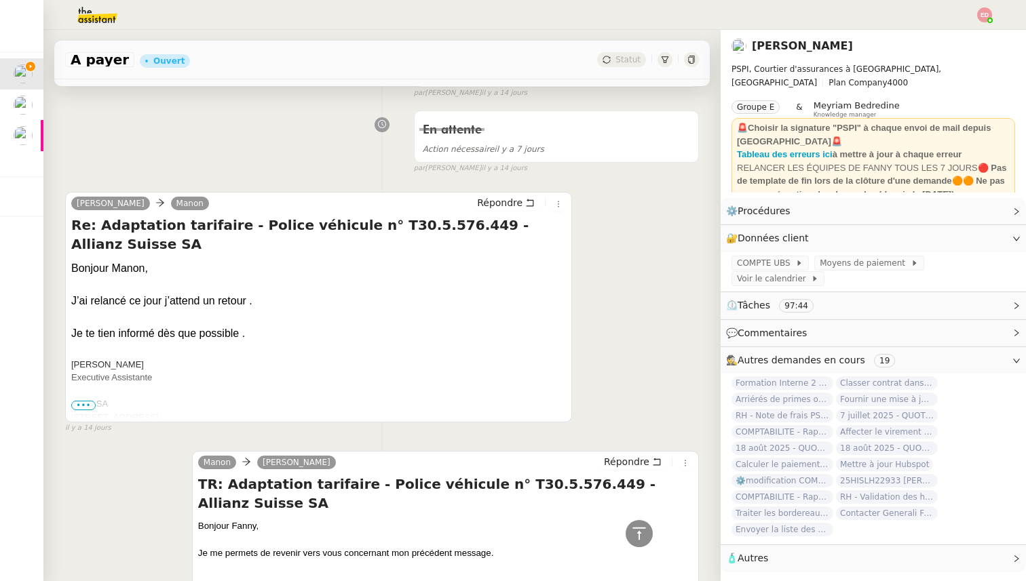
scroll to position [387, 0]
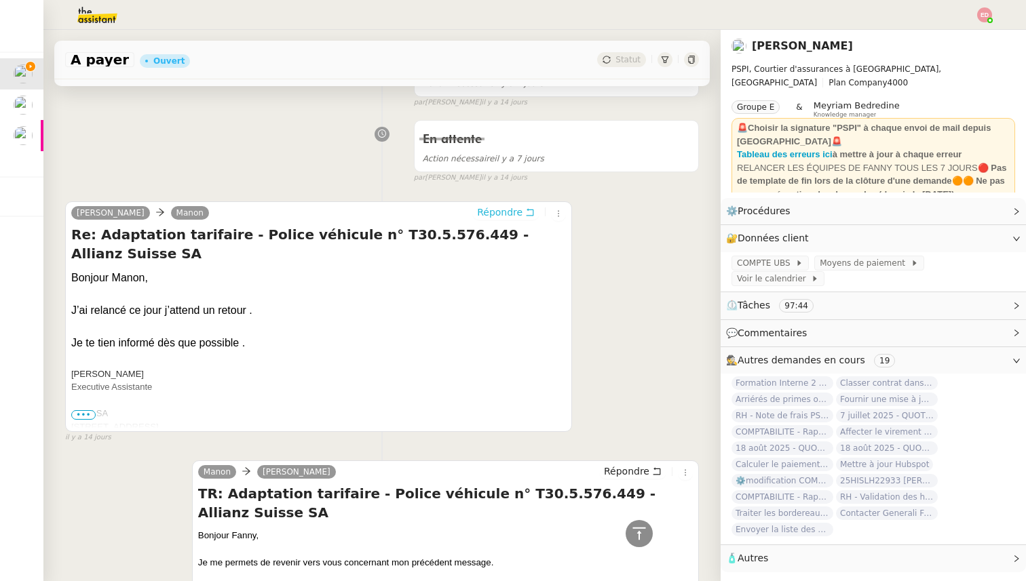
click at [496, 209] on span "Répondre" at bounding box center [499, 213] width 45 height 14
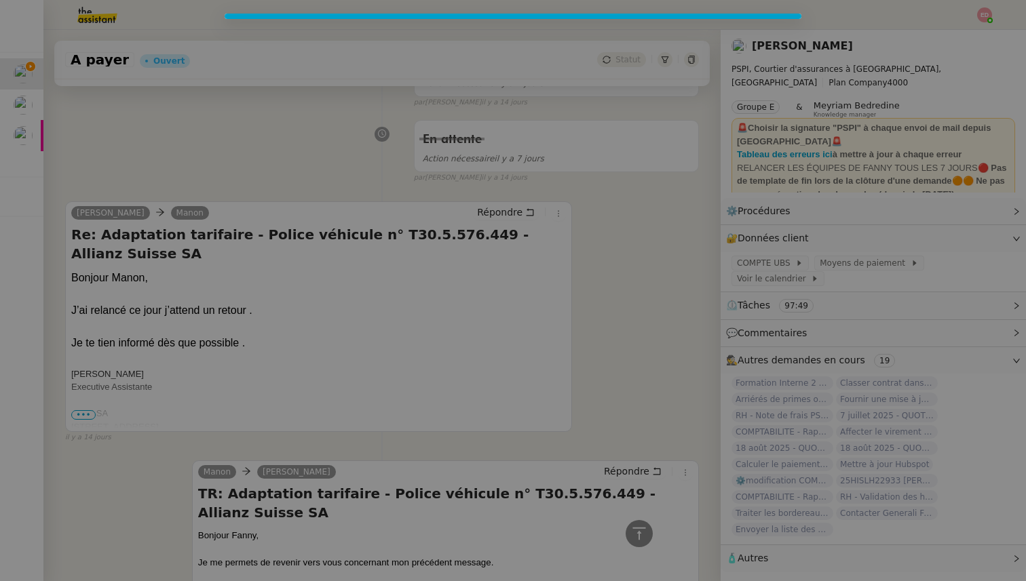
scroll to position [490, 0]
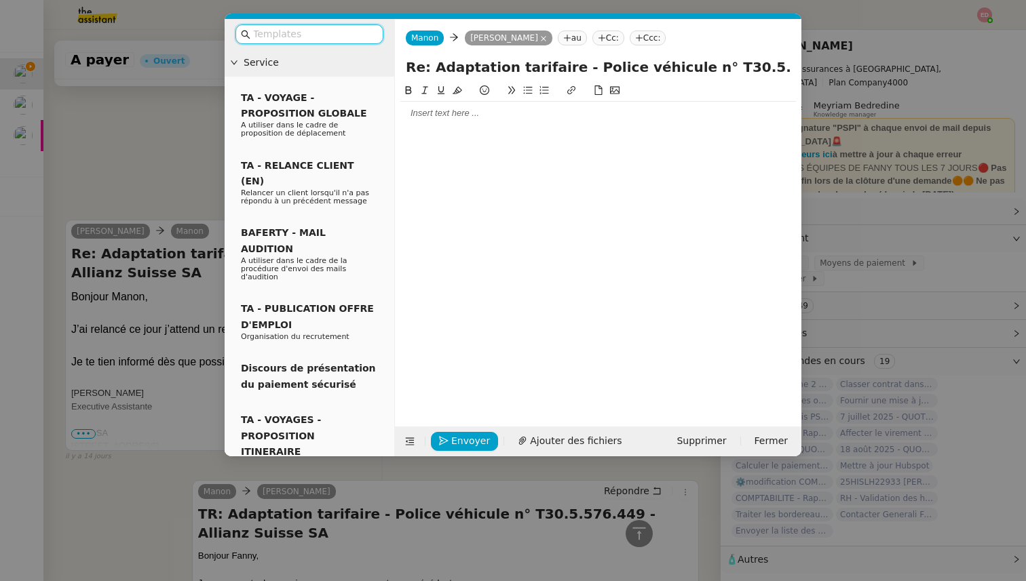
click at [417, 113] on div at bounding box center [598, 113] width 396 height 12
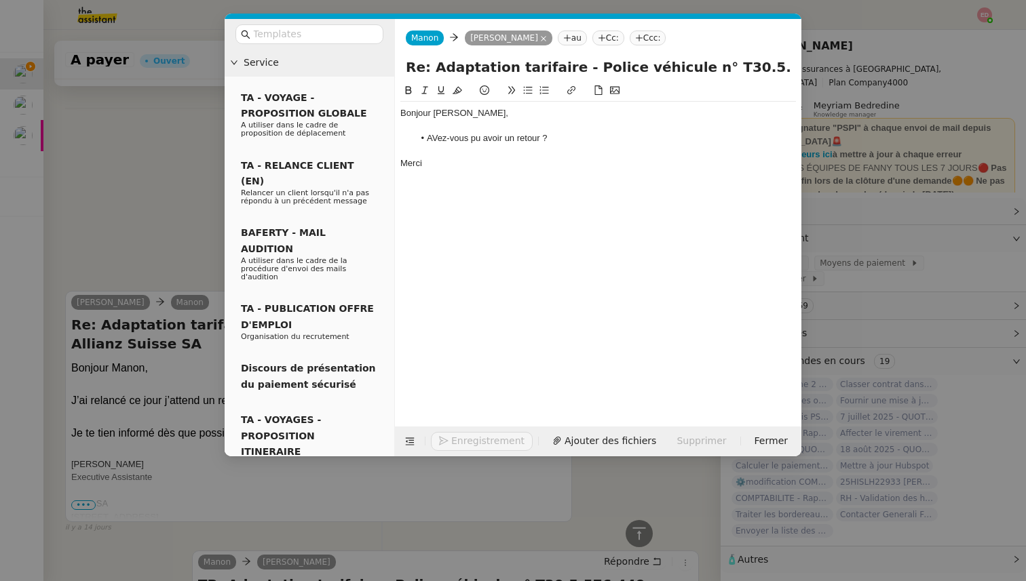
scroll to position [574, 0]
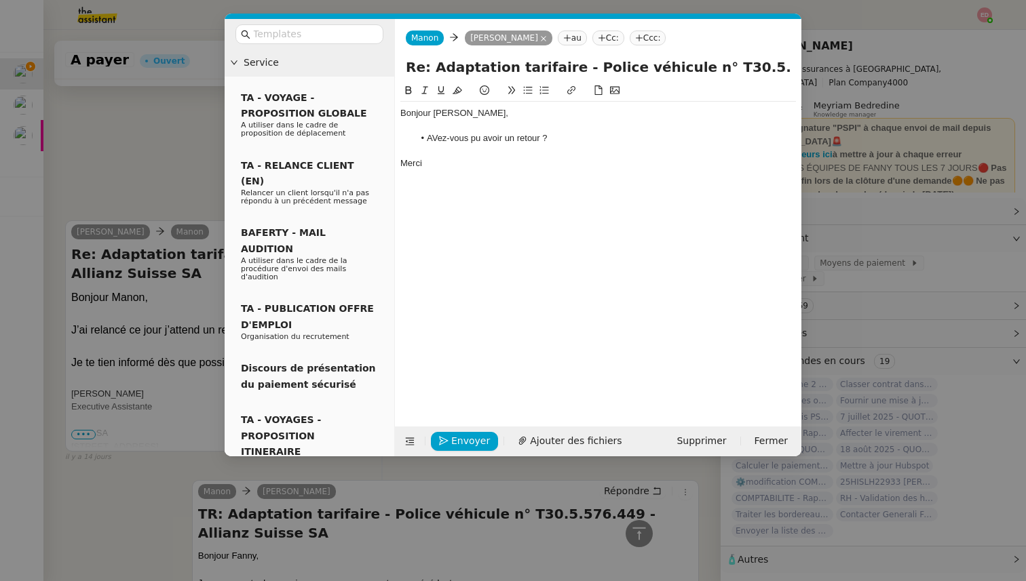
click at [441, 138] on li "AVez-vous pu avoir un retour ?" at bounding box center [605, 138] width 383 height 12
click at [0, 0] on lt-strong "v" at bounding box center [0, 0] width 0 height 0
click at [461, 438] on span "Envoyer" at bounding box center [470, 442] width 39 height 16
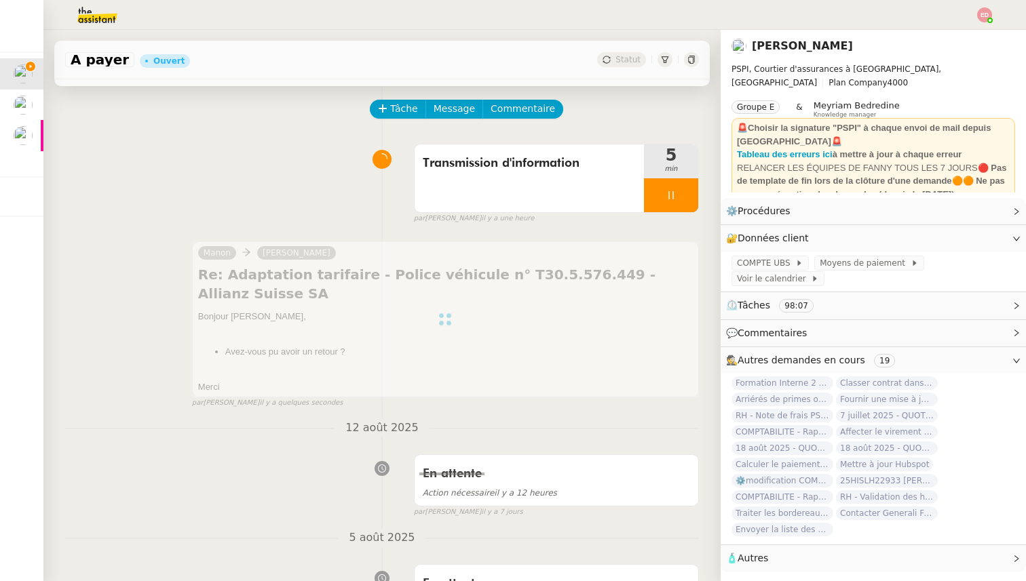
scroll to position [0, 0]
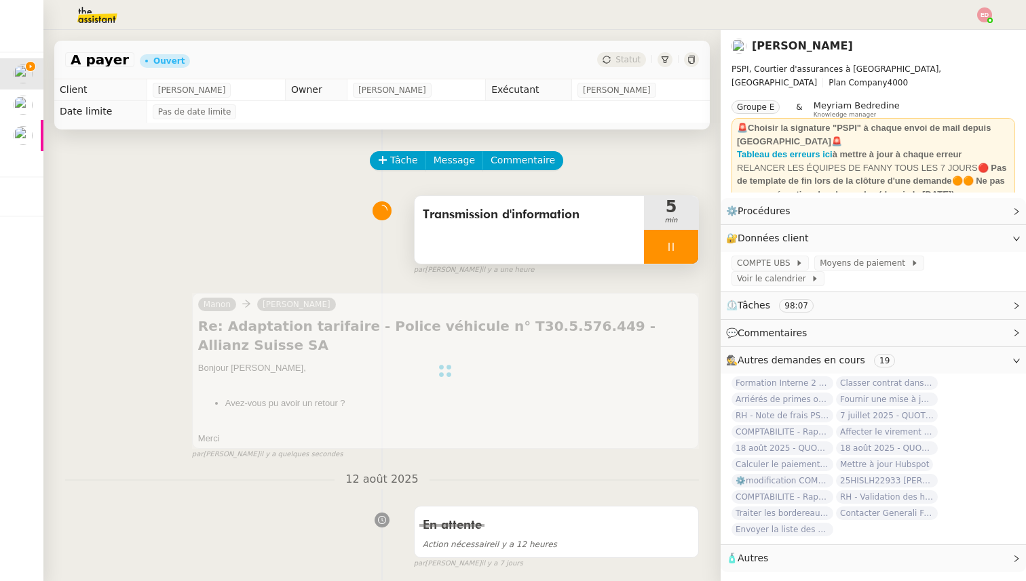
click at [689, 251] on div at bounding box center [671, 247] width 54 height 34
click at [689, 251] on icon at bounding box center [684, 247] width 11 height 11
click at [626, 58] on span "Statut" at bounding box center [627, 59] width 25 height 9
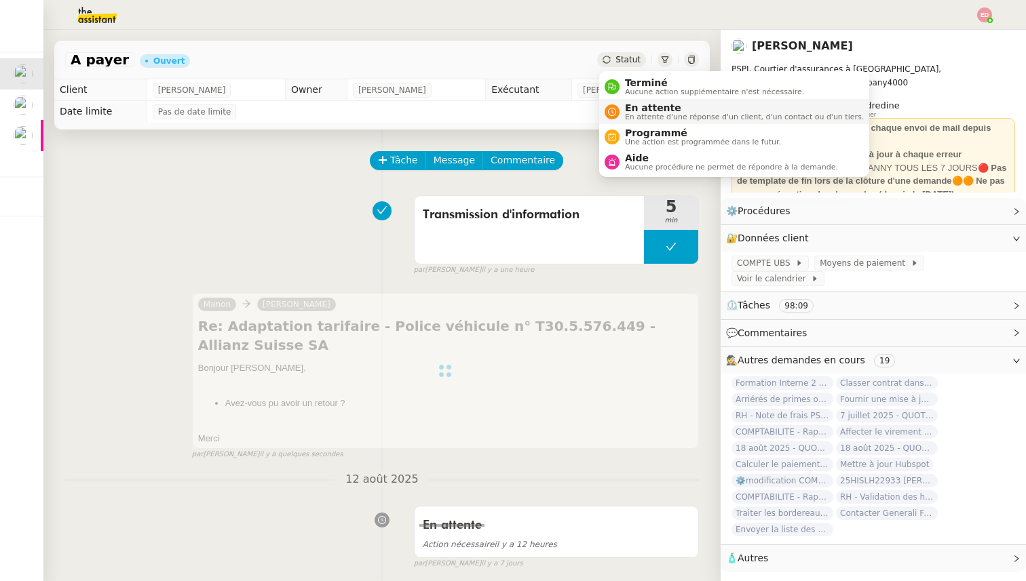
click at [642, 113] on span "En attente d'une réponse d'un client, d'un contact ou d'un tiers." at bounding box center [744, 116] width 239 height 7
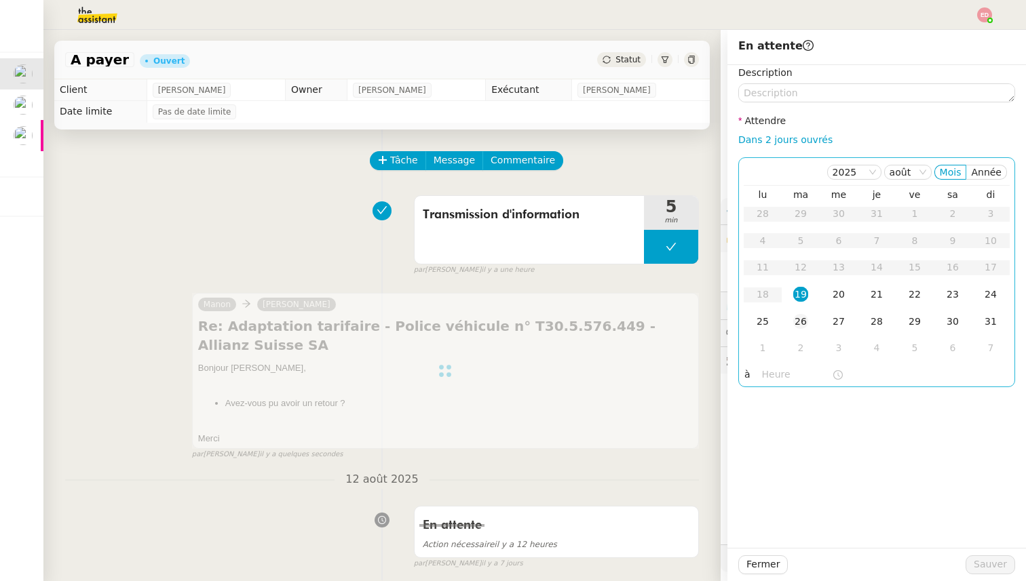
click at [801, 327] on div "26" at bounding box center [800, 321] width 15 height 15
click at [998, 564] on span "Sauver" at bounding box center [990, 565] width 33 height 16
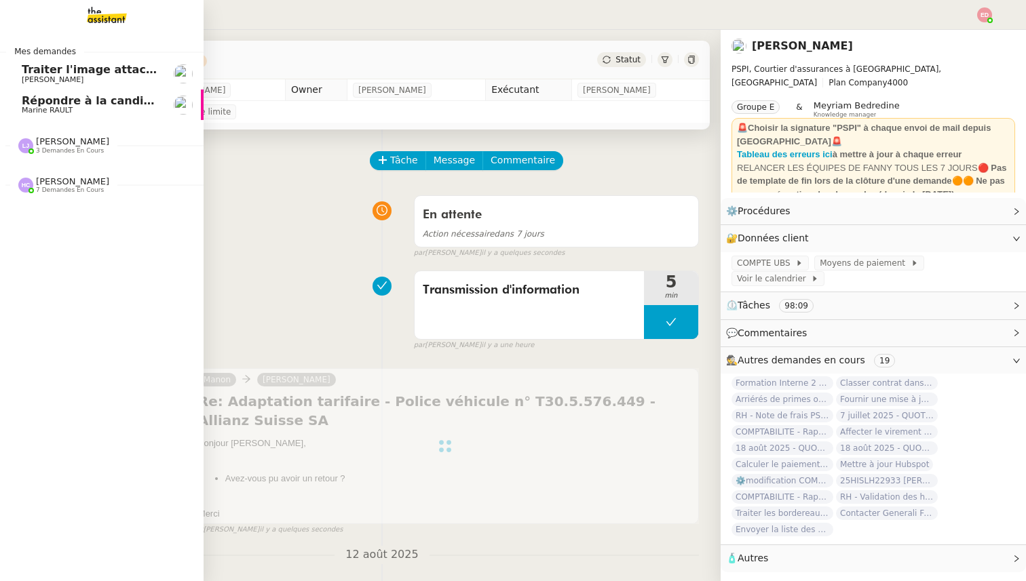
click at [31, 71] on span "Traiter l'image attachée" at bounding box center [95, 69] width 147 height 13
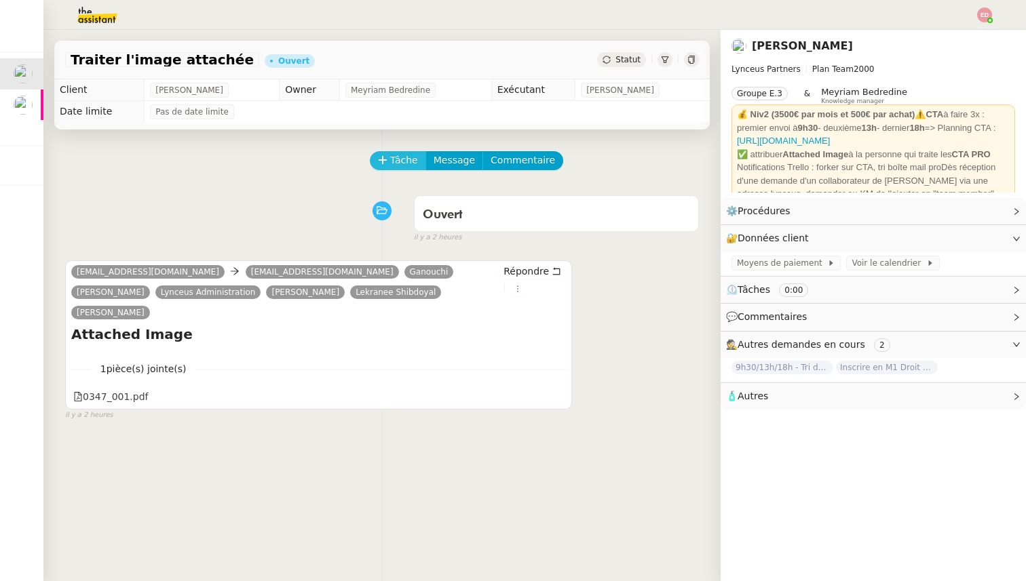
click at [392, 163] on span "Tâche" at bounding box center [404, 161] width 28 height 16
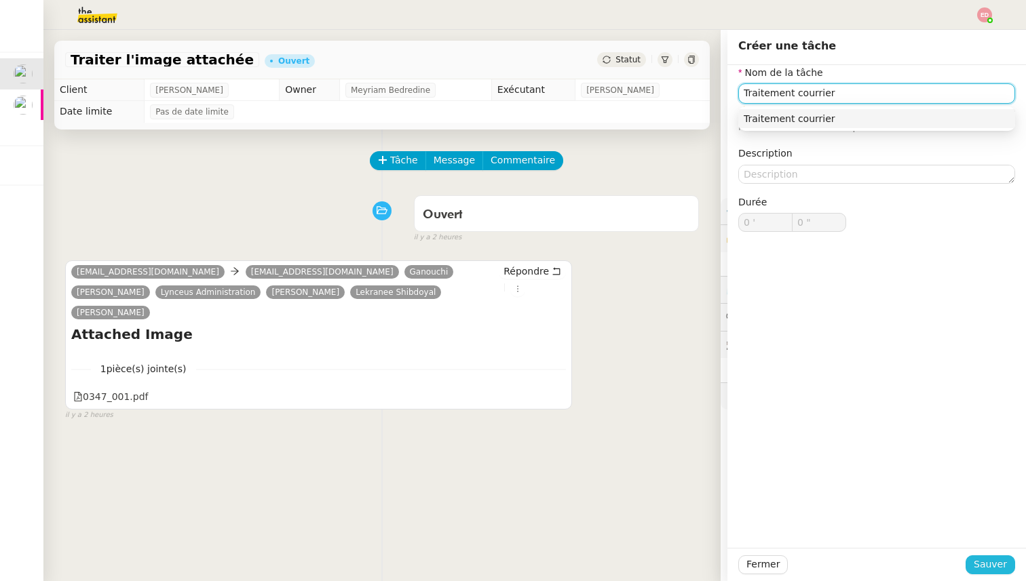
type input "Traitement courrier"
click at [993, 563] on span "Sauver" at bounding box center [990, 565] width 33 height 16
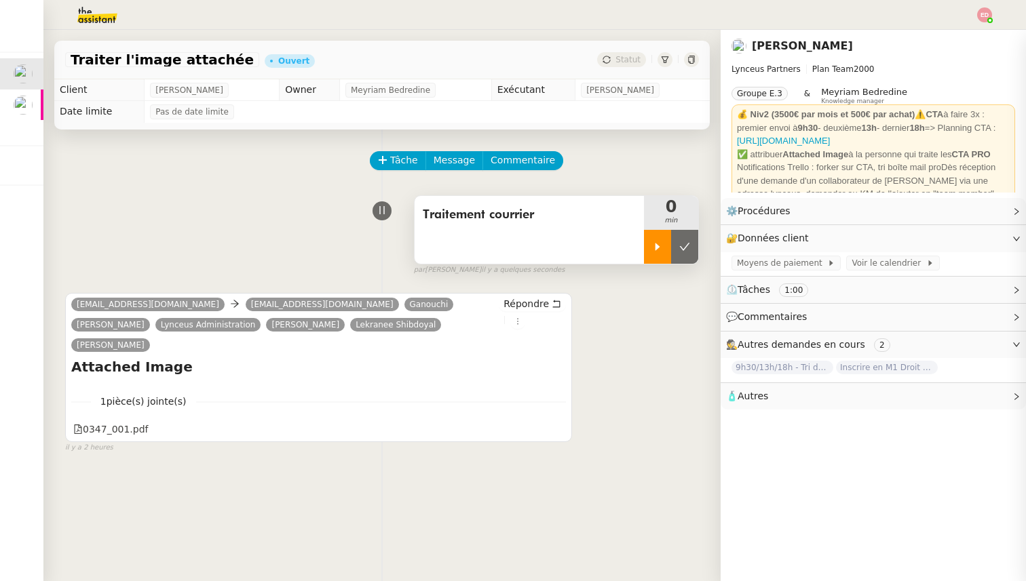
click at [653, 243] on icon at bounding box center [657, 247] width 11 height 11
click at [689, 246] on div at bounding box center [671, 247] width 54 height 34
click at [689, 246] on icon at bounding box center [684, 247] width 11 height 11
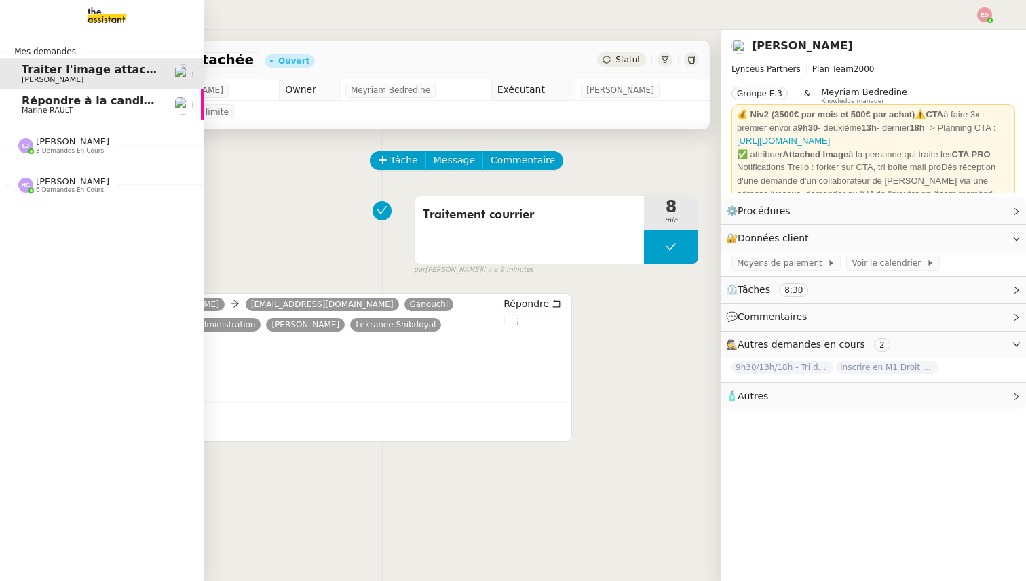
click at [38, 183] on span "[PERSON_NAME]" at bounding box center [72, 181] width 73 height 10
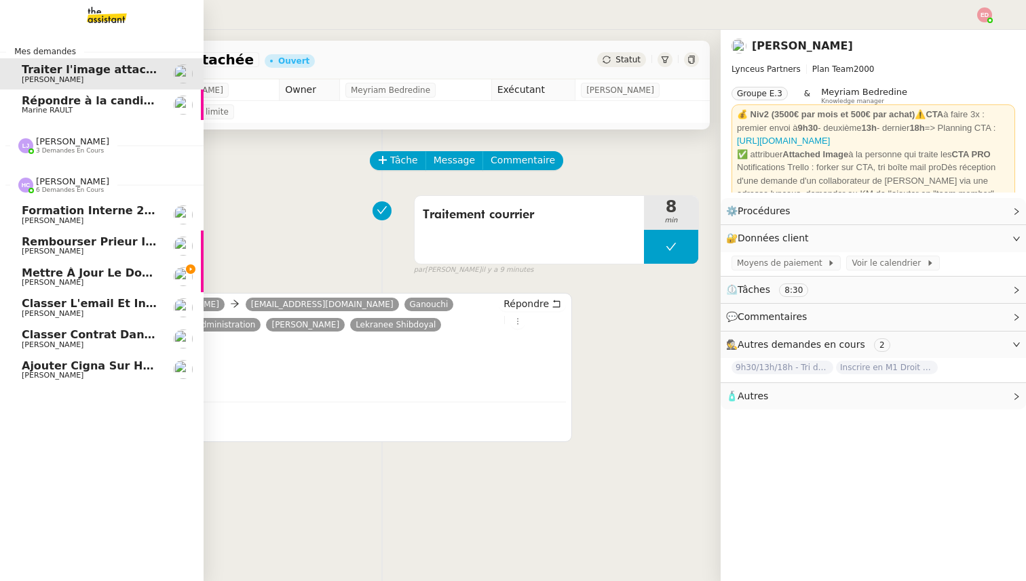
click at [78, 222] on span "[PERSON_NAME]" at bounding box center [90, 221] width 137 height 8
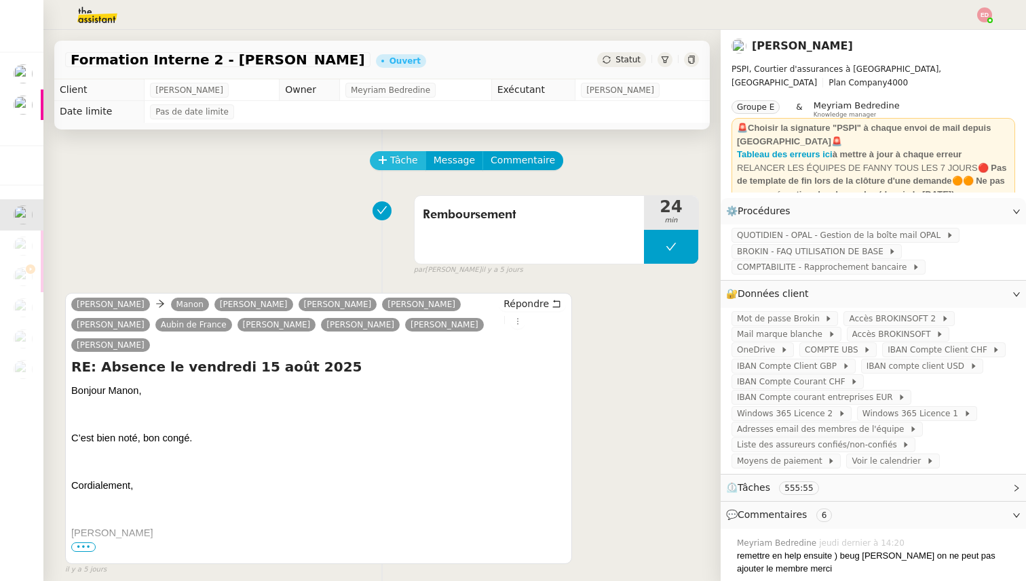
click at [404, 160] on span "Tâche" at bounding box center [404, 161] width 28 height 16
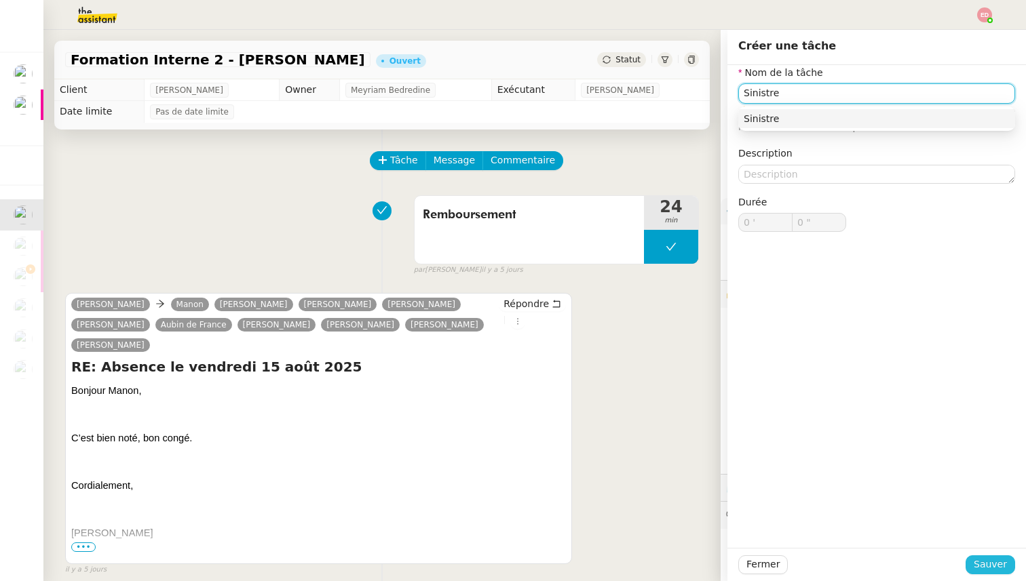
type input "Sinistre"
click at [988, 558] on span "Sauver" at bounding box center [990, 565] width 33 height 16
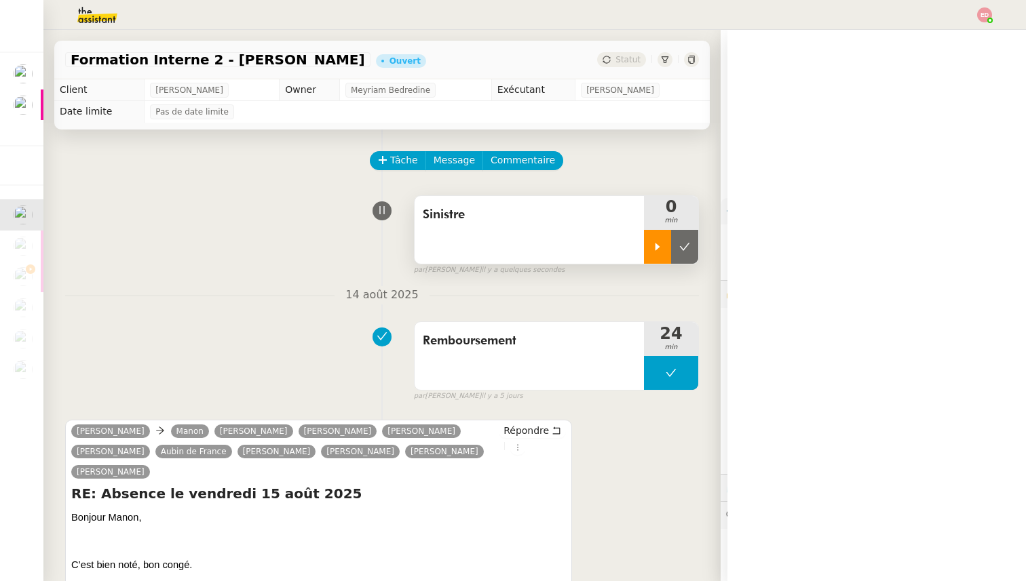
click at [661, 239] on div at bounding box center [657, 247] width 27 height 34
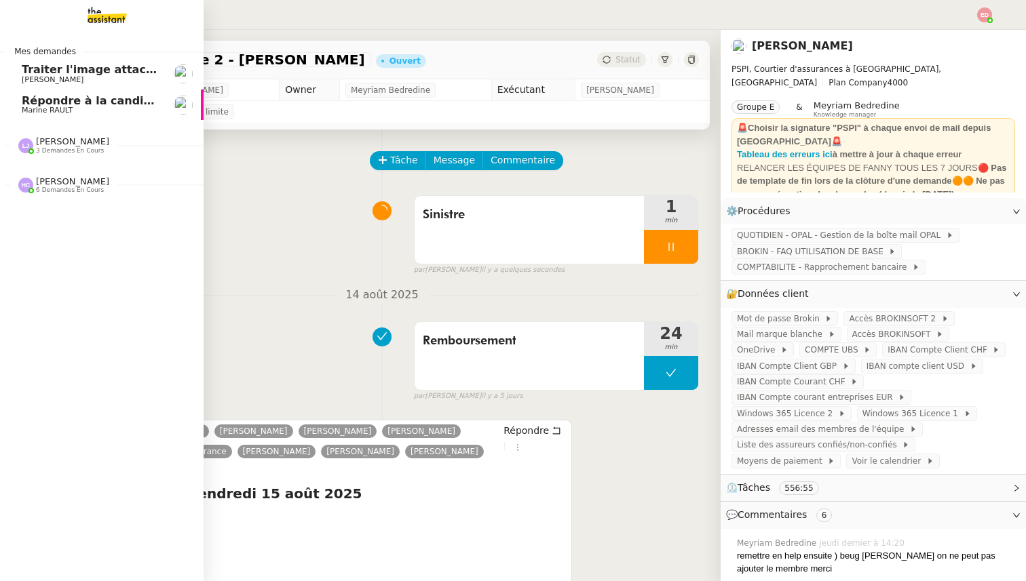
click at [52, 178] on span "[PERSON_NAME]" at bounding box center [72, 181] width 73 height 10
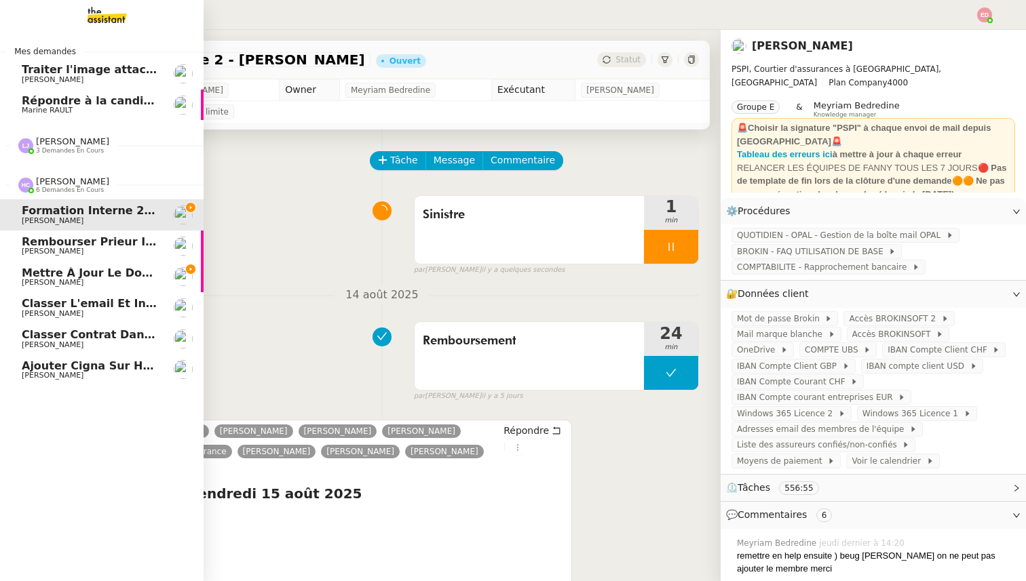
click at [54, 277] on span "Mettre à jour le dossier sinistre" at bounding box center [122, 273] width 201 height 13
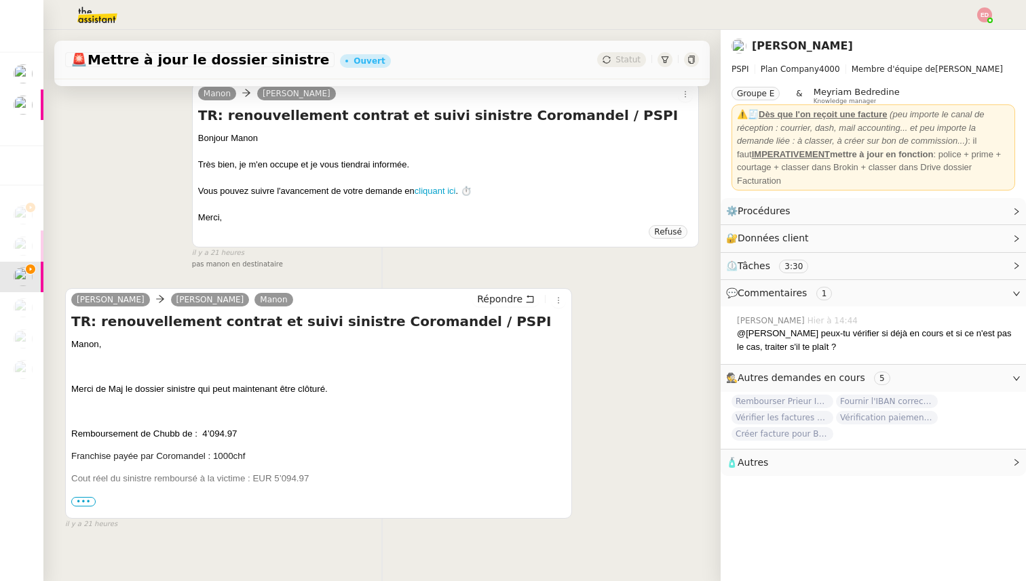
scroll to position [347, 0]
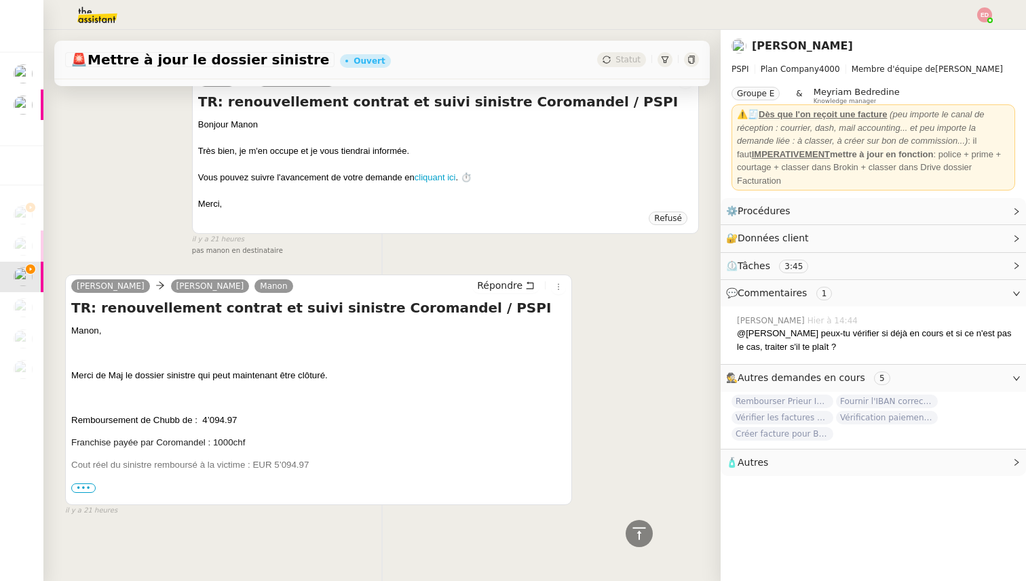
click at [87, 488] on span "•••" at bounding box center [83, 488] width 24 height 9
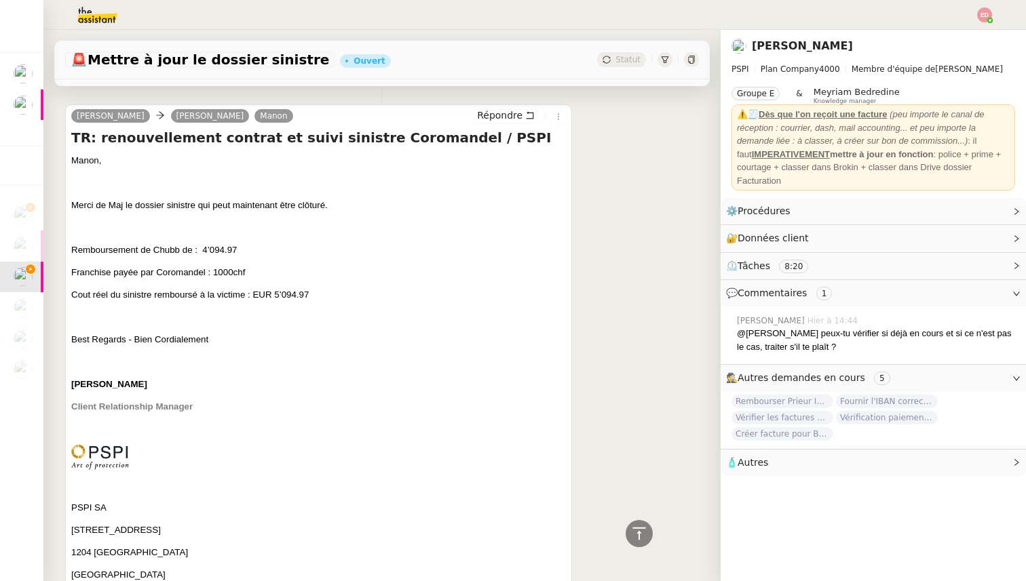
scroll to position [543, 0]
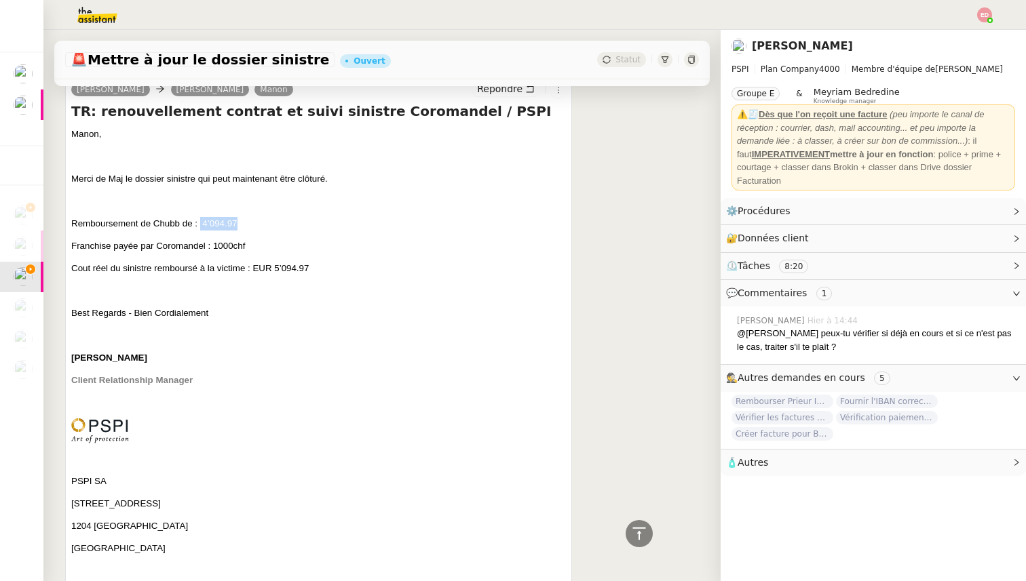
drag, startPoint x: 200, startPoint y: 222, endPoint x: 240, endPoint y: 221, distance: 40.0
click at [240, 221] on p "Remboursement de Chubb de : 4’094.97" at bounding box center [318, 224] width 495 height 14
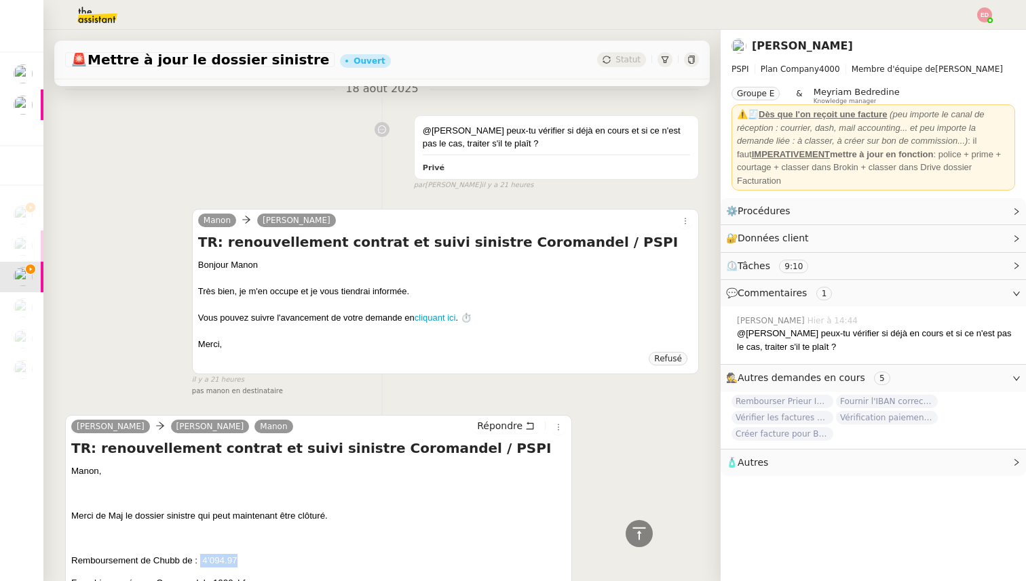
scroll to position [0, 0]
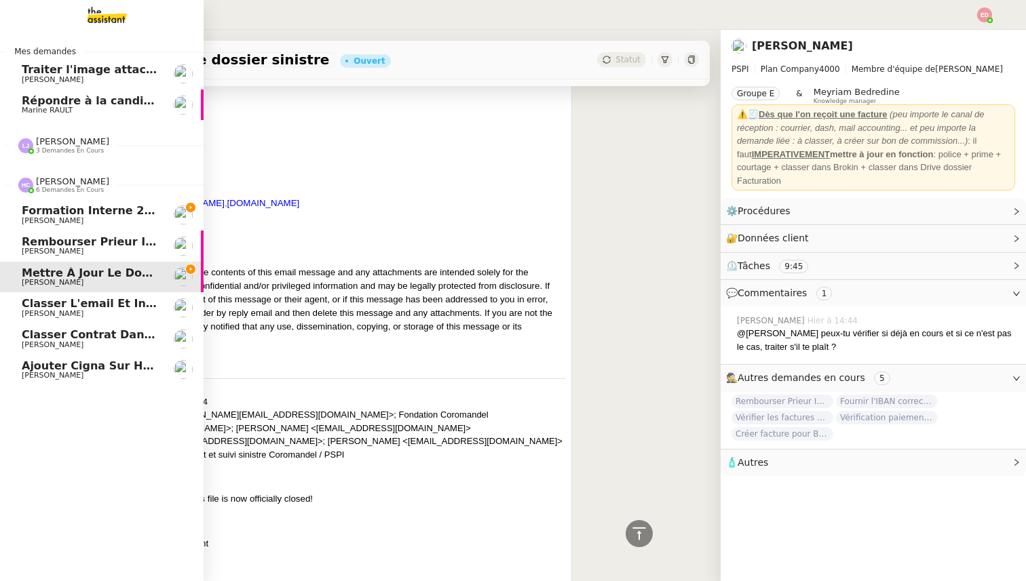
click at [48, 251] on span "[PERSON_NAME]" at bounding box center [53, 251] width 62 height 9
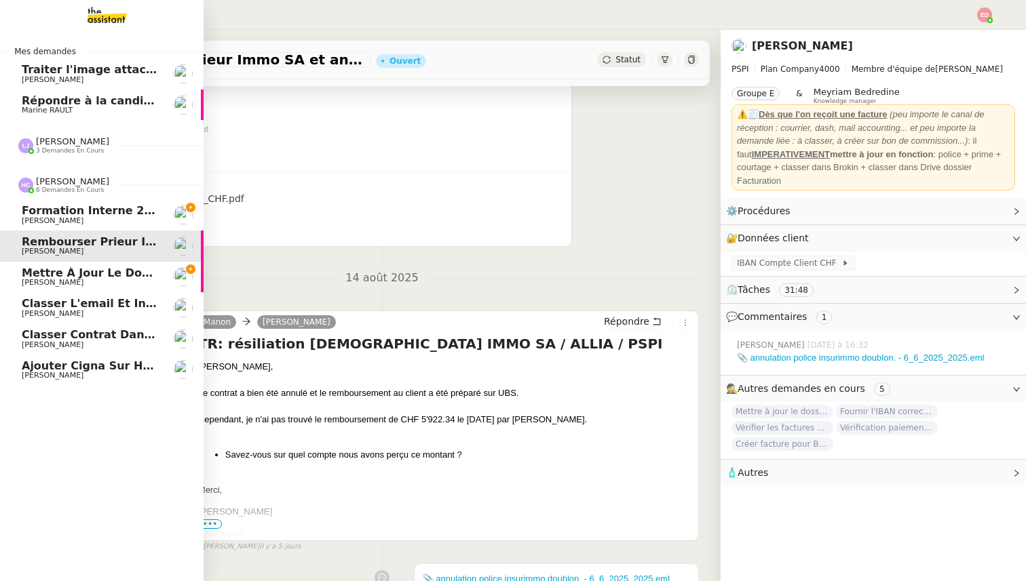
scroll to position [172, 0]
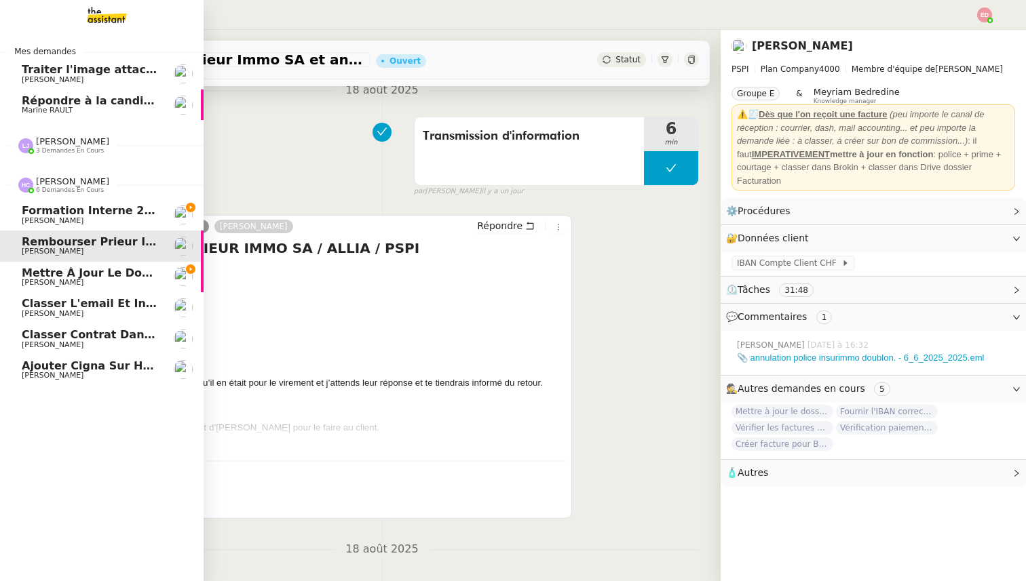
click at [54, 273] on span "Mettre à jour le dossier sinistre" at bounding box center [122, 273] width 201 height 13
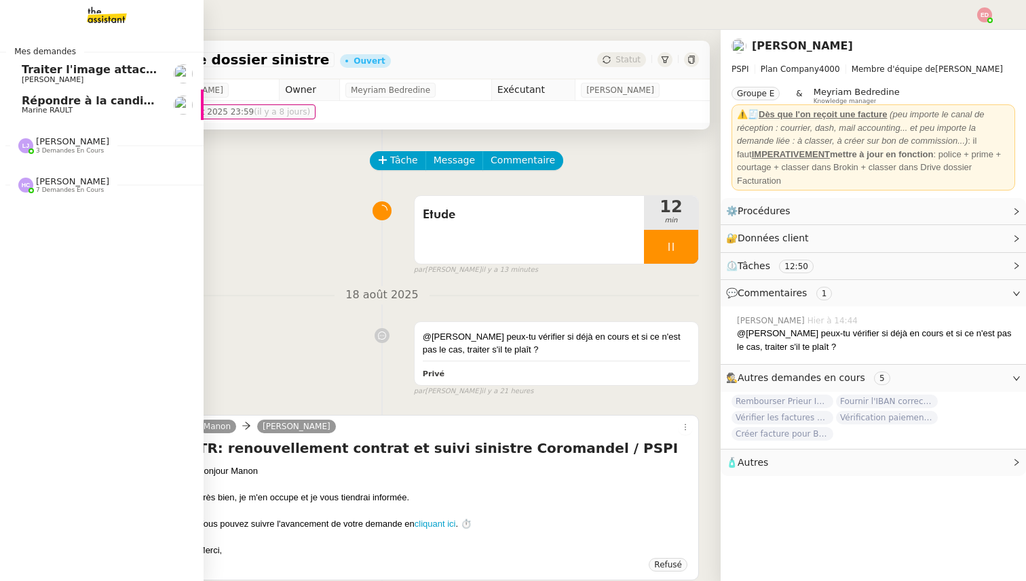
click at [78, 178] on span "[PERSON_NAME]" at bounding box center [72, 181] width 73 height 10
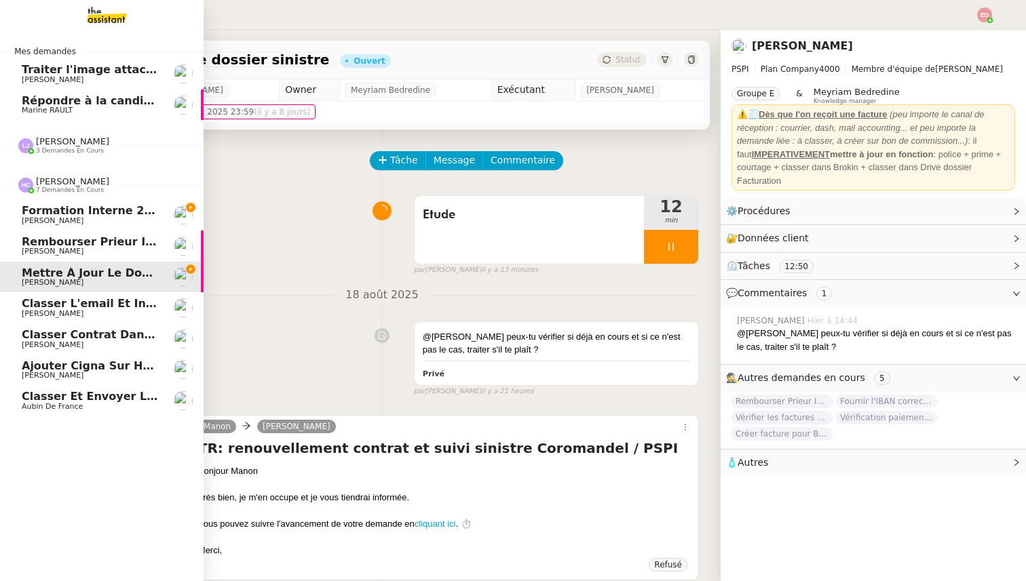
click at [68, 218] on span "[PERSON_NAME]" at bounding box center [53, 220] width 62 height 9
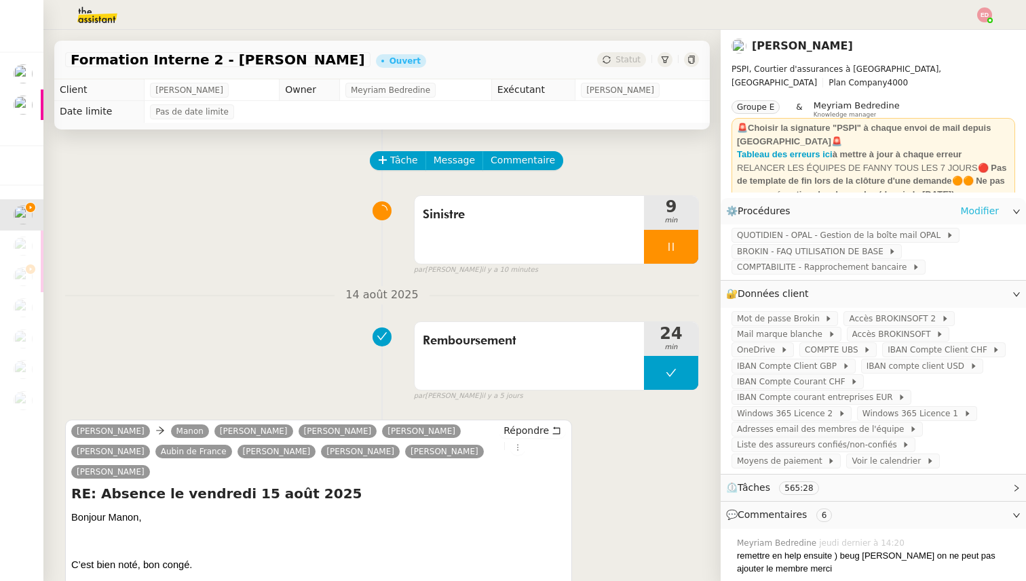
click at [969, 212] on link "Modifier" at bounding box center [979, 212] width 39 height 16
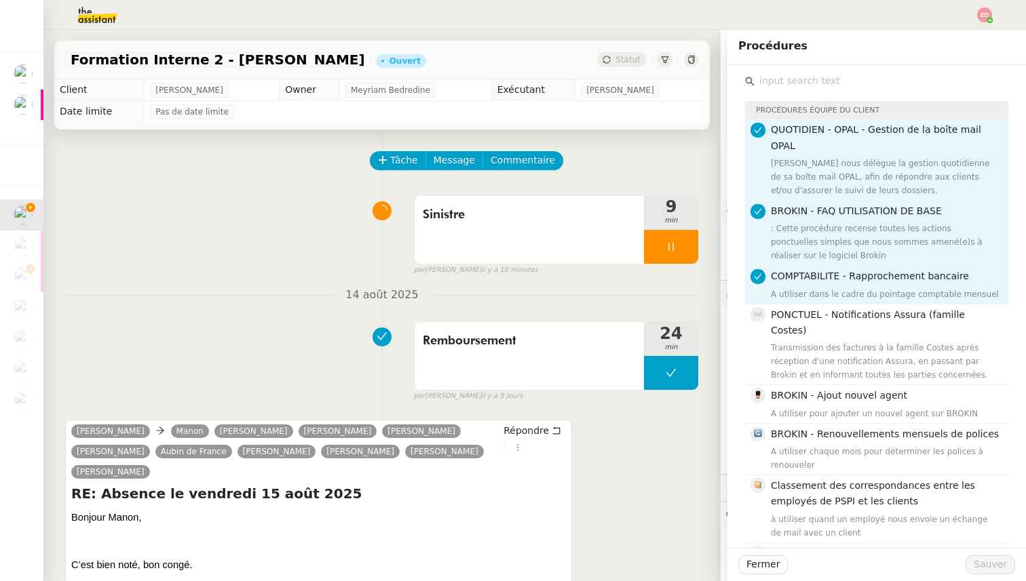
click at [773, 76] on input "text" at bounding box center [881, 81] width 254 height 18
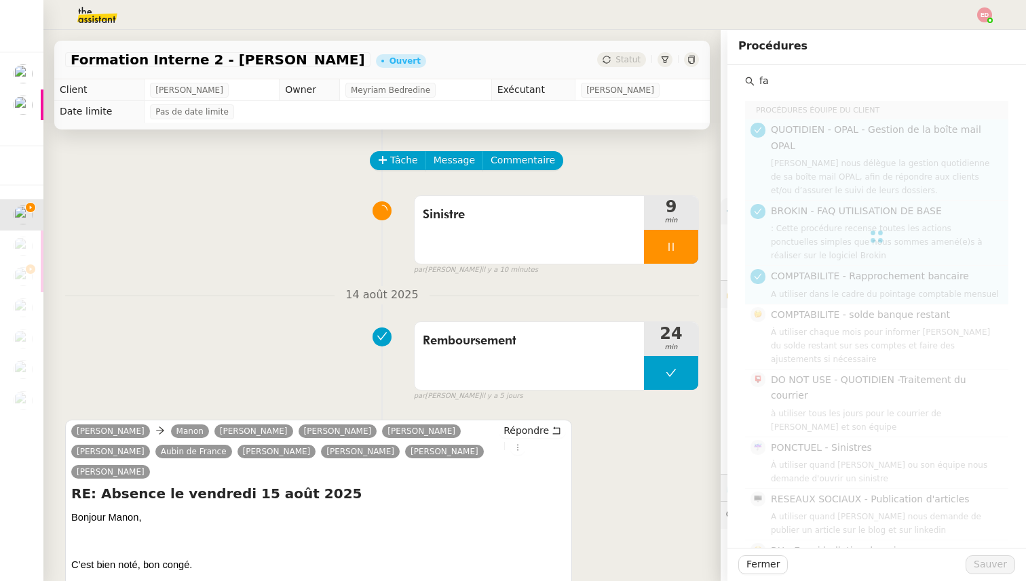
type input "f"
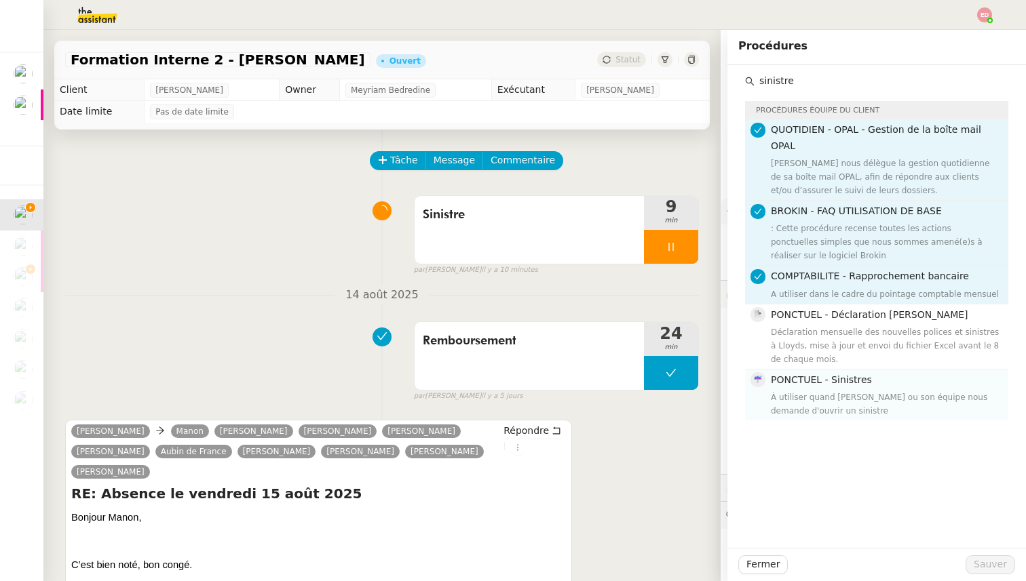
type input "sinistre"
click at [828, 374] on div "PONCTUEL - Sinistres À utiliser quand [PERSON_NAME] ou son équipe nous demande …" at bounding box center [885, 394] width 229 height 45
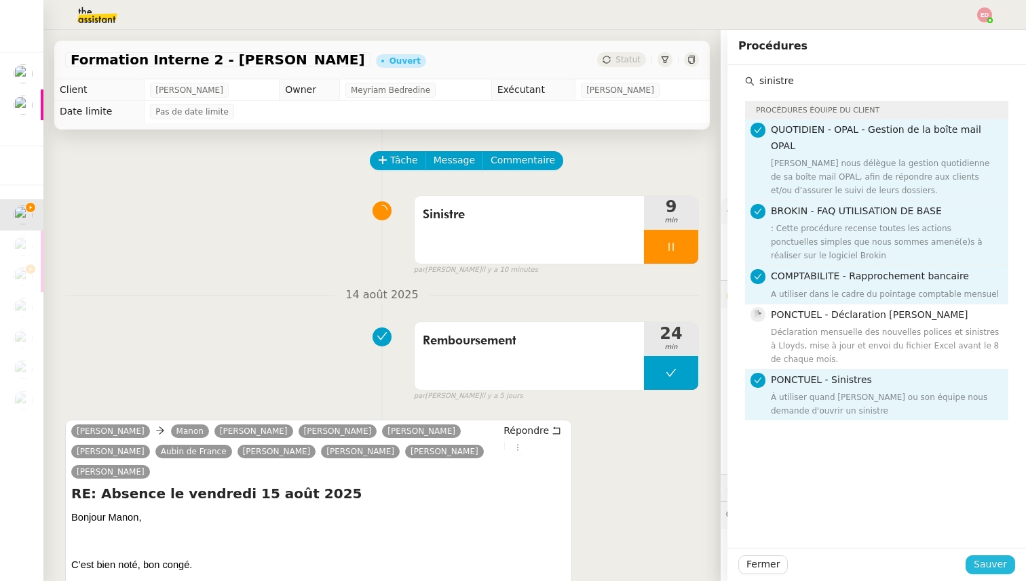
click at [1007, 567] on button "Sauver" at bounding box center [990, 565] width 50 height 19
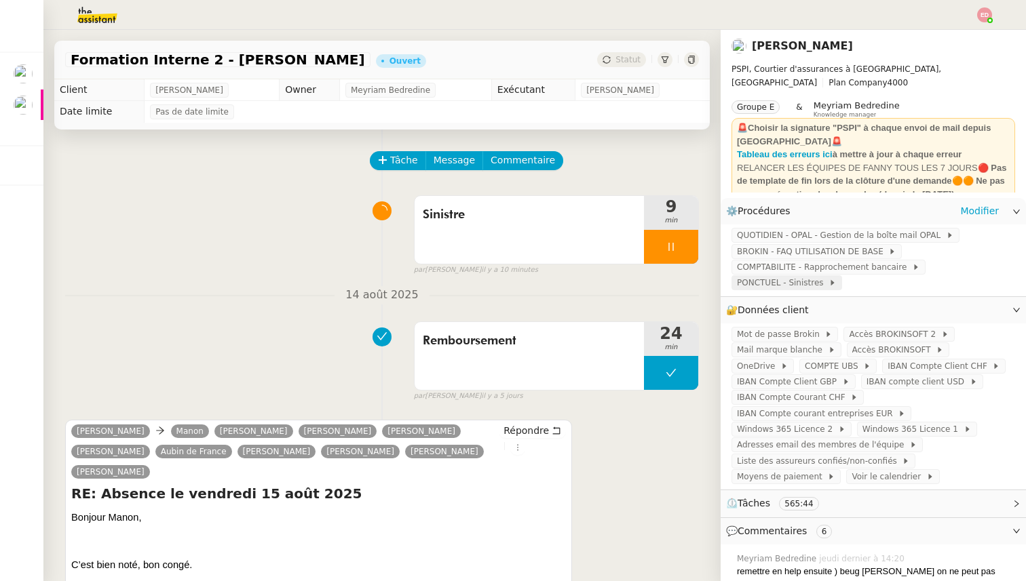
click at [808, 285] on span "PONCTUEL - Sinistres" at bounding box center [783, 283] width 92 height 14
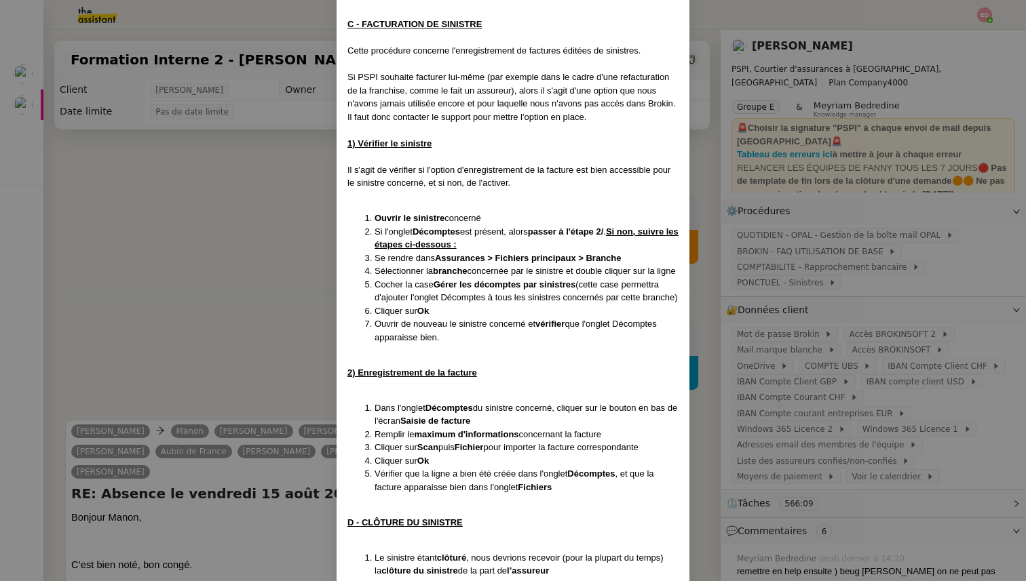
scroll to position [812, 0]
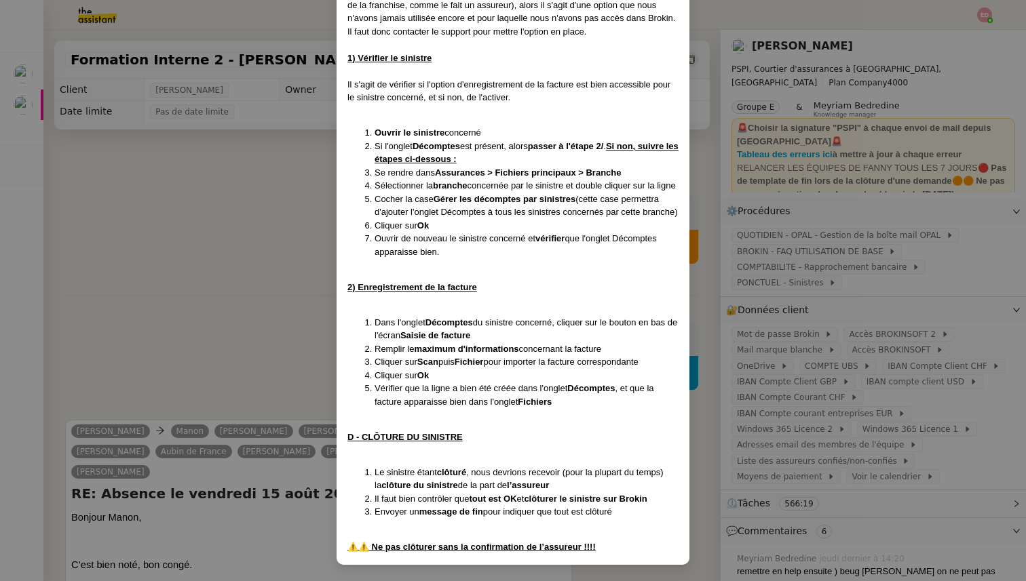
click at [275, 268] on nz-modal-container "Créée le [DATE] MAJ LE [DATE] Contexte : Il s'agit ici de saisir et suivre un s…" at bounding box center [513, 290] width 1026 height 581
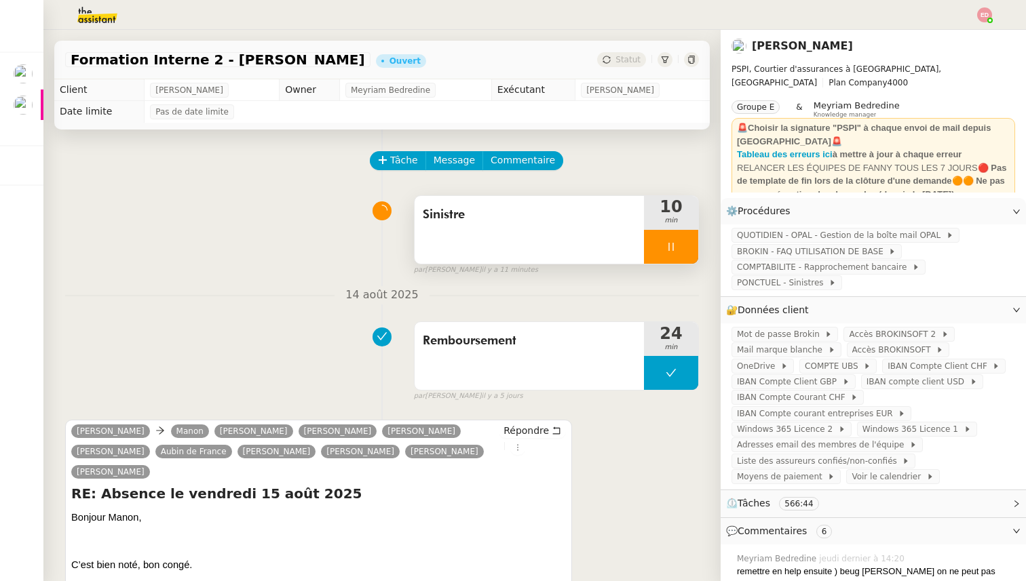
click at [685, 248] on div at bounding box center [671, 247] width 54 height 34
click at [685, 248] on icon at bounding box center [684, 247] width 11 height 11
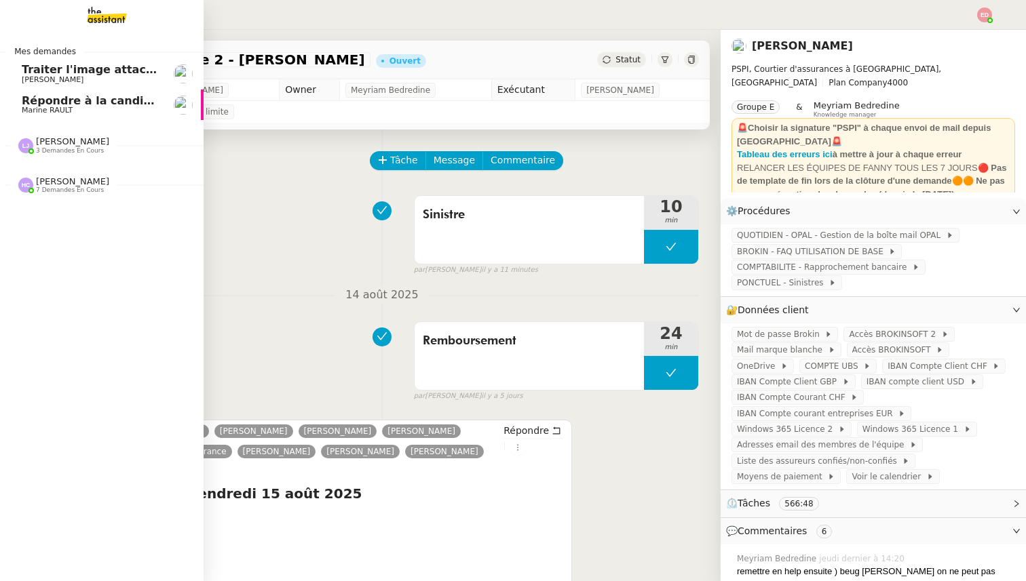
click at [45, 70] on span "Traiter l'image attachée" at bounding box center [95, 69] width 147 height 13
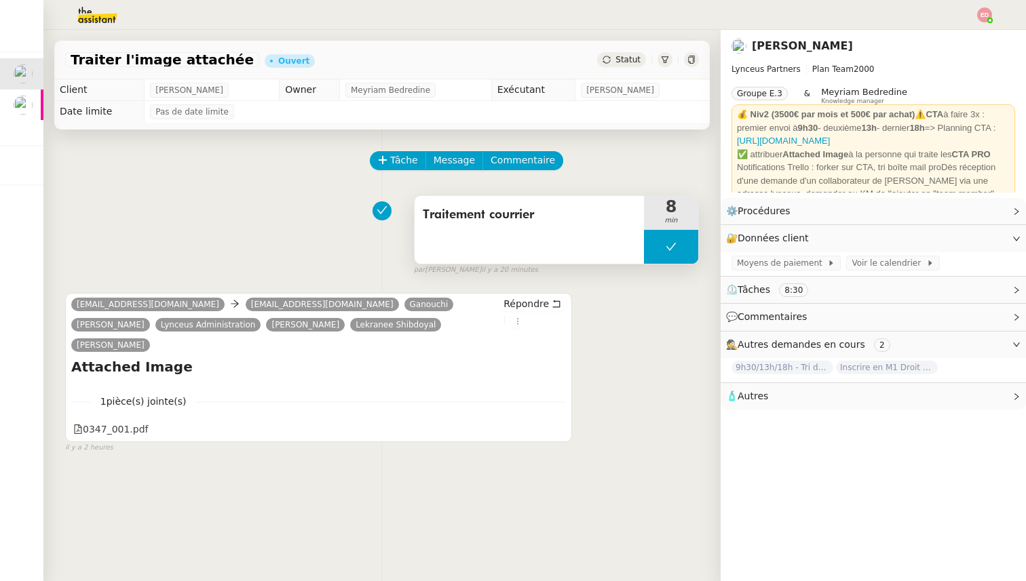
click at [661, 239] on button at bounding box center [671, 247] width 54 height 34
click at [661, 239] on div at bounding box center [657, 247] width 27 height 34
click at [556, 424] on icon at bounding box center [556, 428] width 9 height 9
click at [691, 247] on div at bounding box center [671, 247] width 54 height 34
click at [691, 247] on button at bounding box center [684, 247] width 27 height 34
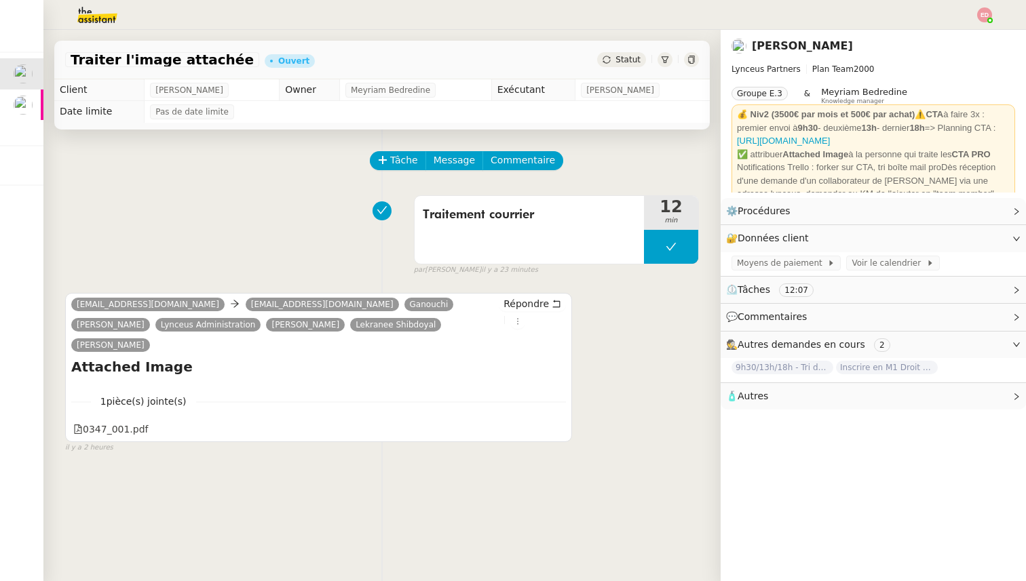
click at [617, 56] on span "Statut" at bounding box center [627, 59] width 25 height 9
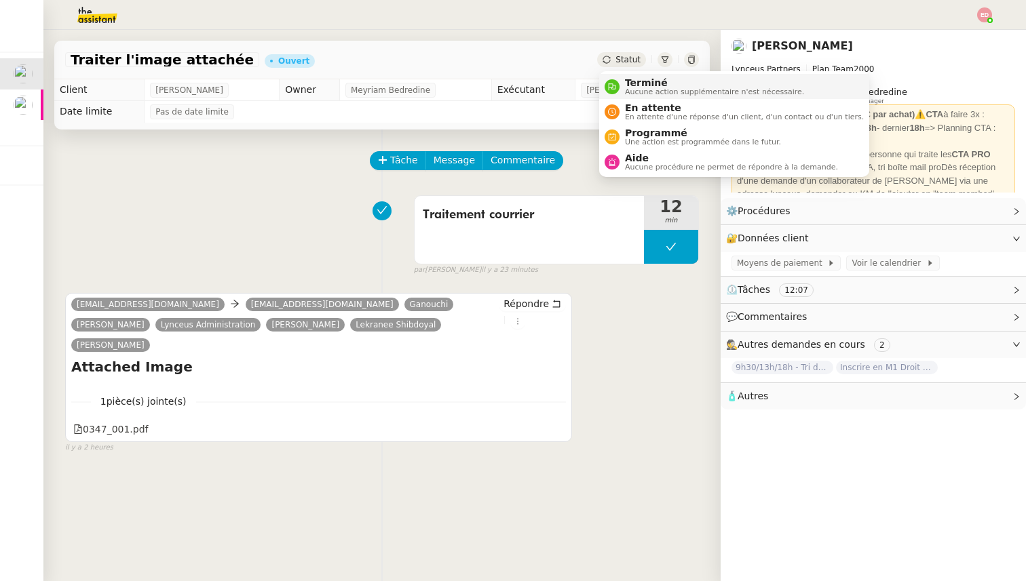
click at [623, 77] on div "Terminé Aucune action supplémentaire n'est nécessaire." at bounding box center [711, 86] width 185 height 18
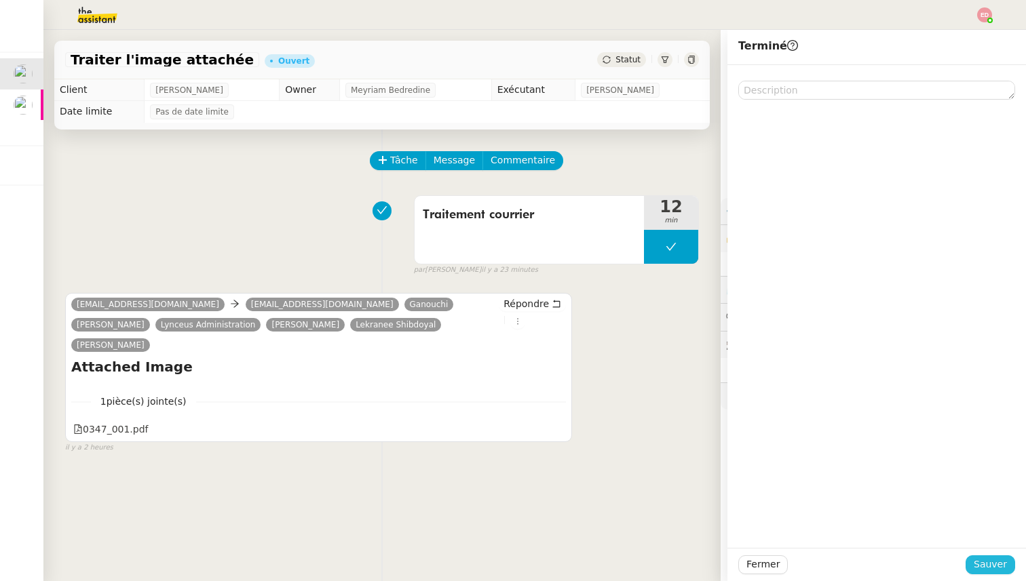
click at [986, 562] on span "Sauver" at bounding box center [990, 565] width 33 height 16
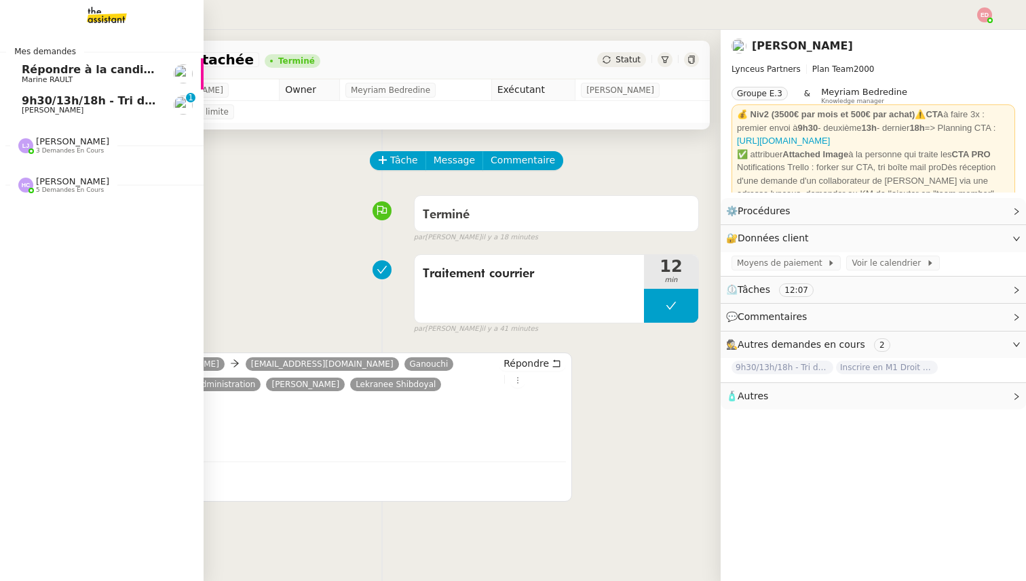
click at [73, 104] on span "9h30/13h/18h - Tri de la boite mail PRO - 15 août 2025" at bounding box center [188, 100] width 332 height 13
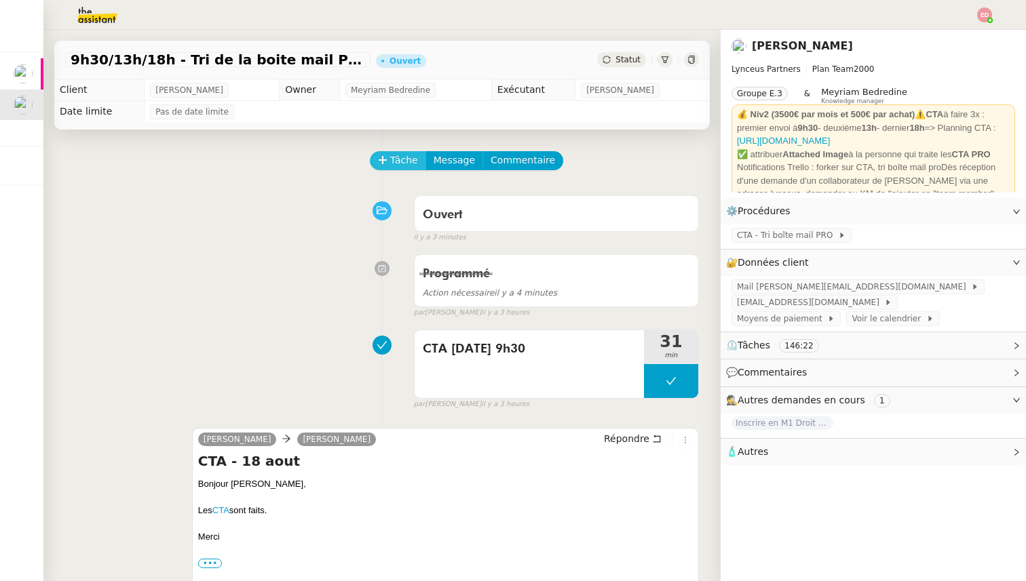
click at [386, 159] on icon at bounding box center [382, 159] width 9 height 9
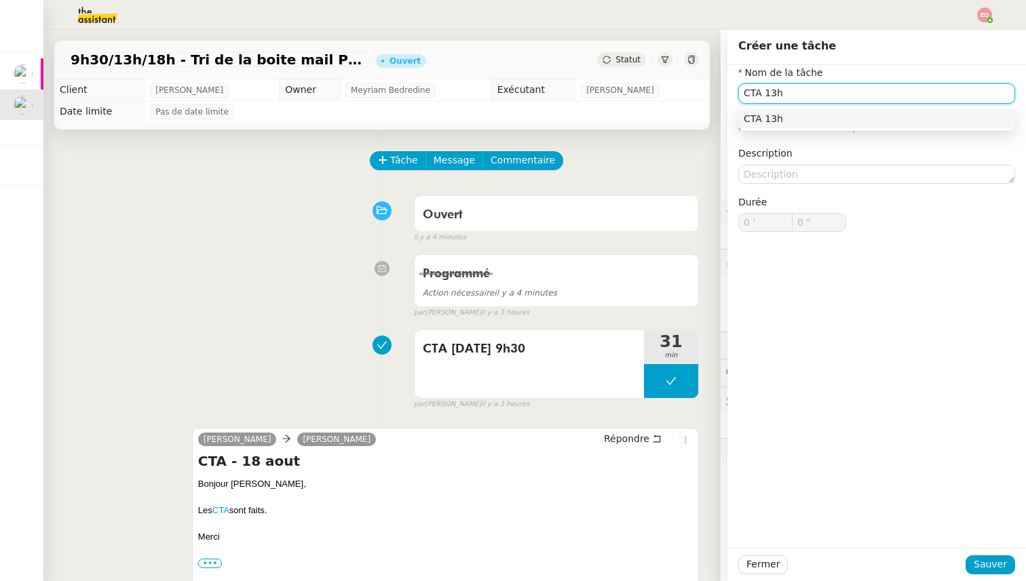
type input "CTA 13h"
click at [990, 576] on div "Fermer Sauver" at bounding box center [876, 564] width 299 height 33
click at [990, 569] on span "Sauver" at bounding box center [990, 565] width 33 height 16
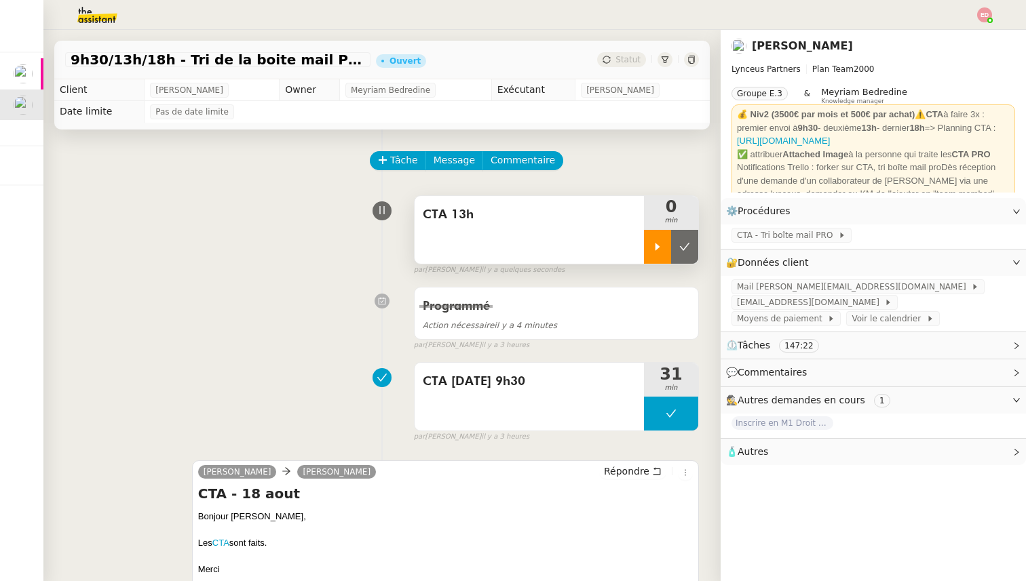
click at [661, 236] on div at bounding box center [657, 247] width 27 height 34
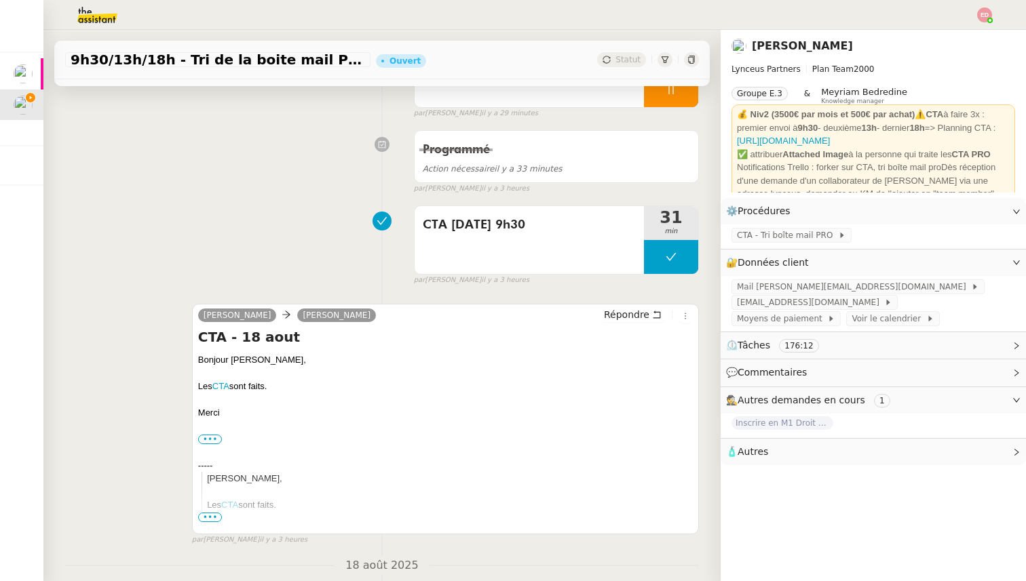
scroll to position [159, 0]
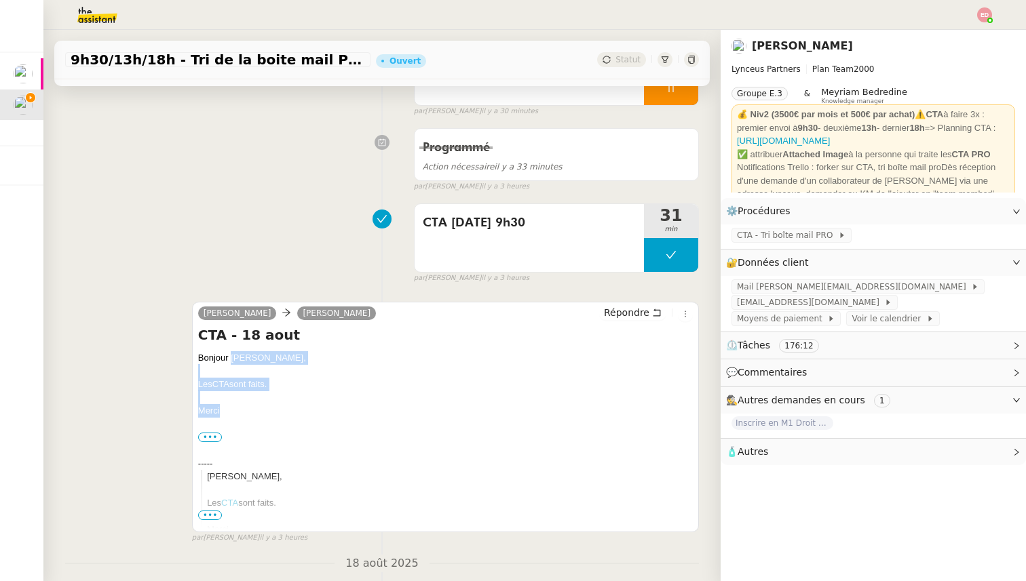
drag, startPoint x: 226, startPoint y: 415, endPoint x: 230, endPoint y: 358, distance: 57.1
copy div "[PERSON_NAME], Les CTA sont faits. [GEOGRAPHIC_DATA]"
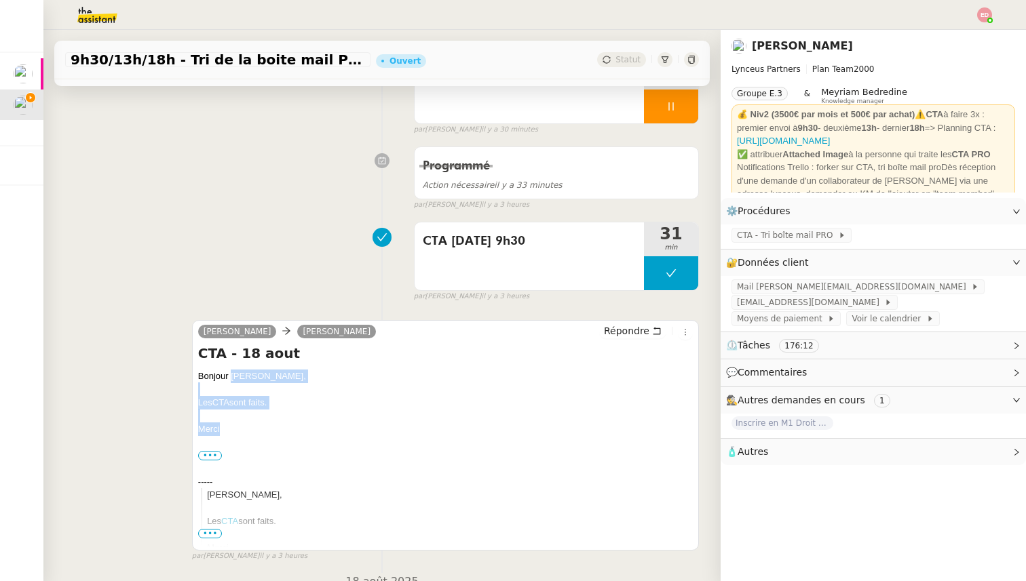
scroll to position [142, 0]
click at [618, 335] on span "Répondre" at bounding box center [626, 330] width 45 height 14
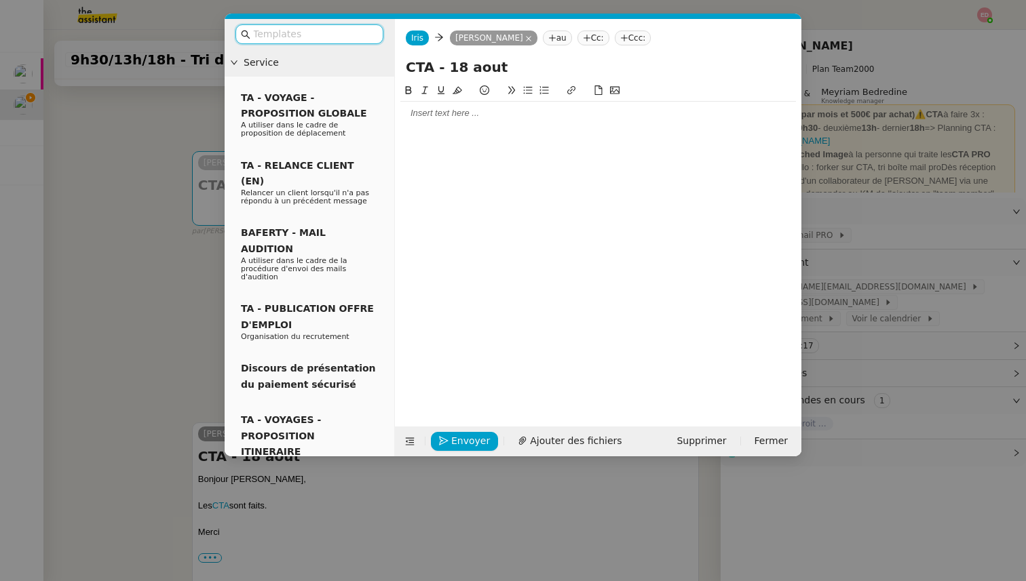
click at [445, 115] on div at bounding box center [598, 113] width 396 height 12
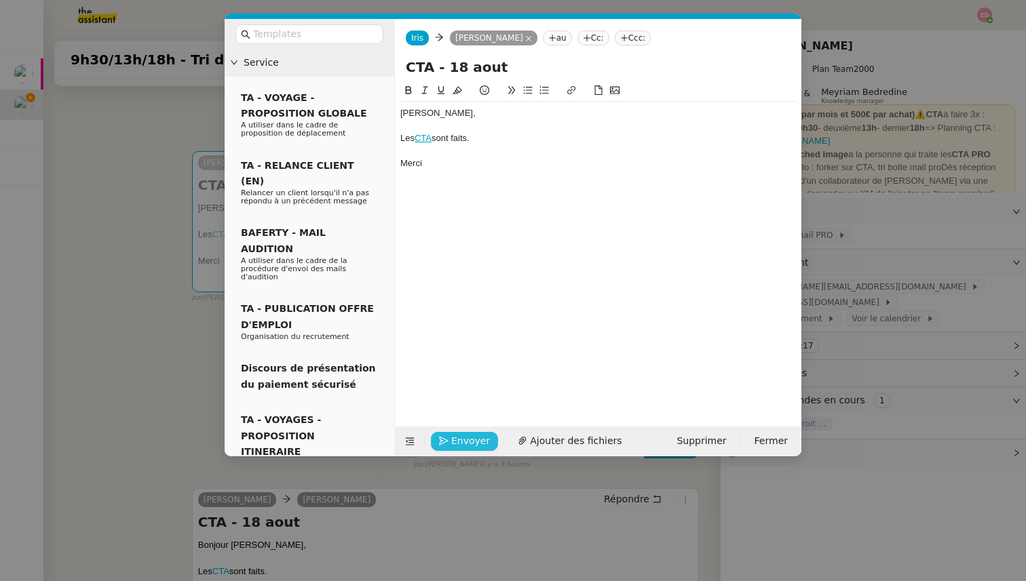
click at [461, 437] on span "Envoyer" at bounding box center [470, 442] width 39 height 16
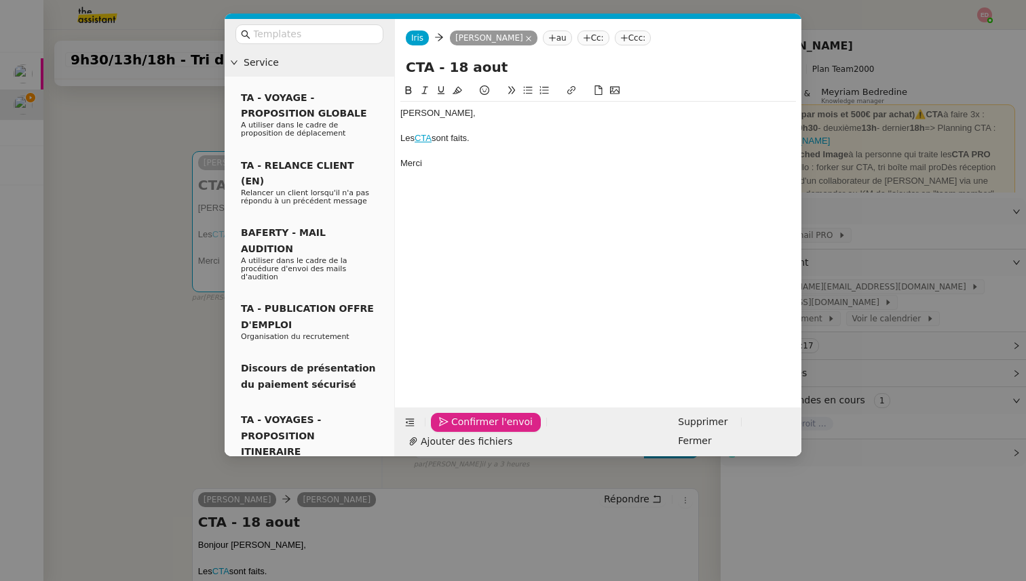
click at [461, 430] on span "Confirmer l'envoi" at bounding box center [491, 423] width 81 height 16
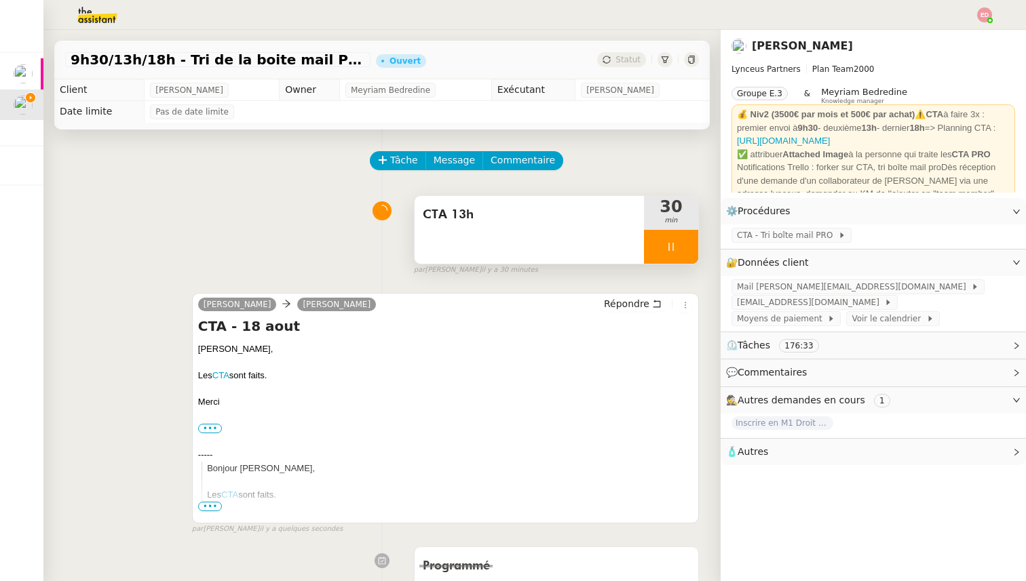
click at [689, 242] on div at bounding box center [671, 247] width 54 height 34
click at [689, 242] on icon at bounding box center [684, 247] width 11 height 11
click at [604, 62] on icon at bounding box center [606, 60] width 8 height 8
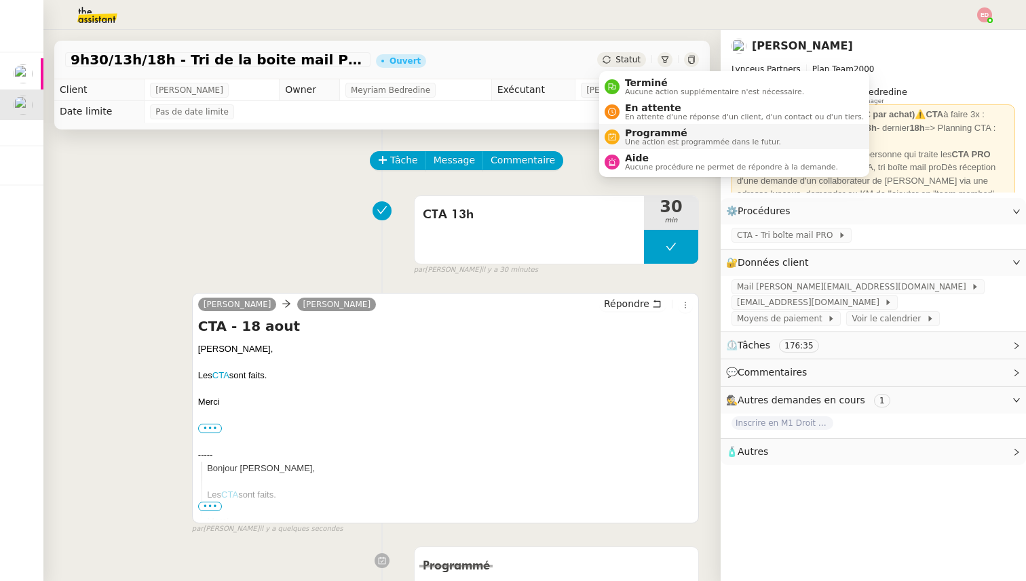
click at [661, 142] on span "Une action est programmée dans le futur." at bounding box center [703, 141] width 156 height 7
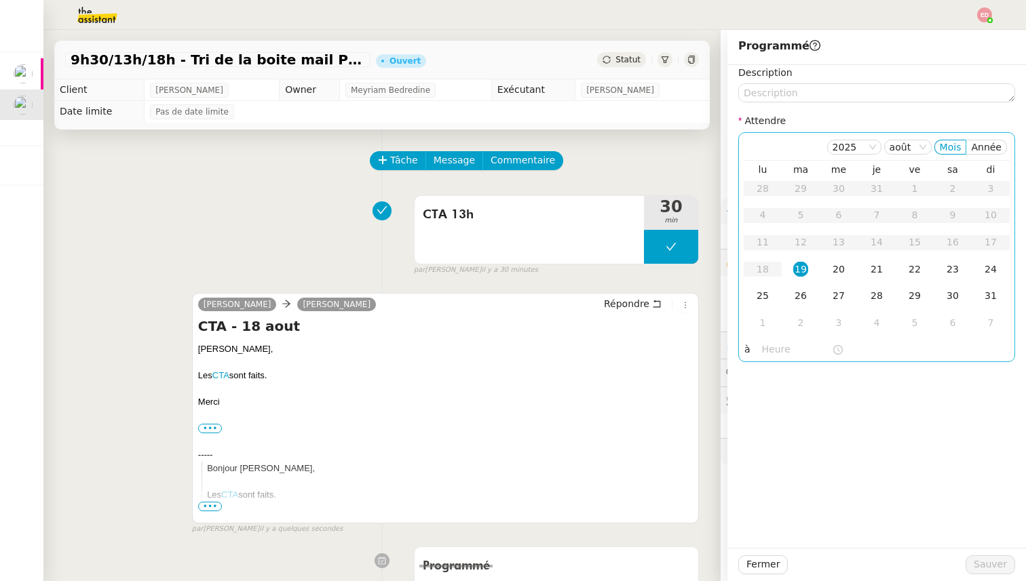
click at [802, 266] on div "19" at bounding box center [800, 269] width 15 height 15
click at [780, 355] on input "text" at bounding box center [797, 350] width 70 height 16
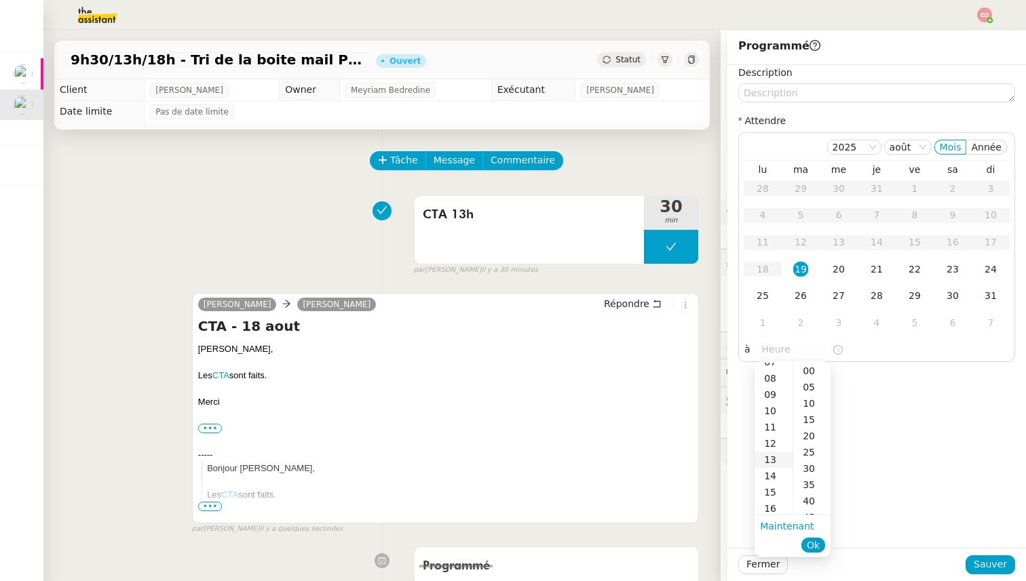
scroll to position [222, 0]
click at [775, 426] on div "17" at bounding box center [773, 426] width 38 height 16
click at [809, 470] on div "30" at bounding box center [811, 469] width 37 height 16
type input "17:30"
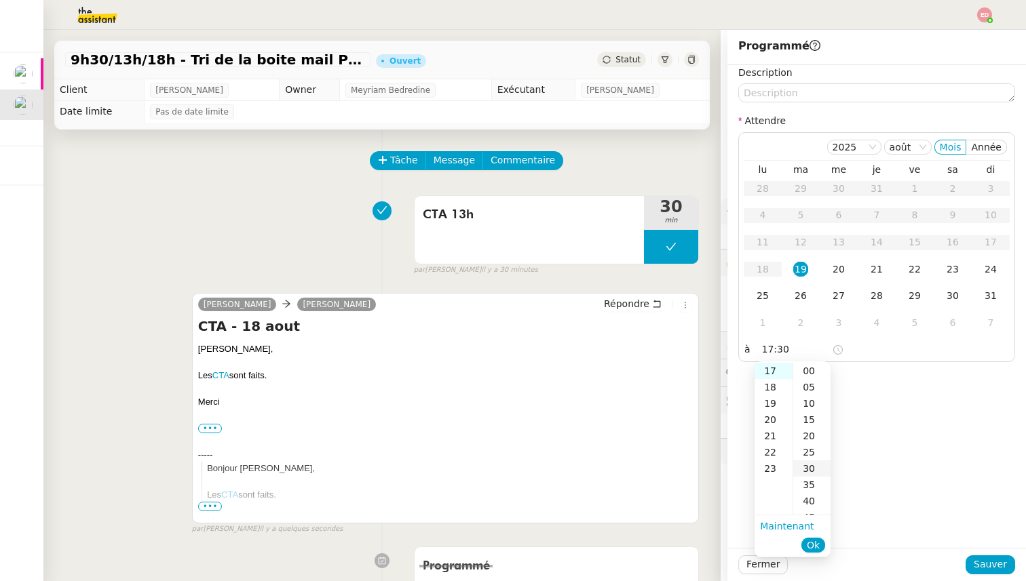
scroll to position [98, 0]
click at [822, 543] on button "Ok" at bounding box center [813, 545] width 24 height 15
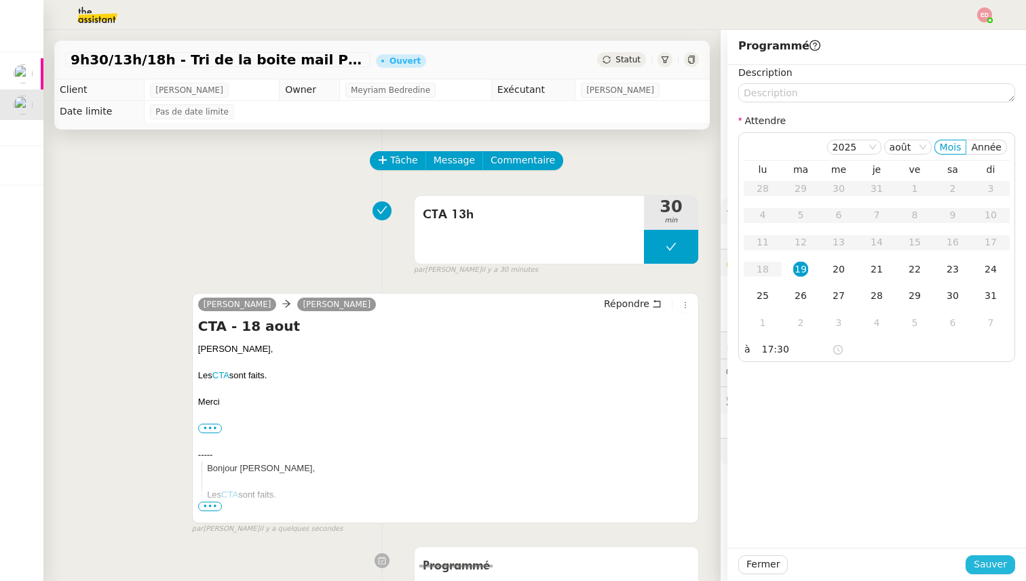
click at [999, 562] on span "Sauver" at bounding box center [990, 565] width 33 height 16
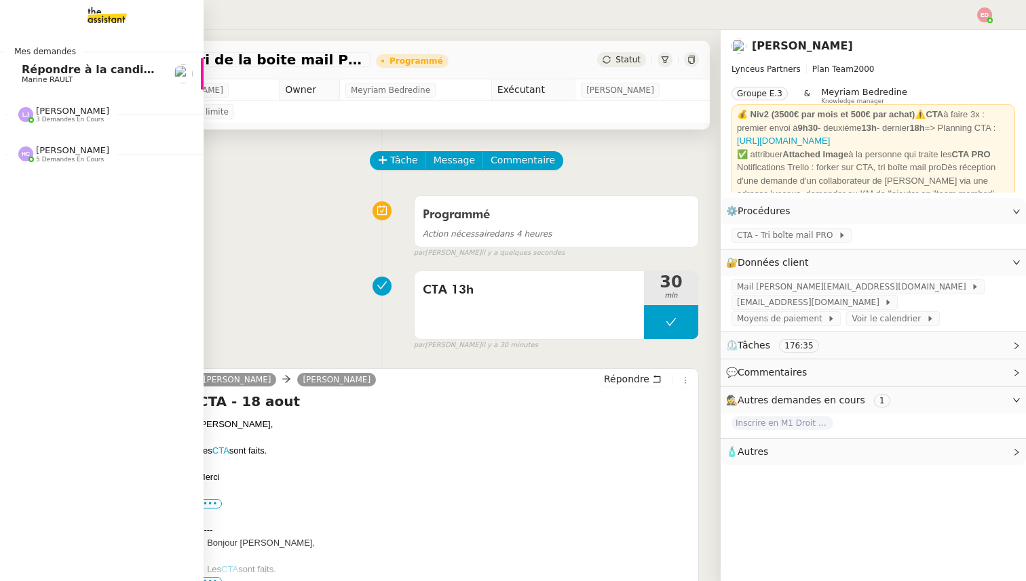
click at [45, 117] on span "3 demandes en cours" at bounding box center [70, 119] width 68 height 7
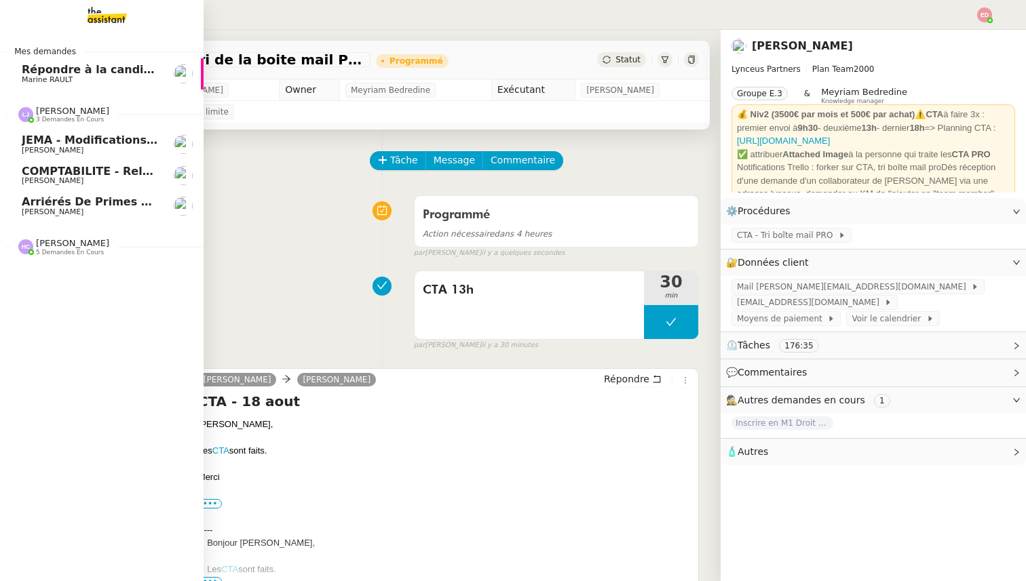
click at [56, 163] on link "COMPTABILITE - Relances factures impayées - [DATE] [PERSON_NAME]" at bounding box center [102, 175] width 204 height 31
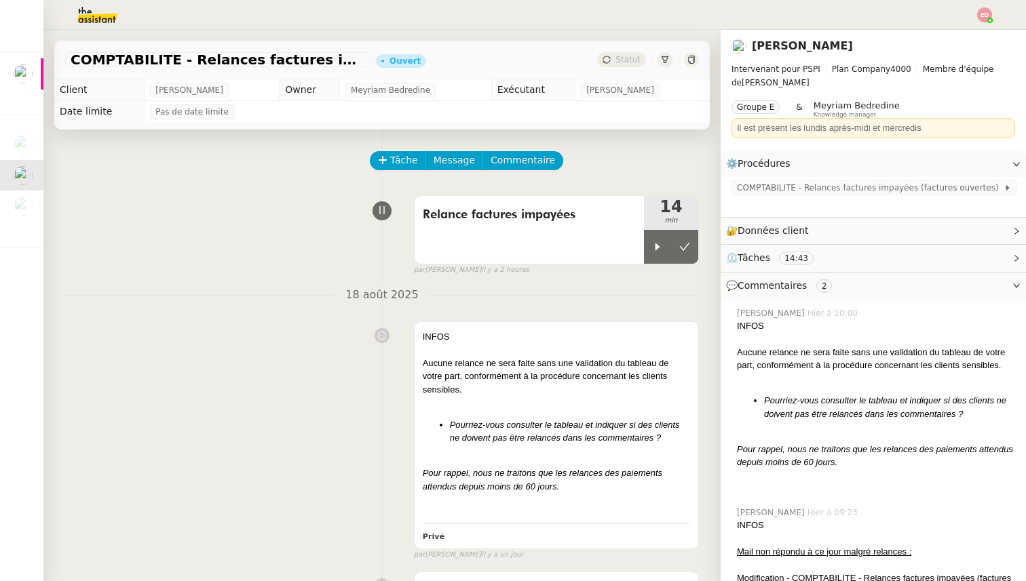
click at [286, 62] on span "COMPTABILITE - Relances factures impayées - août 2025" at bounding box center [218, 60] width 294 height 14
click at [358, 199] on div "Relance factures impayées 14 min false par [PERSON_NAME] il y a 2 heures" at bounding box center [382, 232] width 634 height 87
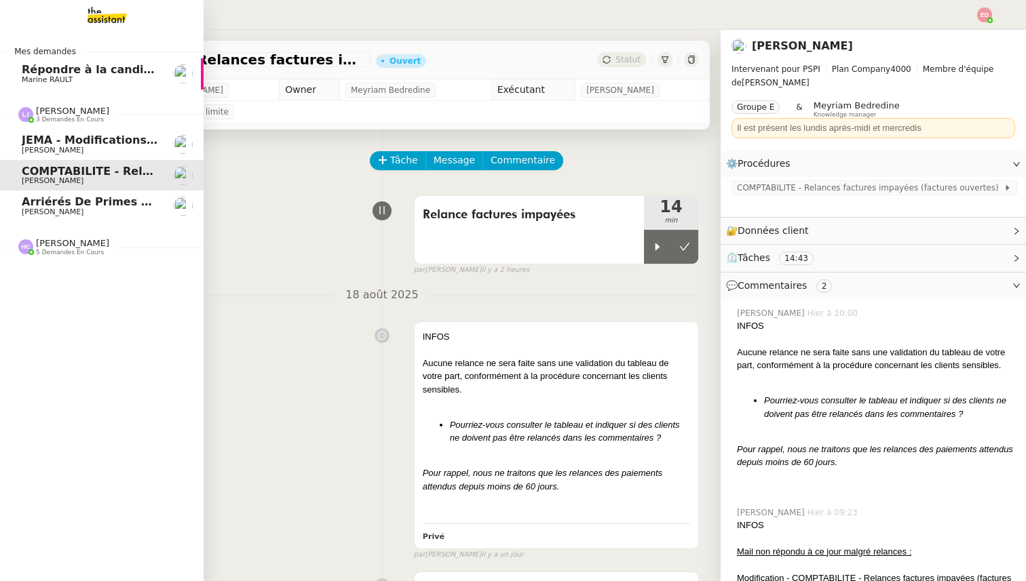
click at [43, 141] on span "JEMA - Modifications procédures" at bounding box center [121, 140] width 198 height 13
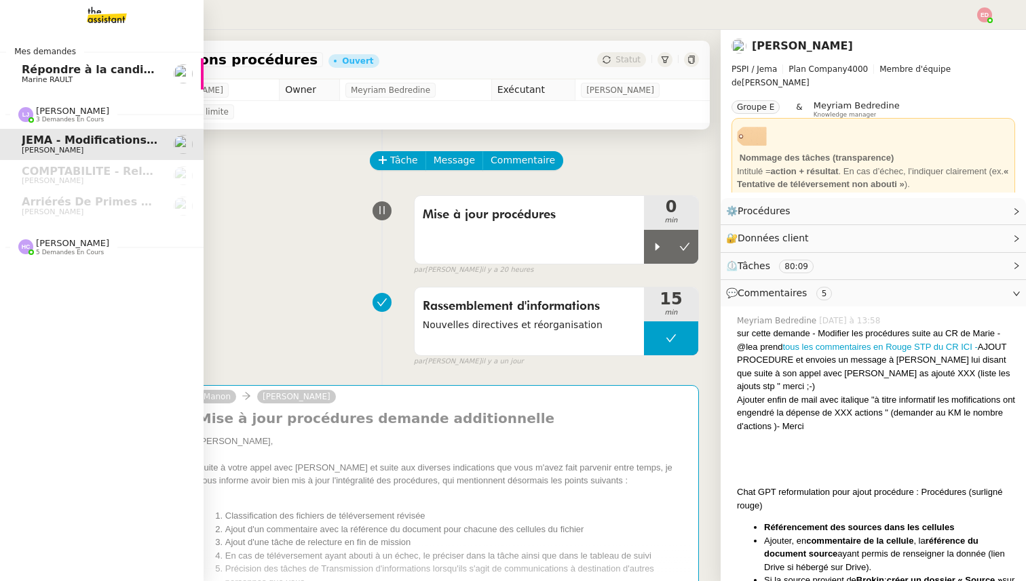
click at [54, 239] on span "[PERSON_NAME]" at bounding box center [72, 243] width 73 height 10
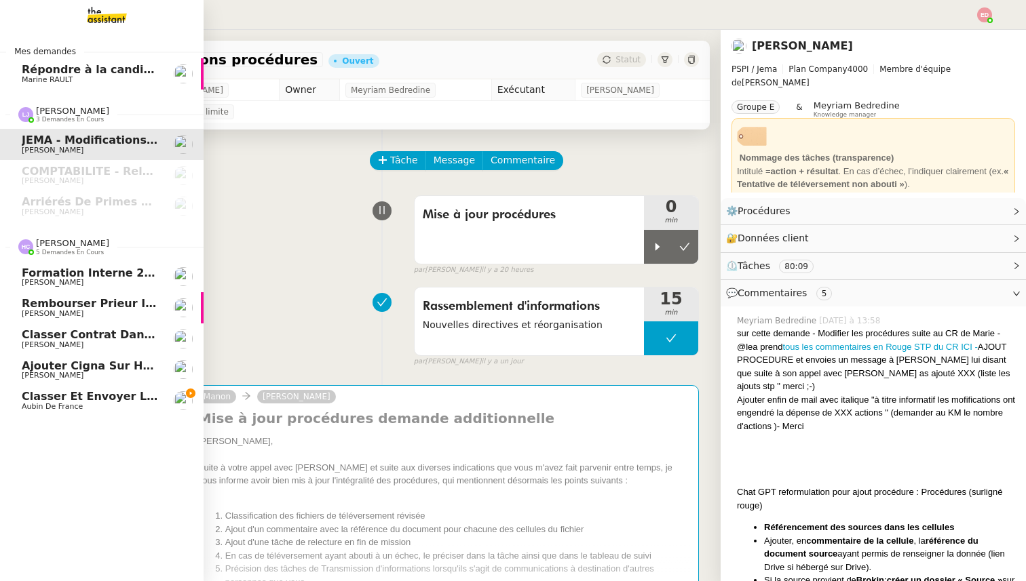
click at [52, 407] on span "Aubin de France" at bounding box center [52, 406] width 61 height 9
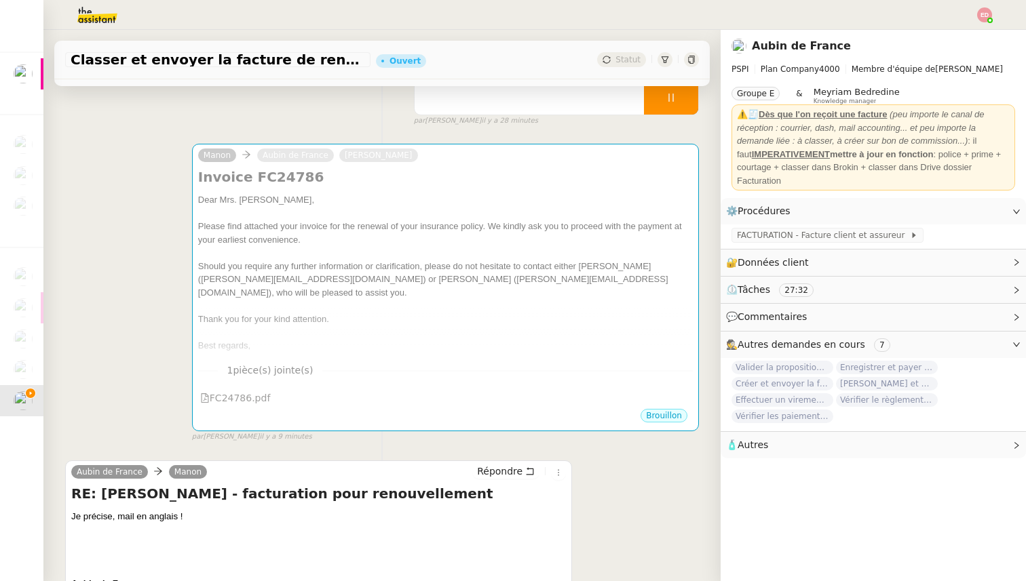
scroll to position [112, 0]
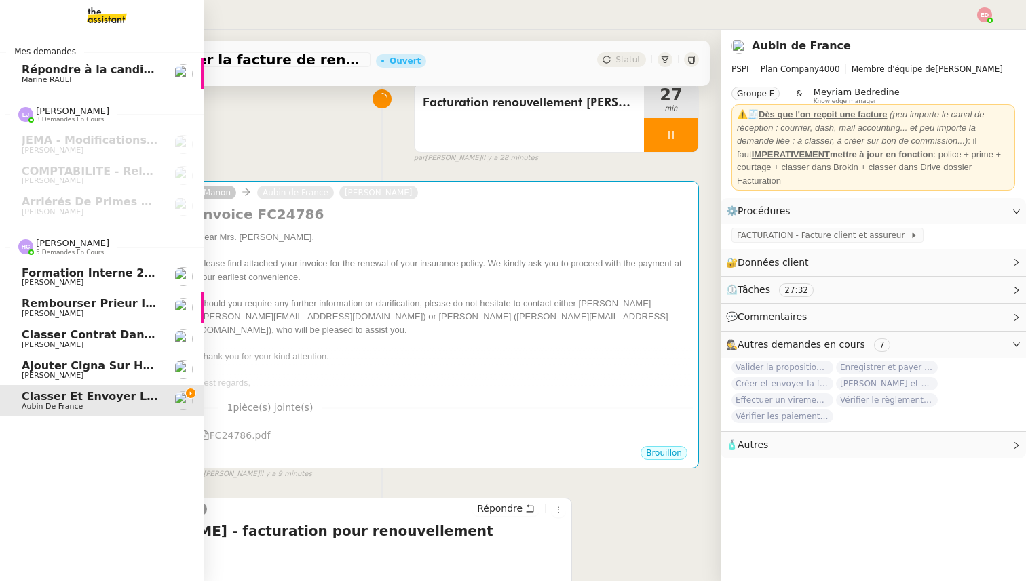
click at [31, 366] on span "Ajouter Cigna sur Hubspot" at bounding box center [103, 366] width 163 height 13
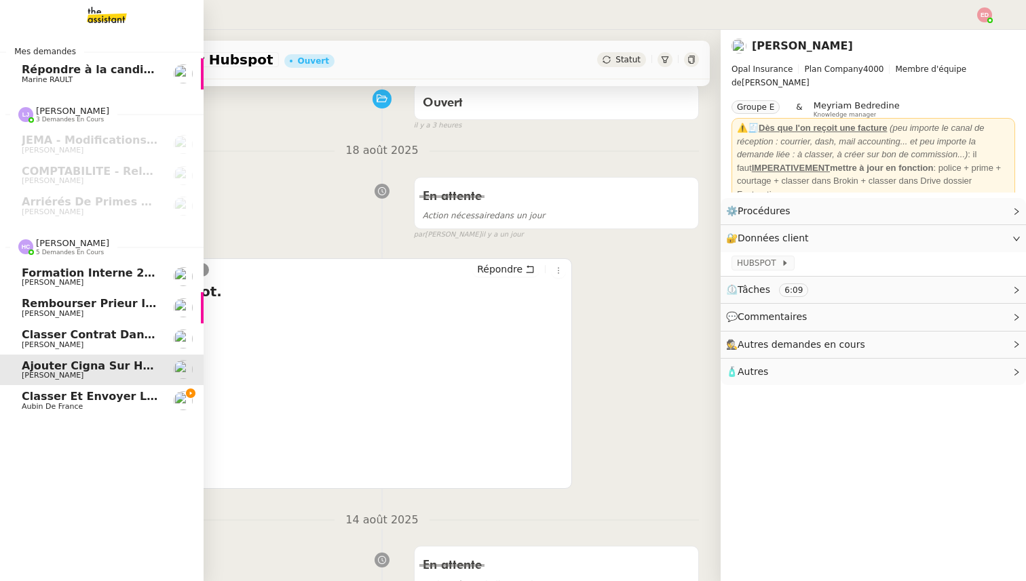
click at [45, 343] on span "[PERSON_NAME]" at bounding box center [53, 345] width 62 height 9
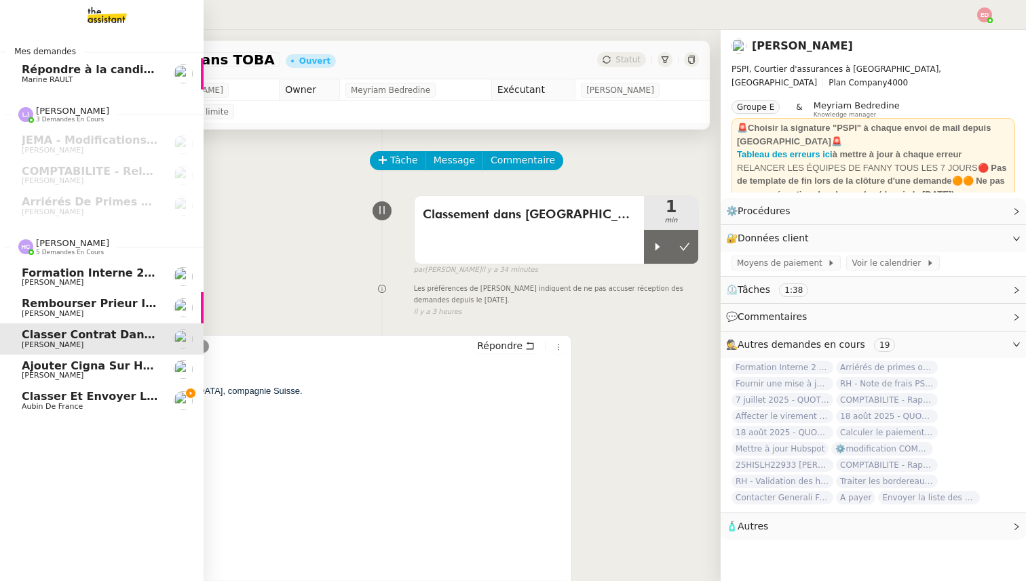
click at [66, 313] on span "[PERSON_NAME]" at bounding box center [53, 313] width 62 height 9
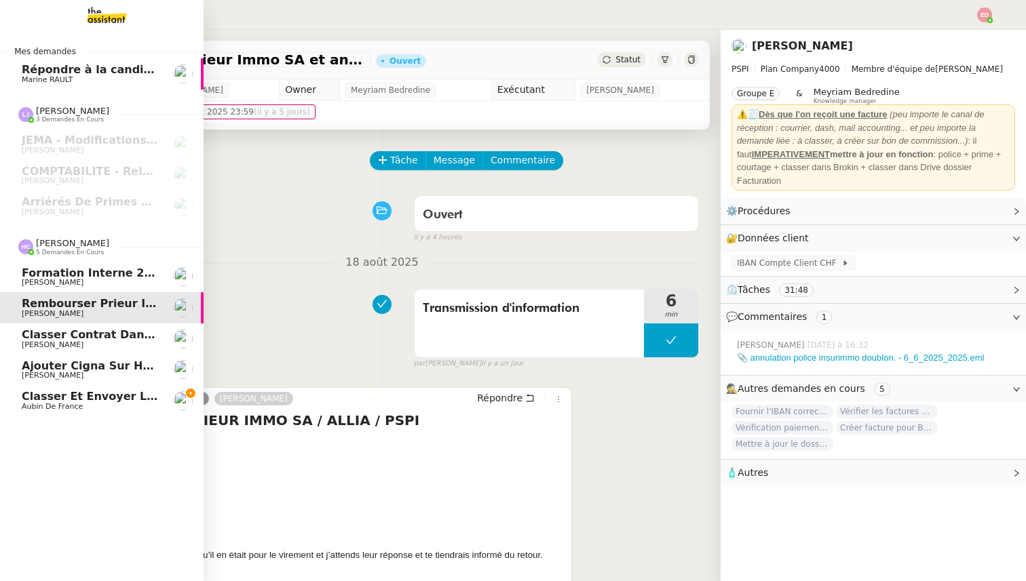
click at [74, 294] on link "Rembourser Prieur Immo SA et annuler contrat [PERSON_NAME]" at bounding box center [102, 307] width 204 height 31
click at [71, 282] on span "[PERSON_NAME]" at bounding box center [90, 283] width 137 height 8
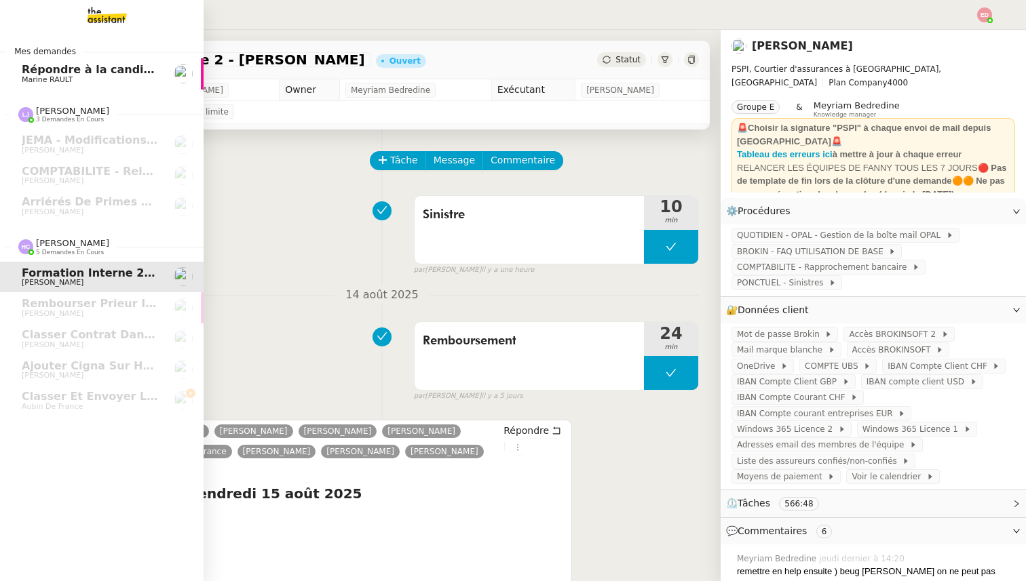
click at [61, 75] on span "Répondre à la candidature de [PERSON_NAME]" at bounding box center [165, 69] width 286 height 13
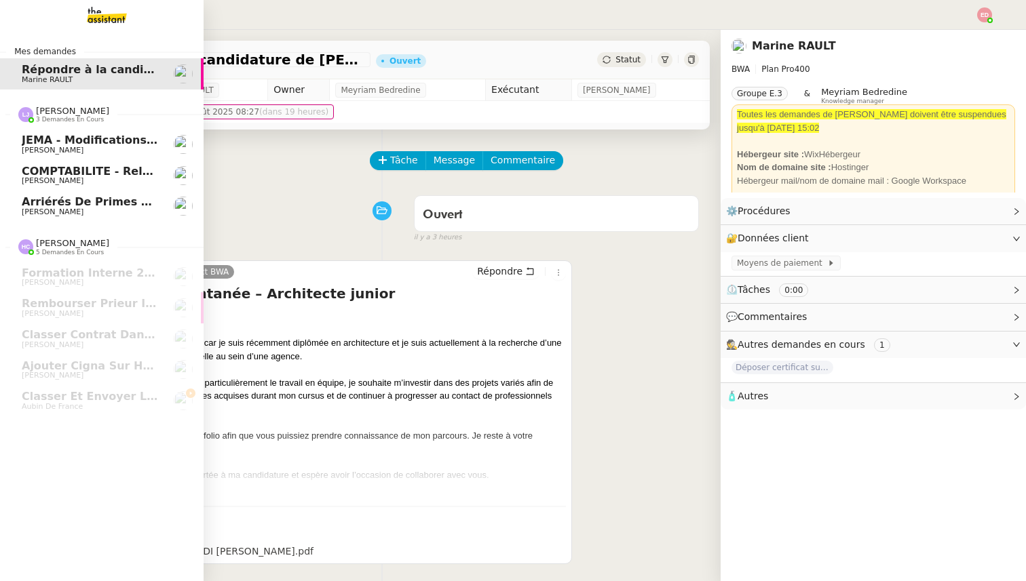
click at [53, 107] on span "[PERSON_NAME]" at bounding box center [72, 111] width 73 height 10
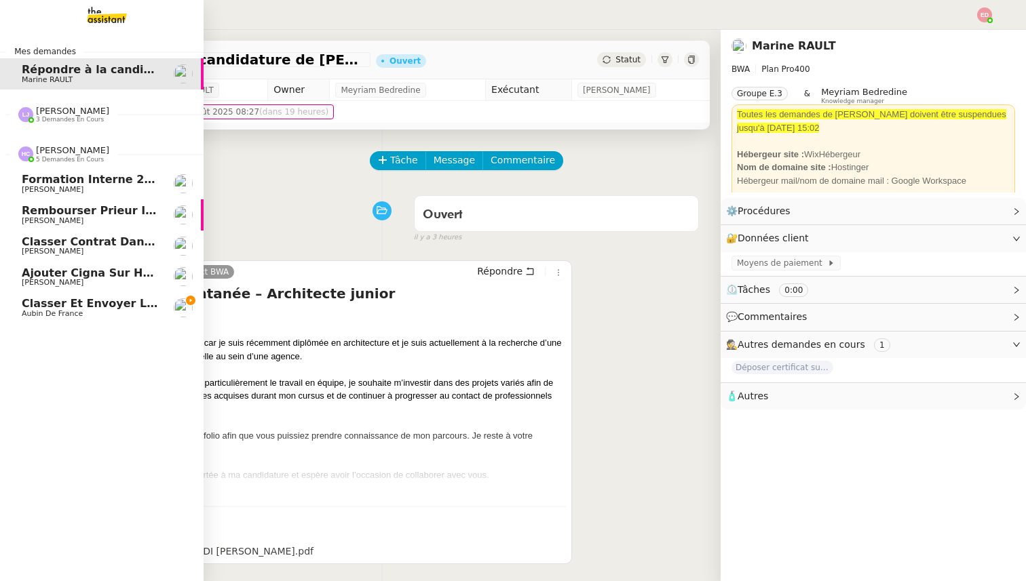
click at [56, 152] on span "[PERSON_NAME]" at bounding box center [72, 150] width 73 height 10
